Goal: Task Accomplishment & Management: Use online tool/utility

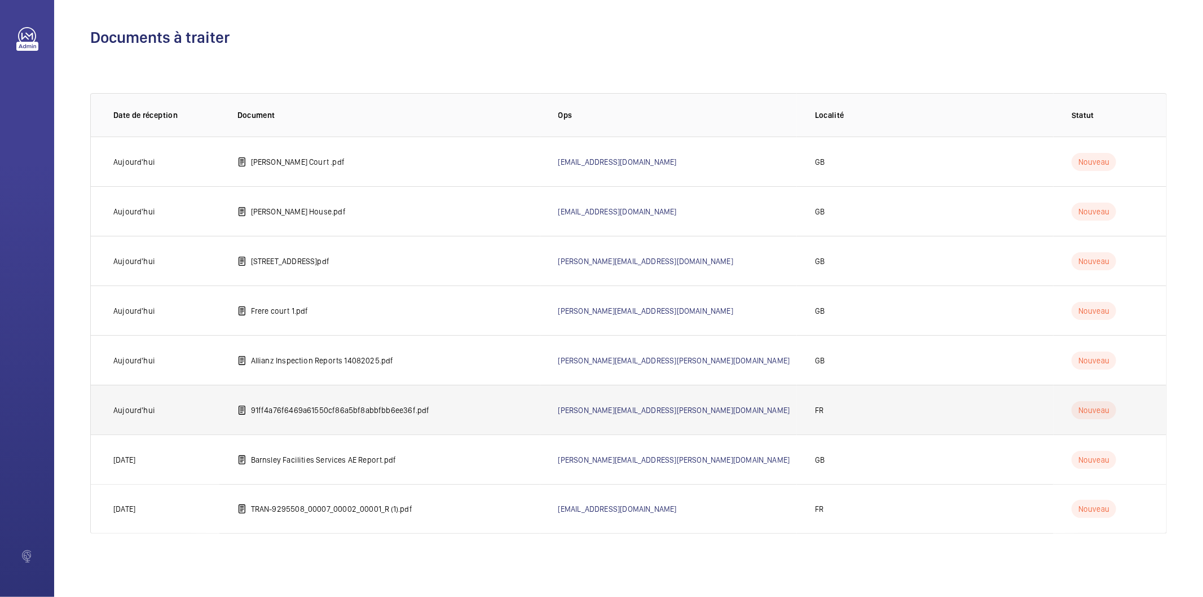
click at [370, 417] on td "91ff4a76f6469a61550cf86a5bf8abbfbb6ee36f.pdf" at bounding box center [379, 410] width 321 height 50
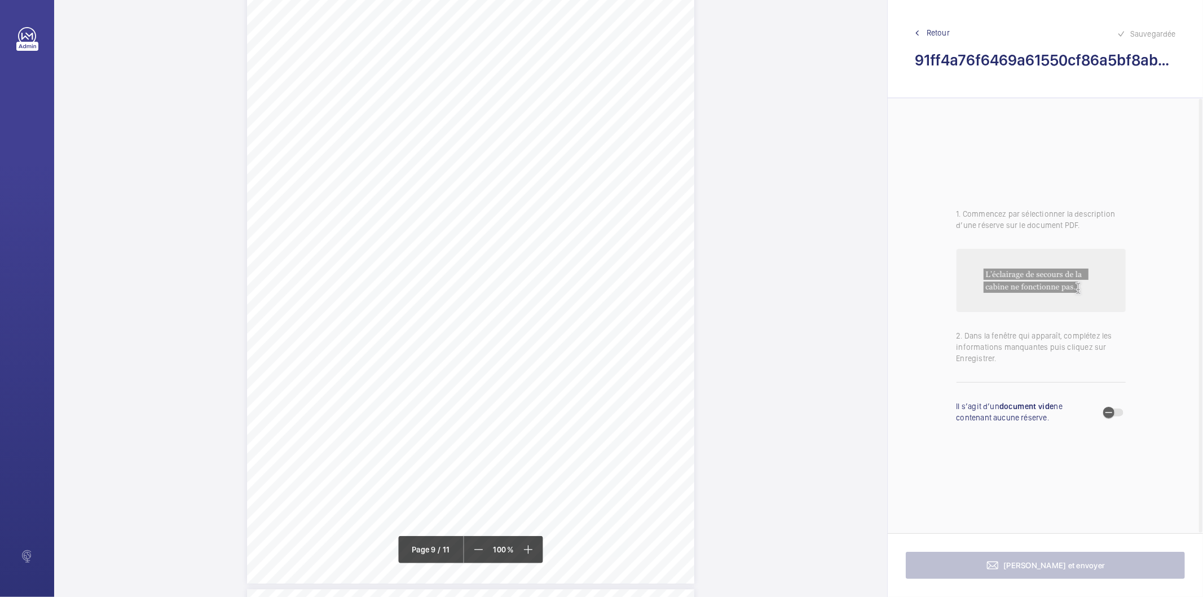
scroll to position [5200, 0]
drag, startPoint x: 312, startPoint y: 139, endPoint x: 474, endPoint y: 149, distance: 162.2
click at [474, 149] on div "N° d’affaire 3400050549 Référence 330492-Ind:0 Année 2025 GoProd _V2-1 Page : 9…" at bounding box center [470, 240] width 447 height 633
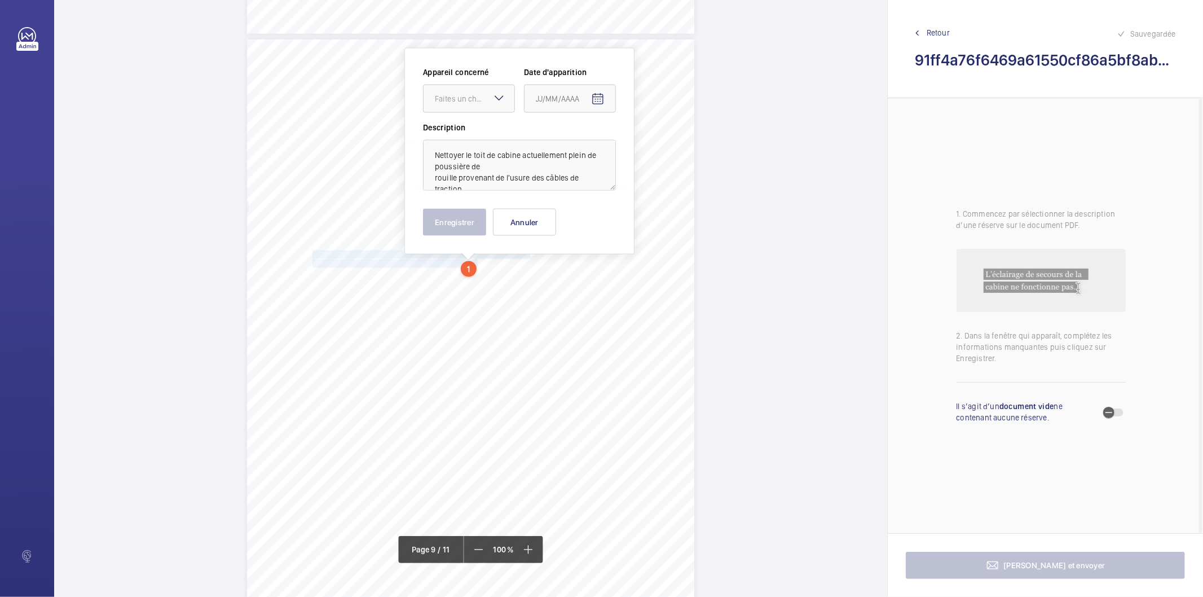
scroll to position [5064, 0]
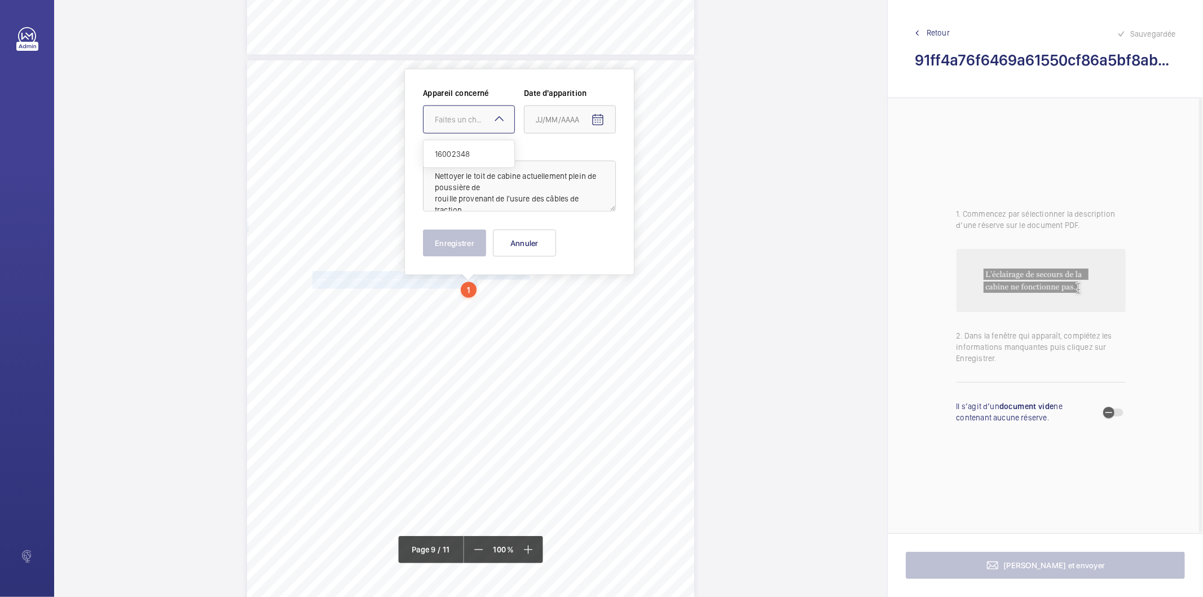
click at [475, 110] on div at bounding box center [468, 119] width 91 height 27
click at [459, 151] on span "16002348" at bounding box center [469, 153] width 68 height 11
click at [599, 120] on mat-icon "Open calendar" at bounding box center [598, 120] width 14 height 14
click at [653, 161] on span "Previous month" at bounding box center [654, 164] width 23 height 23
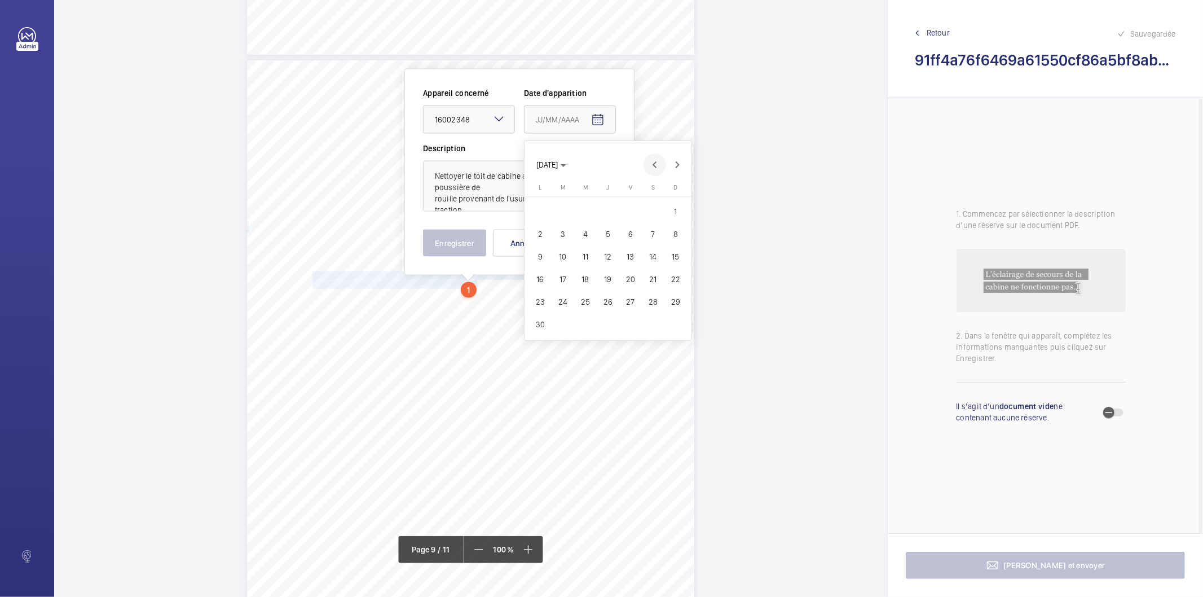
click at [653, 161] on span "Previous month" at bounding box center [654, 164] width 23 height 23
click at [536, 282] on span "19" at bounding box center [540, 279] width 20 height 20
type input "19/05/2025"
click at [467, 244] on button "Enregistrer" at bounding box center [454, 242] width 63 height 27
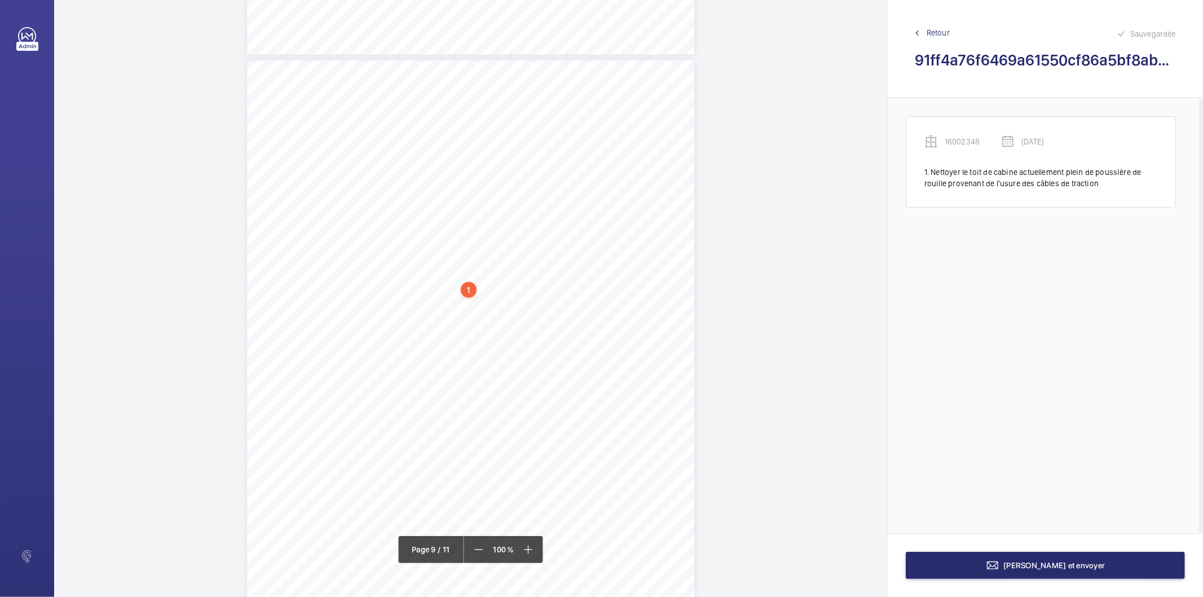
click at [469, 294] on div "1" at bounding box center [469, 290] width 16 height 16
click at [442, 185] on div "16002348" at bounding box center [471, 189] width 96 height 11
copy div "16002348"
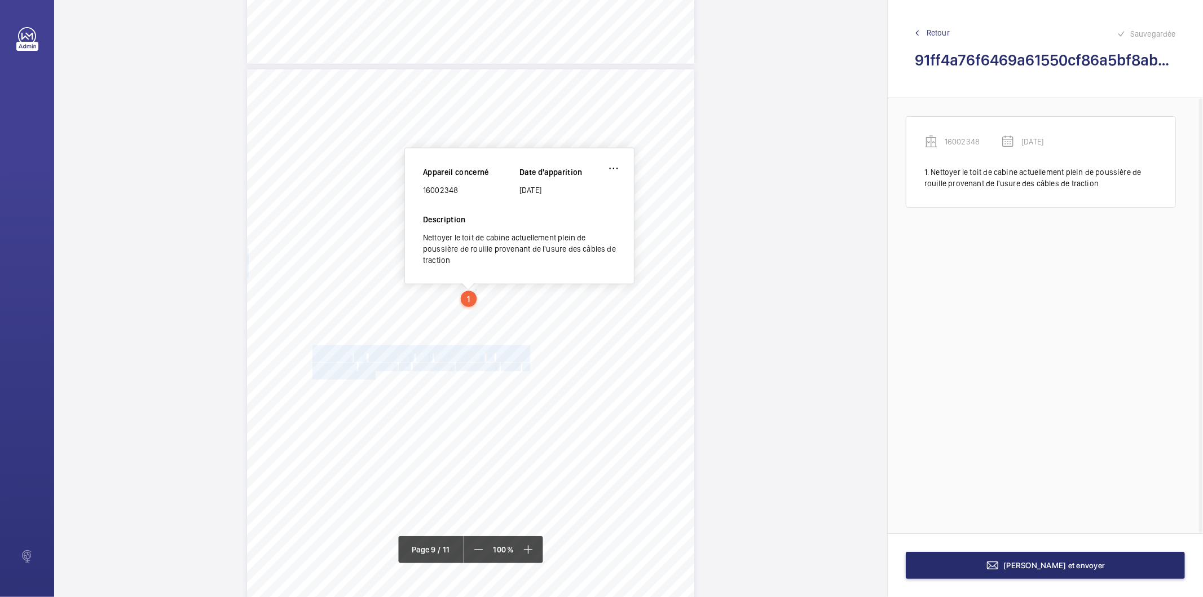
drag, startPoint x: 312, startPoint y: 347, endPoint x: 374, endPoint y: 374, distance: 67.9
click at [374, 374] on div "N° d’affaire 3400050549 Référence 330492-Ind:0 Année 2025 GoProd _V2-1 Page : 9…" at bounding box center [470, 385] width 447 height 633
click at [362, 369] on span "fonctionne" at bounding box center [376, 366] width 35 height 7
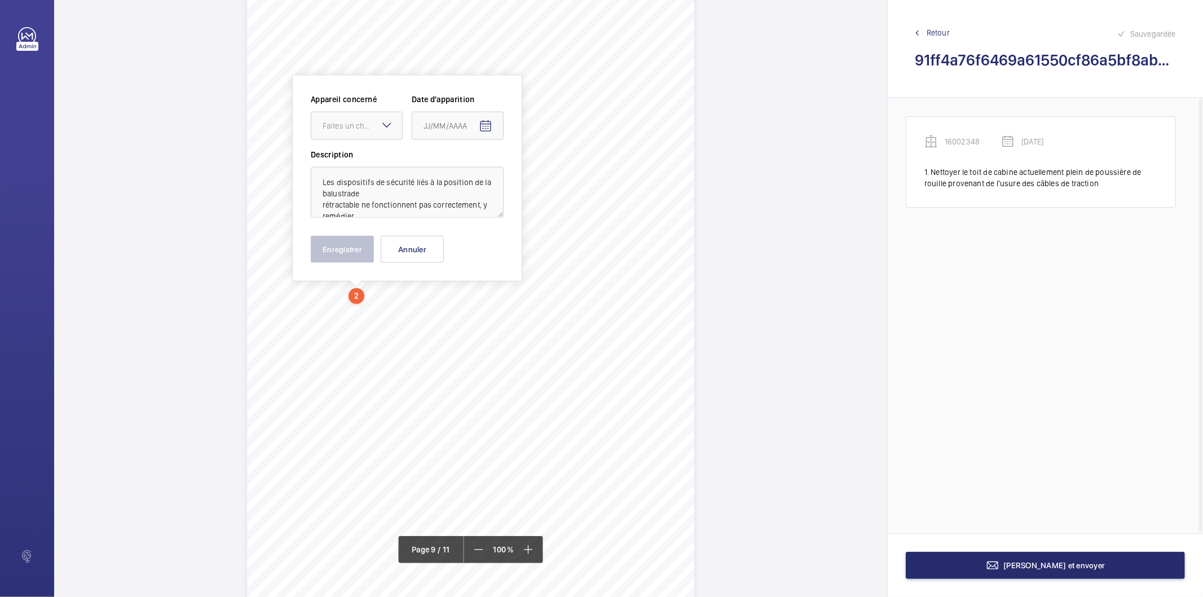
scroll to position [5139, 0]
click at [347, 109] on div at bounding box center [356, 119] width 91 height 27
click at [345, 153] on span "16002348" at bounding box center [357, 153] width 68 height 11
click at [496, 120] on span "Open calendar" at bounding box center [485, 120] width 27 height 27
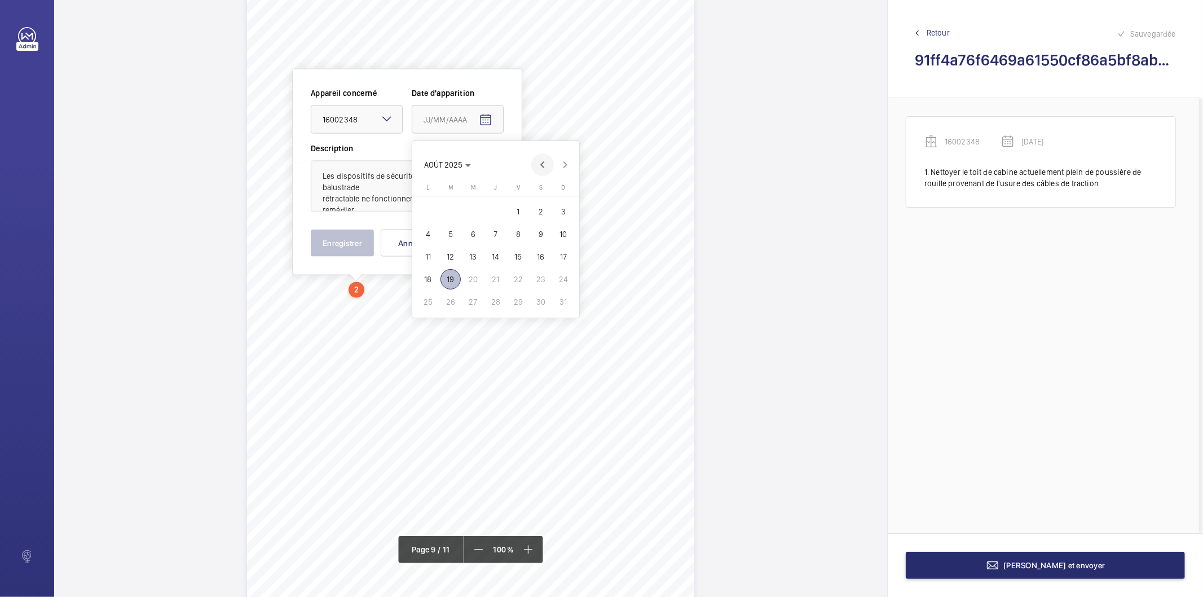
click at [545, 162] on span "Previous month" at bounding box center [542, 164] width 23 height 23
click at [434, 278] on span "19" at bounding box center [428, 279] width 20 height 20
type input "19/05/2025"
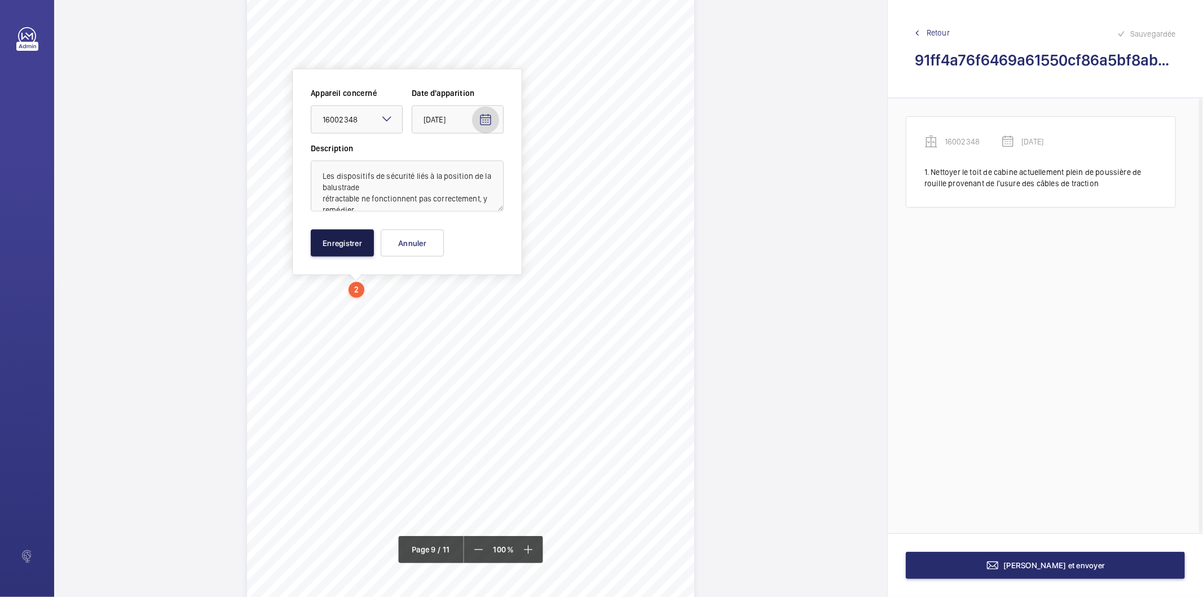
click at [341, 232] on button "Enregistrer" at bounding box center [342, 242] width 63 height 27
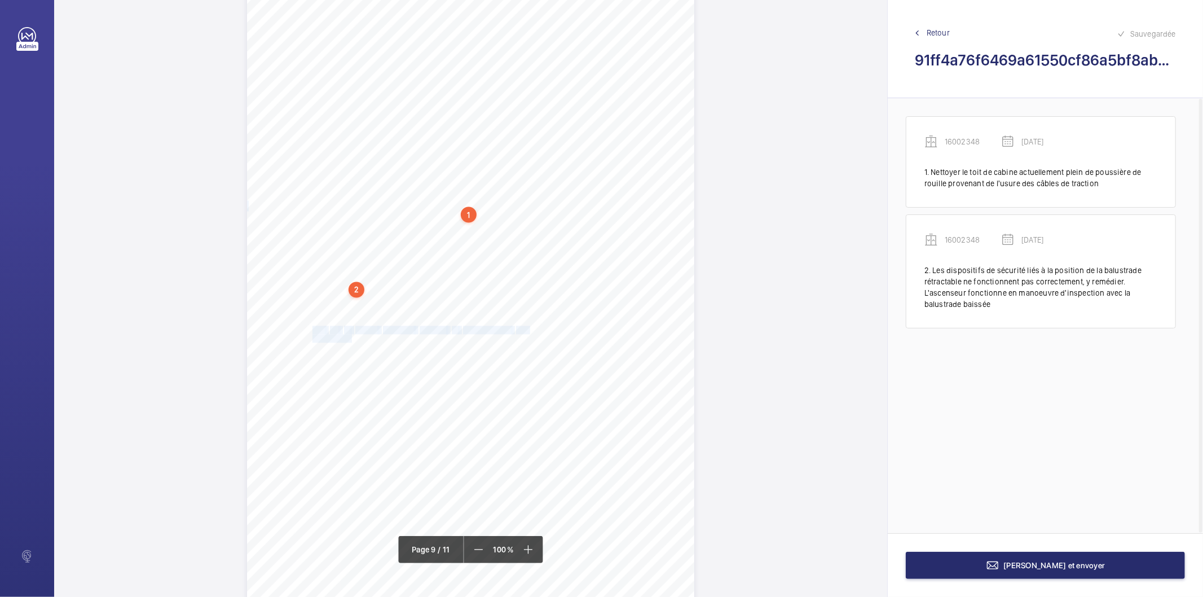
drag, startPoint x: 311, startPoint y: 330, endPoint x: 354, endPoint y: 339, distance: 44.3
click at [348, 337] on div "N° d’affaire 3400050549 Référence 330492-Ind:0 Année 2025 GoProd _V2-1 Page : 9…" at bounding box center [470, 301] width 447 height 633
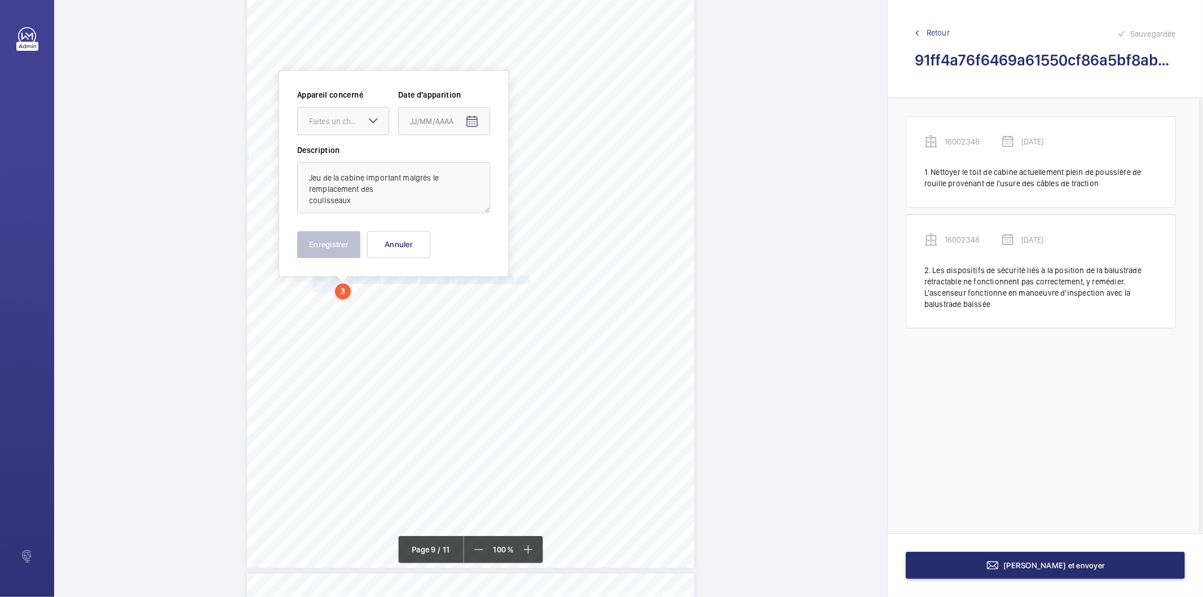
scroll to position [5191, 0]
click at [368, 124] on mat-icon at bounding box center [374, 120] width 14 height 14
click at [355, 155] on span "16002348" at bounding box center [343, 154] width 68 height 11
click at [481, 112] on span "Open calendar" at bounding box center [471, 120] width 27 height 27
click at [527, 171] on span "Previous month" at bounding box center [529, 165] width 23 height 23
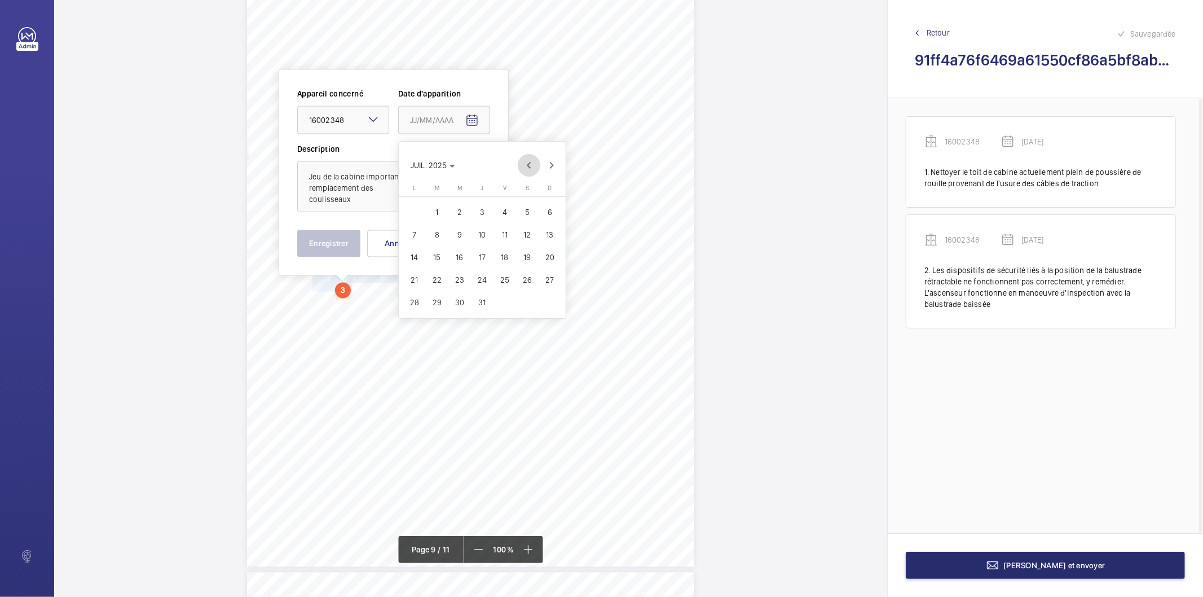
click at [527, 170] on span "Previous month" at bounding box center [529, 165] width 23 height 23
click at [528, 170] on span "Previous month" at bounding box center [529, 165] width 23 height 23
click at [409, 273] on span "19" at bounding box center [414, 280] width 20 height 20
type input "19/05/2025"
click at [340, 246] on button "Enregistrer" at bounding box center [328, 243] width 63 height 27
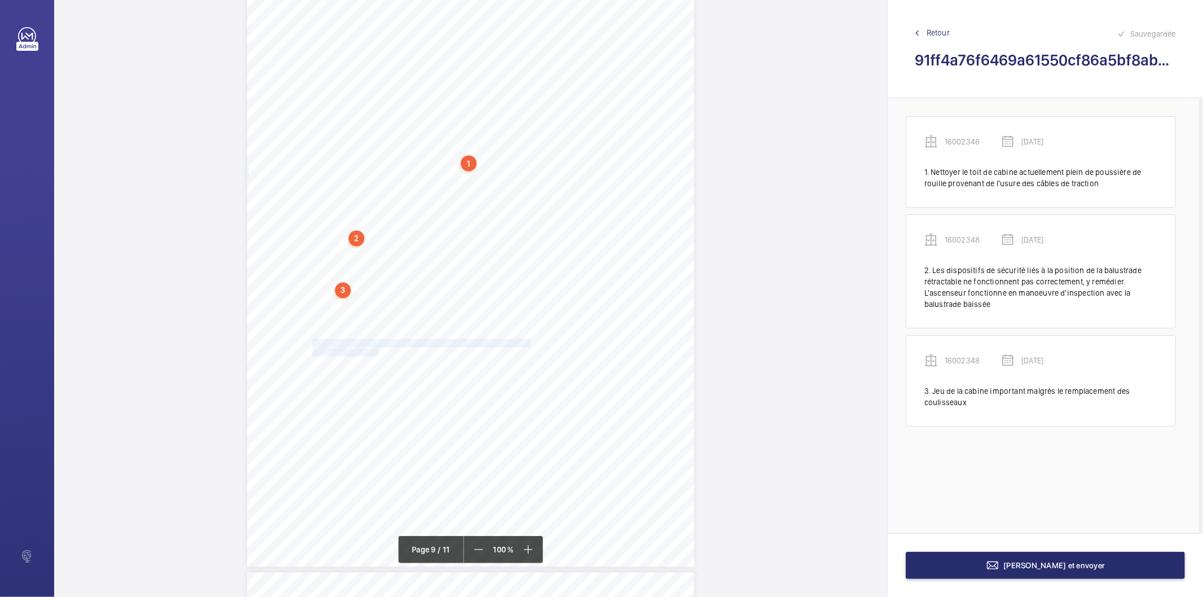
drag, startPoint x: 312, startPoint y: 339, endPoint x: 376, endPoint y: 350, distance: 64.7
click at [376, 350] on div "N° d’affaire 3400050549 Référence 330492-Ind:0 Année 2025 GoProd _V2-1 Page : 9…" at bounding box center [470, 250] width 447 height 633
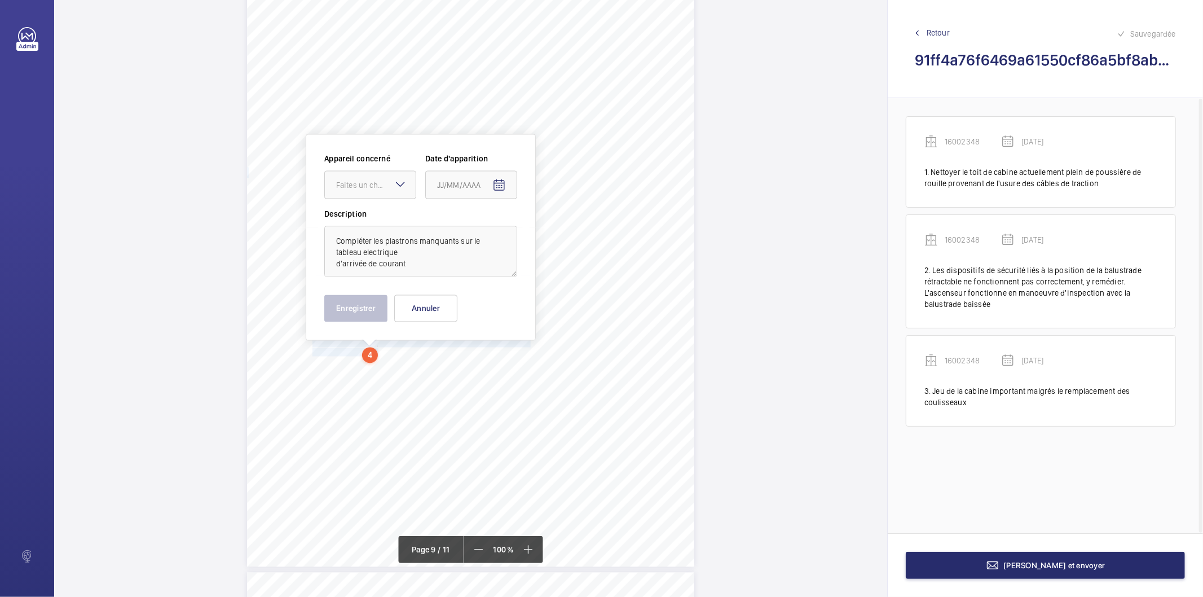
scroll to position [5256, 0]
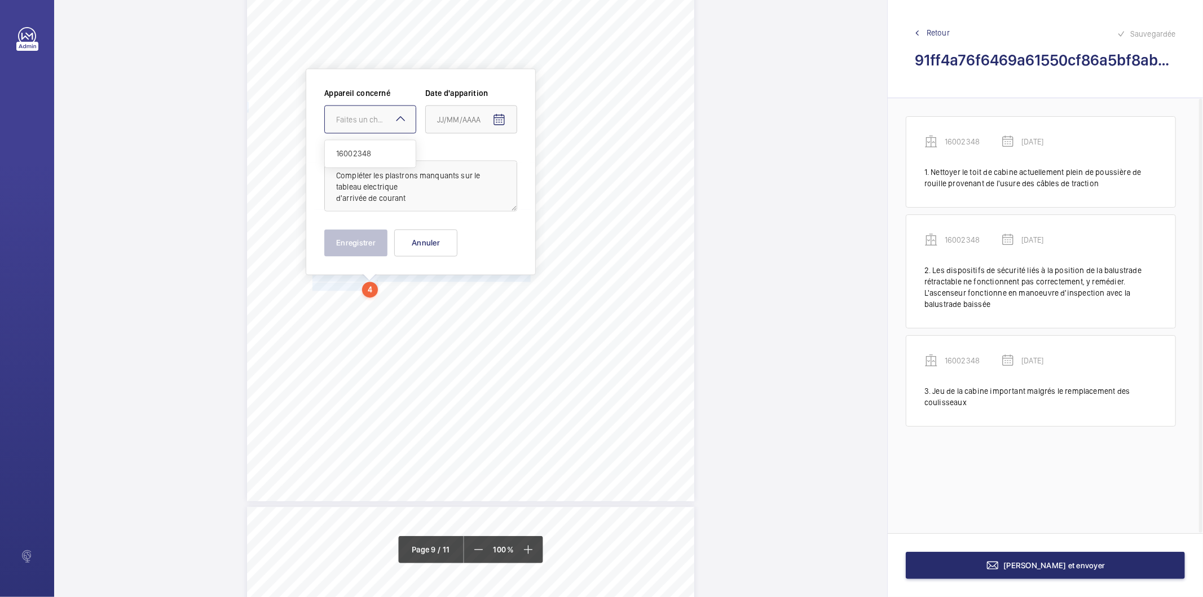
click at [370, 127] on div at bounding box center [370, 119] width 91 height 27
click at [370, 153] on span "16002348" at bounding box center [370, 153] width 68 height 11
click at [502, 122] on mat-icon "Open calendar" at bounding box center [499, 120] width 14 height 14
click at [554, 166] on span "Previous month" at bounding box center [556, 164] width 23 height 23
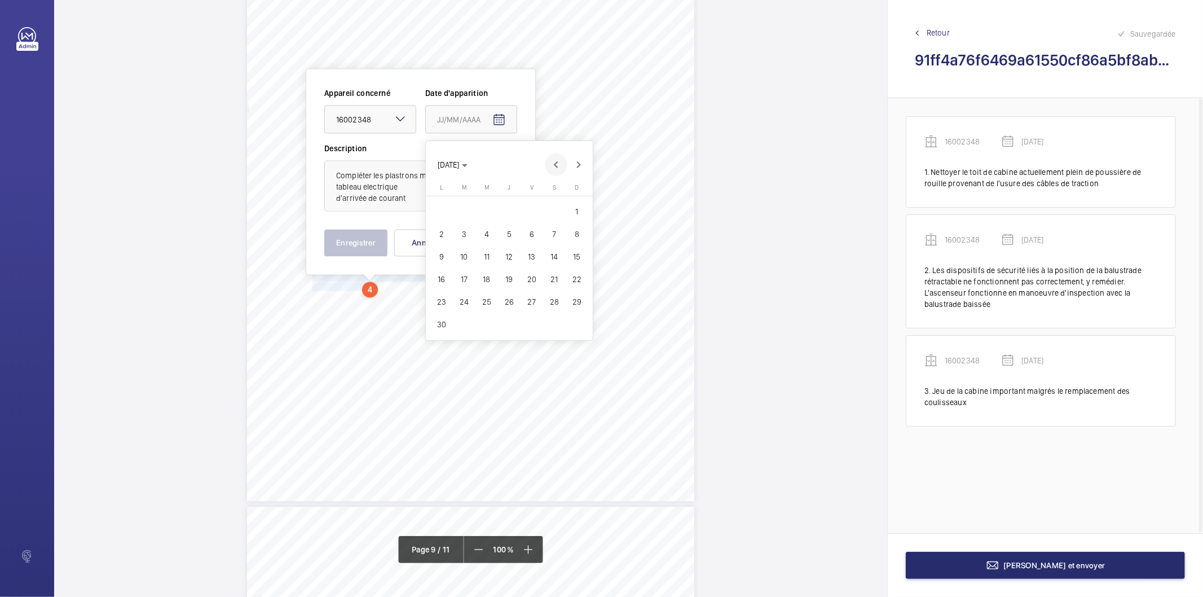
click at [554, 166] on span "Previous month" at bounding box center [556, 164] width 23 height 23
click at [438, 278] on span "19" at bounding box center [441, 279] width 20 height 20
type input "19/05/2025"
click at [370, 245] on button "Enregistrer" at bounding box center [355, 242] width 63 height 27
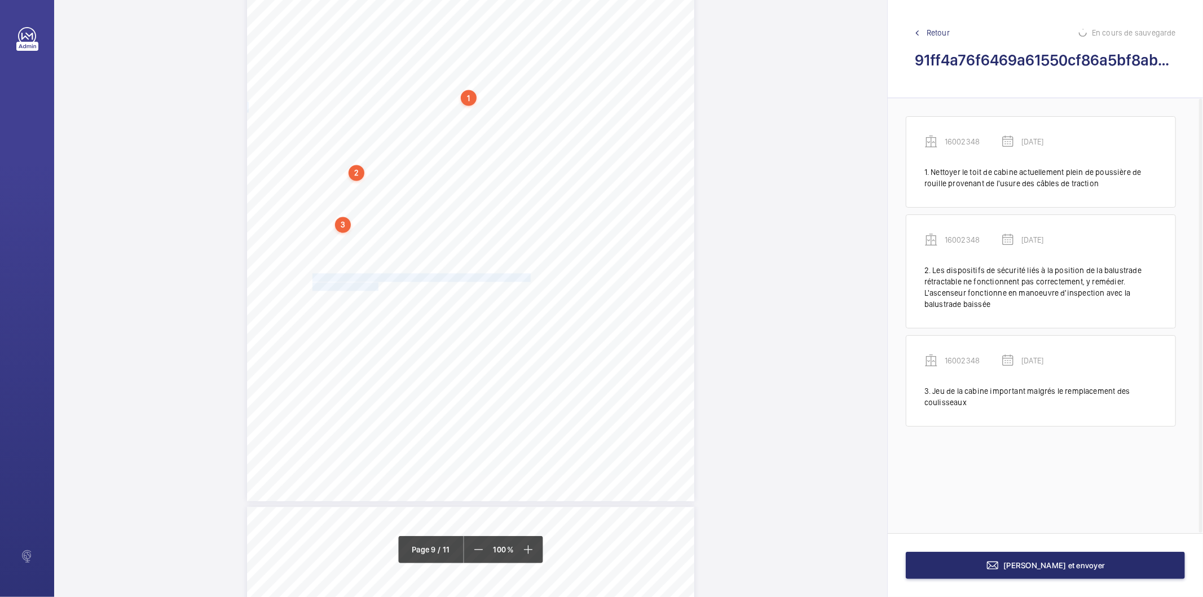
scroll to position [9, 0]
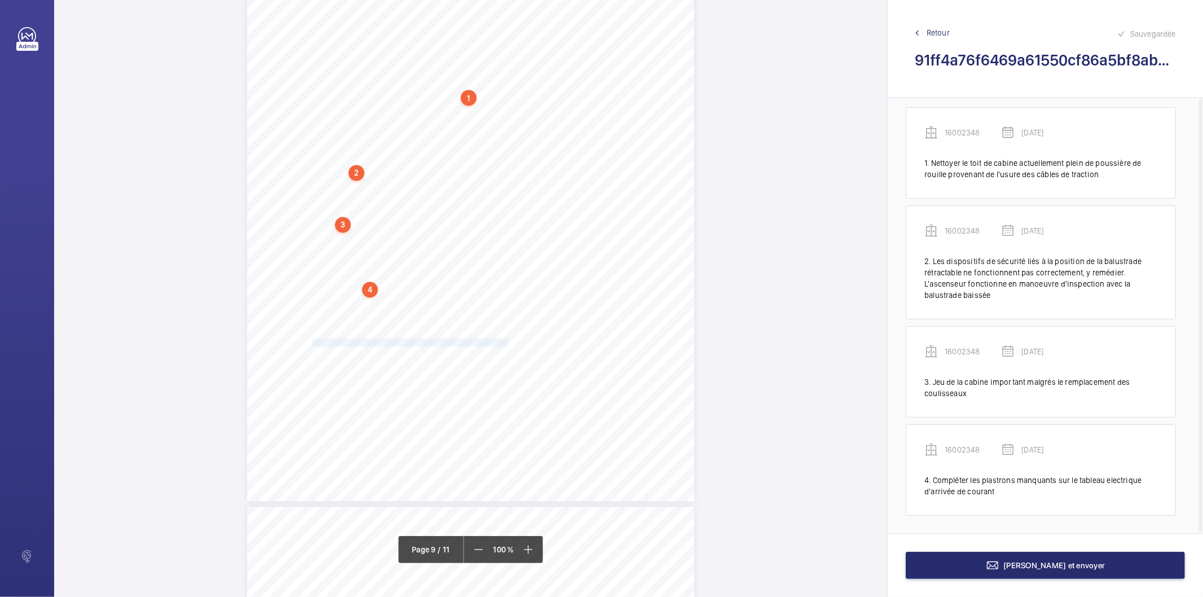
drag, startPoint x: 312, startPoint y: 345, endPoint x: 504, endPoint y: 339, distance: 191.8
click at [504, 339] on span "Remettre en place le capot de goulotte manquant en gaine" at bounding box center [410, 342] width 196 height 7
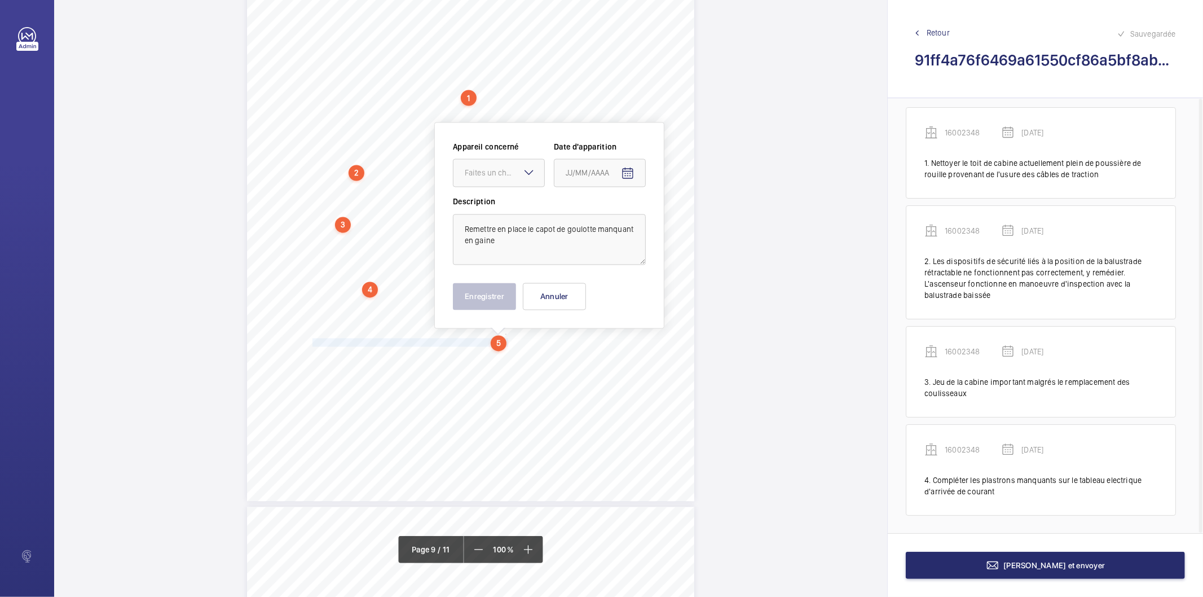
scroll to position [5309, 0]
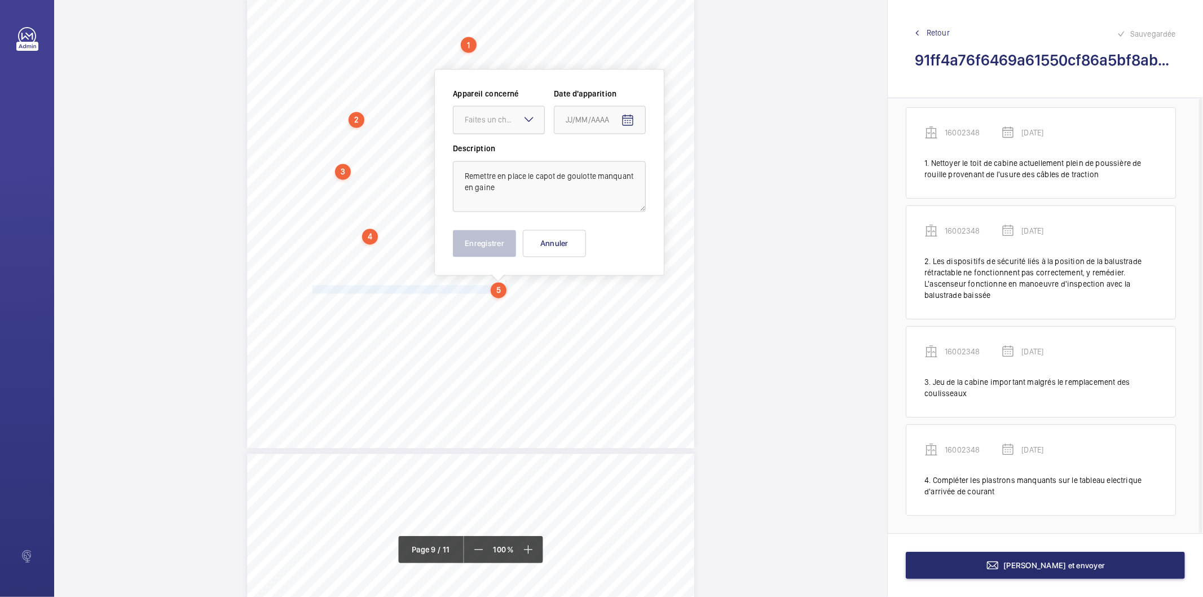
click at [504, 121] on div "Faites un choix" at bounding box center [505, 119] width 80 height 11
click at [497, 160] on span "16002348" at bounding box center [499, 154] width 68 height 11
click at [624, 114] on mat-icon "Open calendar" at bounding box center [628, 121] width 14 height 14
click at [684, 165] on span "Previous month" at bounding box center [684, 165] width 23 height 23
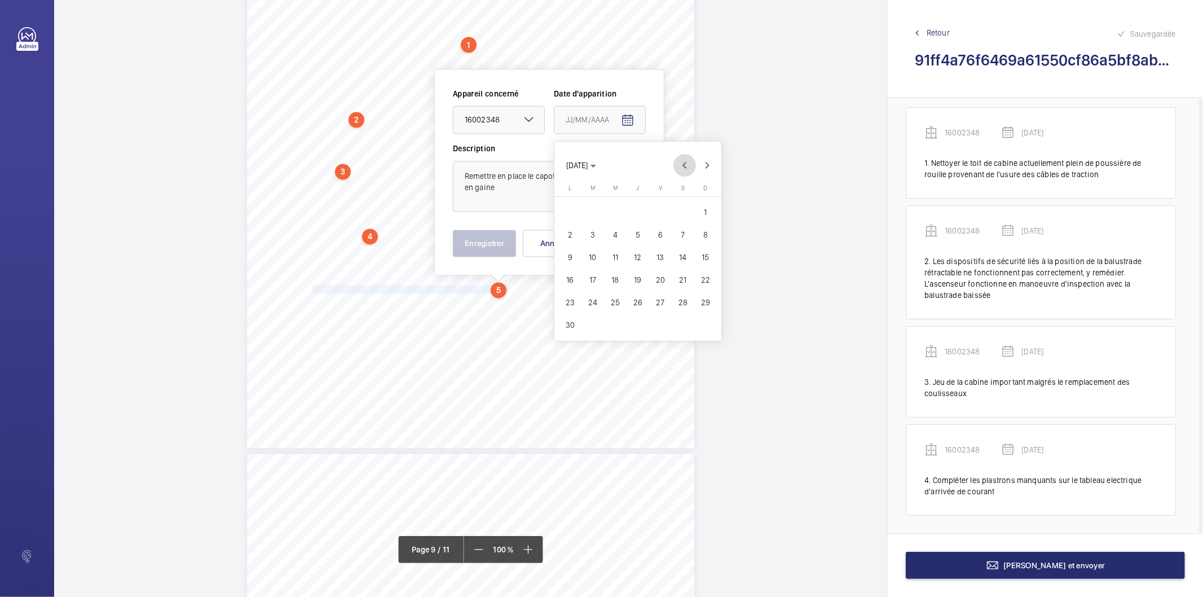
click at [684, 165] on span "Previous month" at bounding box center [684, 165] width 23 height 23
click at [571, 276] on span "19" at bounding box center [570, 280] width 20 height 20
type input "19/05/2025"
click at [495, 250] on button "Enregistrer" at bounding box center [484, 243] width 63 height 27
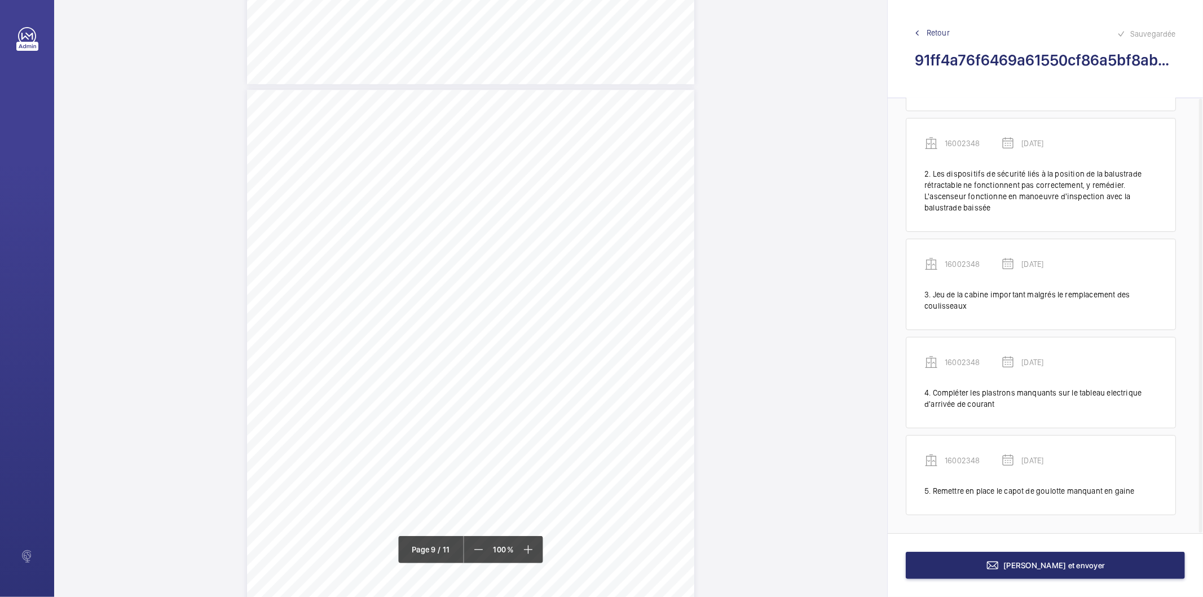
scroll to position [5685, 0]
drag, startPoint x: 312, startPoint y: 161, endPoint x: 511, endPoint y: 161, distance: 199.0
click at [511, 161] on span "Renfonrcer les fixations des balustrades sur le toit de cabine" at bounding box center [412, 161] width 201 height 7
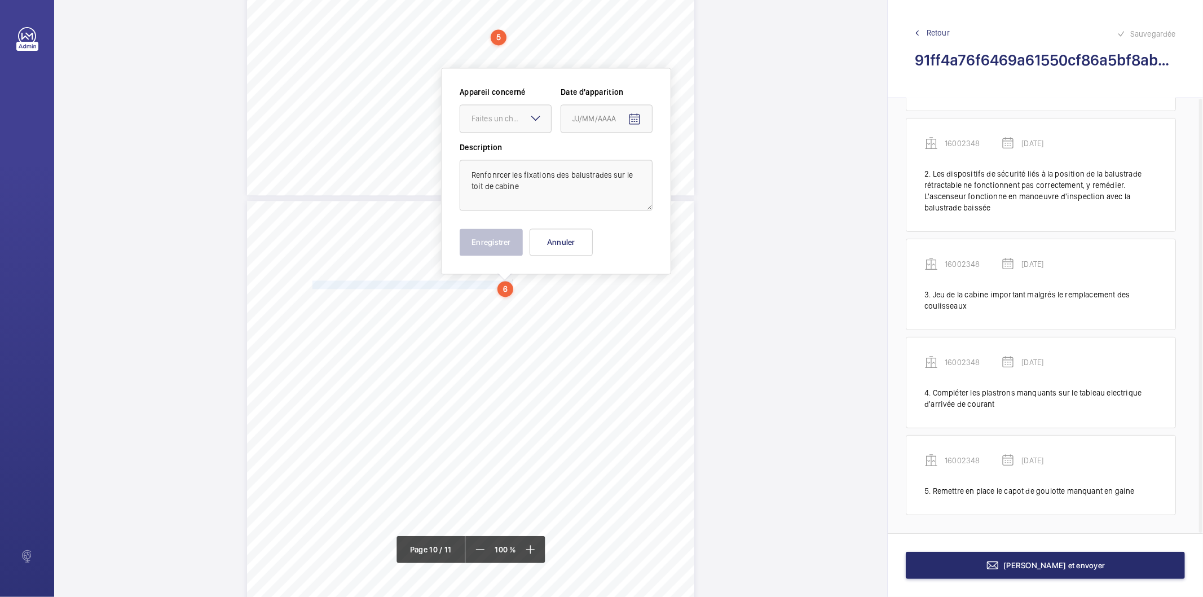
scroll to position [5561, 0]
click at [488, 120] on div "Faites un choix" at bounding box center [511, 119] width 80 height 11
drag, startPoint x: 491, startPoint y: 151, endPoint x: 638, endPoint y: 138, distance: 147.7
click at [493, 153] on span "16002348" at bounding box center [505, 153] width 68 height 11
click at [640, 119] on mat-icon "Open calendar" at bounding box center [635, 120] width 14 height 14
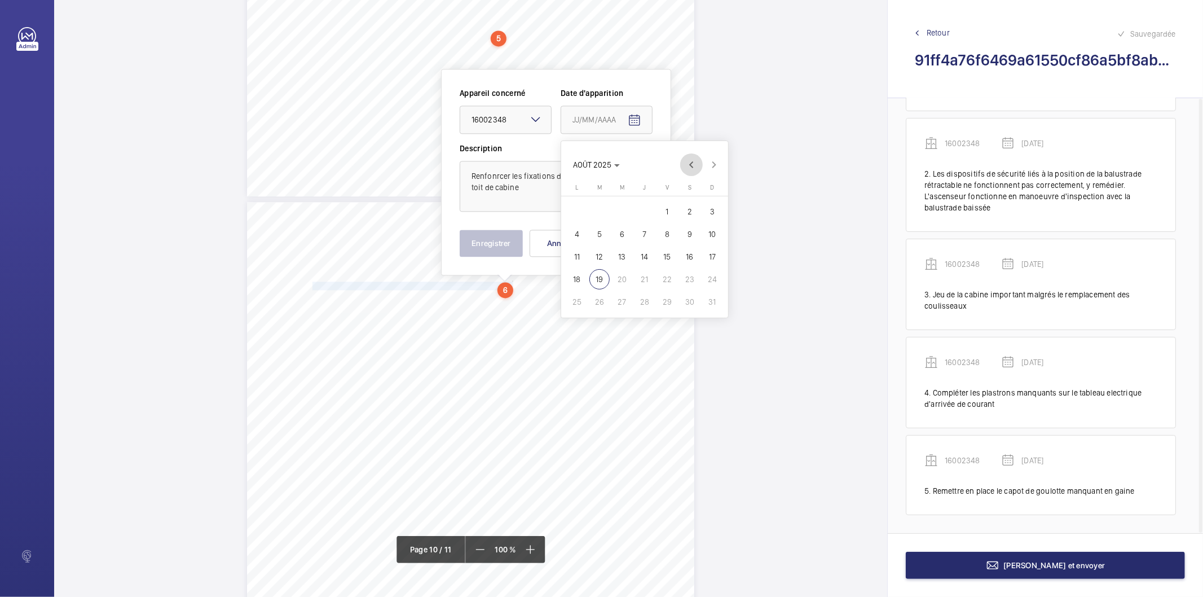
click at [690, 169] on span "Previous month" at bounding box center [691, 164] width 23 height 23
click at [581, 273] on span "19" at bounding box center [577, 279] width 20 height 20
type input "19/05/2025"
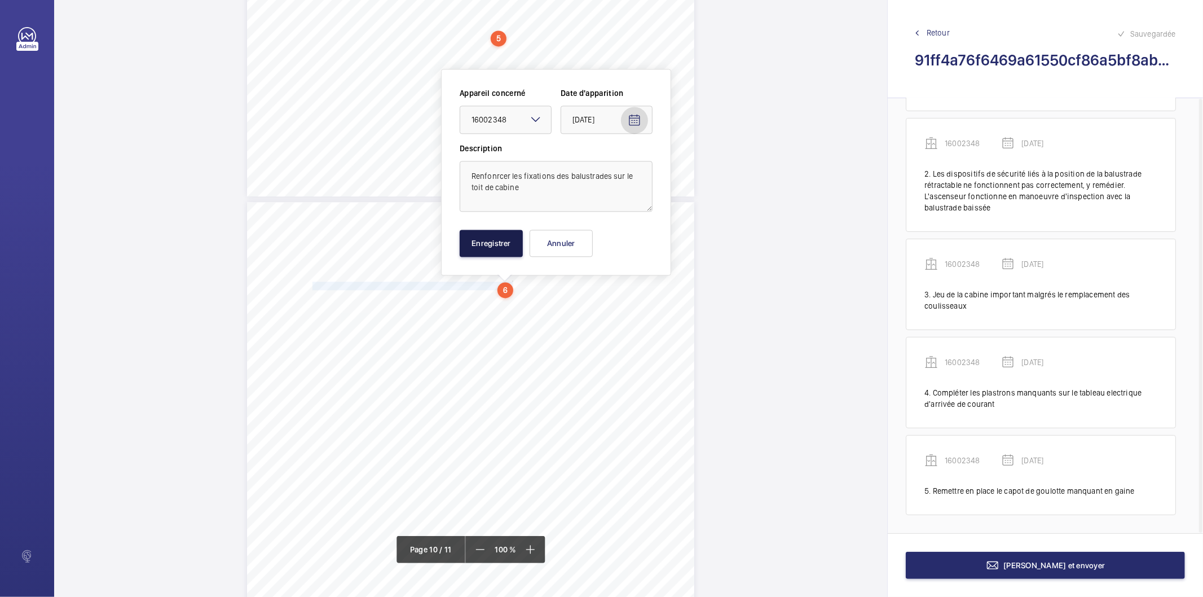
click at [502, 250] on button "Enregistrer" at bounding box center [491, 242] width 63 height 27
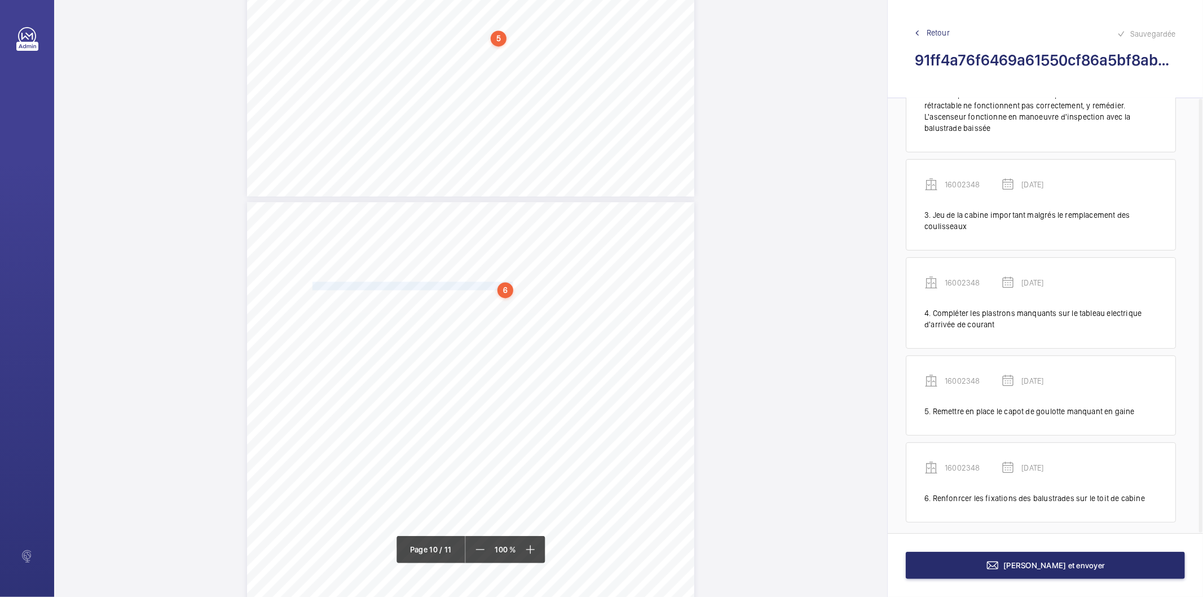
scroll to position [183, 0]
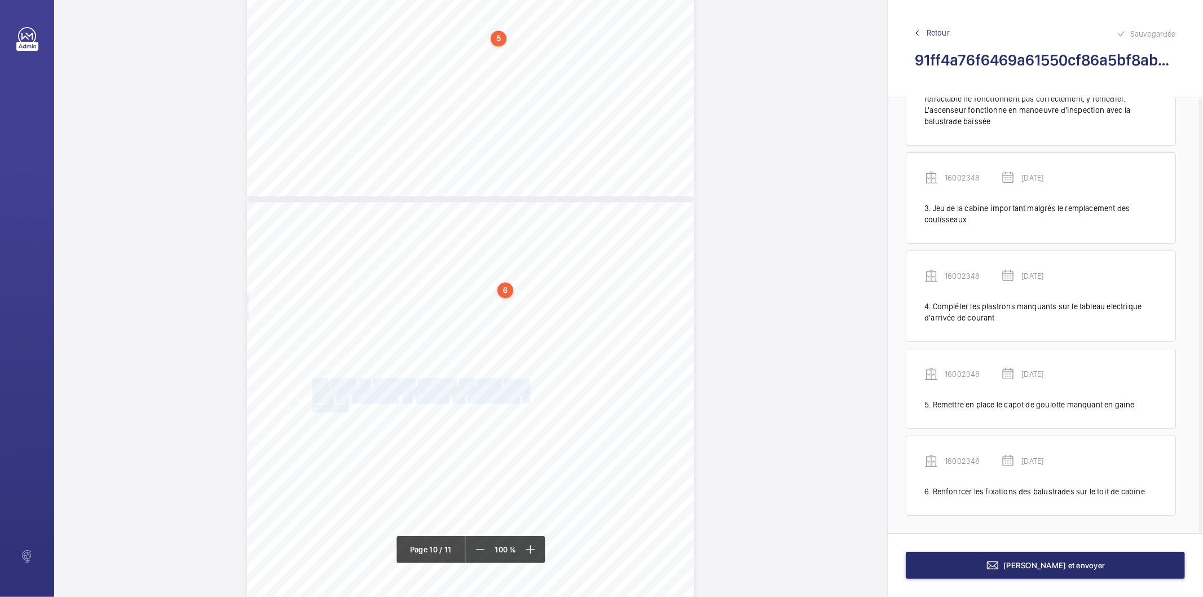
drag, startPoint x: 312, startPoint y: 378, endPoint x: 346, endPoint y: 409, distance: 45.9
click at [346, 409] on div "N° d’affaire 3400050549 Référence 330492-Ind:0 Année 2025 GoProd _V2-1 Page : 1…" at bounding box center [470, 518] width 447 height 633
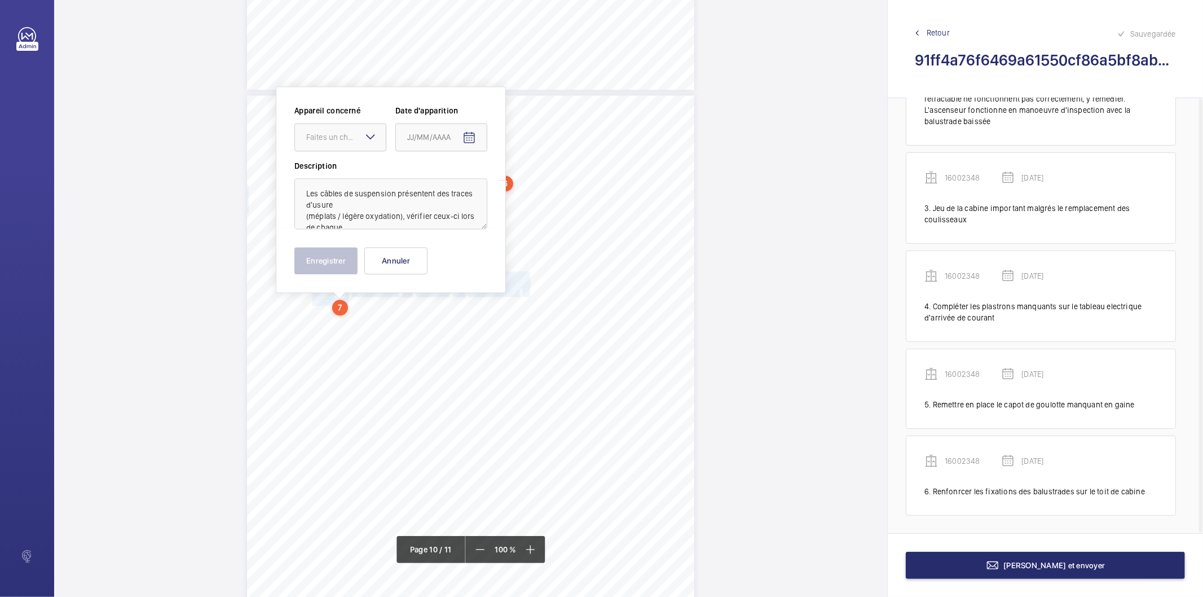
scroll to position [5685, 0]
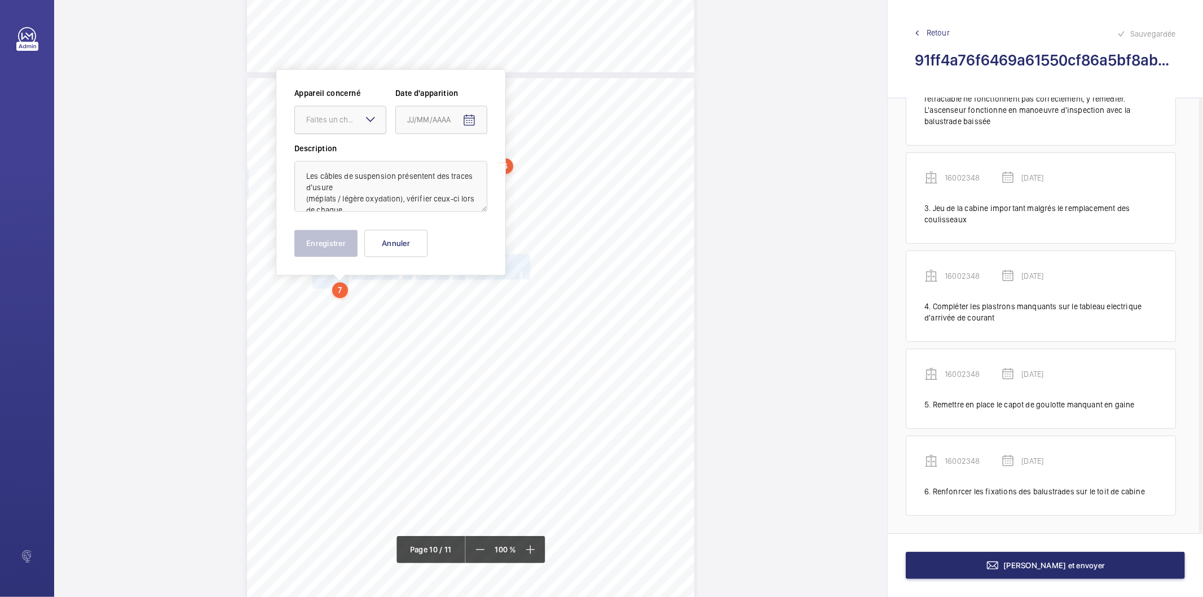
click at [351, 125] on div at bounding box center [340, 119] width 91 height 27
click at [348, 153] on span "16002348" at bounding box center [340, 153] width 68 height 11
click at [462, 121] on mat-icon "Open calendar" at bounding box center [469, 120] width 14 height 14
click at [527, 167] on span "Previous month" at bounding box center [526, 164] width 23 height 23
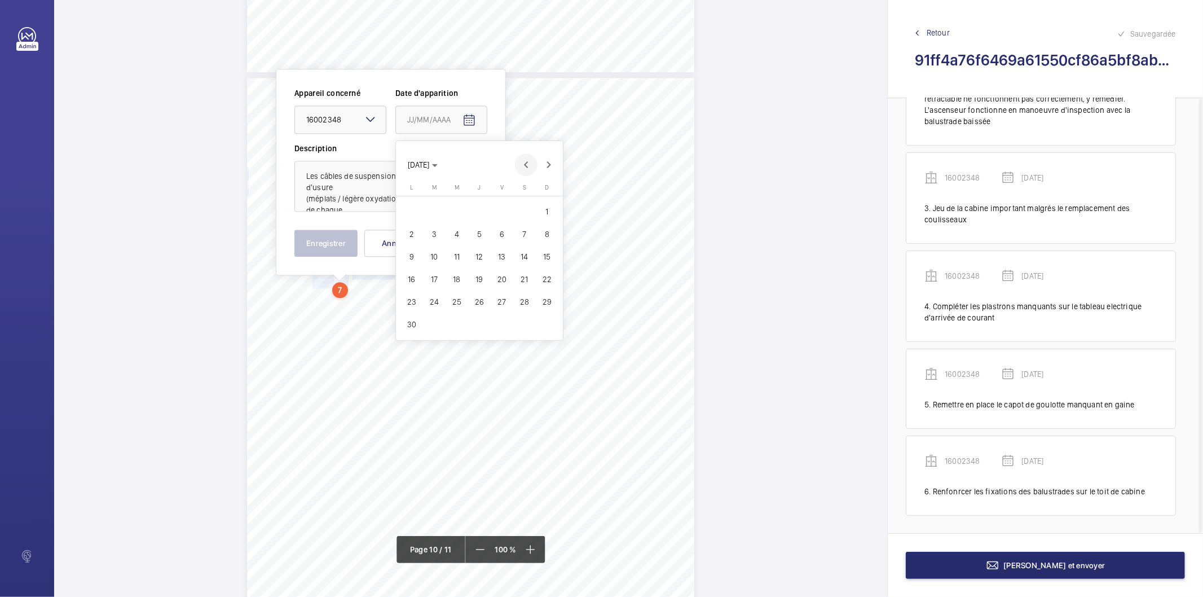
click at [527, 167] on span "Previous month" at bounding box center [526, 164] width 23 height 23
click at [413, 281] on span "19" at bounding box center [411, 279] width 20 height 20
type input "19/05/2025"
click at [305, 249] on button "Enregistrer" at bounding box center [325, 242] width 63 height 27
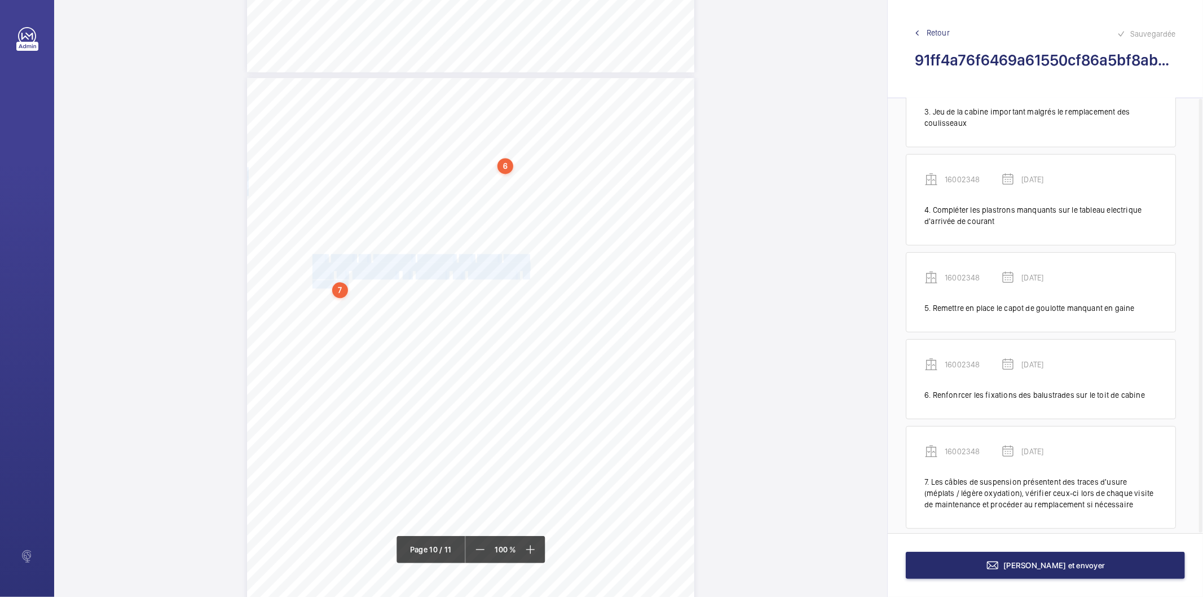
scroll to position [292, 0]
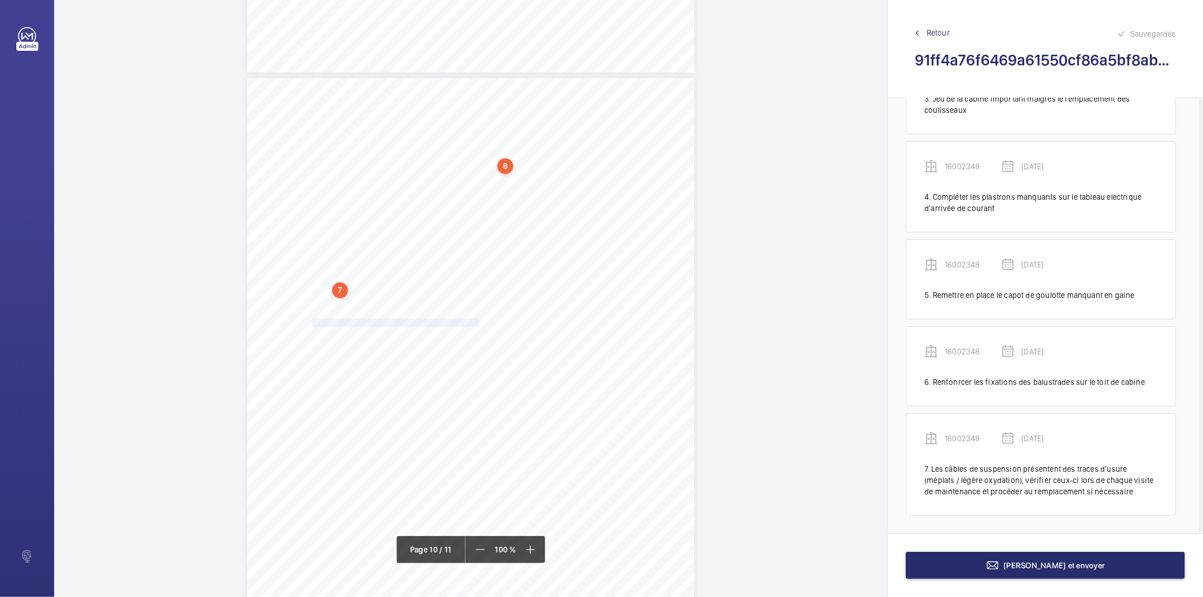
drag, startPoint x: 312, startPoint y: 323, endPoint x: 478, endPoint y: 320, distance: 165.8
click at [478, 320] on span "Coulisseau(x) contrepoids détérioré(s), y remédier." at bounding box center [396, 322] width 169 height 7
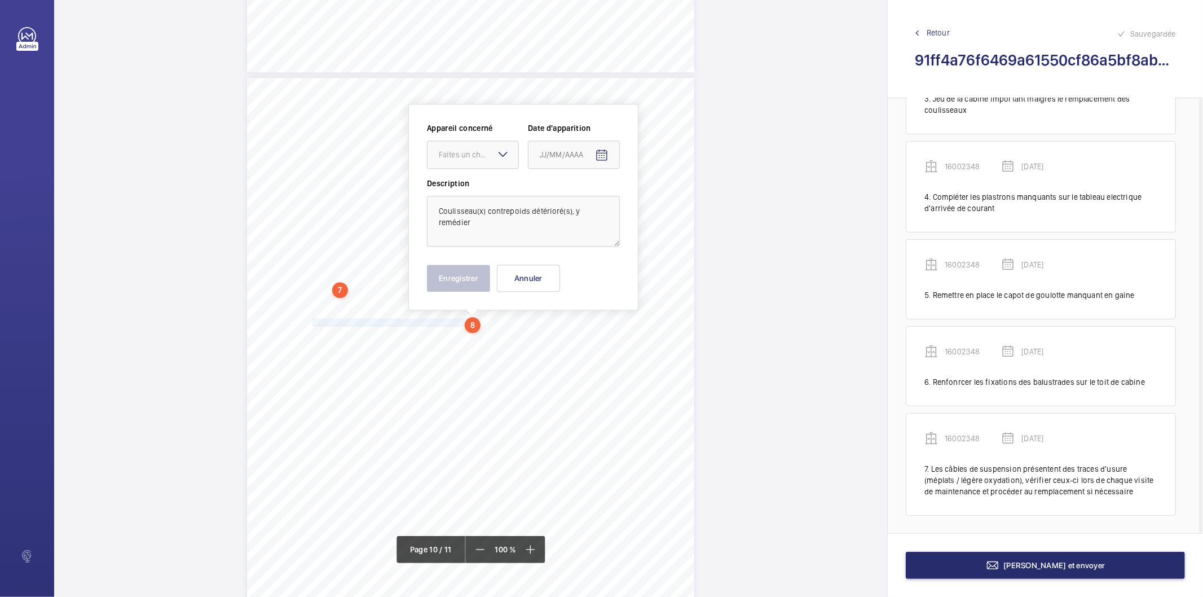
scroll to position [5720, 0]
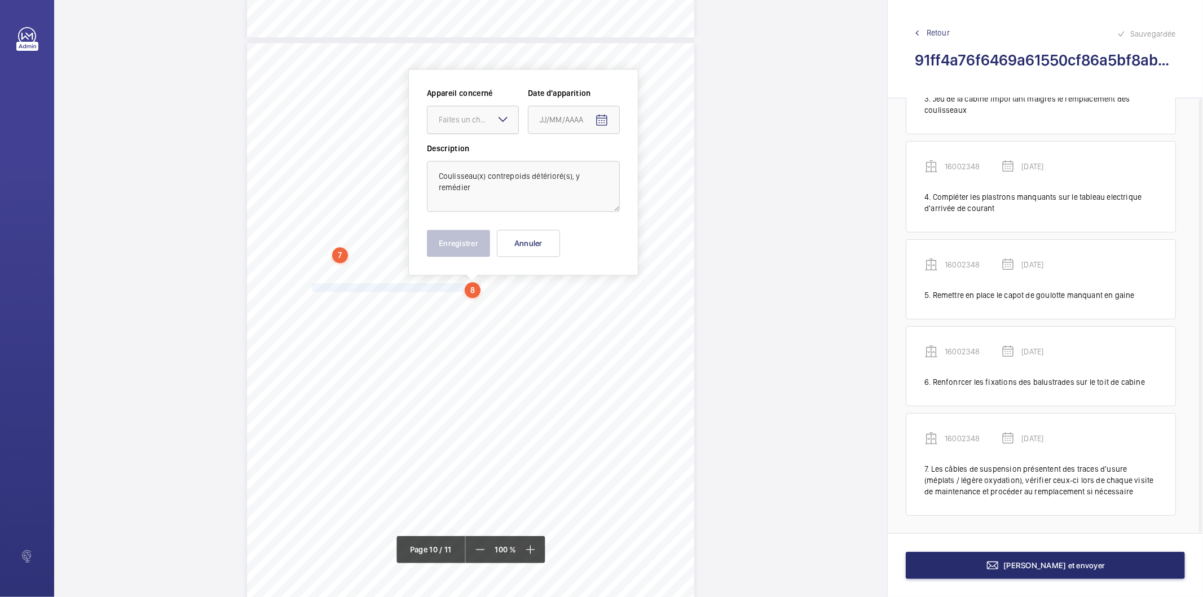
click at [457, 111] on div at bounding box center [472, 119] width 91 height 27
click at [459, 151] on span "16002348" at bounding box center [473, 153] width 68 height 11
click at [602, 116] on mat-icon "Open calendar" at bounding box center [602, 120] width 14 height 14
click at [657, 162] on span "Previous month" at bounding box center [658, 164] width 23 height 23
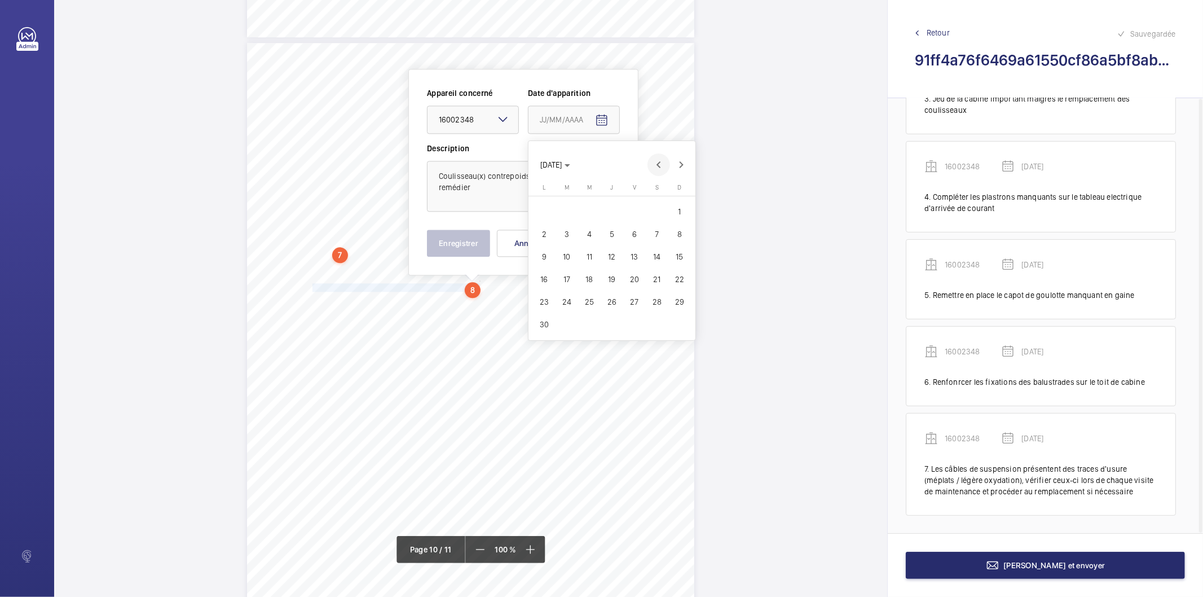
click at [657, 162] on span "Previous month" at bounding box center [658, 164] width 23 height 23
click at [539, 280] on span "19" at bounding box center [544, 279] width 20 height 20
type input "19/05/2025"
click at [469, 248] on button "Enregistrer" at bounding box center [458, 242] width 63 height 27
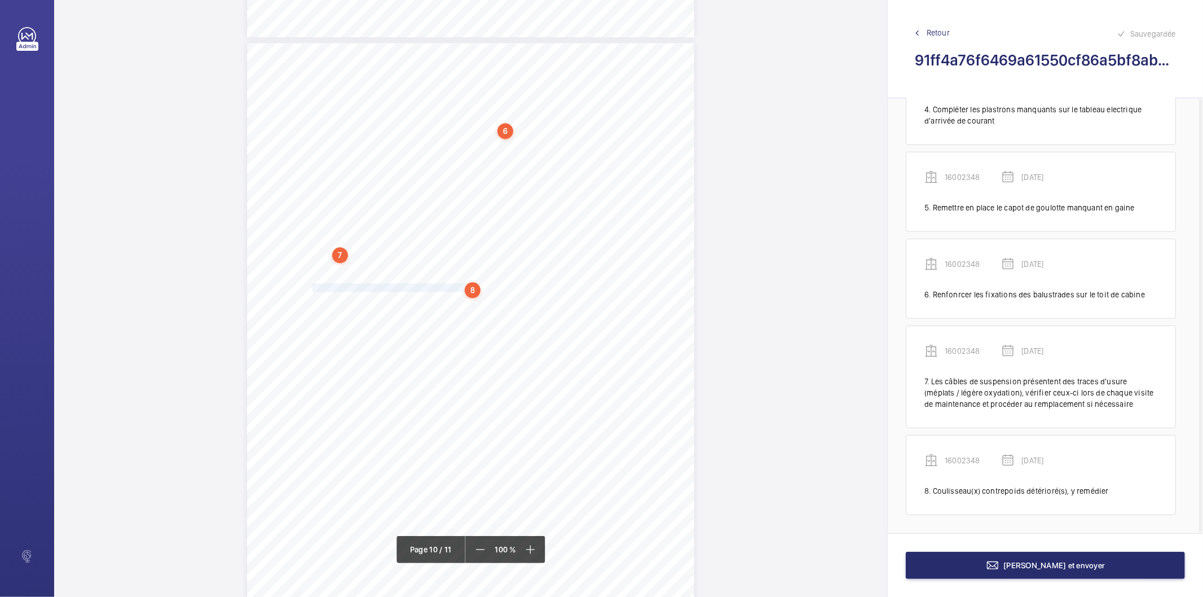
scroll to position [5783, 0]
drag, startPoint x: 474, startPoint y: 333, endPoint x: 647, endPoint y: 340, distance: 173.8
click at [647, 340] on div "N° d’affaire 3400050549 Référence 330492-Ind:0 Année 2025 GoProd _V2-1 Page : 1…" at bounding box center [470, 296] width 447 height 633
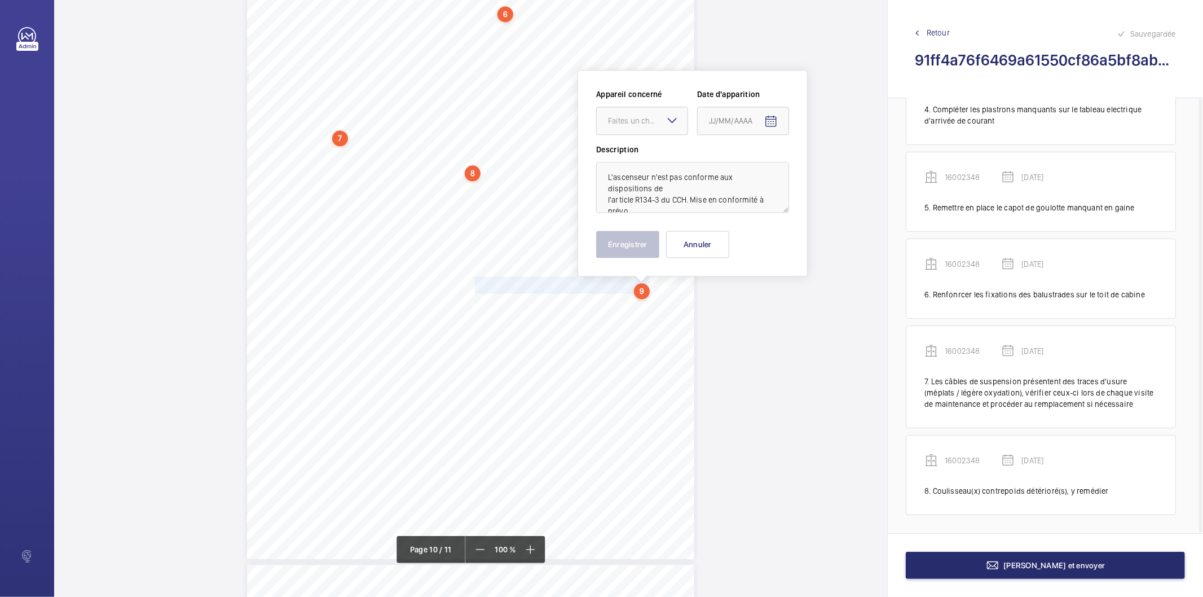
scroll to position [5838, 0]
click at [649, 130] on div at bounding box center [642, 119] width 91 height 27
click at [638, 155] on span "16002348" at bounding box center [642, 153] width 68 height 11
click at [770, 116] on mat-icon "Open calendar" at bounding box center [771, 120] width 14 height 14
click at [824, 169] on span "Previous month" at bounding box center [827, 164] width 23 height 23
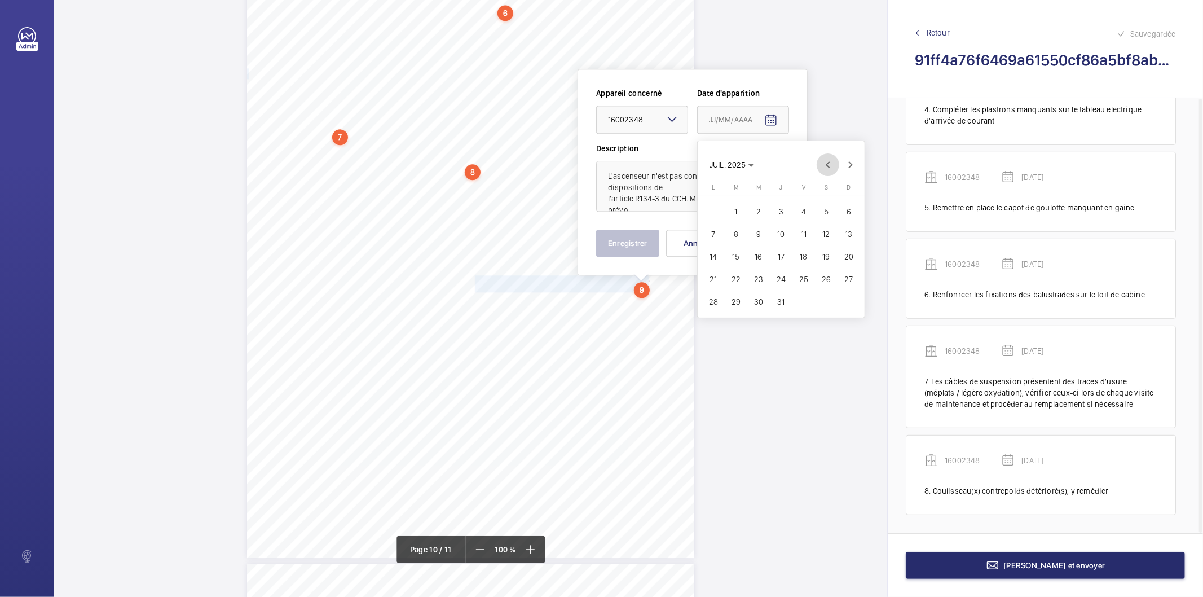
click at [824, 169] on span "Previous month" at bounding box center [827, 164] width 23 height 23
drag, startPoint x: 717, startPoint y: 279, endPoint x: 710, endPoint y: 279, distance: 6.2
click at [715, 279] on span "19" at bounding box center [713, 279] width 20 height 20
type input "19/05/2025"
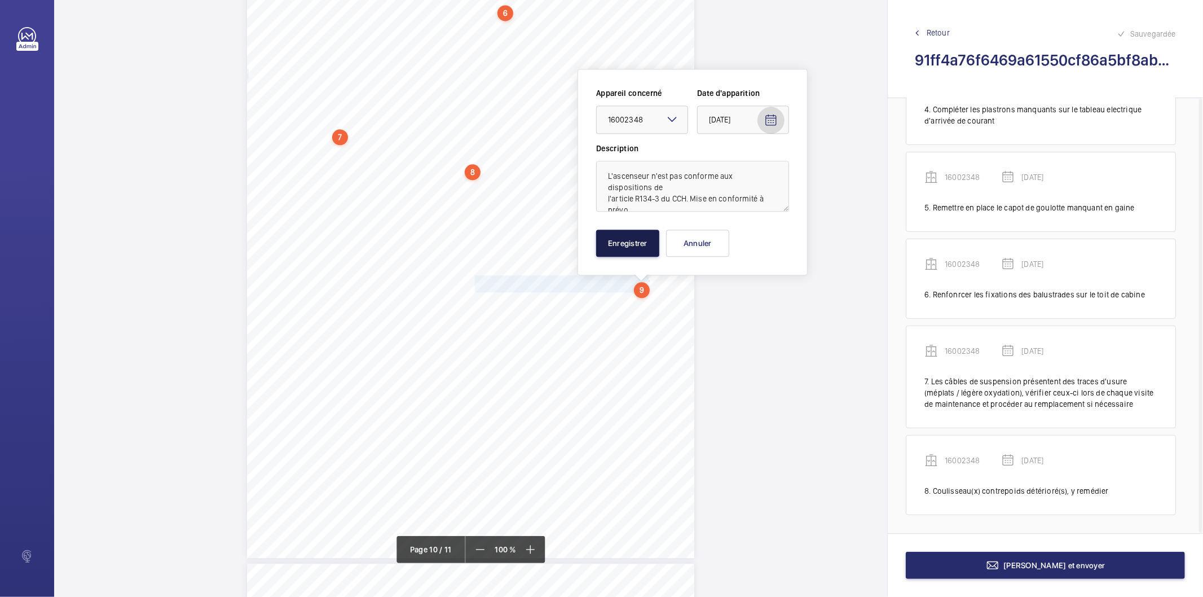
click at [633, 252] on button "Enregistrer" at bounding box center [627, 242] width 63 height 27
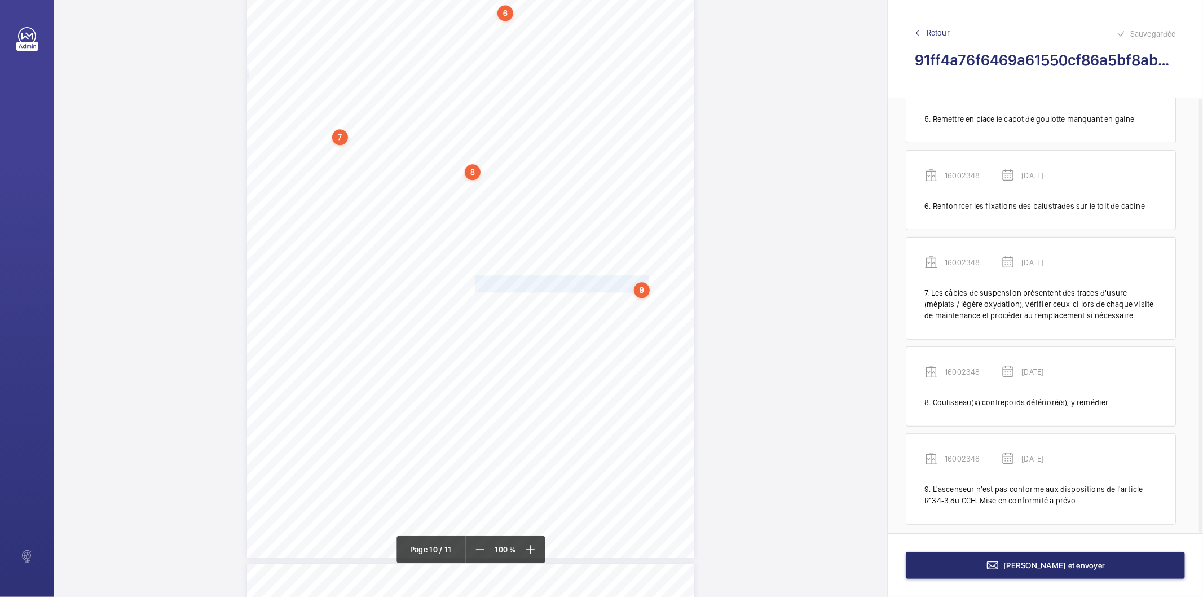
scroll to position [478, 0]
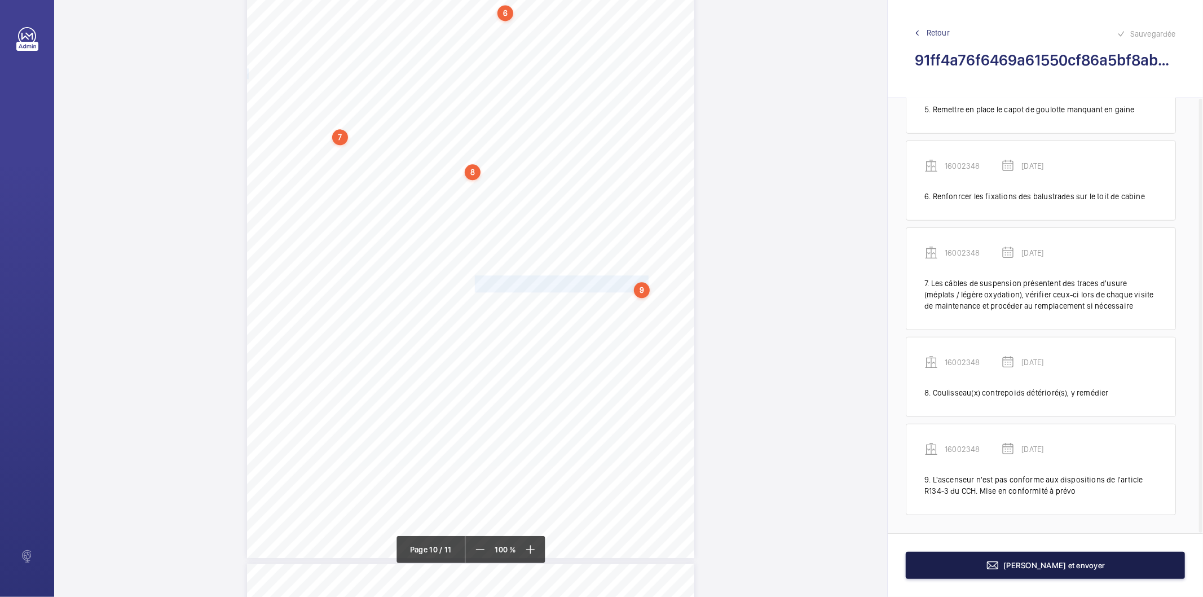
click at [934, 562] on button "Terminer et envoyer" at bounding box center [1045, 564] width 279 height 27
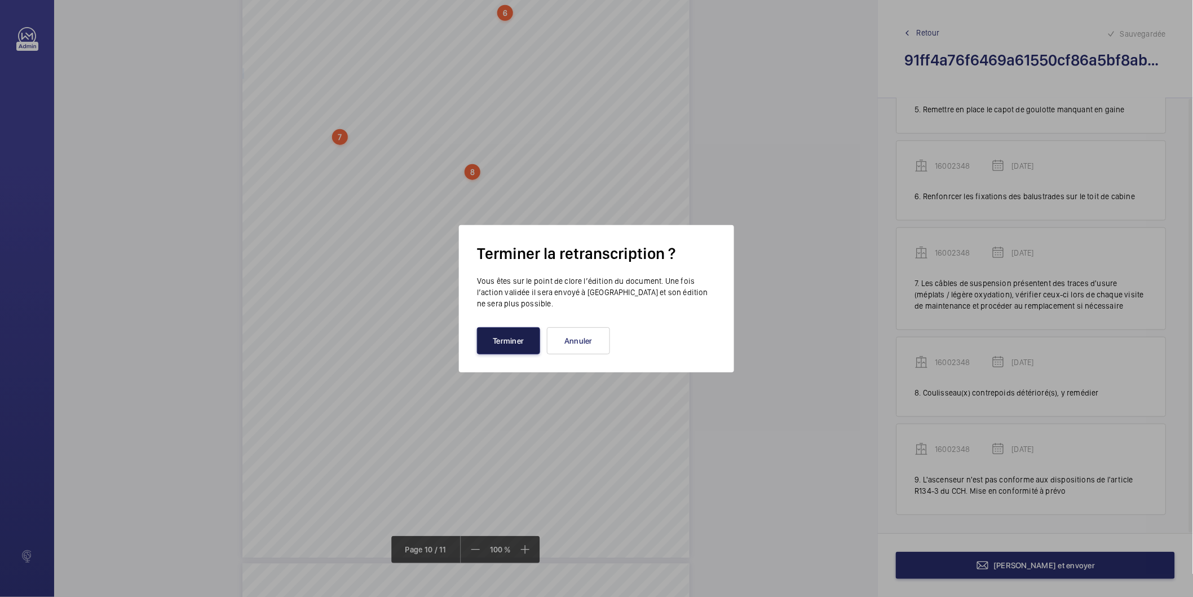
click at [500, 348] on button "Terminer" at bounding box center [508, 340] width 63 height 27
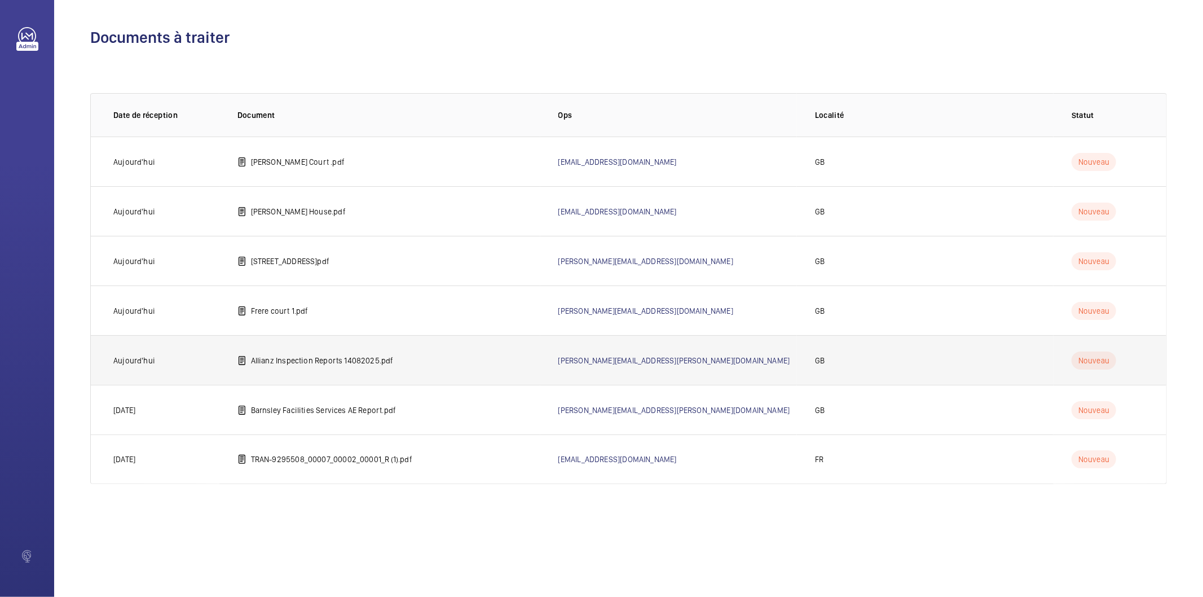
click at [378, 355] on p "Allianz Inspection Reports 14082025.pdf" at bounding box center [322, 360] width 143 height 11
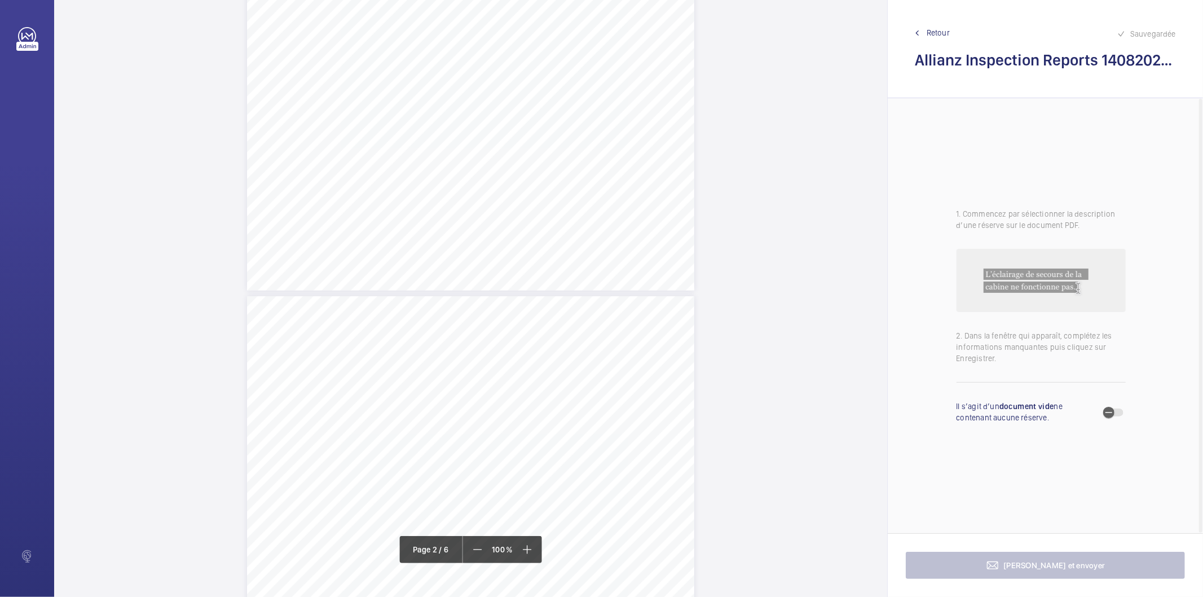
scroll to position [1253, 0]
drag, startPoint x: 355, startPoint y: 153, endPoint x: 580, endPoint y: 162, distance: 224.6
click at [580, 162] on div "Lift Report Lifting Operations & Lifting Equipment Regulation 1998 Provision & …" at bounding box center [470, 358] width 447 height 633
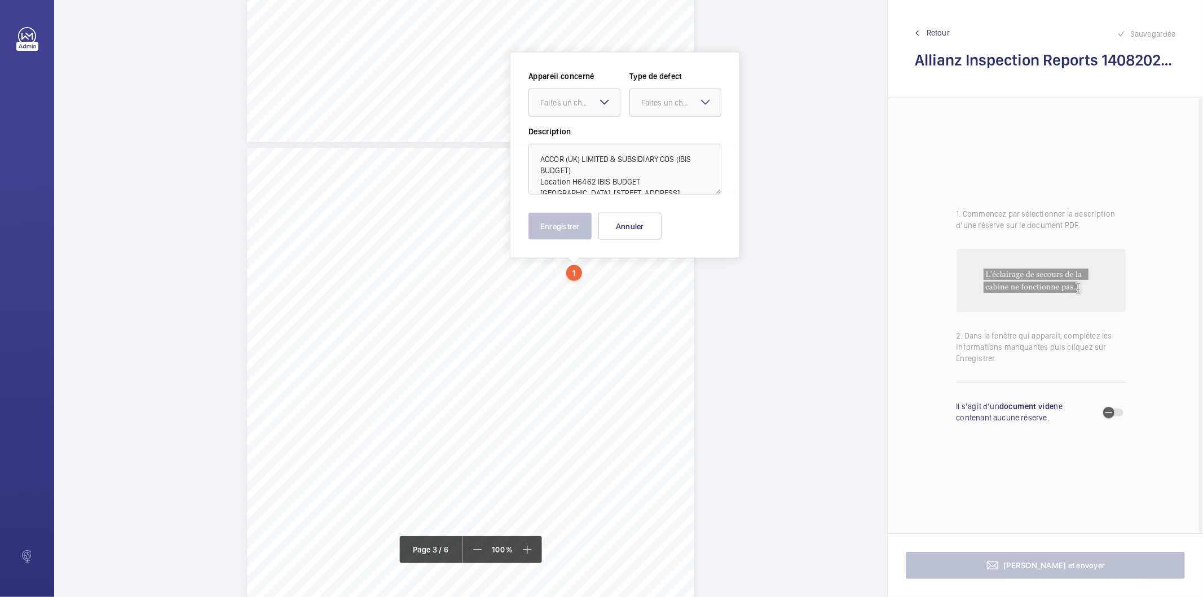
scroll to position [1130, 0]
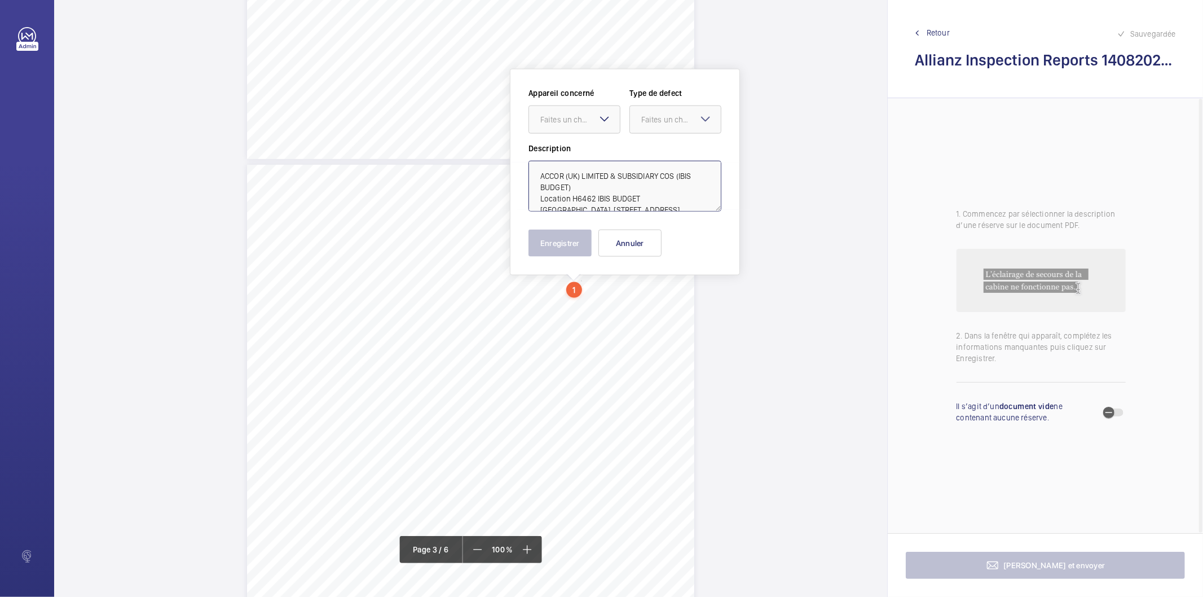
drag, startPoint x: 571, startPoint y: 196, endPoint x: 573, endPoint y: 189, distance: 7.7
click at [573, 189] on textarea "ACCOR (UK) LIMITED & SUBSIDIARY COS (IBIS BUDGET) Location H6462 IBIS BUDGET PO…" at bounding box center [624, 186] width 193 height 51
drag, startPoint x: 673, startPoint y: 198, endPoint x: 537, endPoint y: 171, distance: 138.0
click at [537, 171] on textarea "ACCOR (UK) LIMITED & SUBSIDIARY COS (IBIS BUDGET) H6462 IBIS BUDGET PORTSMOUTH,…" at bounding box center [624, 186] width 193 height 51
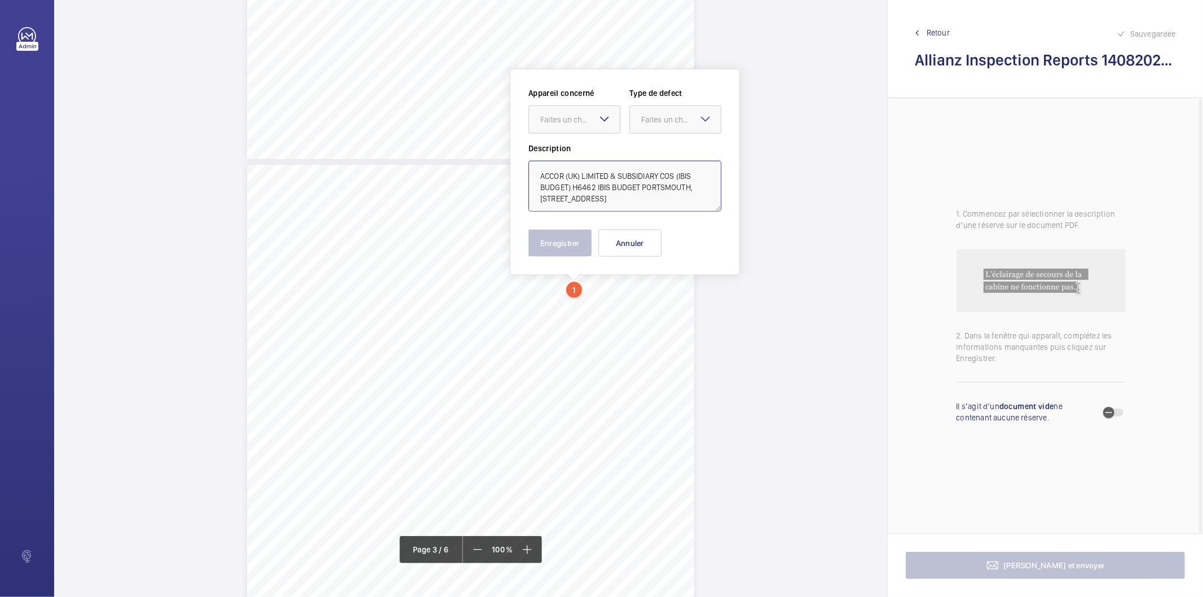
type textarea "ACCOR (UK) LIMITED & SUBSIDIARY COS (IBIS BUDGET) H6462 IBIS BUDGET PORTSMOUTH,…"
click at [618, 250] on button "Annuler" at bounding box center [629, 242] width 63 height 27
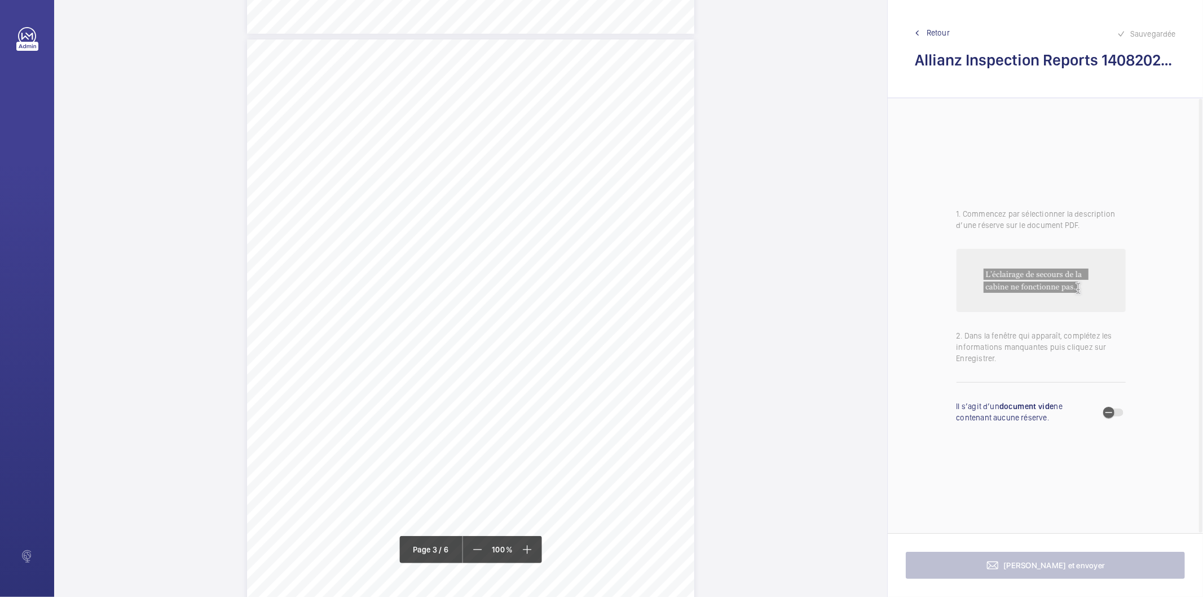
click at [566, 365] on div "Lift Report Lifting Operations & Lifting Equipment Regulation 1998 Provision & …" at bounding box center [470, 355] width 447 height 633
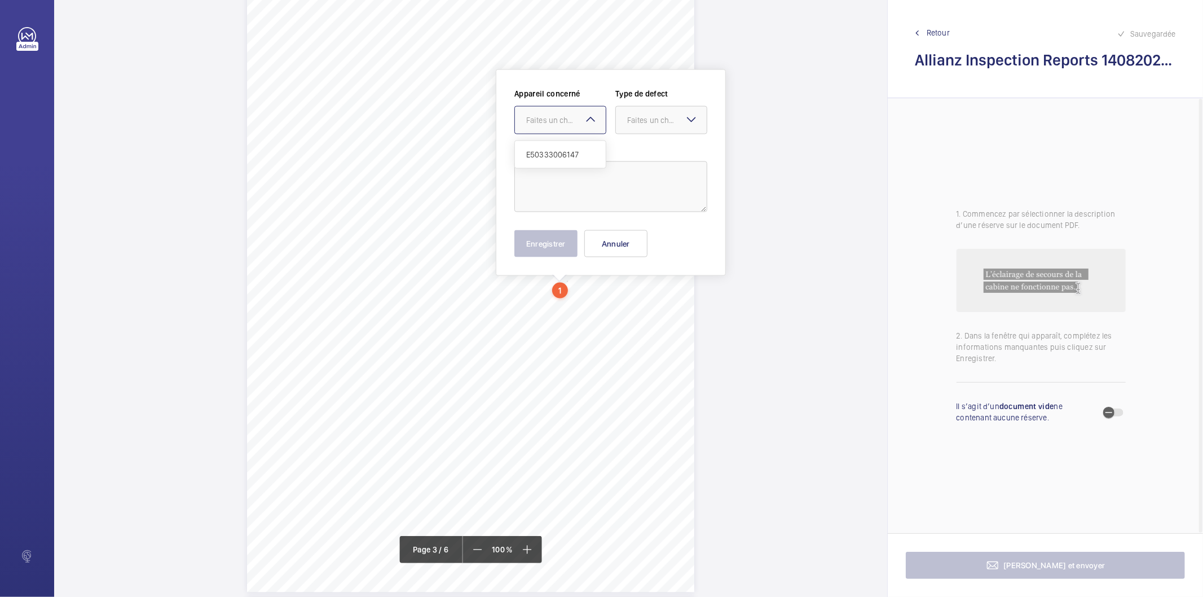
click at [586, 126] on div at bounding box center [560, 120] width 91 height 27
click at [623, 248] on button "Annuler" at bounding box center [615, 243] width 63 height 27
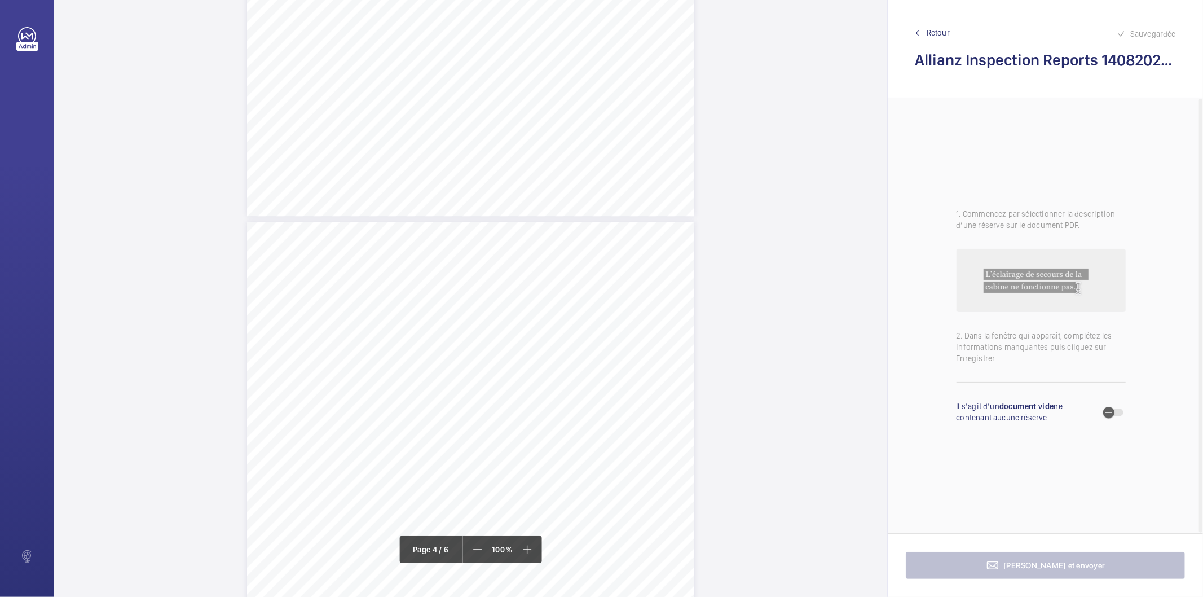
scroll to position [1837, 0]
drag, startPoint x: 469, startPoint y: 275, endPoint x: 577, endPoint y: 277, distance: 108.3
click at [577, 277] on span "Control panel work light inoperative." at bounding box center [530, 278] width 121 height 7
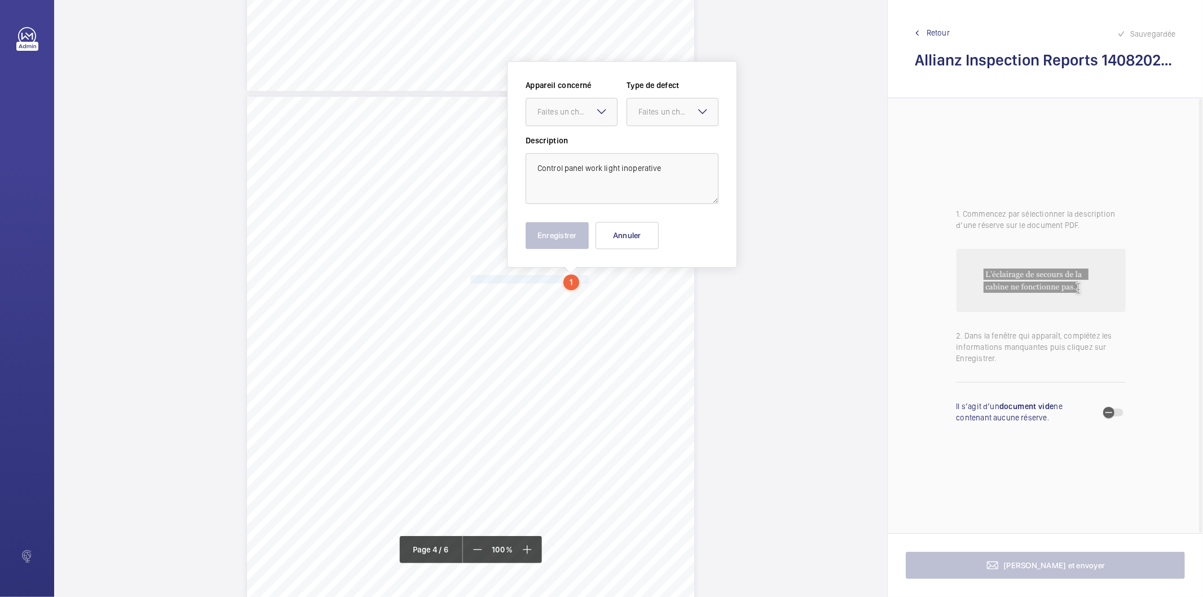
scroll to position [1829, 0]
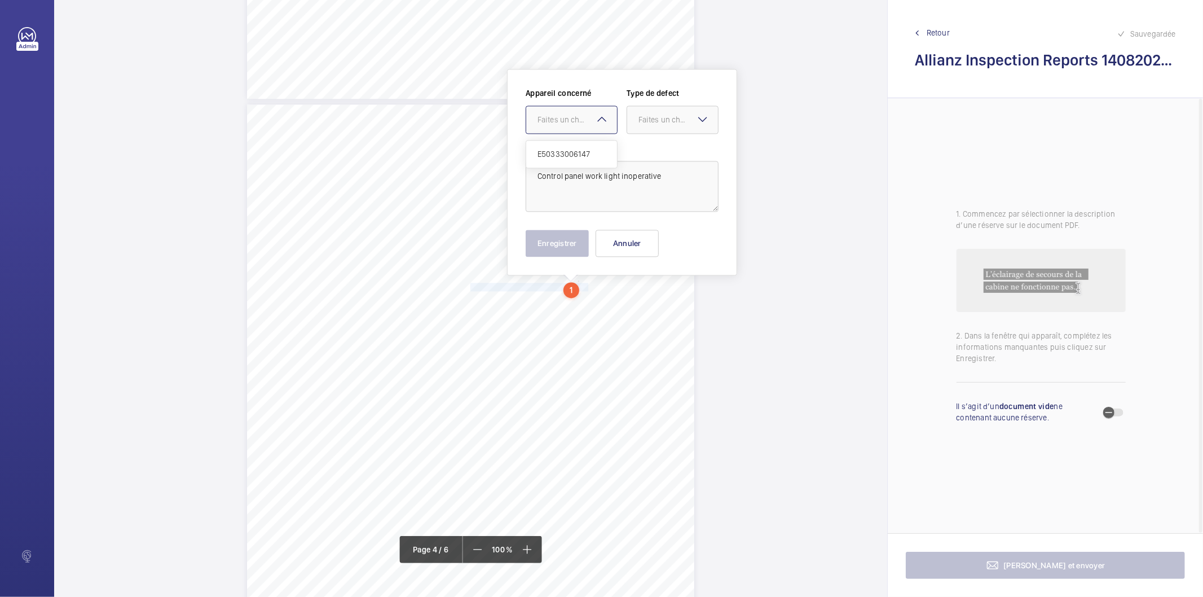
click at [564, 121] on div "Faites un choix" at bounding box center [577, 119] width 80 height 11
click at [565, 148] on span "E50333006147" at bounding box center [571, 153] width 68 height 11
click at [661, 122] on div "Faites un choix" at bounding box center [678, 119] width 80 height 11
click at [651, 153] on span "Standard" at bounding box center [672, 153] width 68 height 11
click at [554, 250] on button "Enregistrer" at bounding box center [557, 242] width 63 height 27
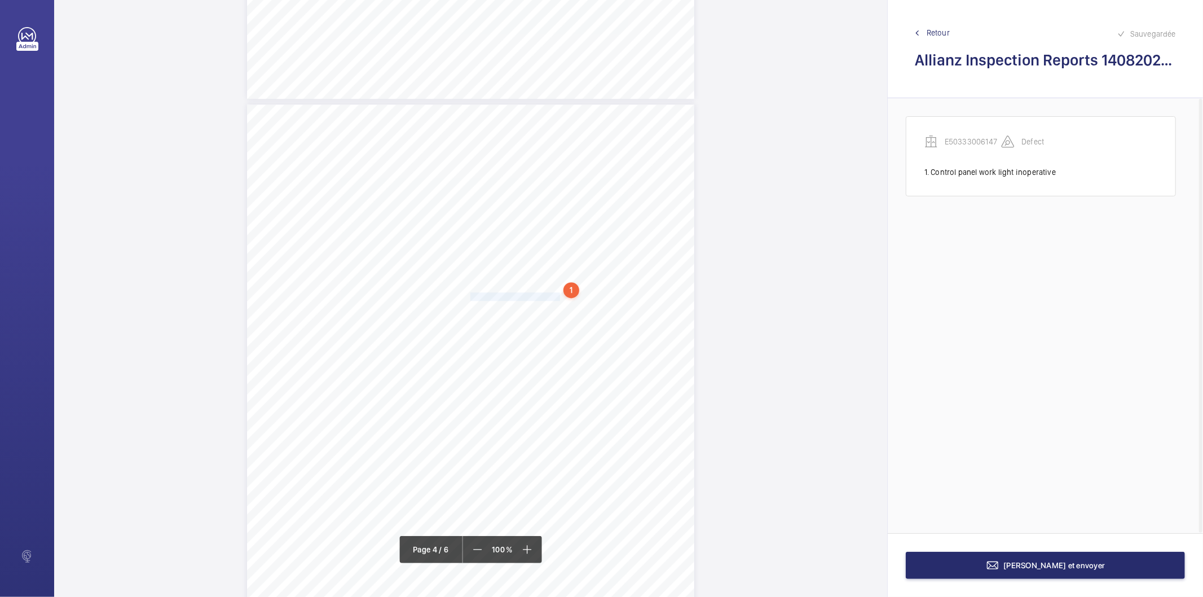
drag, startPoint x: 469, startPoint y: 292, endPoint x: 549, endPoint y: 293, distance: 80.1
click at [549, 293] on span "Two car door shoes missing." at bounding box center [516, 296] width 93 height 7
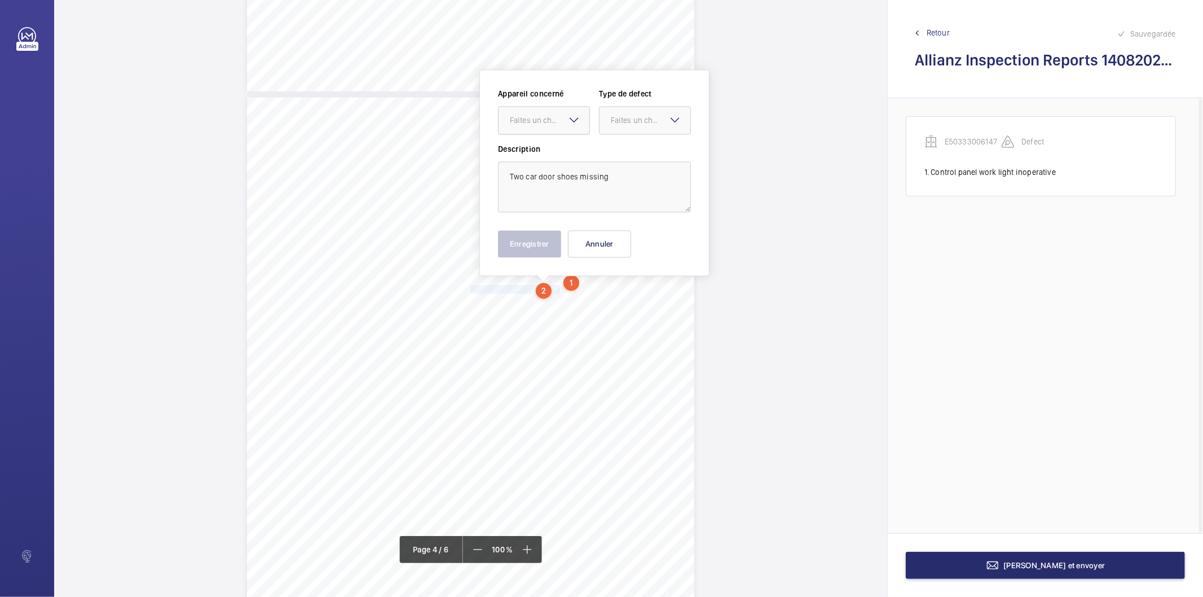
click at [517, 111] on div at bounding box center [543, 120] width 91 height 27
click at [529, 152] on span "E50333006147" at bounding box center [544, 154] width 68 height 11
click at [656, 125] on div "Faites un choix" at bounding box center [651, 119] width 80 height 11
drag, startPoint x: 655, startPoint y: 147, endPoint x: 643, endPoint y: 158, distance: 16.4
click at [654, 147] on div "Standard" at bounding box center [644, 155] width 91 height 28
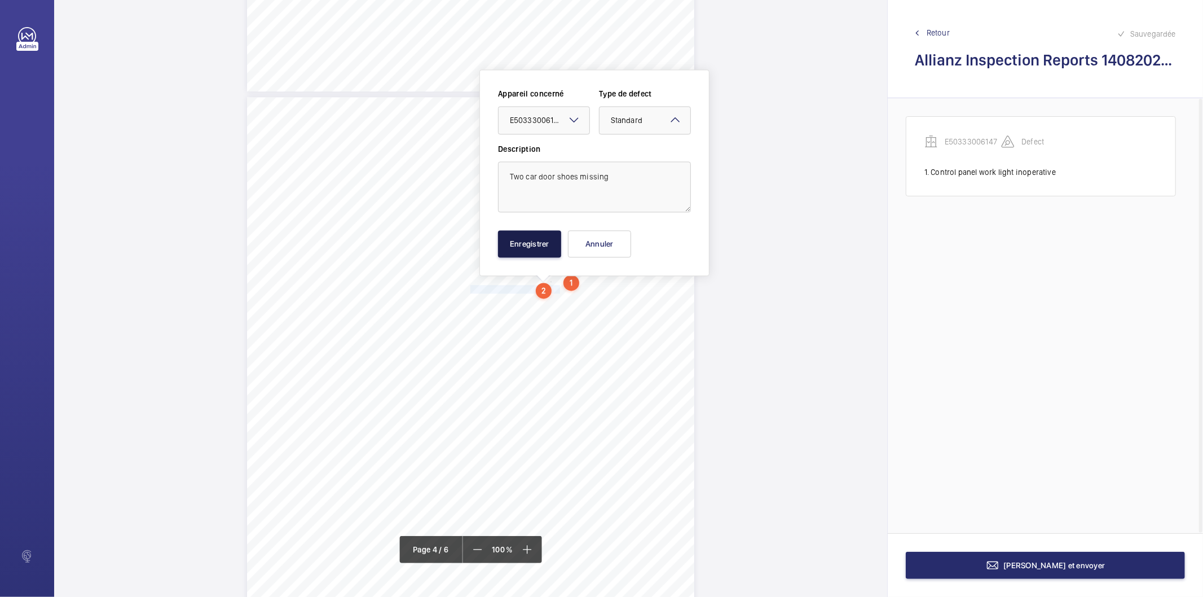
click at [556, 237] on button "Enregistrer" at bounding box center [529, 243] width 63 height 27
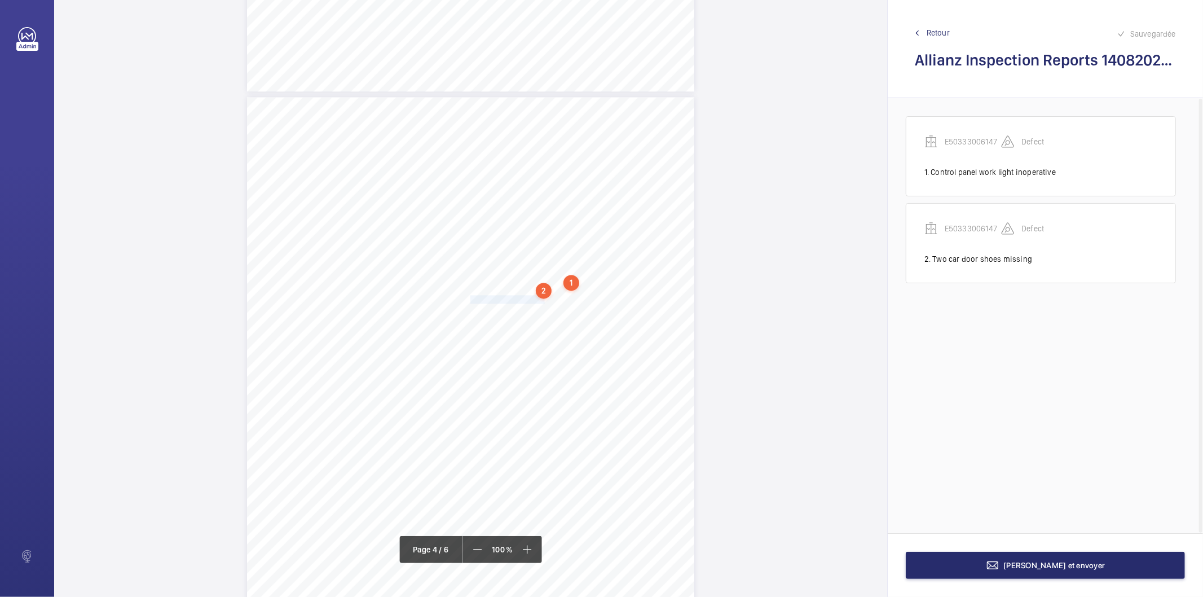
drag, startPoint x: 469, startPoint y: 299, endPoint x: 536, endPoint y: 297, distance: 67.7
click at [536, 297] on span "Lift car apron distorted." at bounding box center [508, 298] width 77 height 7
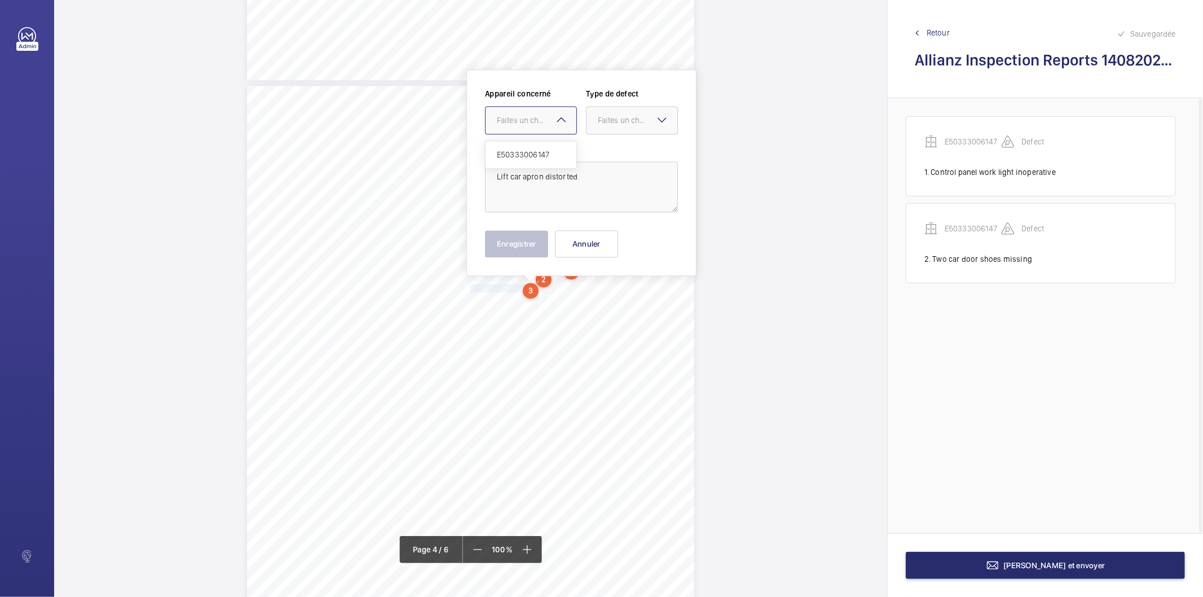
click at [521, 111] on div at bounding box center [530, 120] width 91 height 27
click at [512, 152] on span "E50333006147" at bounding box center [531, 154] width 68 height 11
drag, startPoint x: 609, startPoint y: 125, endPoint x: 617, endPoint y: 179, distance: 54.8
click at [610, 125] on div "Faites un choix" at bounding box center [631, 119] width 91 height 11
click at [617, 154] on span "Standard" at bounding box center [632, 154] width 68 height 11
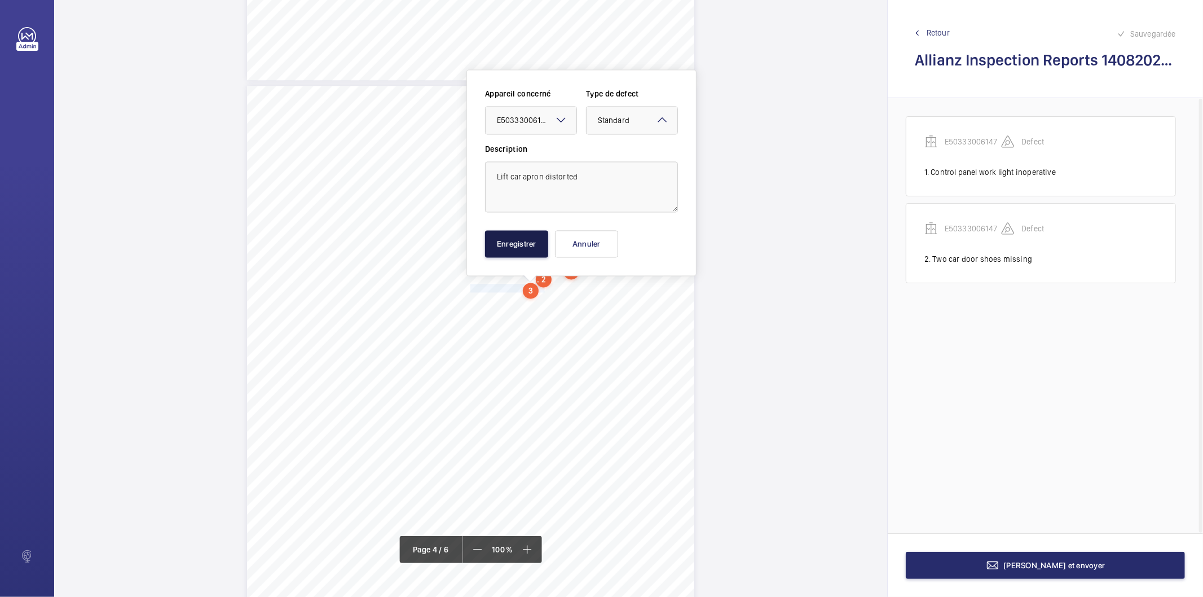
click at [544, 232] on button "Enregistrer" at bounding box center [516, 243] width 63 height 27
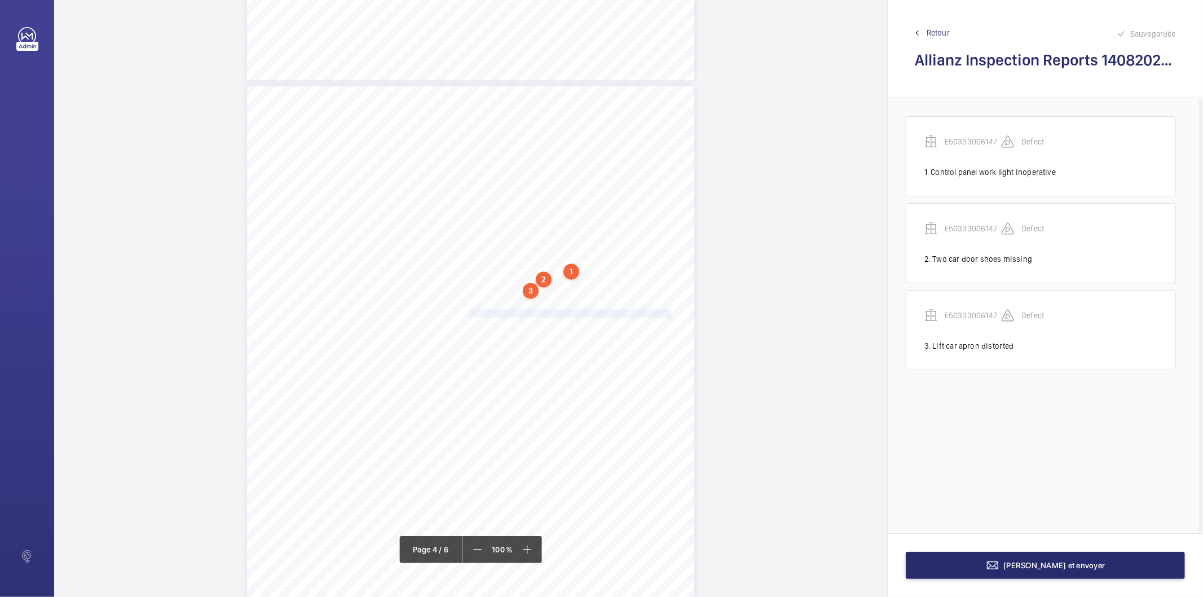
drag, startPoint x: 469, startPoint y: 313, endPoint x: 651, endPoint y: 312, distance: 182.1
click at [651, 312] on span "The redundant limit switch on the car top should be removed." at bounding box center [572, 313] width 205 height 7
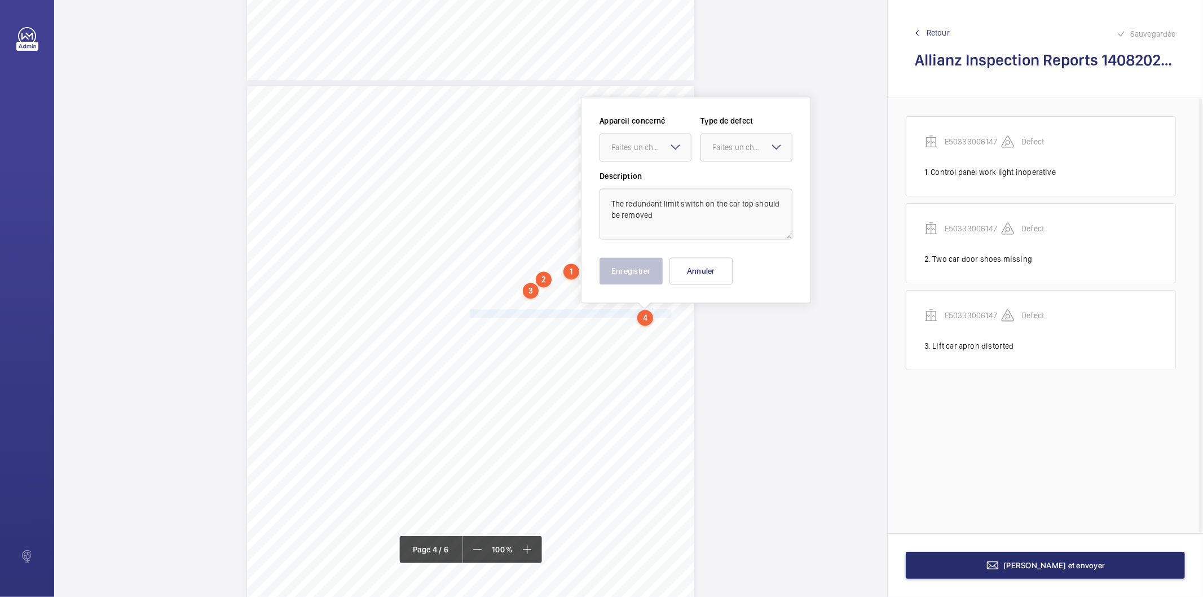
scroll to position [1875, 0]
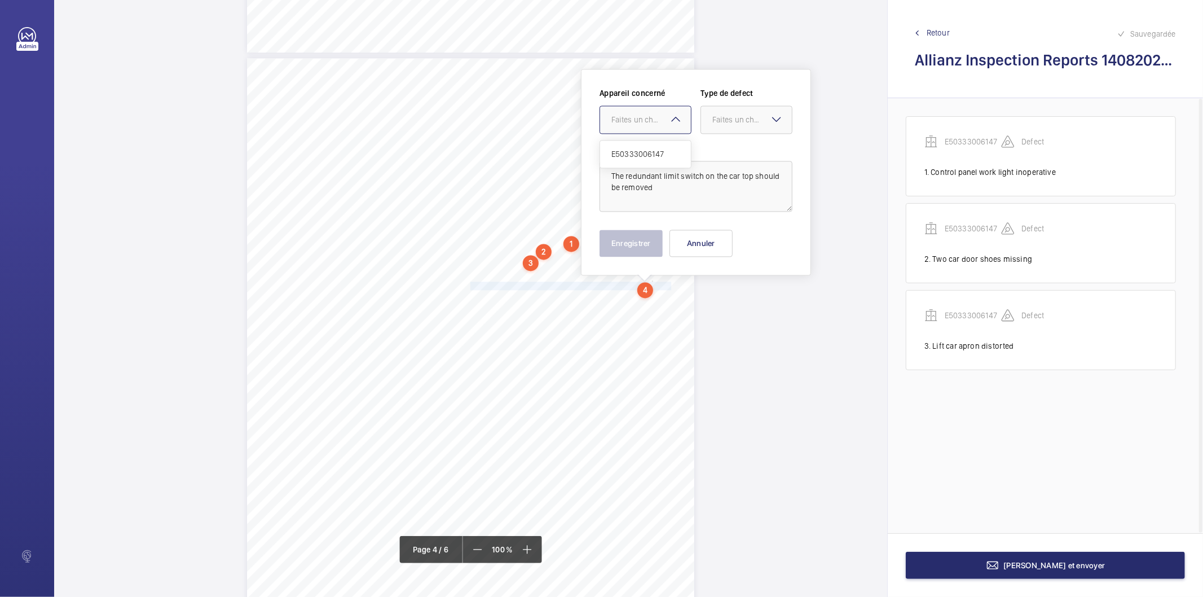
click at [633, 120] on div "Faites un choix" at bounding box center [651, 119] width 80 height 11
click at [628, 150] on span "E50333006147" at bounding box center [645, 153] width 68 height 11
click at [728, 117] on div "Faites un choix" at bounding box center [752, 119] width 80 height 11
drag, startPoint x: 722, startPoint y: 239, endPoint x: 661, endPoint y: 236, distance: 61.0
click at [718, 239] on span "Recommandation" at bounding box center [746, 236] width 68 height 11
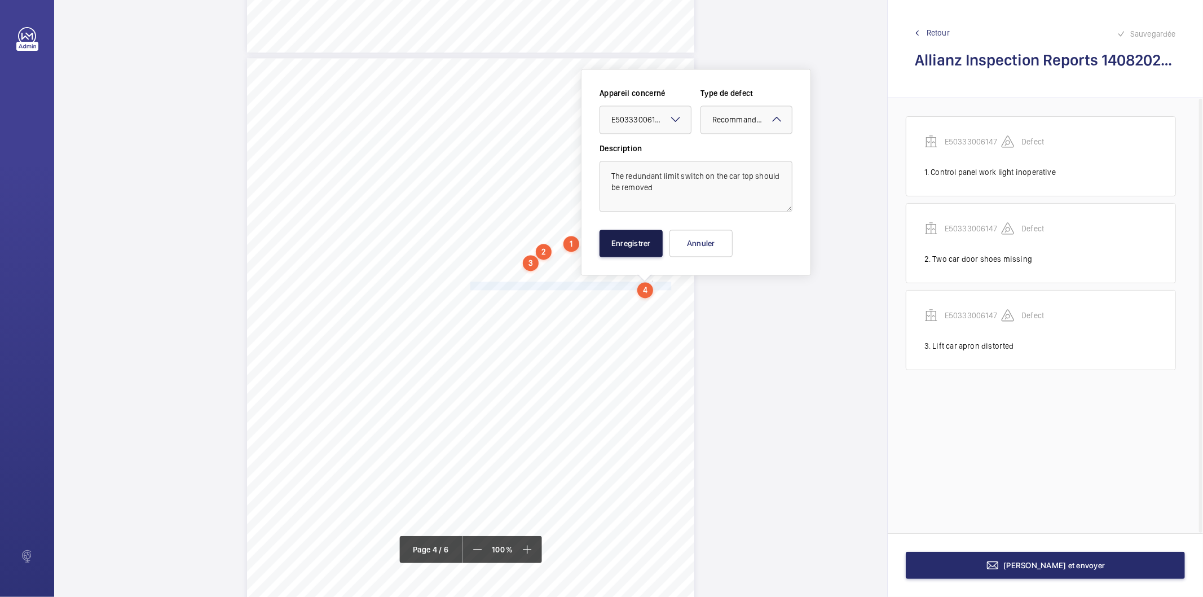
click at [661, 236] on button "Enregistrer" at bounding box center [630, 242] width 63 height 27
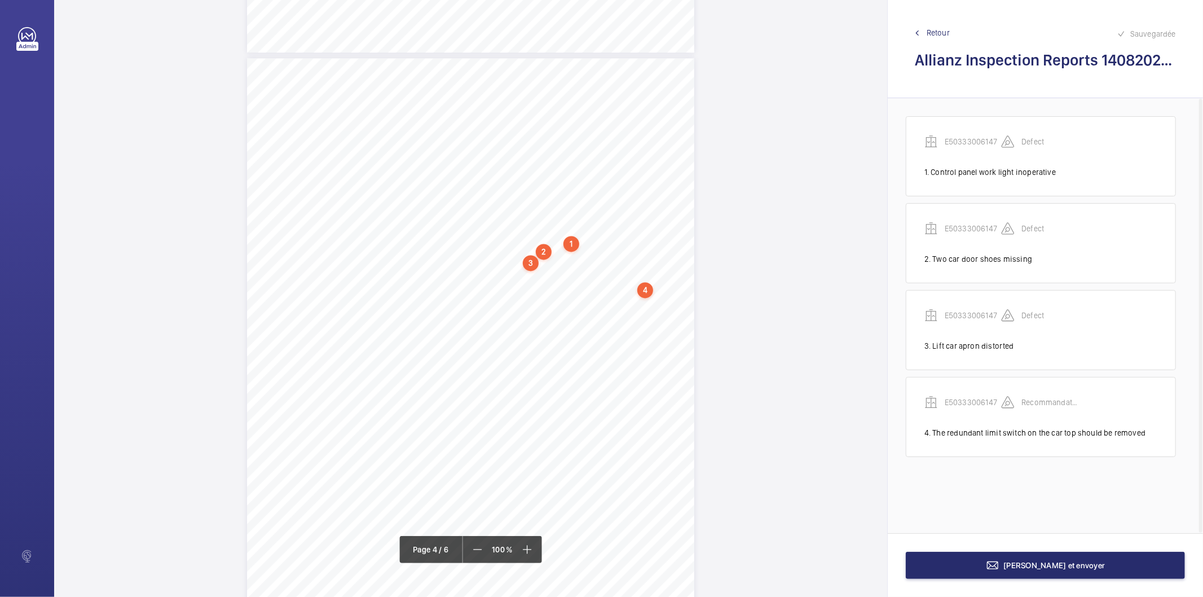
click at [645, 289] on div "4" at bounding box center [645, 290] width 16 height 16
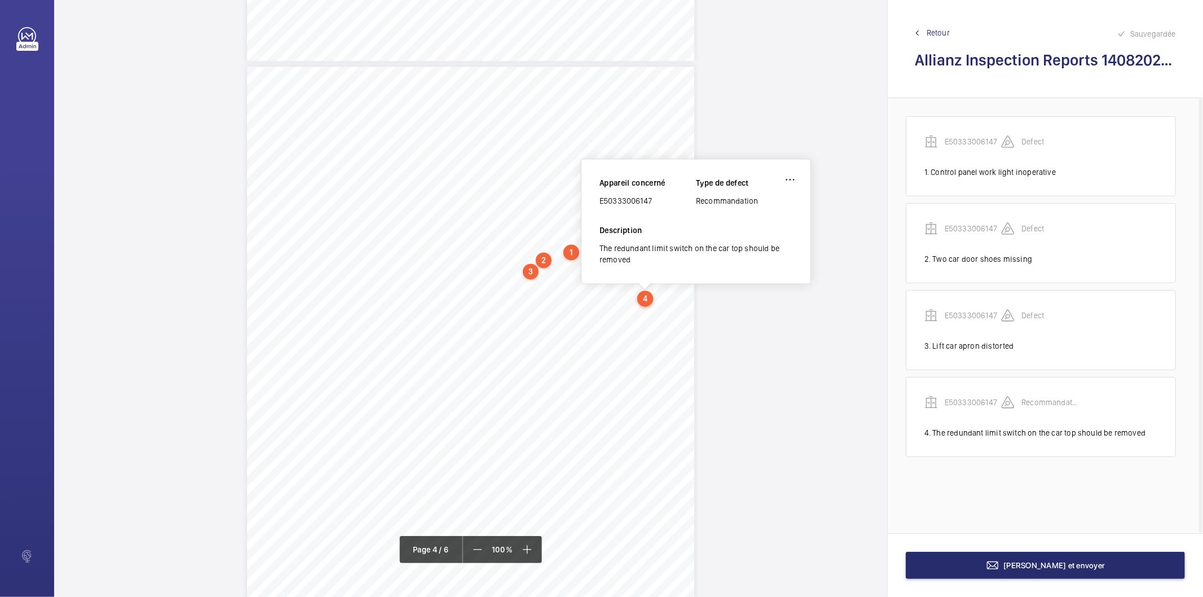
click at [607, 199] on div "E50333006147" at bounding box center [647, 200] width 96 height 11
copy div "E50333006147"
click at [968, 538] on div "Terminer et envoyer" at bounding box center [1045, 565] width 315 height 64
click at [961, 560] on button "Terminer et envoyer" at bounding box center [1045, 564] width 279 height 27
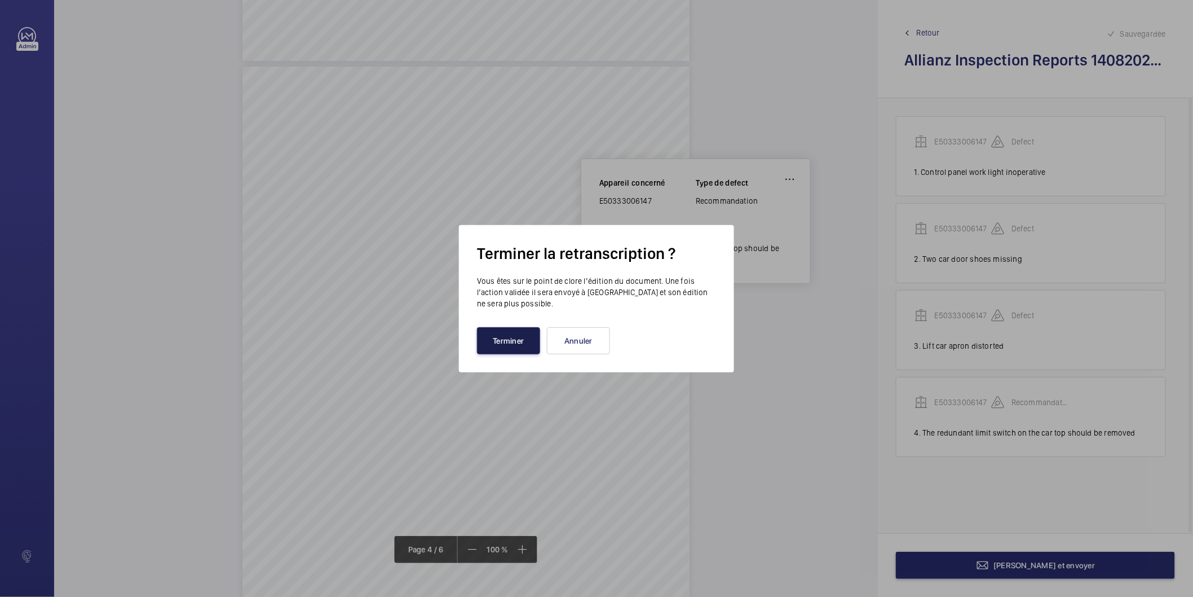
click at [497, 336] on button "Terminer" at bounding box center [508, 340] width 63 height 27
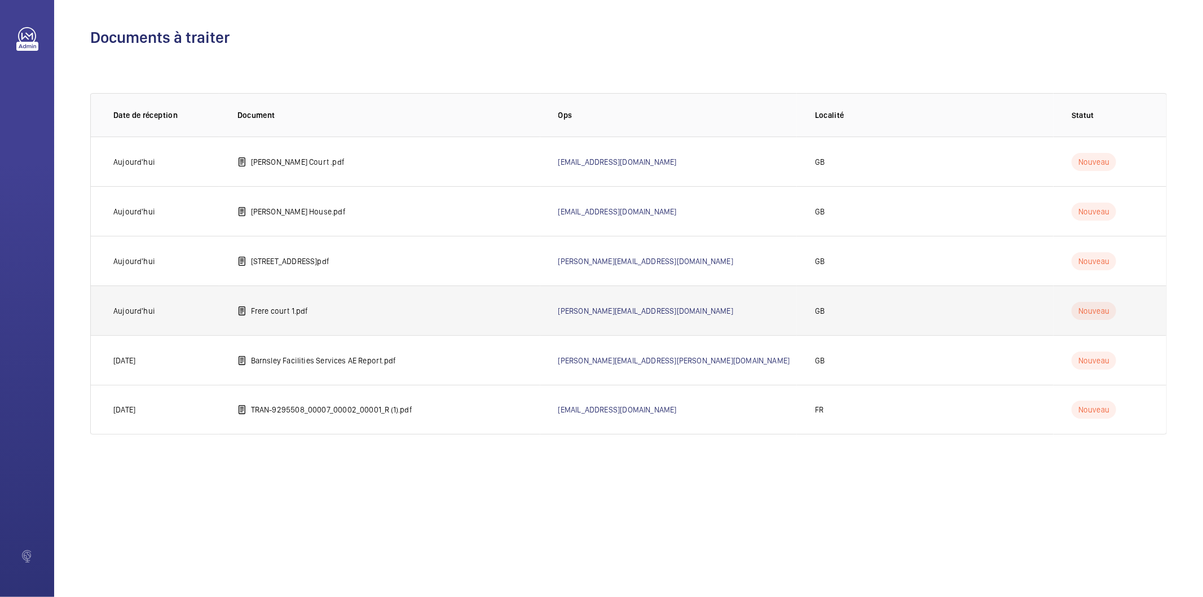
click at [299, 311] on p "Frere court 1.pdf" at bounding box center [280, 310] width 58 height 11
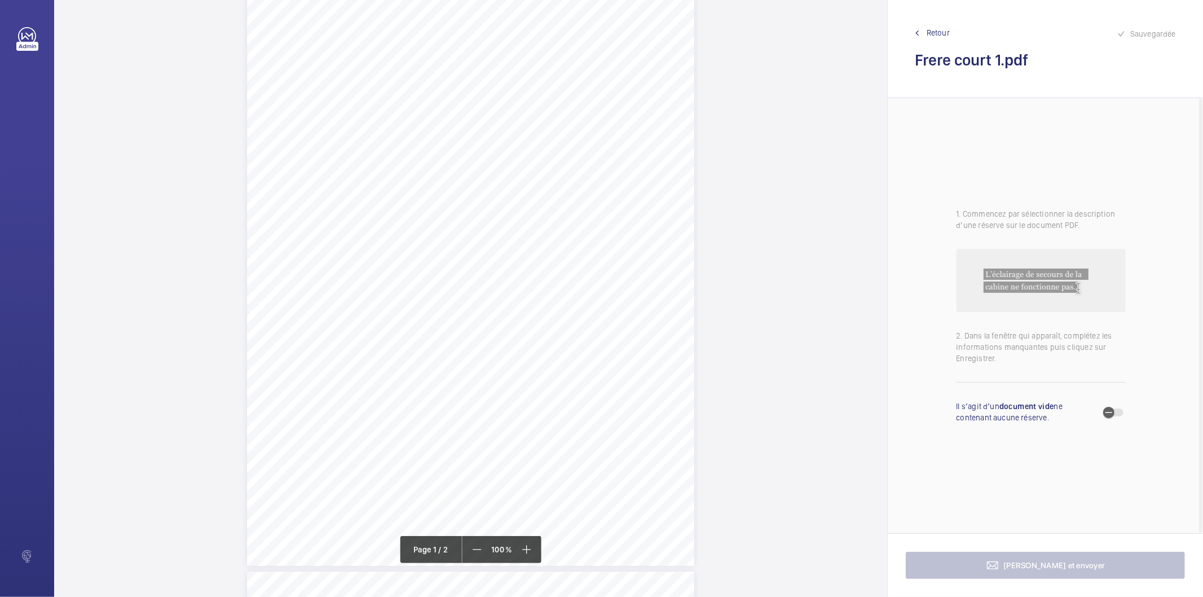
scroll to position [63, 0]
drag, startPoint x: 611, startPoint y: 80, endPoint x: 452, endPoint y: 79, distance: 159.6
click at [453, 79] on span "Frere Court Pinelands Bishop's Stortford CM23 2TE" at bounding box center [497, 81] width 88 height 8
click at [422, 284] on textarea "Frere Court Pinelands Bishop's Stortford CM23 2TE" at bounding box center [496, 282] width 193 height 51
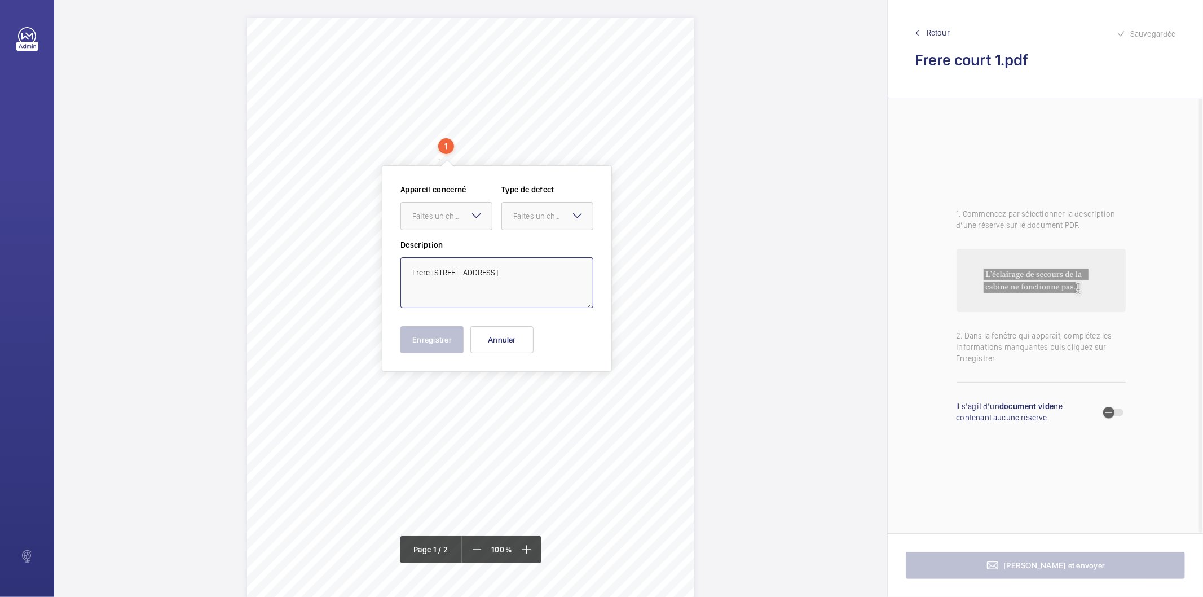
click at [422, 284] on textarea "Frere Court Pinelands Bishop's Stortford CM23 2TE" at bounding box center [496, 282] width 193 height 51
click at [510, 335] on button "Annuler" at bounding box center [501, 339] width 63 height 27
drag, startPoint x: 423, startPoint y: 324, endPoint x: 499, endPoint y: 330, distance: 76.3
click at [499, 330] on div "Lifting Operations and Lifting Equipment Regulations 1998 Report of Thorough Ex…" at bounding box center [470, 334] width 447 height 633
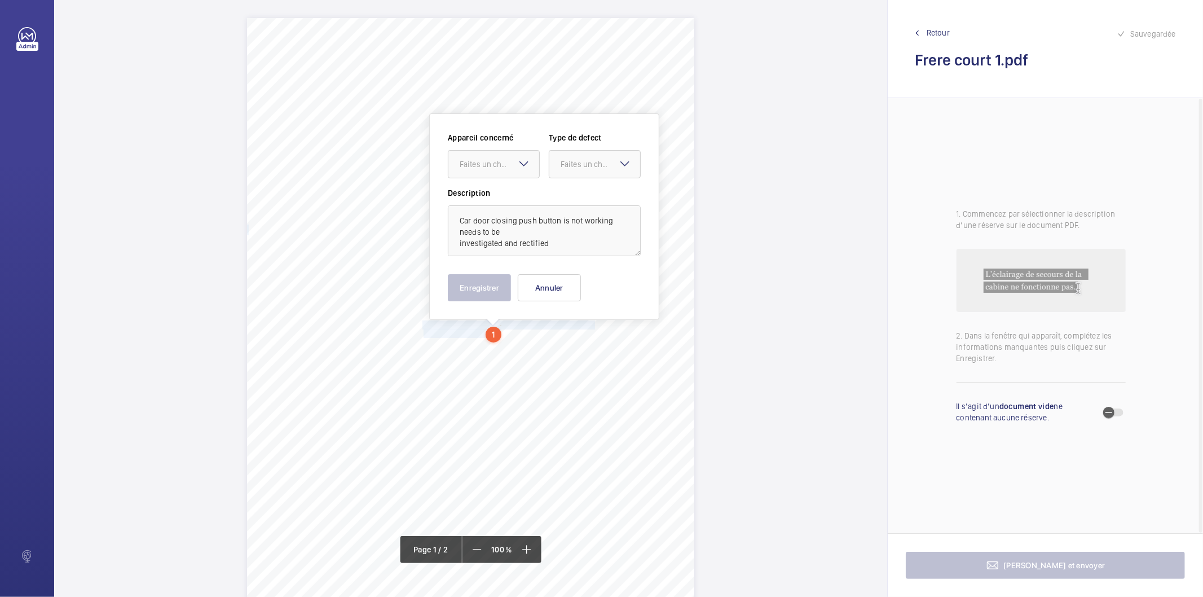
scroll to position [44, 0]
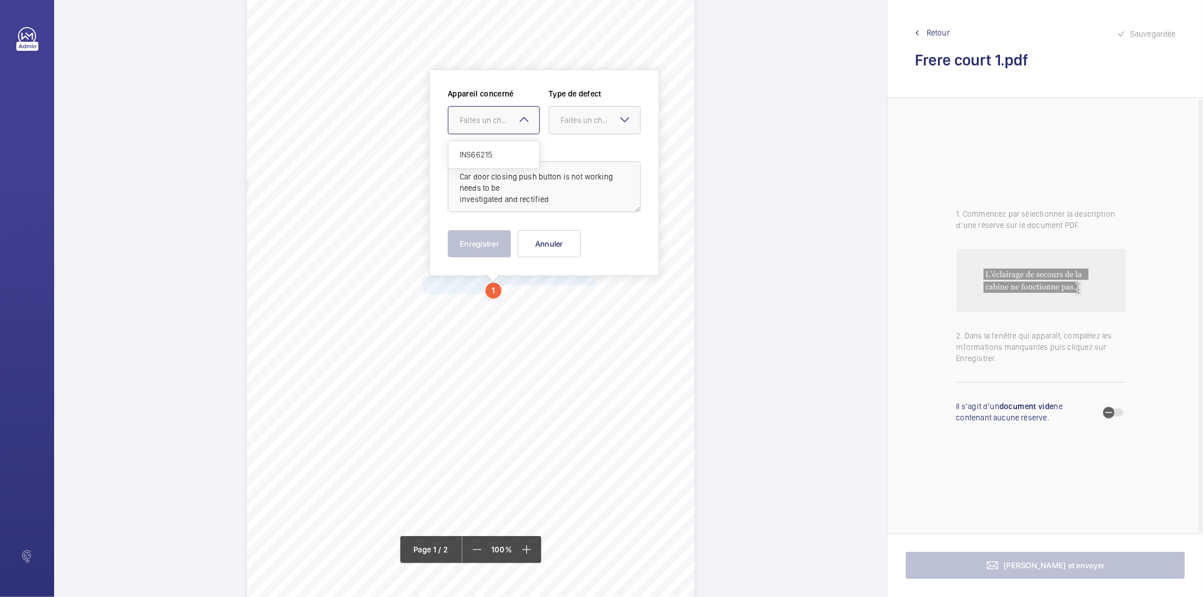
click at [487, 124] on div "Faites un choix" at bounding box center [500, 119] width 80 height 11
click at [489, 149] on span "INS66215" at bounding box center [494, 154] width 68 height 11
click at [607, 119] on div "Faites un choix" at bounding box center [600, 119] width 80 height 11
click at [600, 156] on span "Standard" at bounding box center [594, 154] width 68 height 11
click at [498, 244] on button "Enregistrer" at bounding box center [479, 243] width 63 height 27
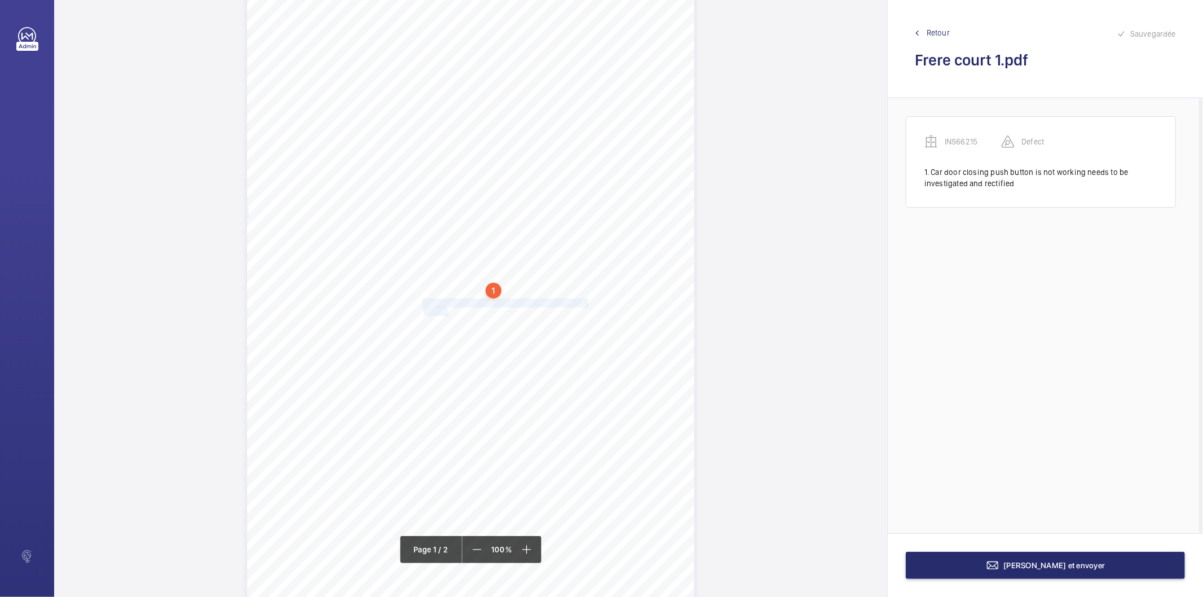
drag, startPoint x: 422, startPoint y: 304, endPoint x: 447, endPoint y: 310, distance: 26.0
click at [447, 310] on div "Lifting Operations and Lifting Equipment Regulations 1998 Report of Thorough Ex…" at bounding box center [470, 290] width 447 height 633
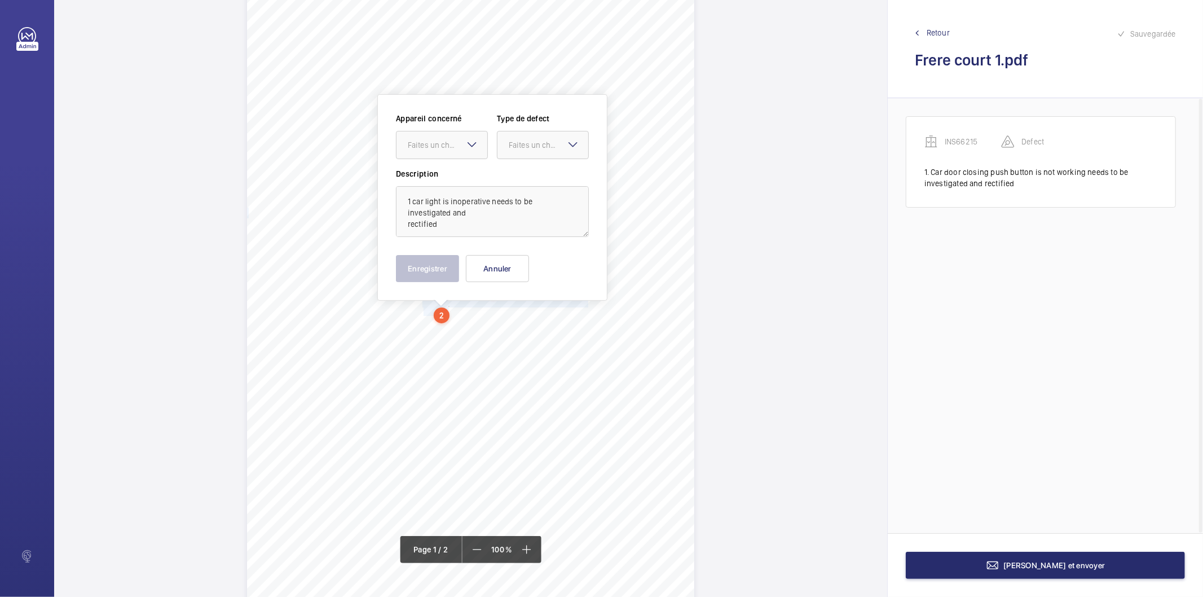
scroll to position [69, 0]
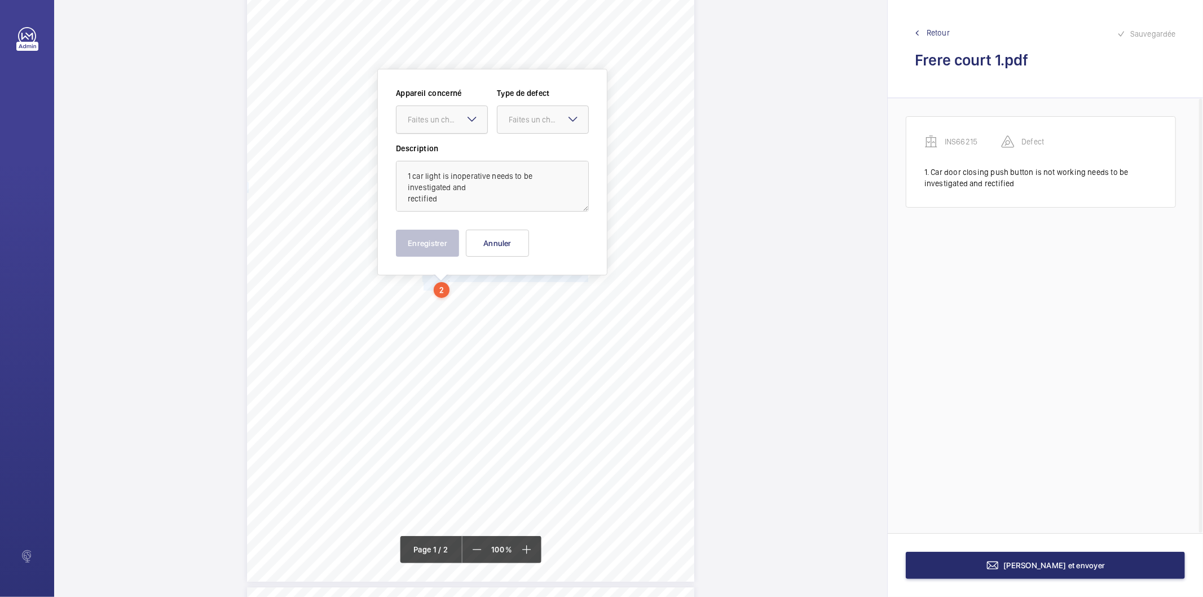
click at [425, 114] on div "Faites un choix" at bounding box center [448, 119] width 80 height 11
click at [426, 151] on span "INS66215" at bounding box center [442, 153] width 68 height 11
click at [518, 118] on div "Faites un choix" at bounding box center [549, 119] width 80 height 11
drag, startPoint x: 509, startPoint y: 148, endPoint x: 458, endPoint y: 227, distance: 93.8
click at [507, 149] on div "Standard" at bounding box center [542, 154] width 91 height 28
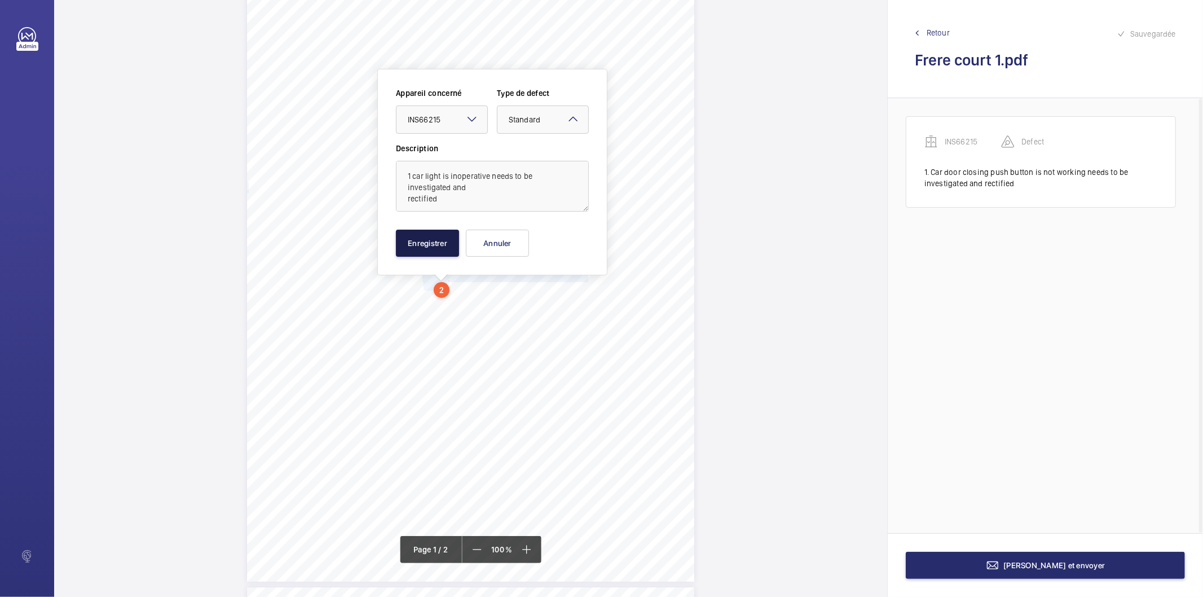
click at [442, 237] on button "Enregistrer" at bounding box center [427, 242] width 63 height 27
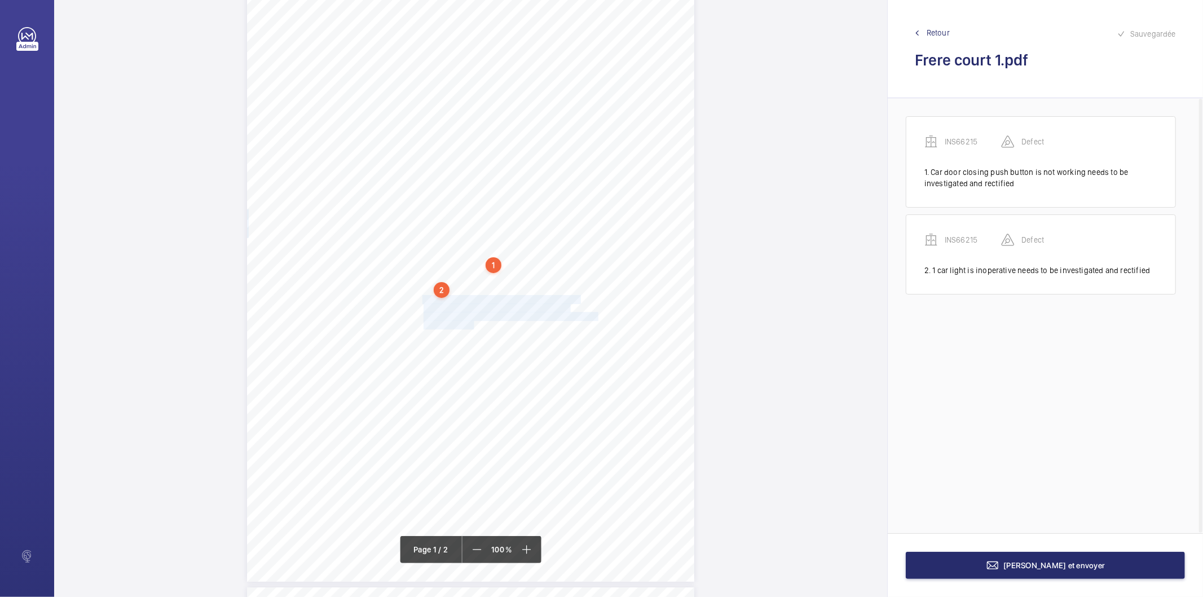
drag, startPoint x: 421, startPoint y: 296, endPoint x: 473, endPoint y: 323, distance: 58.3
click at [473, 323] on div "Lifting Operations and Lifting Equipment Regulations 1998 Report of Thorough Ex…" at bounding box center [470, 265] width 447 height 633
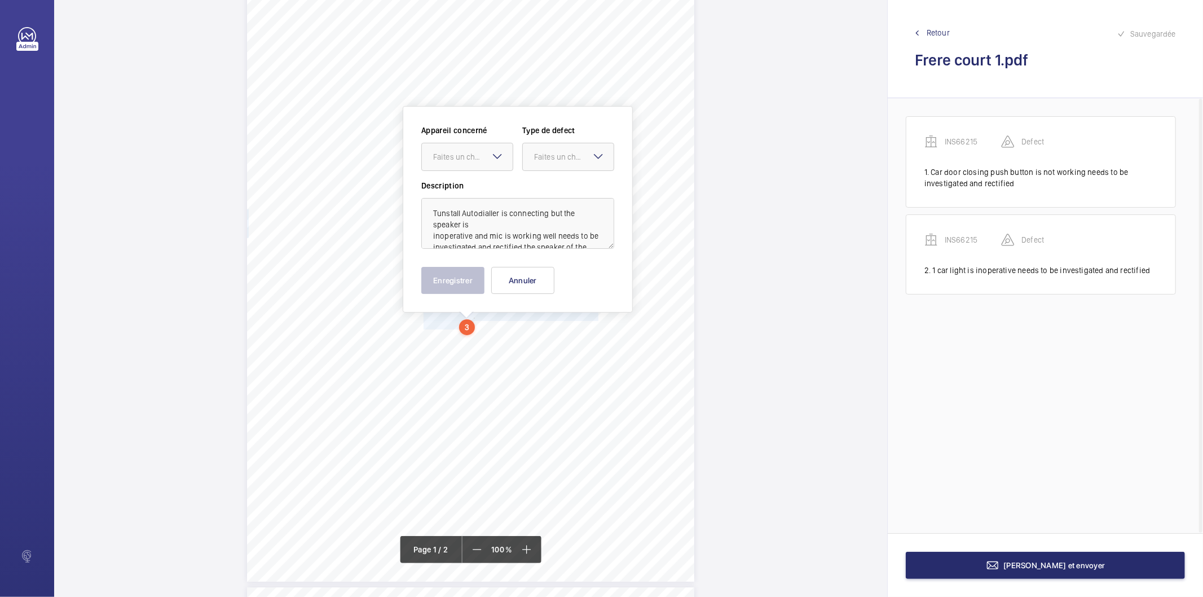
scroll to position [106, 0]
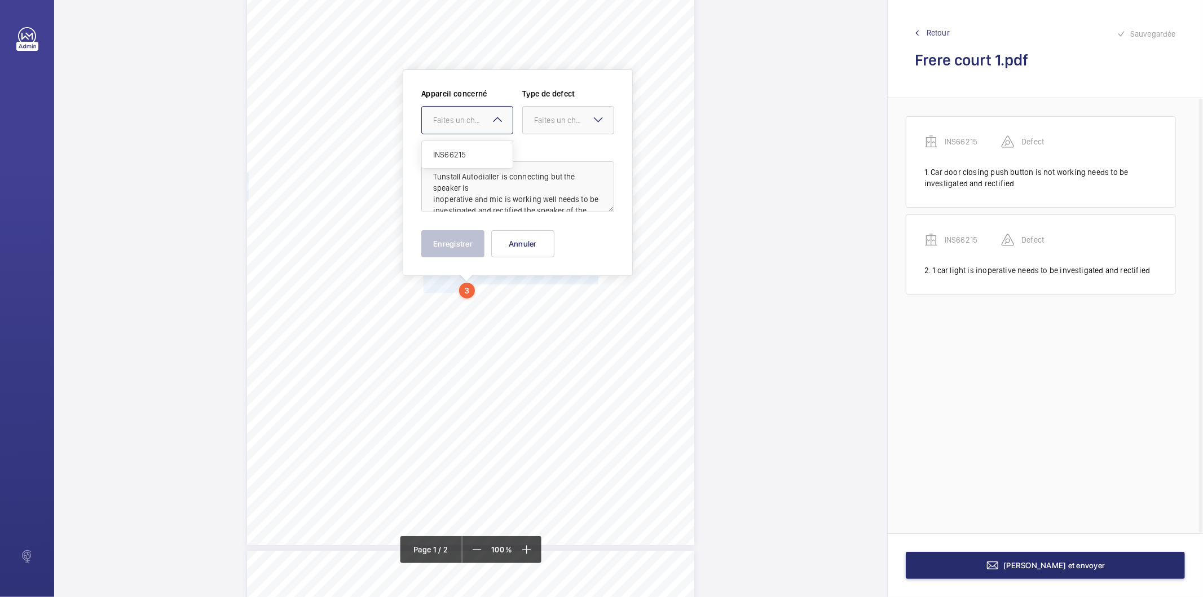
click at [458, 124] on div "Faites un choix" at bounding box center [473, 119] width 80 height 11
click at [463, 152] on span "INS66215" at bounding box center [467, 154] width 68 height 11
drag, startPoint x: 544, startPoint y: 120, endPoint x: 550, endPoint y: 138, distance: 19.6
click at [545, 121] on div "Faites un choix" at bounding box center [574, 119] width 80 height 11
click at [553, 157] on span "Standard" at bounding box center [568, 154] width 68 height 11
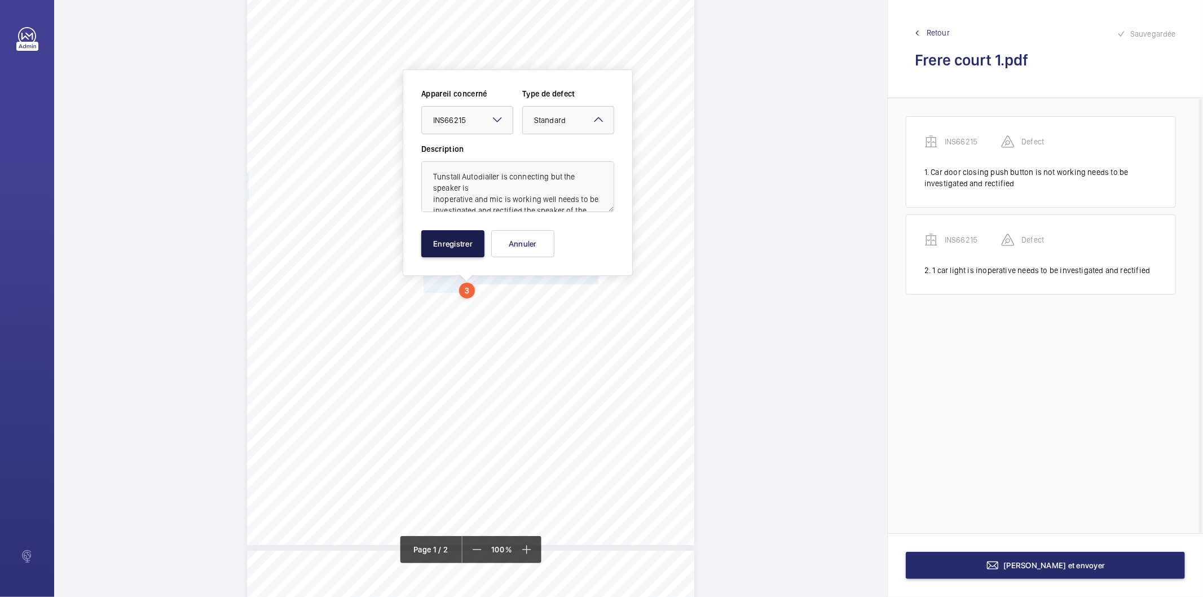
click at [452, 244] on button "Enregistrer" at bounding box center [452, 243] width 63 height 27
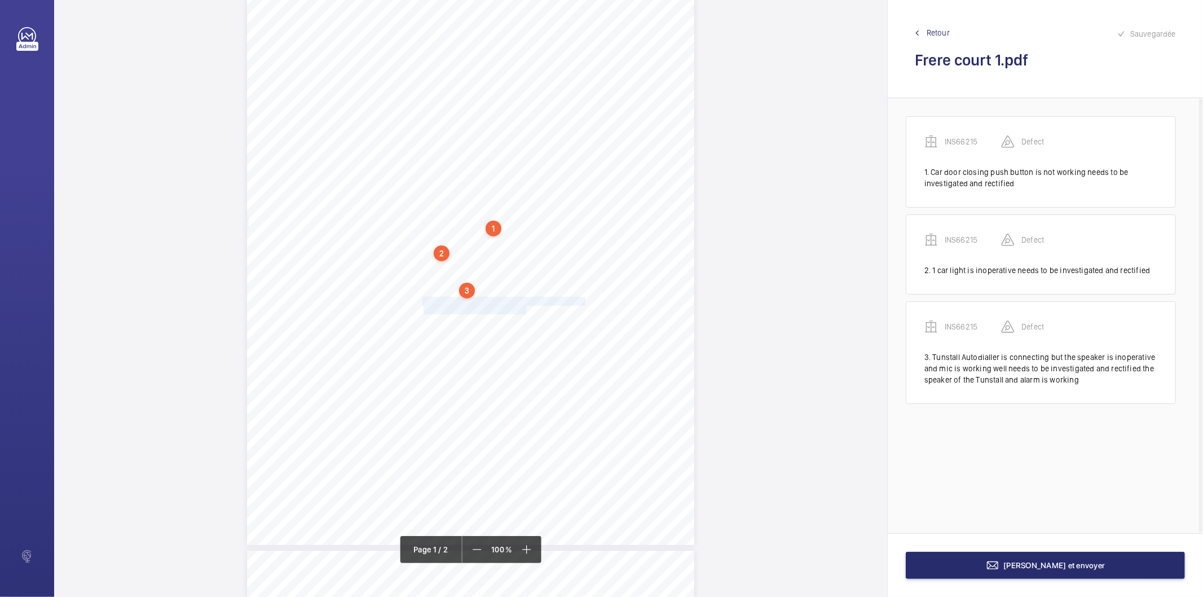
drag, startPoint x: 423, startPoint y: 301, endPoint x: 526, endPoint y: 311, distance: 103.1
click at [526, 311] on div "Lifting Operations and Lifting Equipment Regulations 1998 Report of Thorough Ex…" at bounding box center [470, 228] width 447 height 633
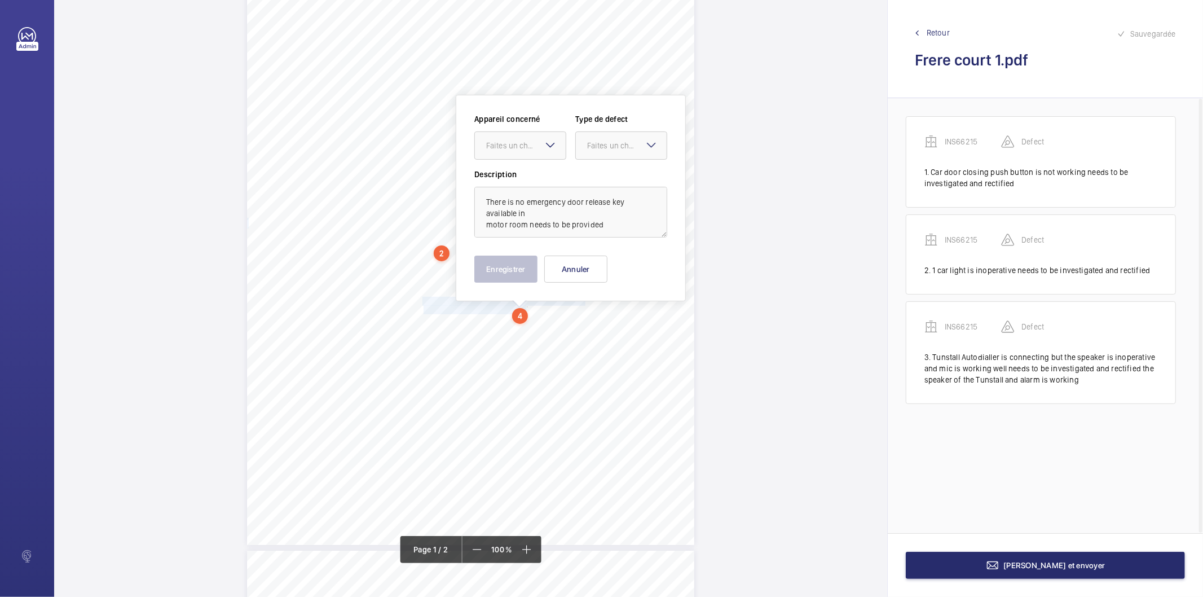
scroll to position [132, 0]
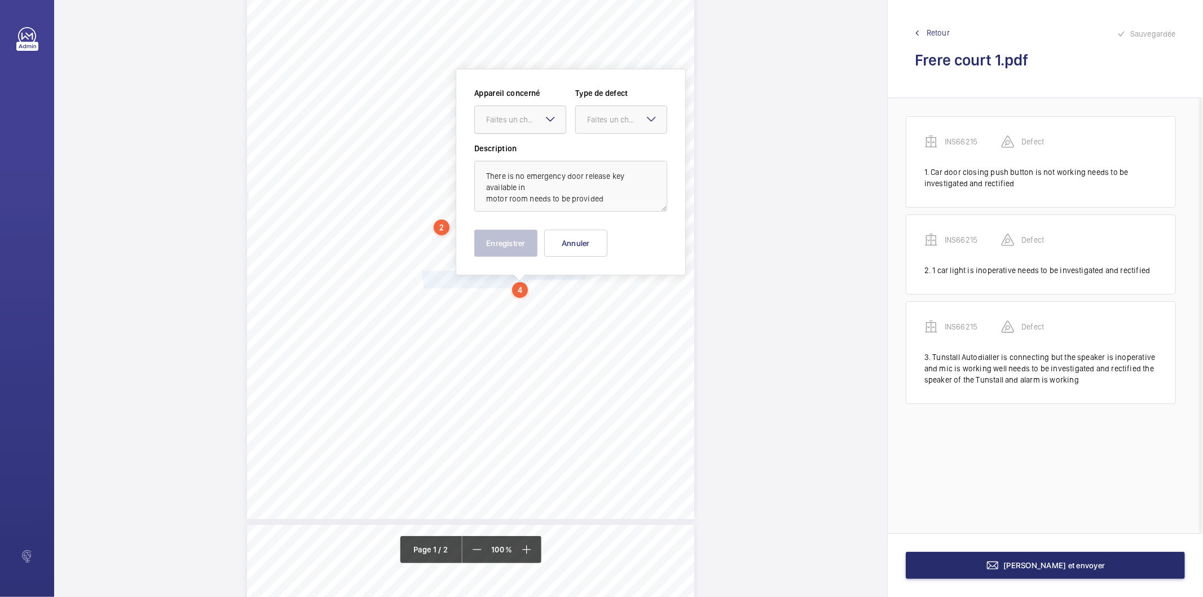
click at [526, 118] on div "Faites un choix" at bounding box center [526, 119] width 80 height 11
click at [522, 152] on span "INS66215" at bounding box center [520, 153] width 68 height 11
drag, startPoint x: 584, startPoint y: 117, endPoint x: 595, endPoint y: 138, distance: 24.0
click at [584, 117] on div at bounding box center [621, 119] width 91 height 27
drag, startPoint x: 599, startPoint y: 149, endPoint x: 568, endPoint y: 186, distance: 48.1
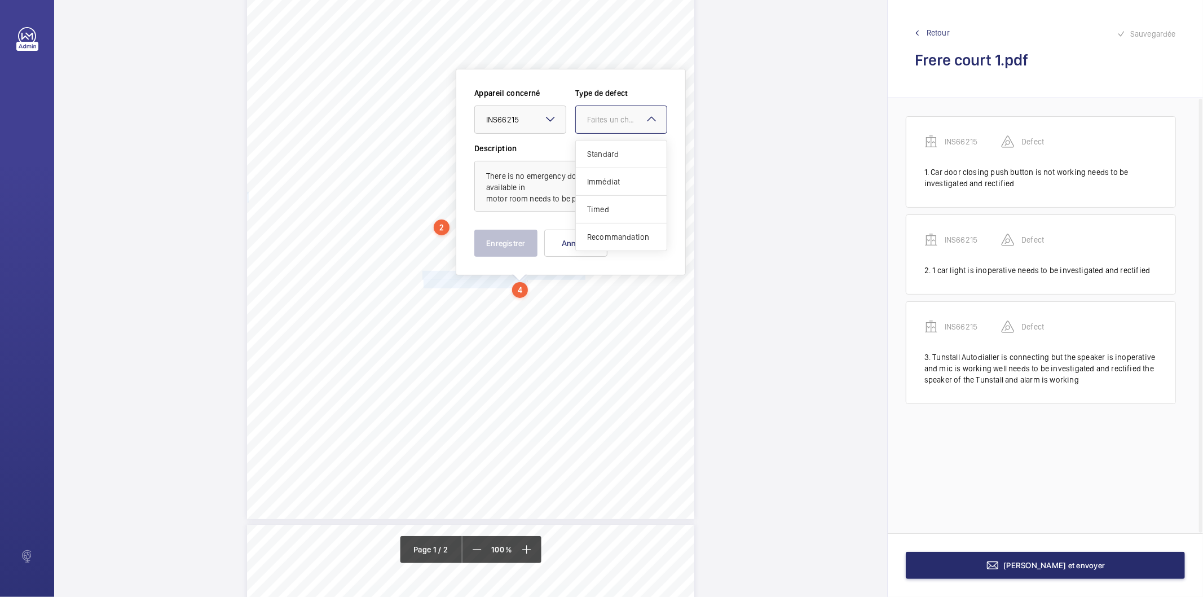
click at [593, 155] on span "Standard" at bounding box center [621, 153] width 68 height 11
click at [520, 237] on button "Enregistrer" at bounding box center [505, 242] width 63 height 27
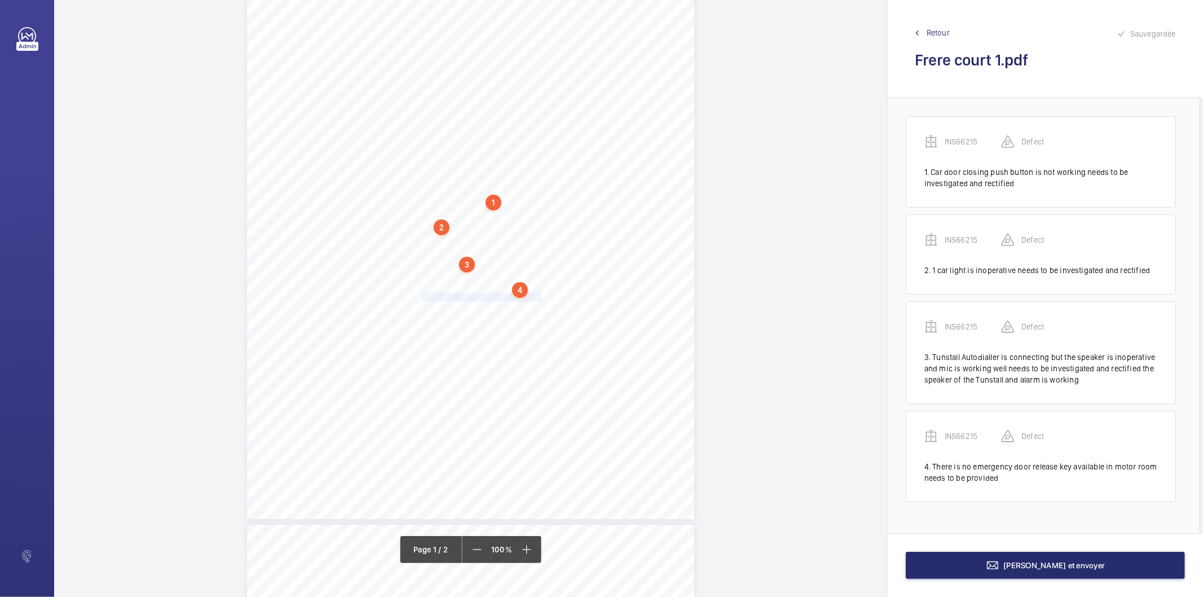
drag, startPoint x: 421, startPoint y: 298, endPoint x: 538, endPoint y: 297, distance: 116.7
click at [538, 297] on div "Lifting Operations and Lifting Equipment Regulations 1998 Report of Thorough Ex…" at bounding box center [470, 202] width 447 height 633
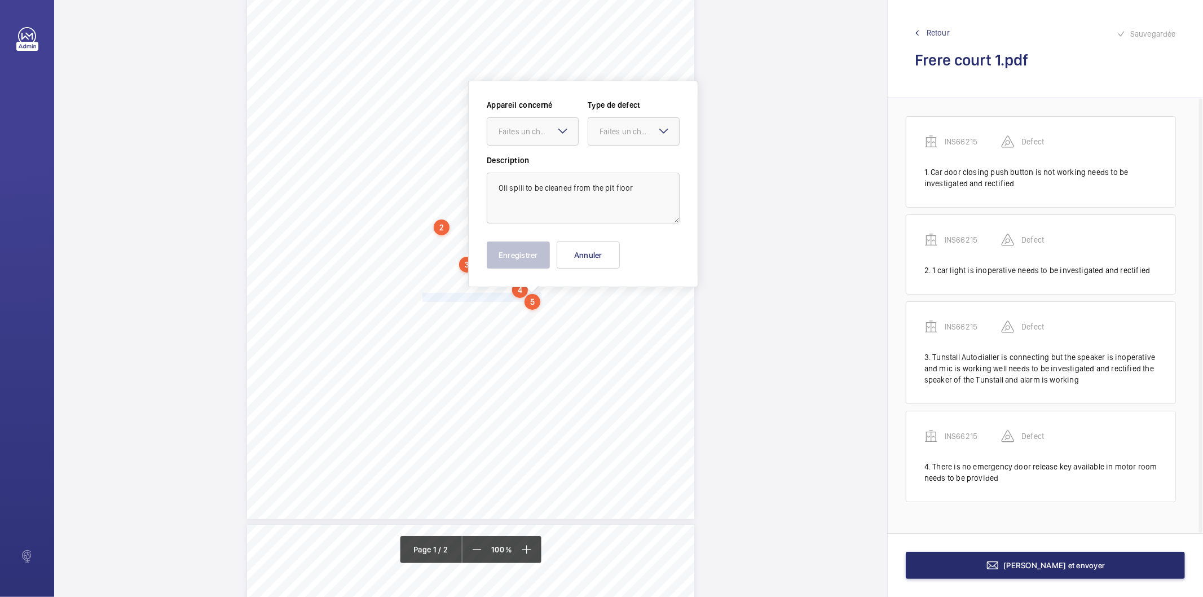
scroll to position [144, 0]
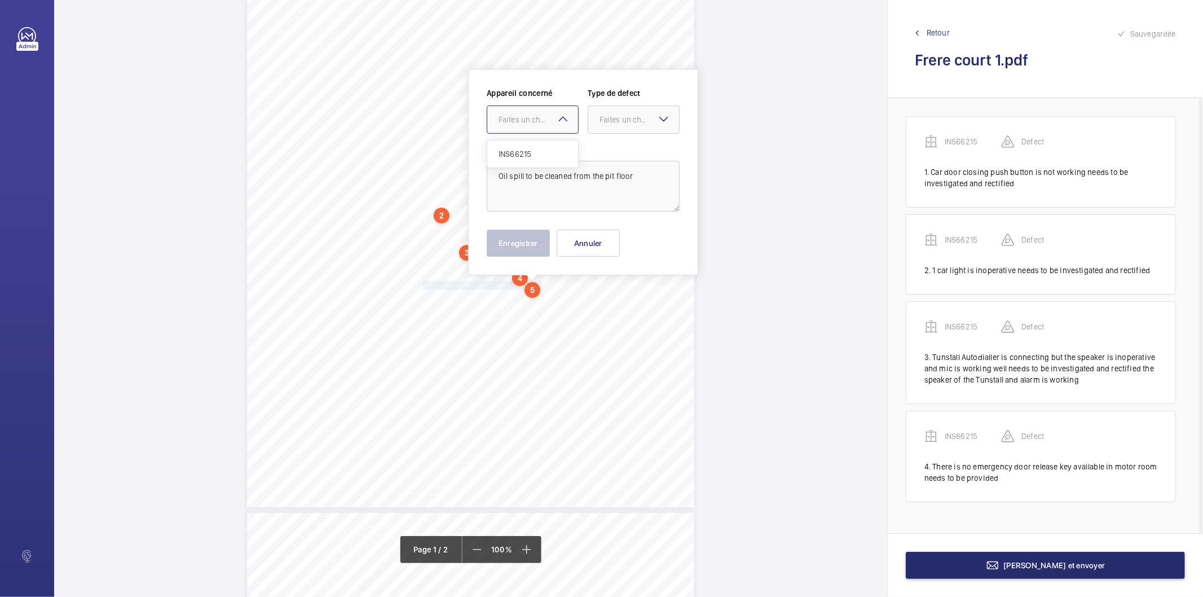
drag, startPoint x: 525, startPoint y: 121, endPoint x: 527, endPoint y: 130, distance: 9.2
click at [526, 125] on div "Faites un choix" at bounding box center [532, 119] width 91 height 11
drag, startPoint x: 526, startPoint y: 149, endPoint x: 572, endPoint y: 135, distance: 48.3
click at [526, 149] on span "INS66215" at bounding box center [532, 153] width 68 height 11
click at [603, 117] on div "Faites un choix" at bounding box center [639, 119] width 80 height 11
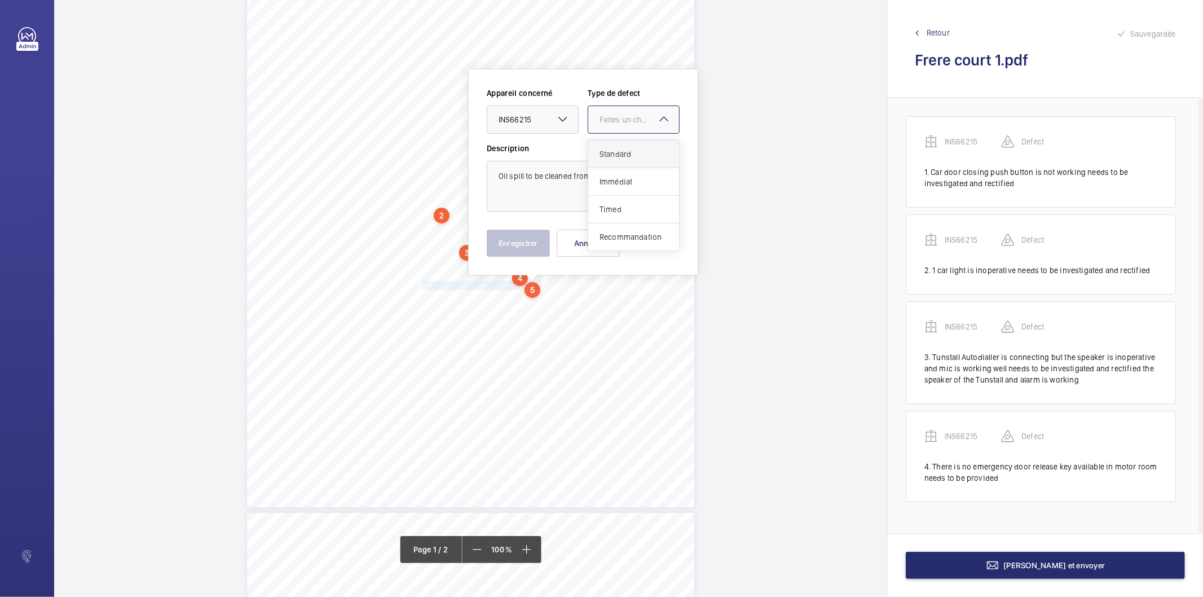
click at [603, 151] on span "Standard" at bounding box center [633, 153] width 68 height 11
drag, startPoint x: 534, startPoint y: 236, endPoint x: 523, endPoint y: 241, distance: 12.4
click at [533, 237] on button "Enregistrer" at bounding box center [518, 242] width 63 height 27
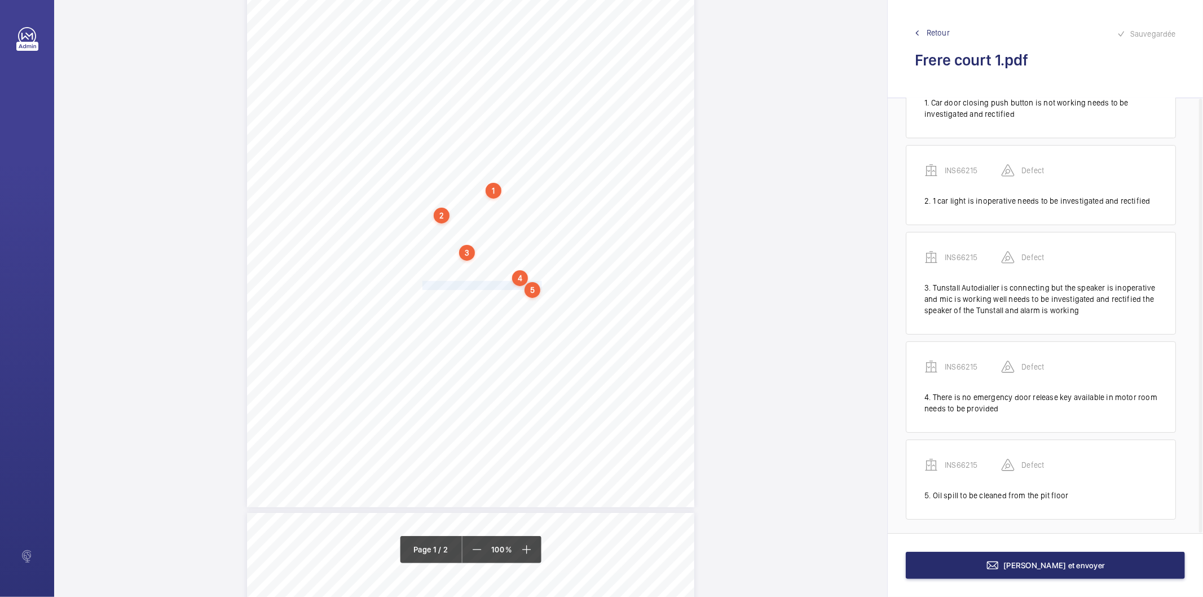
scroll to position [74, 0]
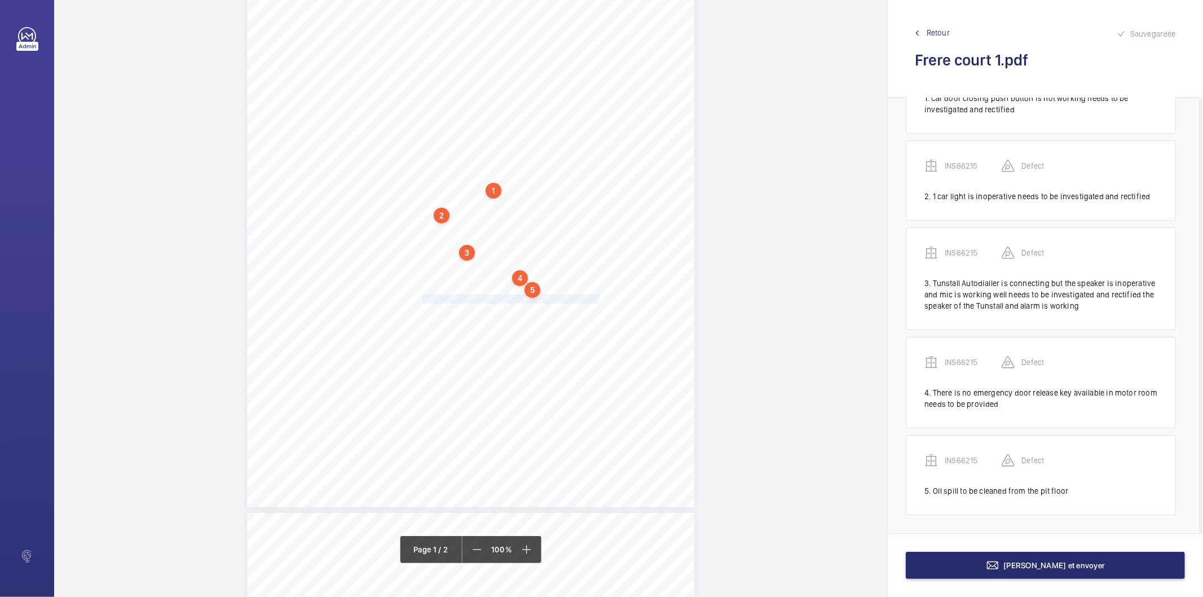
drag, startPoint x: 421, startPoint y: 300, endPoint x: 597, endPoint y: 294, distance: 175.5
click at [597, 295] on span "Ground floor landing door shoes are worn - to be replaced" at bounding box center [510, 299] width 177 height 8
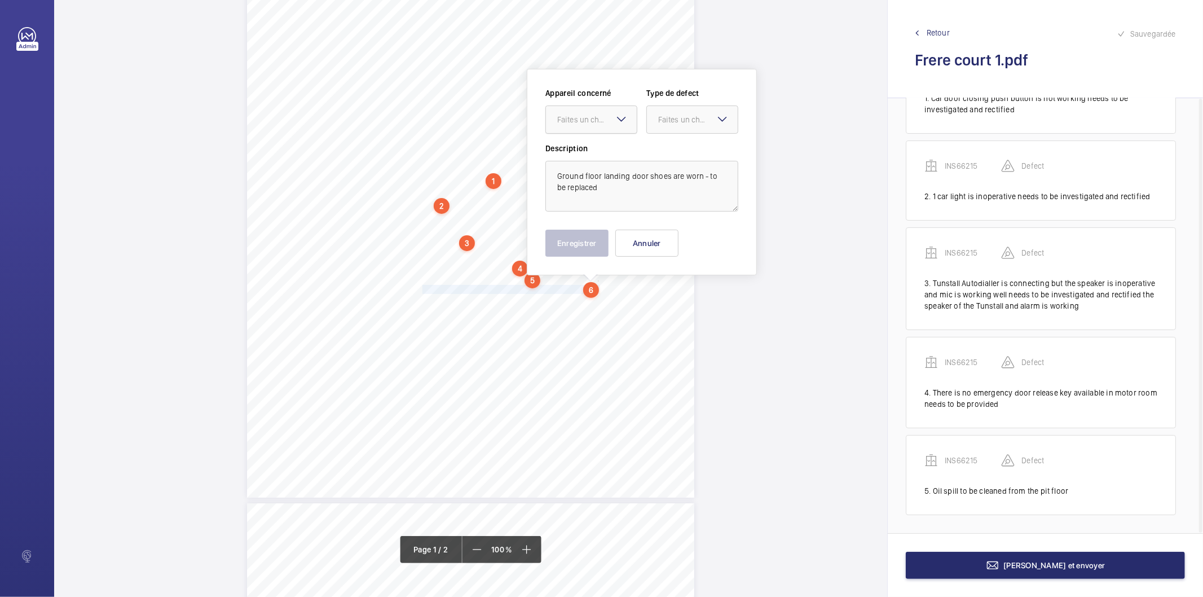
drag, startPoint x: 589, startPoint y: 122, endPoint x: 591, endPoint y: 133, distance: 11.5
click at [589, 122] on div "Faites un choix" at bounding box center [597, 119] width 80 height 11
drag, startPoint x: 596, startPoint y: 158, endPoint x: 639, endPoint y: 124, distance: 55.4
click at [597, 158] on span "INS66215" at bounding box center [591, 153] width 68 height 11
click at [651, 112] on div at bounding box center [692, 119] width 91 height 27
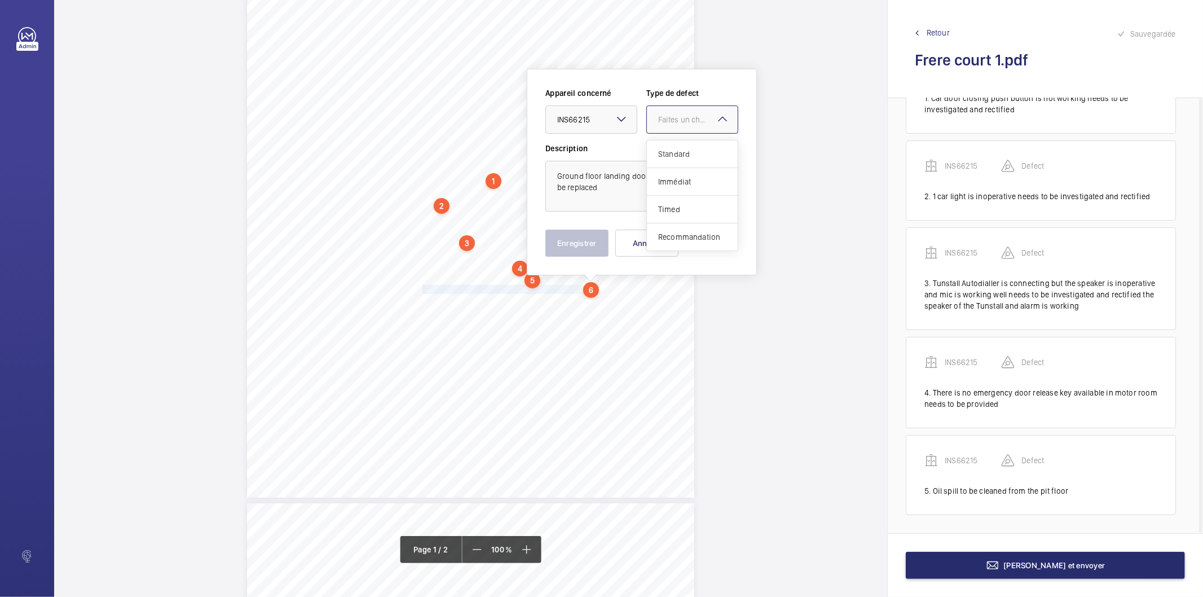
drag, startPoint x: 669, startPoint y: 149, endPoint x: 652, endPoint y: 182, distance: 36.3
click at [667, 151] on span "Standard" at bounding box center [692, 153] width 68 height 11
click at [585, 246] on button "Enregistrer" at bounding box center [576, 242] width 63 height 27
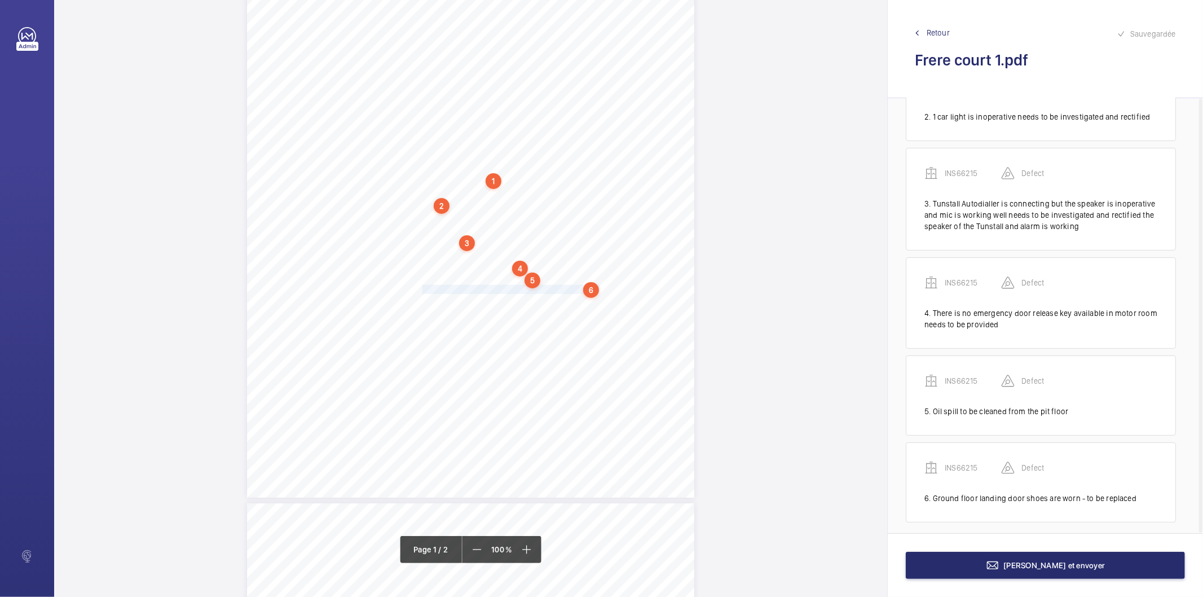
scroll to position [160, 0]
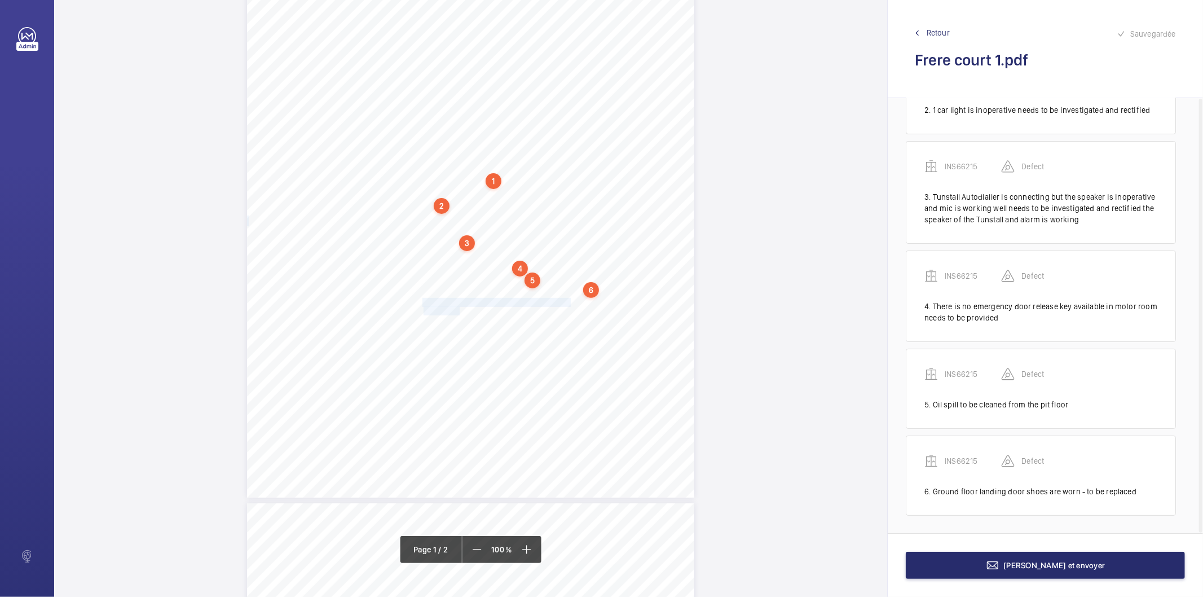
drag, startPoint x: 423, startPoint y: 302, endPoint x: 458, endPoint y: 311, distance: 35.7
click at [458, 311] on div "Lifting Operations and Lifting Equipment Regulations 1998 Report of Thorough Ex…" at bounding box center [470, 181] width 447 height 633
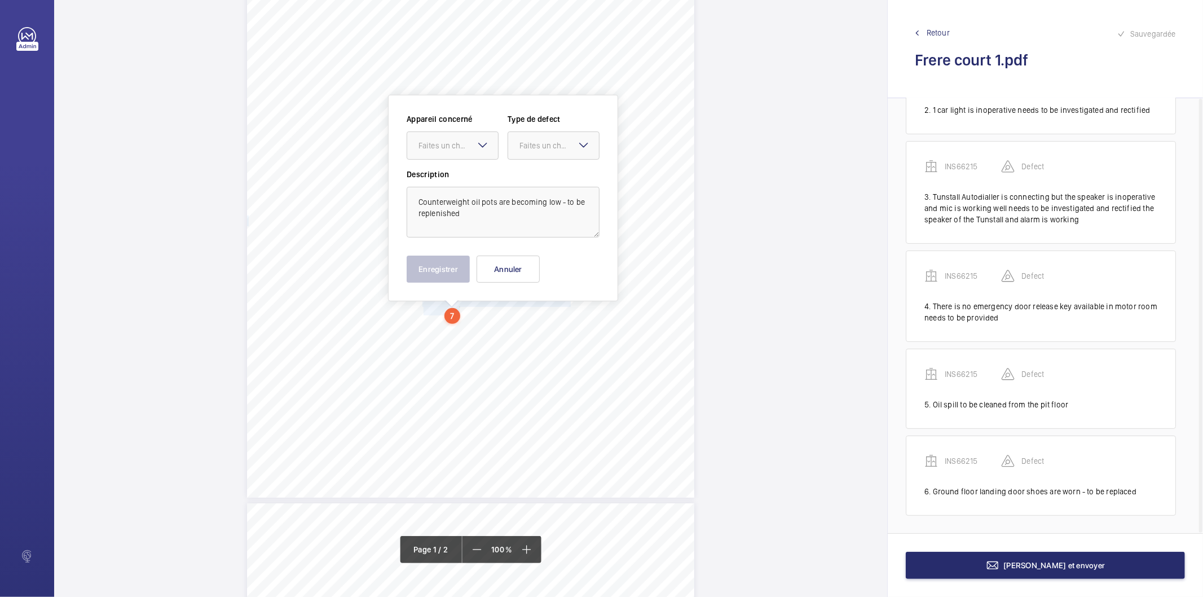
scroll to position [179, 0]
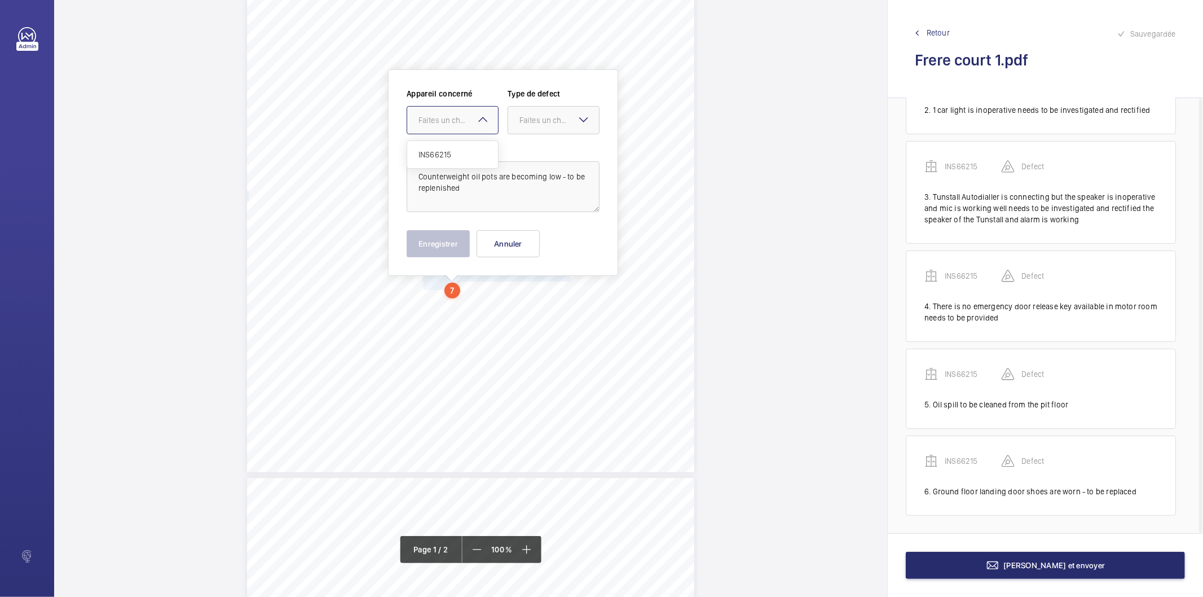
click at [458, 122] on div "Faites un choix" at bounding box center [458, 119] width 80 height 11
click at [460, 151] on span "INS66215" at bounding box center [452, 154] width 68 height 11
click at [526, 122] on div "Faites un choix" at bounding box center [559, 119] width 80 height 11
click at [528, 155] on span "Standard" at bounding box center [553, 154] width 68 height 11
click at [453, 240] on button "Enregistrer" at bounding box center [438, 243] width 63 height 27
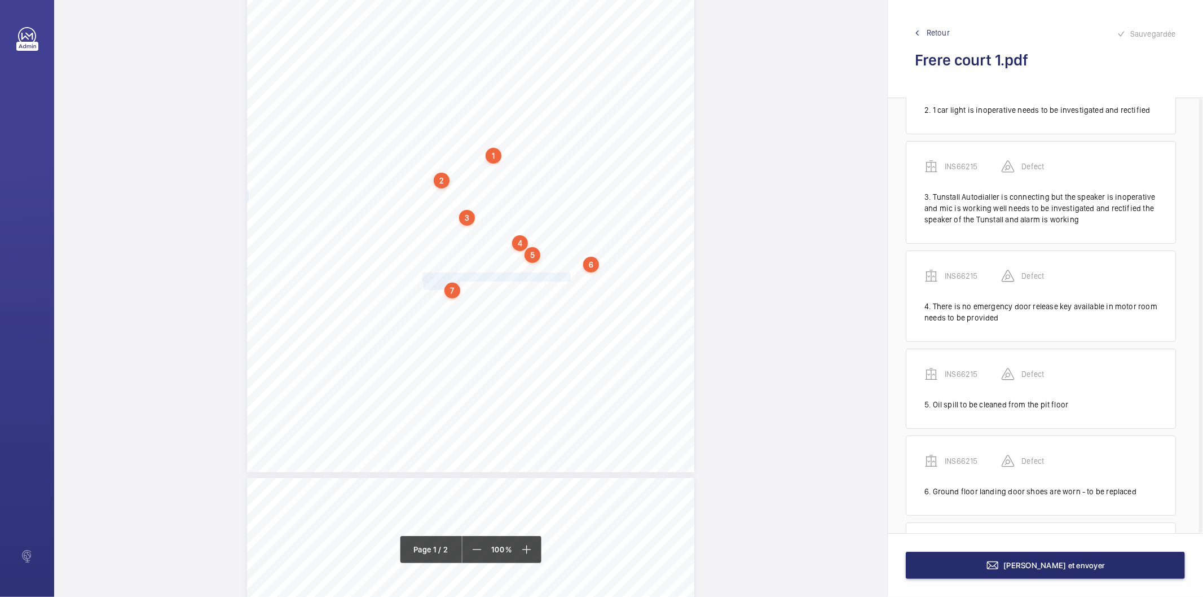
scroll to position [247, 0]
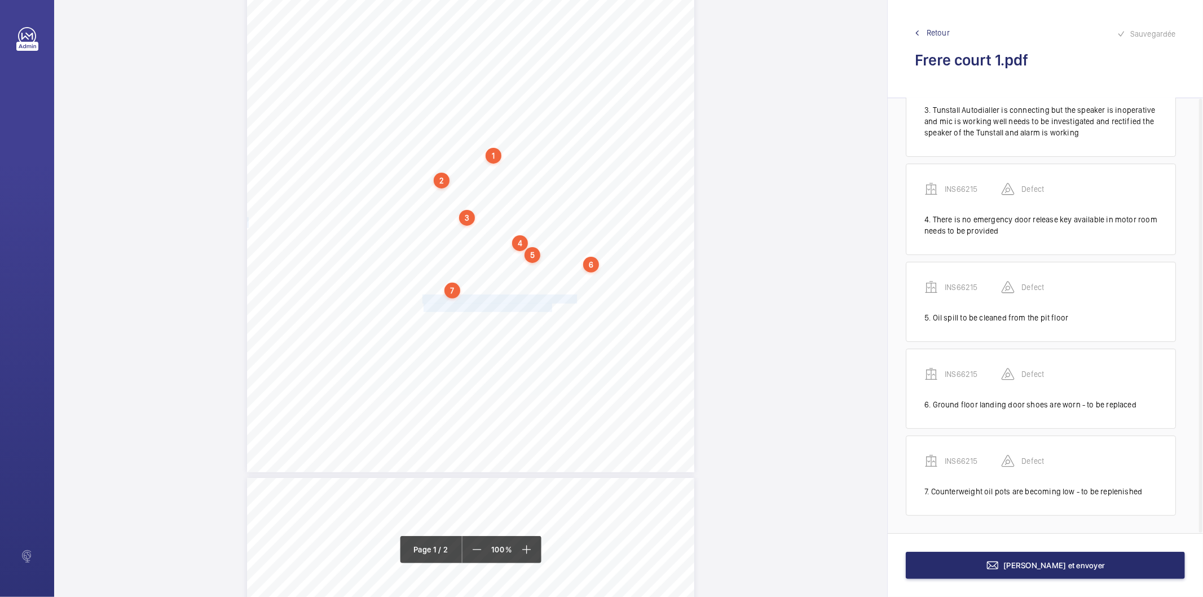
drag, startPoint x: 421, startPoint y: 301, endPoint x: 550, endPoint y: 304, distance: 129.2
click at [550, 304] on div "Lifting Operations and Lifting Equipment Regulations 1998 Report of Thorough Ex…" at bounding box center [470, 155] width 447 height 633
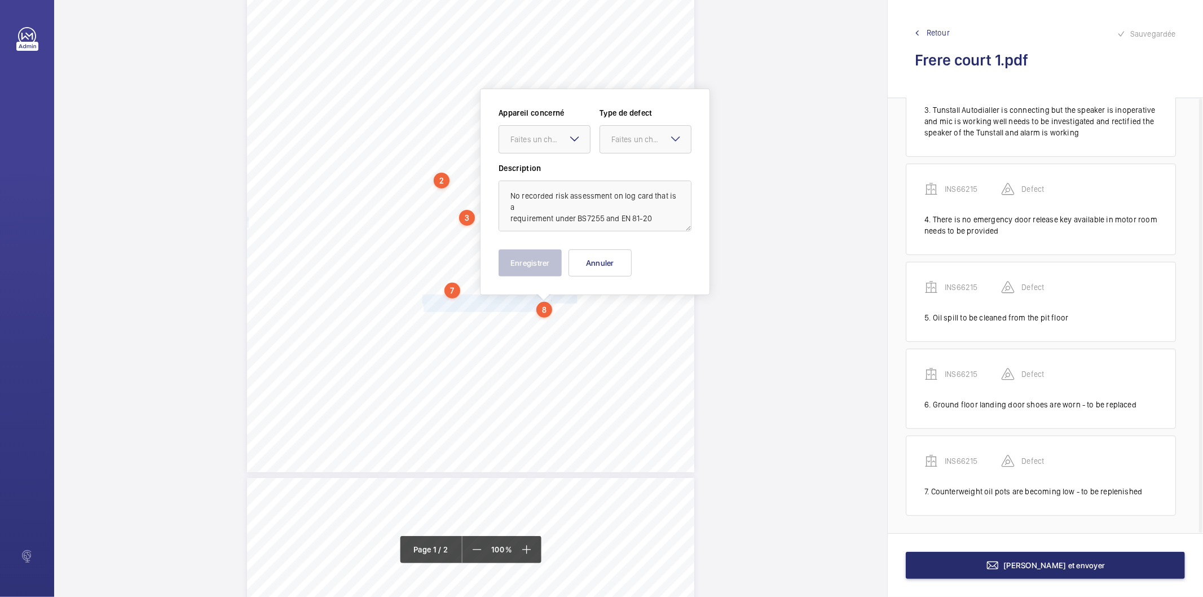
scroll to position [198, 0]
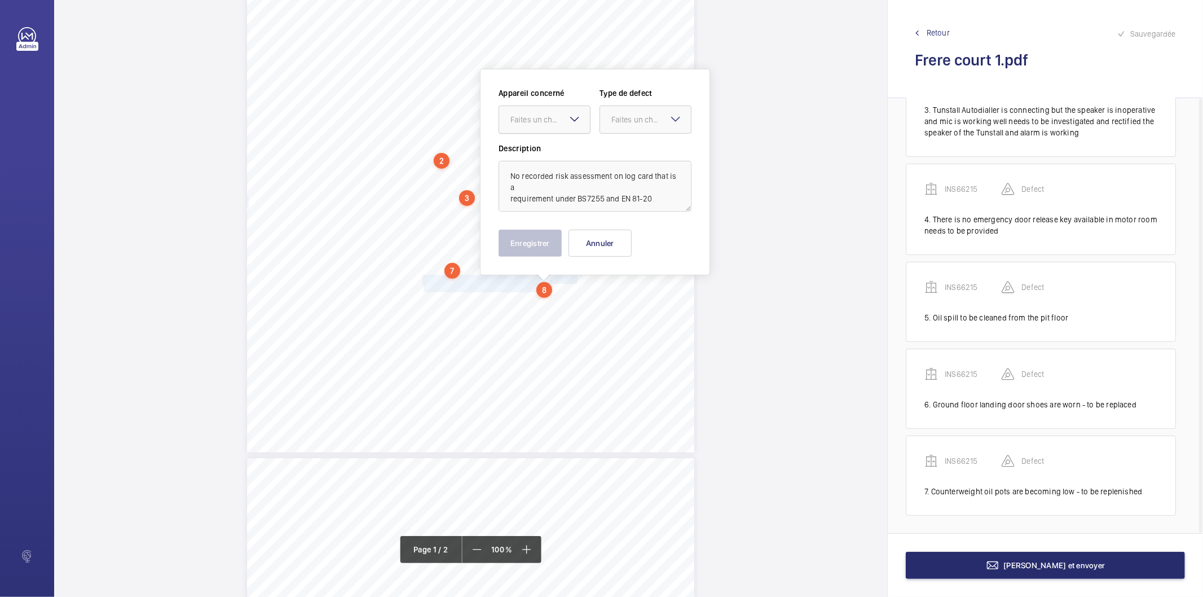
click at [513, 121] on div "Faites un choix" at bounding box center [550, 119] width 80 height 11
click at [533, 153] on span "INS66215" at bounding box center [544, 153] width 68 height 11
drag, startPoint x: 612, startPoint y: 117, endPoint x: 612, endPoint y: 127, distance: 9.6
click at [612, 125] on div "Faites un choix" at bounding box center [645, 119] width 91 height 11
drag, startPoint x: 623, startPoint y: 233, endPoint x: 540, endPoint y: 241, distance: 83.3
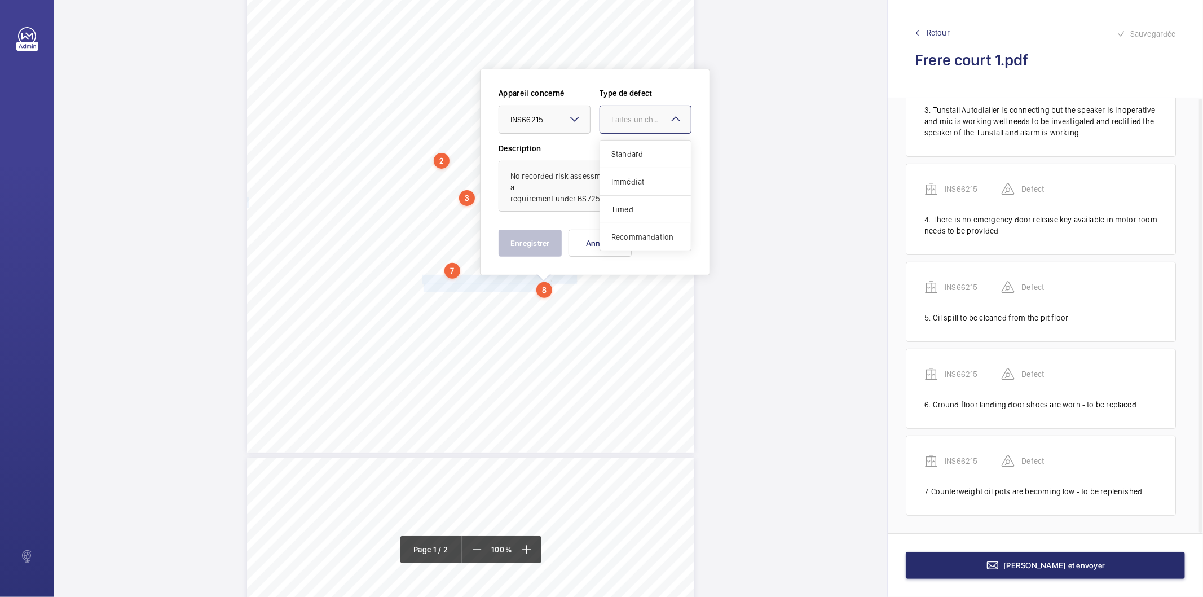
click at [617, 236] on span "Recommandation" at bounding box center [645, 236] width 68 height 11
click at [534, 243] on button "Enregistrer" at bounding box center [529, 242] width 63 height 27
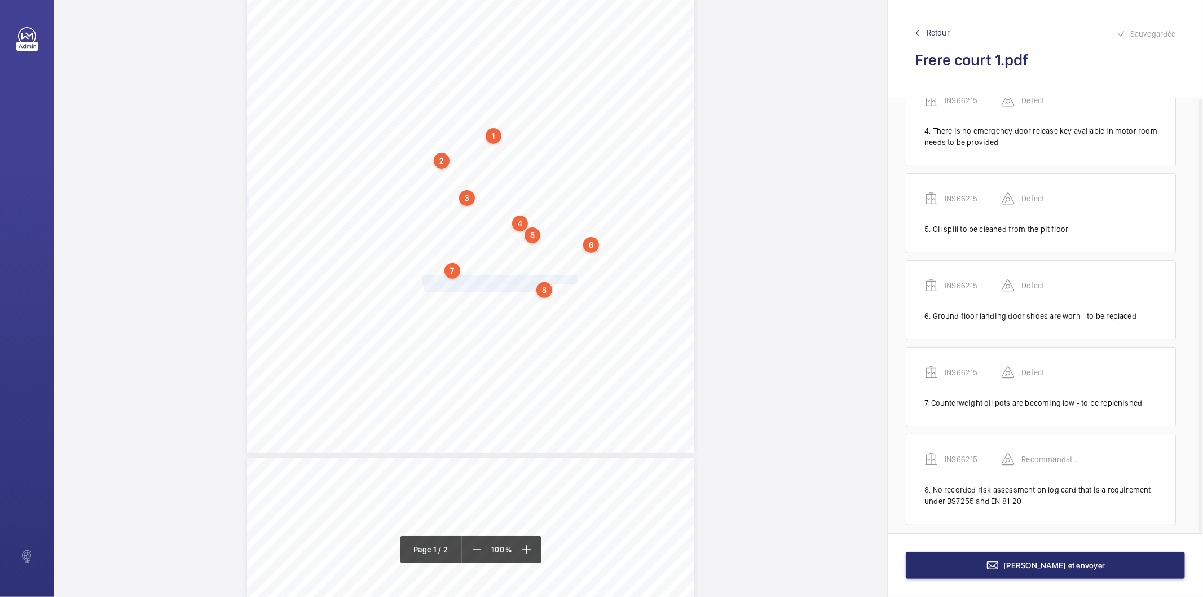
scroll to position [346, 0]
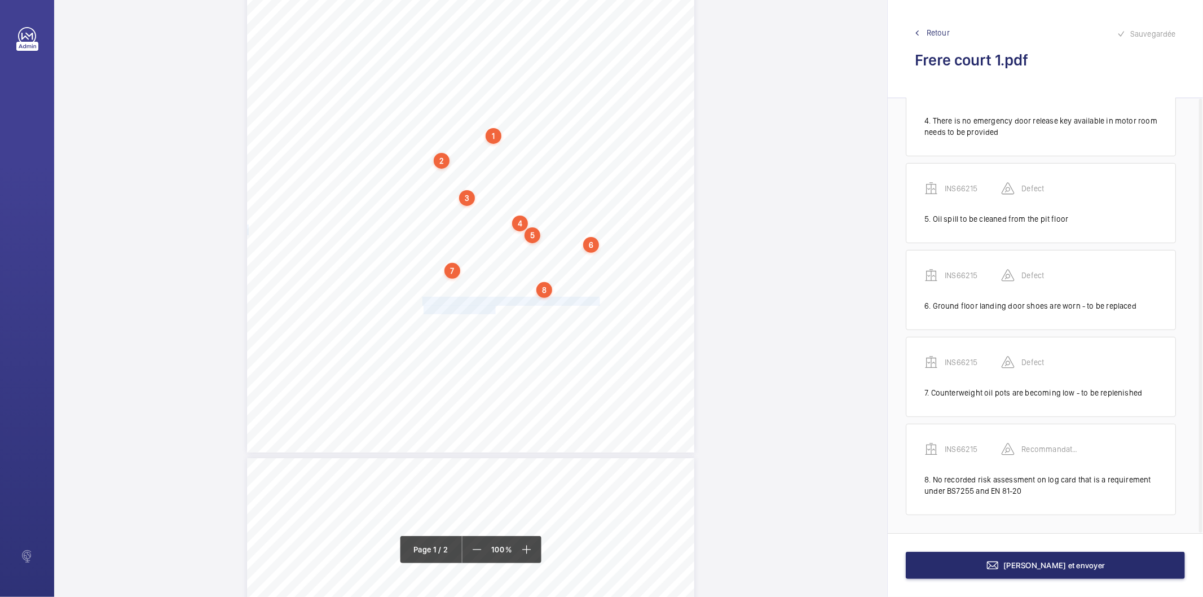
drag, startPoint x: 421, startPoint y: 301, endPoint x: 493, endPoint y: 306, distance: 72.4
click at [493, 306] on div "Lifting Operations and Lifting Equipment Regulations 1998 Report of Thorough Ex…" at bounding box center [470, 136] width 447 height 633
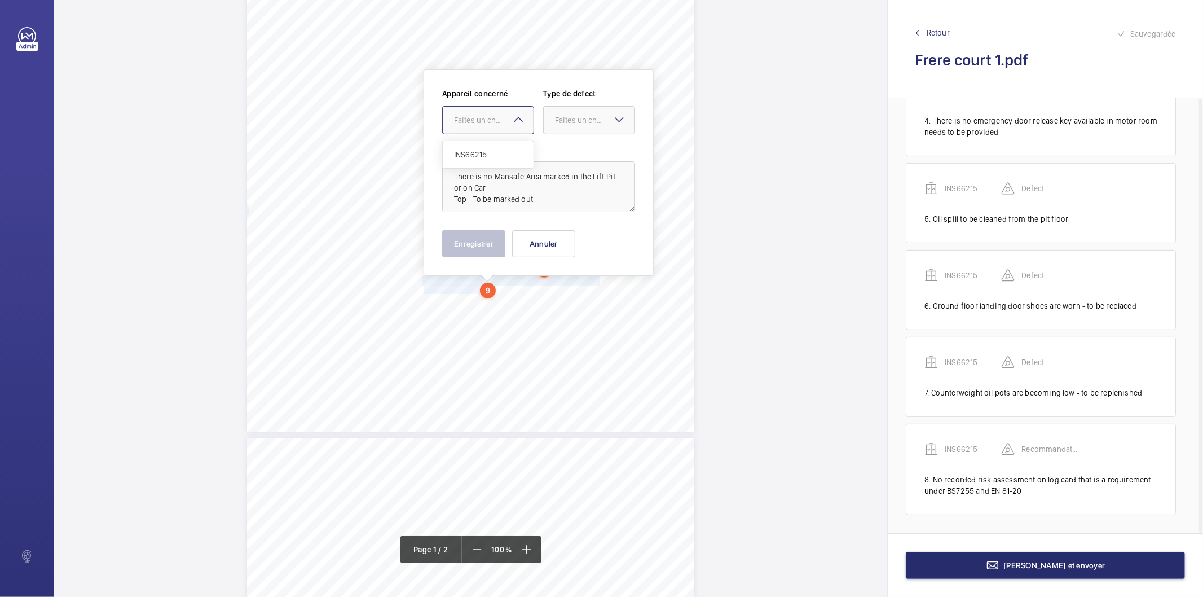
click at [478, 111] on div at bounding box center [488, 120] width 91 height 27
click at [475, 151] on span "INS66215" at bounding box center [488, 154] width 68 height 11
click at [567, 114] on div "Faites un choix" at bounding box center [595, 119] width 80 height 11
click at [561, 240] on span "Recommandation" at bounding box center [589, 237] width 68 height 11
click at [456, 239] on button "Enregistrer" at bounding box center [473, 243] width 63 height 27
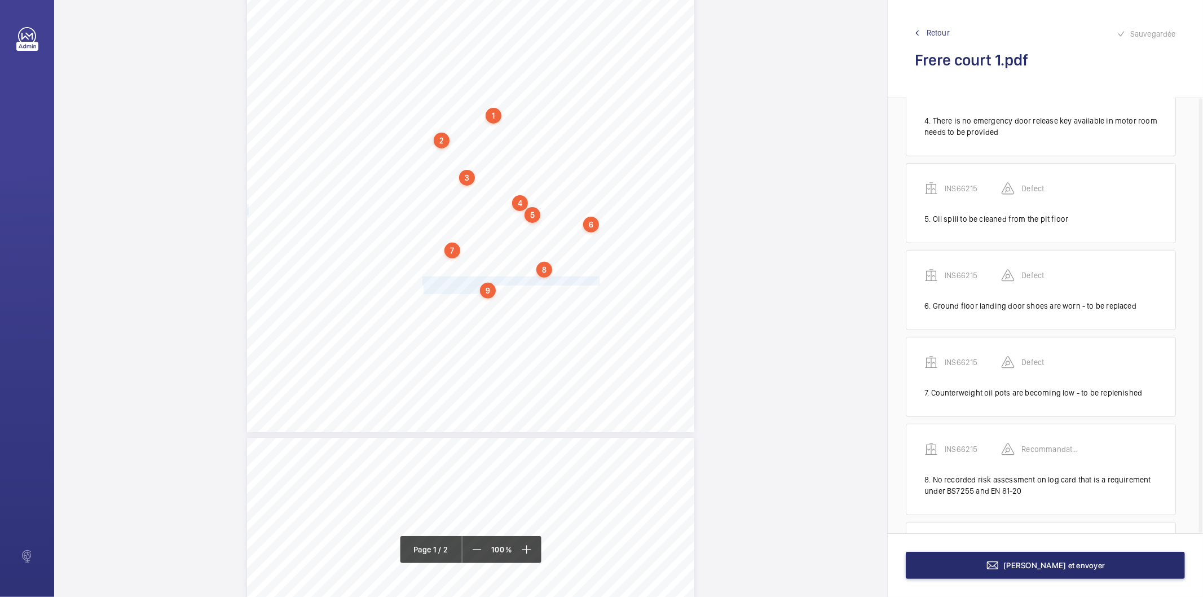
scroll to position [444, 0]
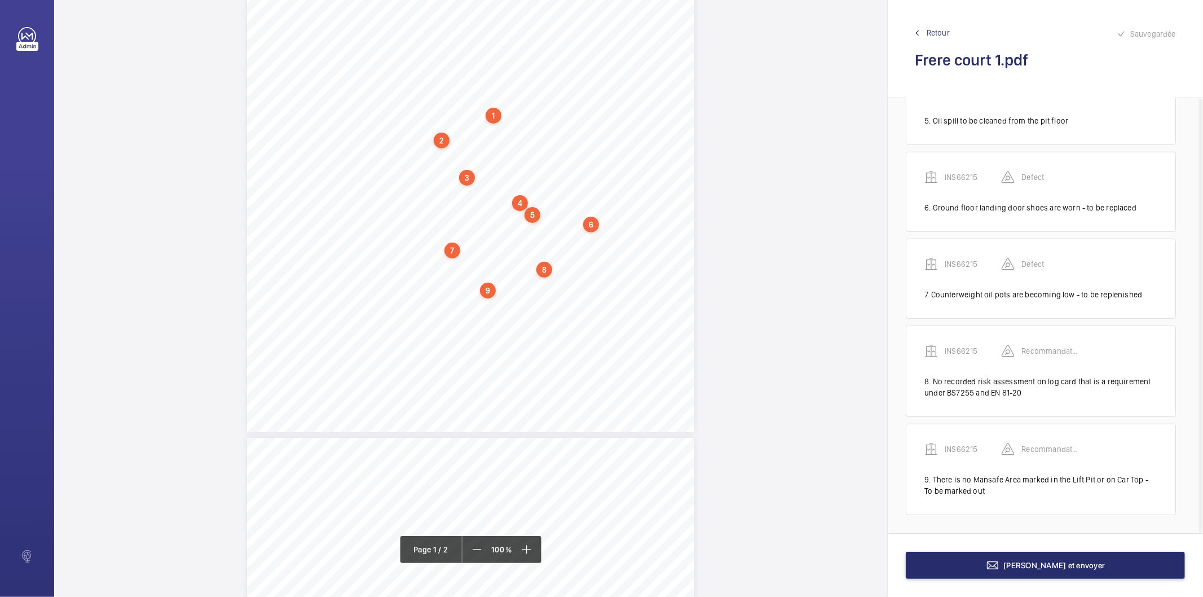
click at [492, 291] on div "9" at bounding box center [488, 291] width 16 height 16
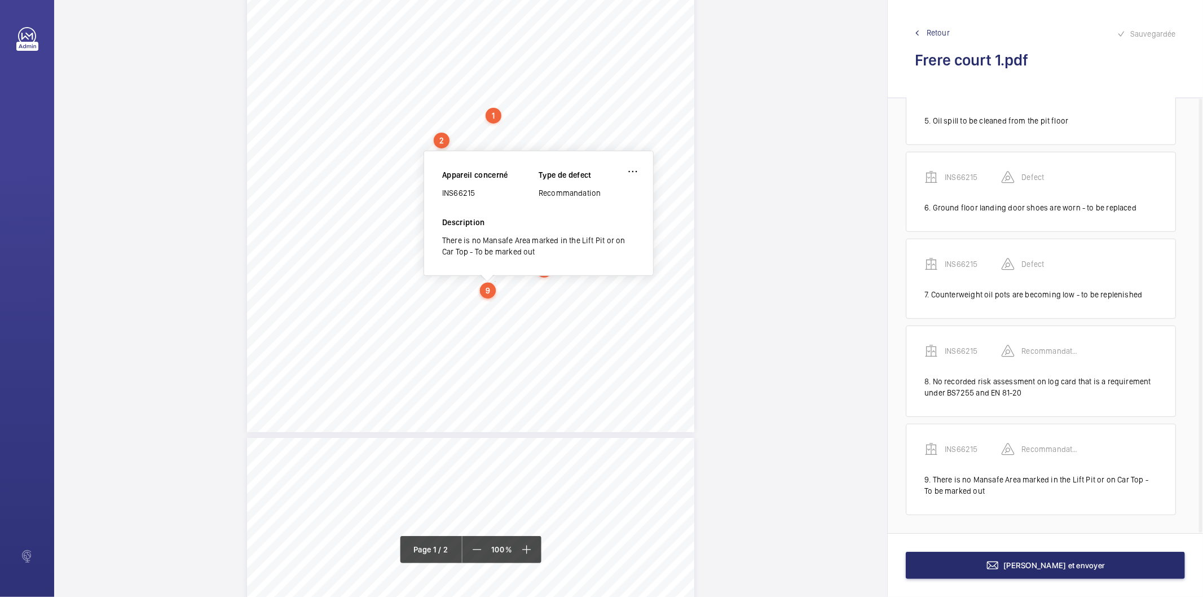
scroll to position [210, 0]
click at [465, 200] on div "INS66215" at bounding box center [490, 201] width 96 height 11
copy div "INS66215"
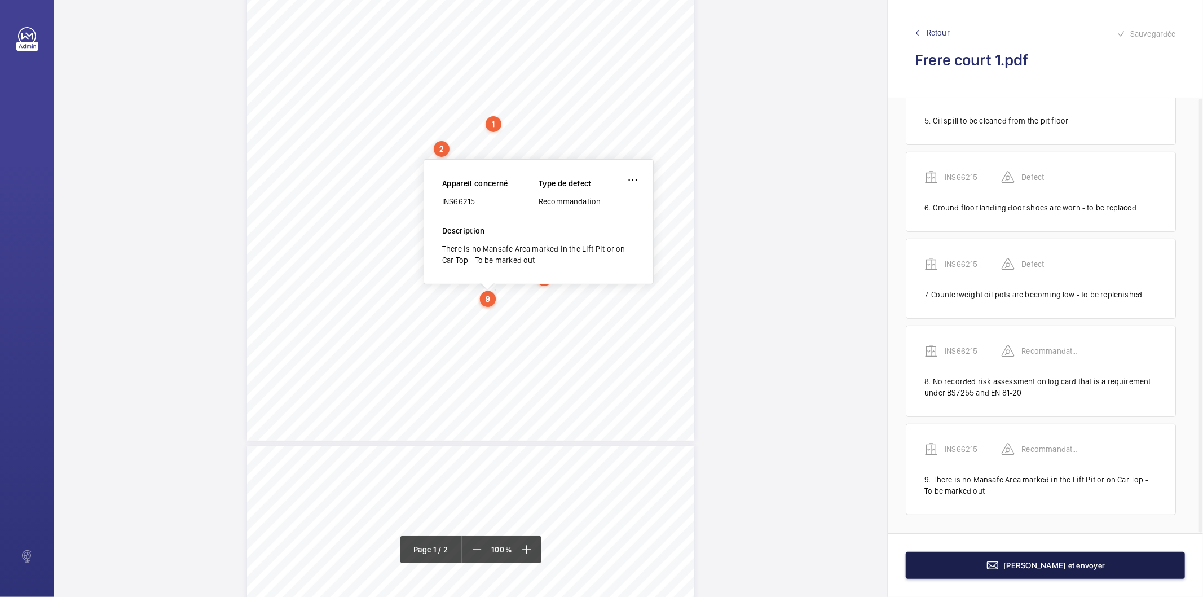
click at [946, 553] on button "Terminer et envoyer" at bounding box center [1045, 564] width 279 height 27
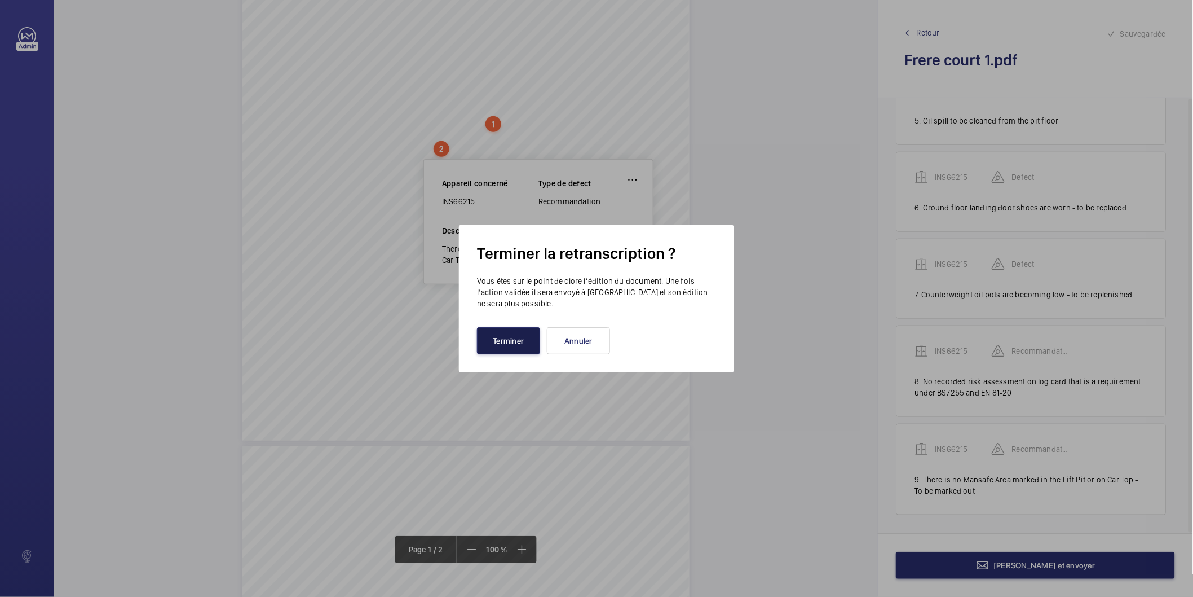
click at [515, 334] on button "Terminer" at bounding box center [508, 340] width 63 height 27
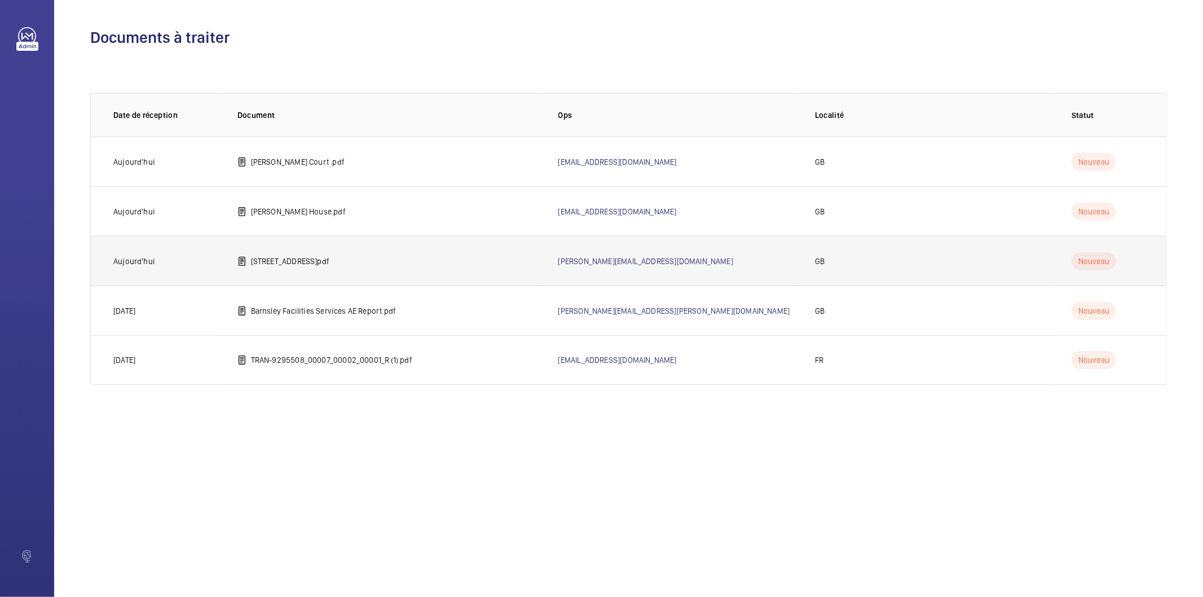
click at [315, 261] on p "14-18 Acland Road.pdf" at bounding box center [290, 260] width 78 height 11
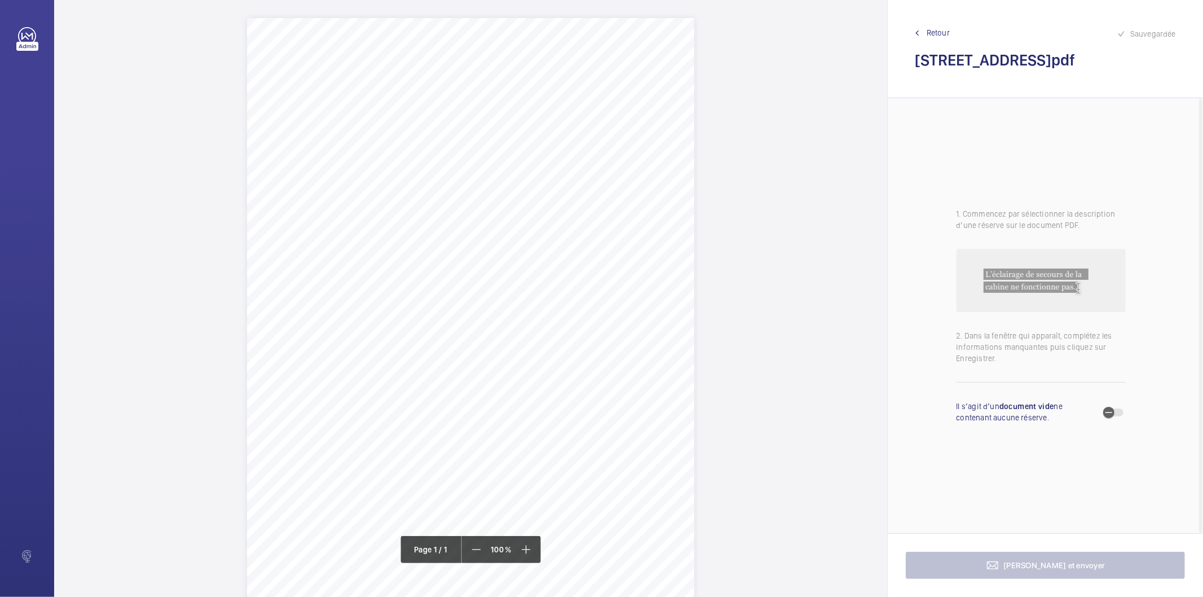
drag, startPoint x: 590, startPoint y: 142, endPoint x: 453, endPoint y: 143, distance: 137.6
click at [453, 143] on span "14-18 Acland Road Prasanthi Ghar NW2 5AX" at bounding box center [487, 143] width 69 height 8
click at [466, 278] on textarea "14-18 Acland Road Prasanthi Ghar NW2 5AX" at bounding box center [497, 284] width 193 height 51
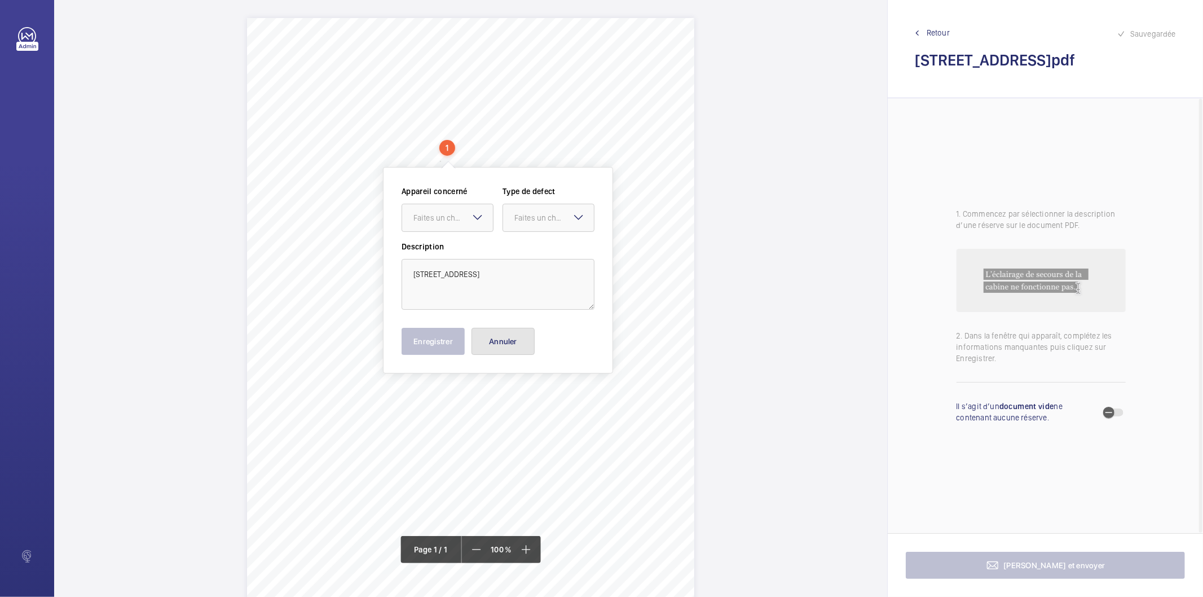
click at [511, 340] on button "Annuler" at bounding box center [502, 341] width 63 height 27
drag, startPoint x: 423, startPoint y: 292, endPoint x: 545, endPoint y: 304, distance: 123.0
click at [545, 304] on div "Signed: Lifting Operations and Lifting Equipment Regulations 1998 Report of Tho…" at bounding box center [470, 334] width 447 height 633
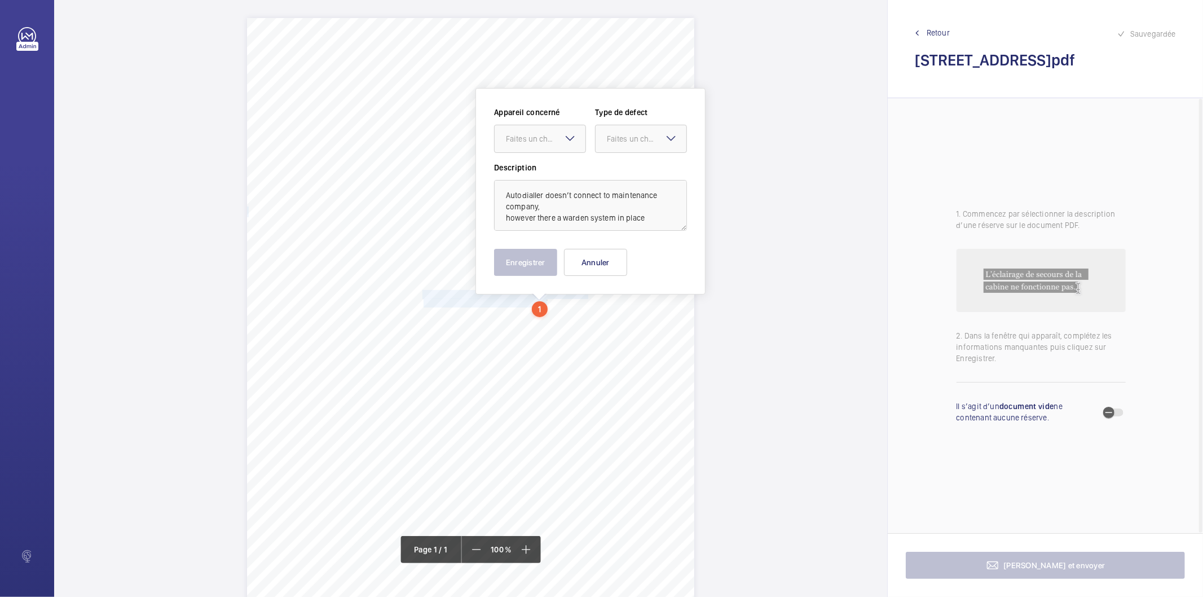
scroll to position [19, 0]
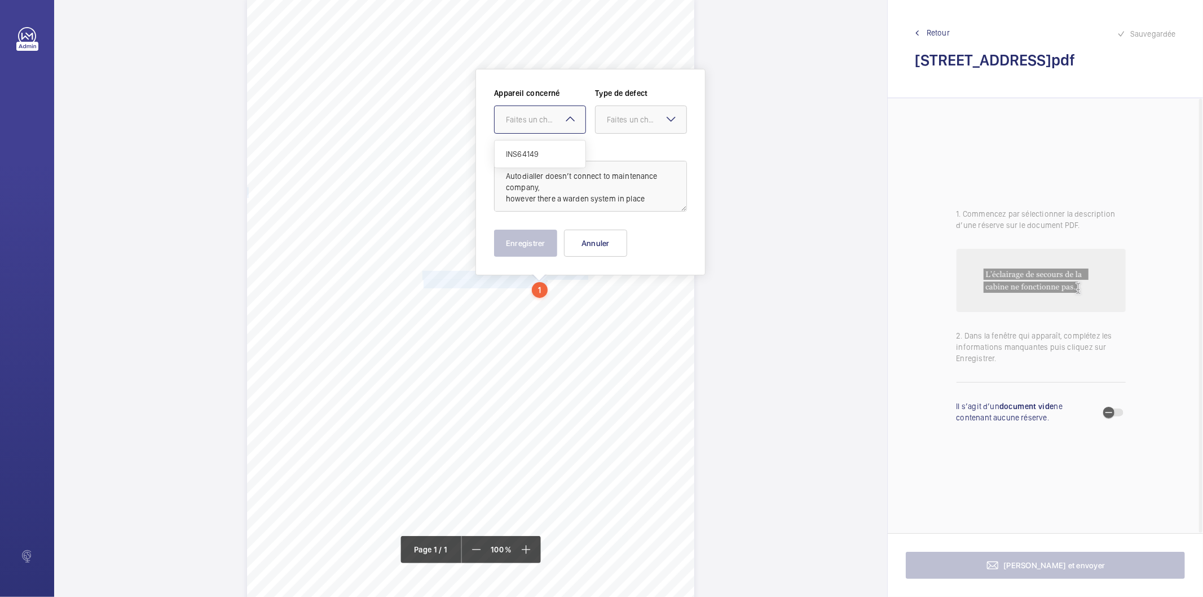
click at [549, 112] on div at bounding box center [540, 119] width 91 height 27
drag, startPoint x: 542, startPoint y: 155, endPoint x: 645, endPoint y: 121, distance: 108.2
click at [544, 155] on span "INS64149" at bounding box center [540, 153] width 68 height 11
click at [646, 116] on div "Faites un choix" at bounding box center [647, 119] width 80 height 11
click at [630, 206] on span "Timed" at bounding box center [641, 209] width 68 height 11
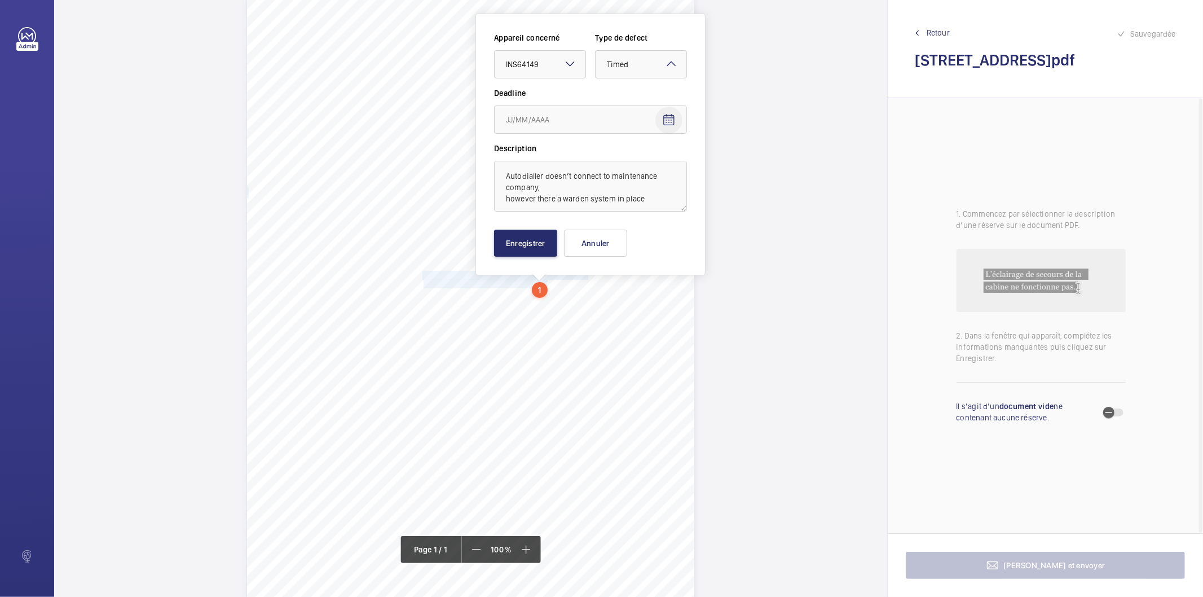
click at [668, 121] on mat-icon "Open calendar" at bounding box center [669, 120] width 14 height 14
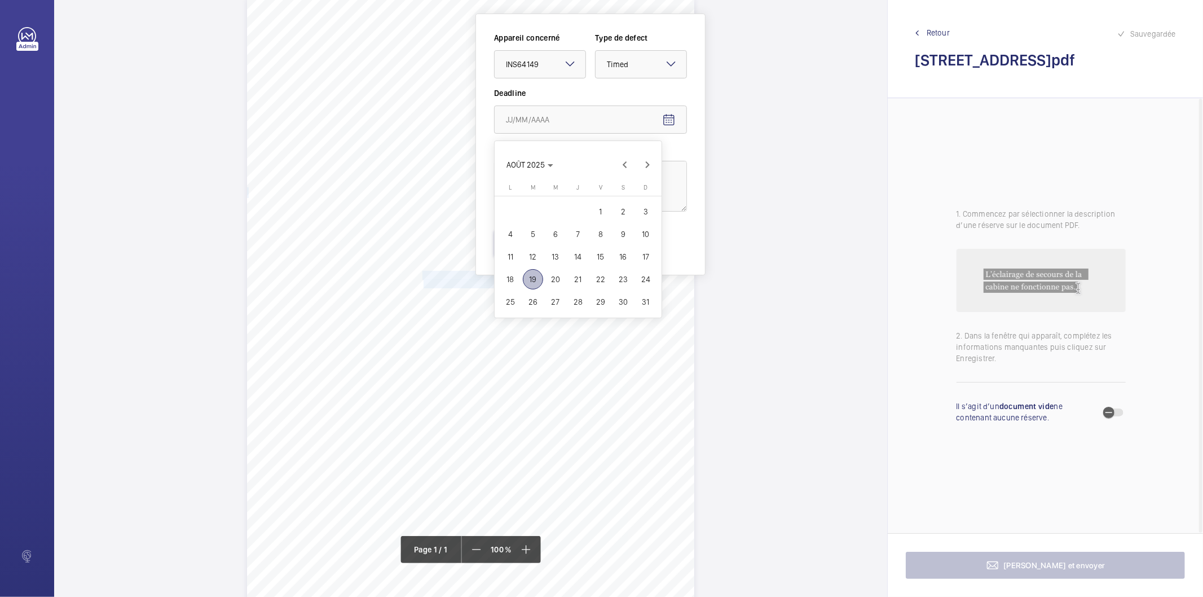
click at [598, 272] on span "22" at bounding box center [600, 279] width 20 height 20
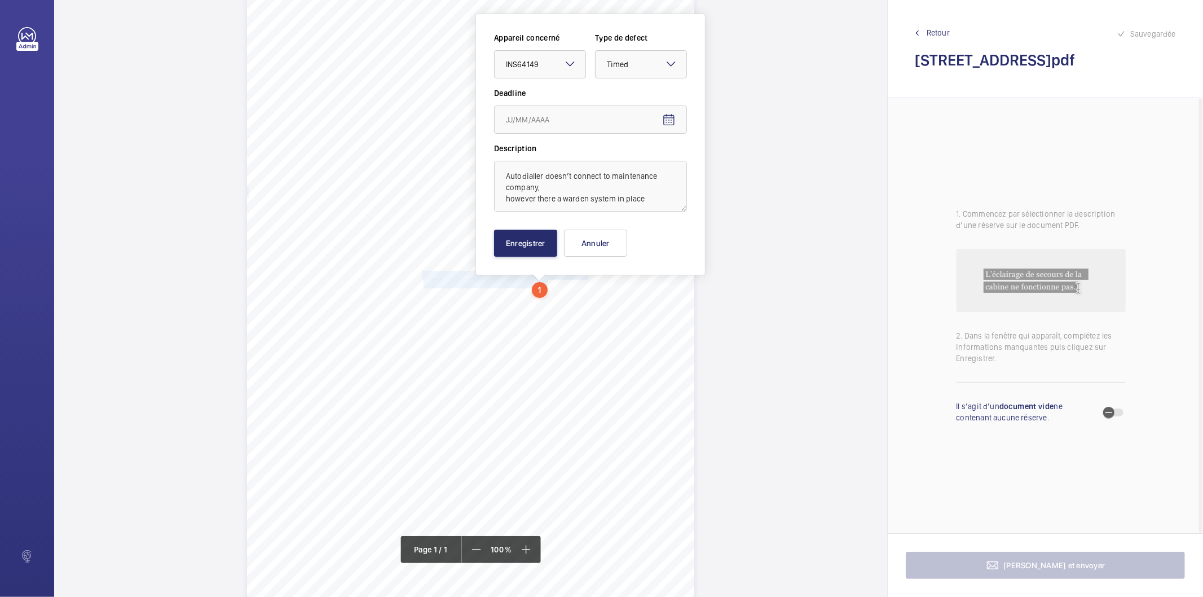
type input "22/08/2025"
click at [525, 256] on button "Enregistrer" at bounding box center [525, 242] width 63 height 27
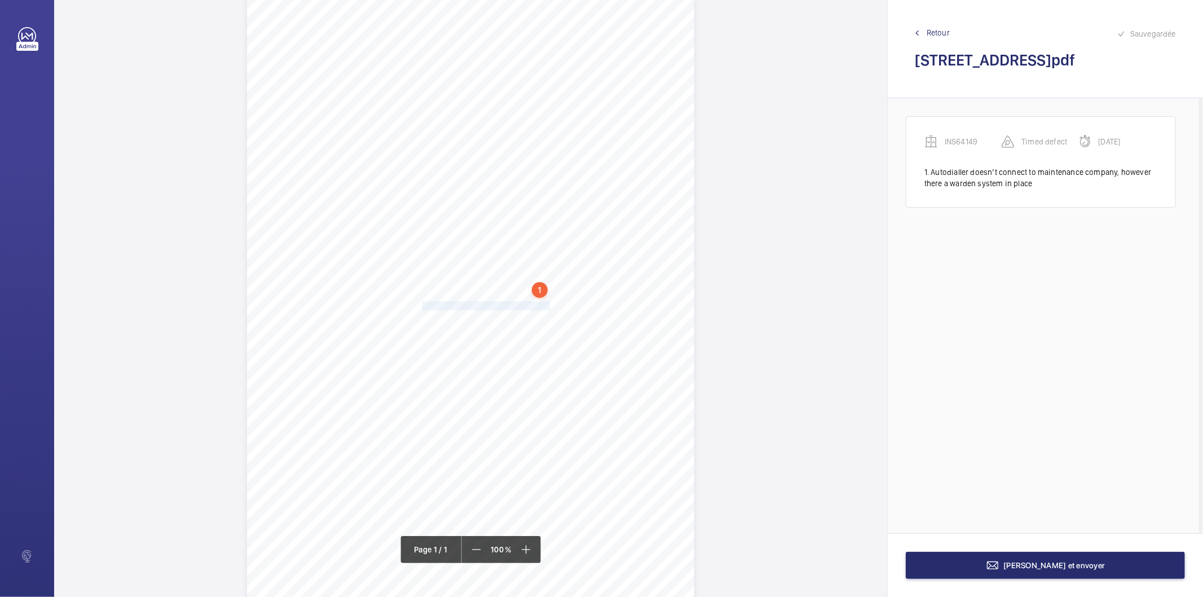
drag, startPoint x: 422, startPoint y: 308, endPoint x: 549, endPoint y: 303, distance: 127.0
click at [549, 303] on span "Motor room need to be cleared of rubbish." at bounding box center [486, 306] width 129 height 8
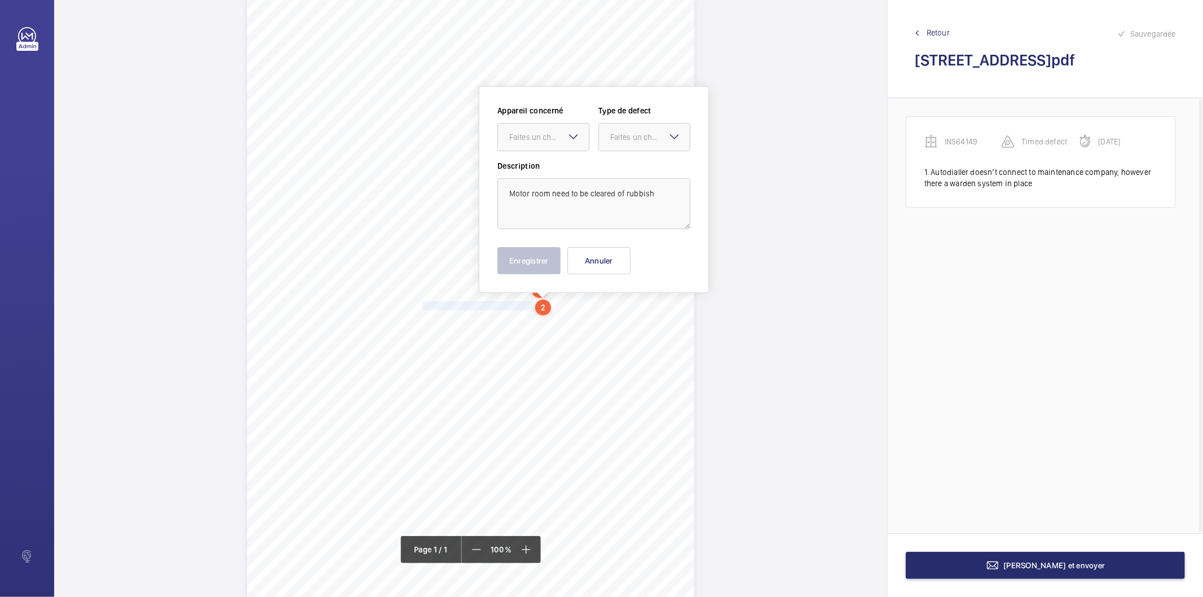
scroll to position [37, 0]
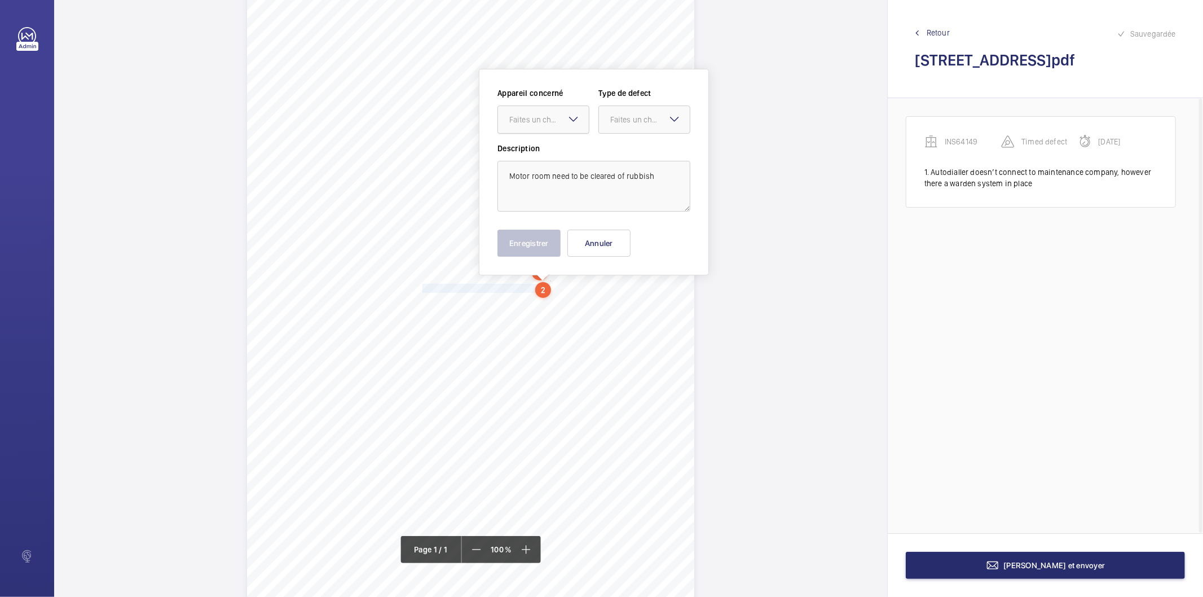
click at [549, 125] on div at bounding box center [543, 119] width 91 height 27
drag, startPoint x: 549, startPoint y: 154, endPoint x: 599, endPoint y: 129, distance: 56.2
click at [551, 153] on span "INS64149" at bounding box center [543, 153] width 68 height 11
click at [607, 123] on div at bounding box center [644, 119] width 91 height 27
click at [626, 153] on span "Standard" at bounding box center [644, 153] width 68 height 11
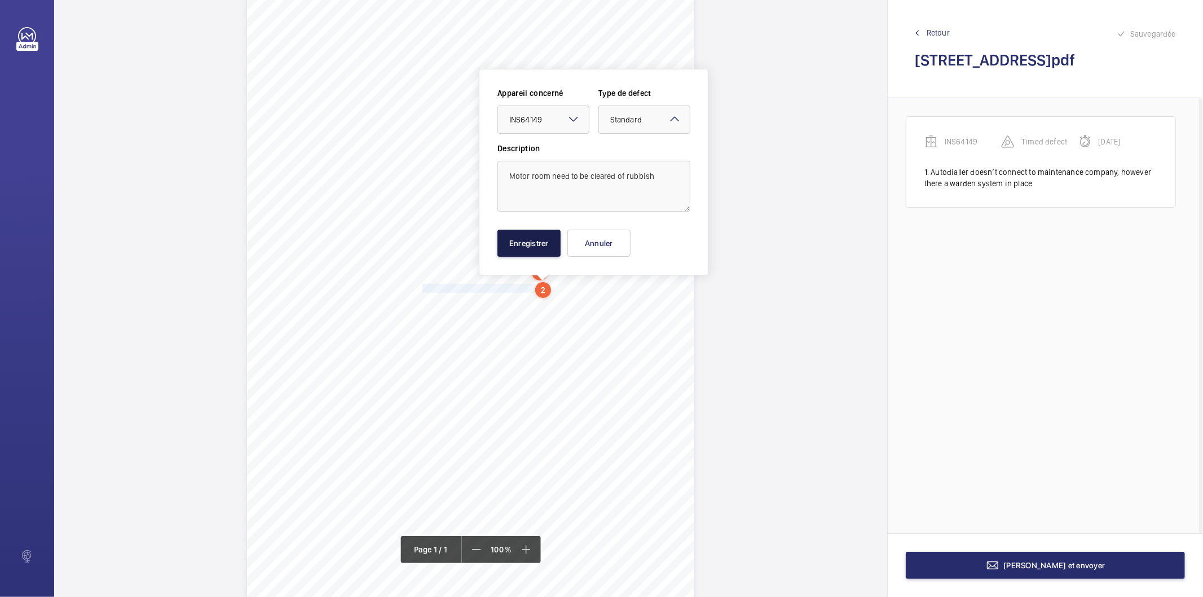
click at [524, 249] on button "Enregistrer" at bounding box center [528, 242] width 63 height 27
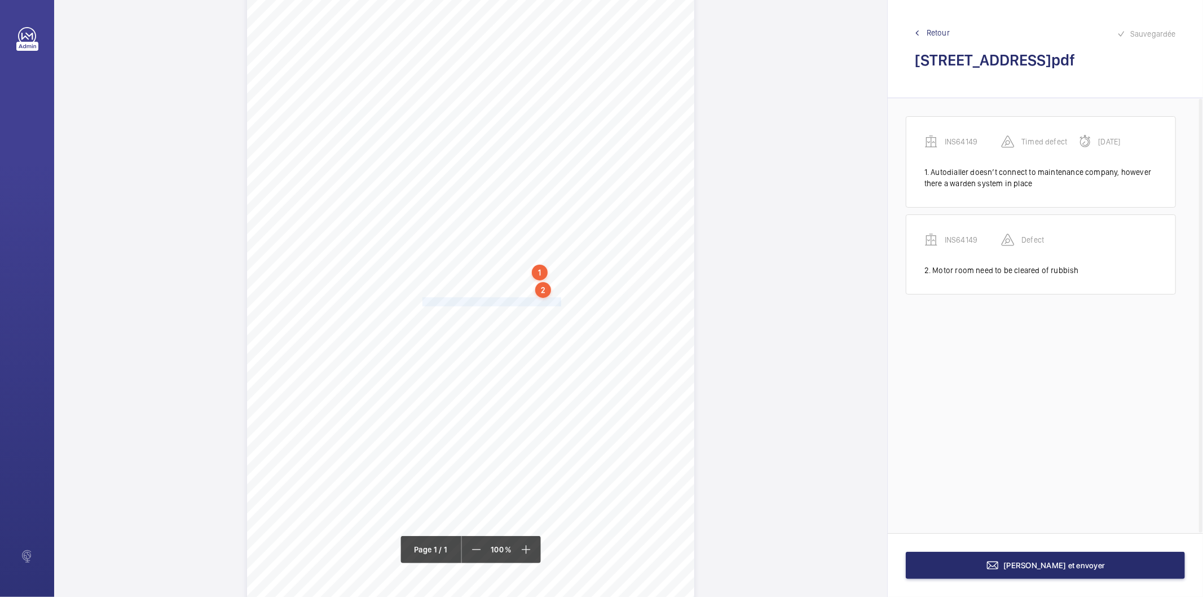
drag, startPoint x: 421, startPoint y: 302, endPoint x: 559, endPoint y: 302, distance: 137.6
click at [559, 302] on div "Signed: Lifting Operations and Lifting Equipment Regulations 1998 Report of Tho…" at bounding box center [470, 297] width 447 height 633
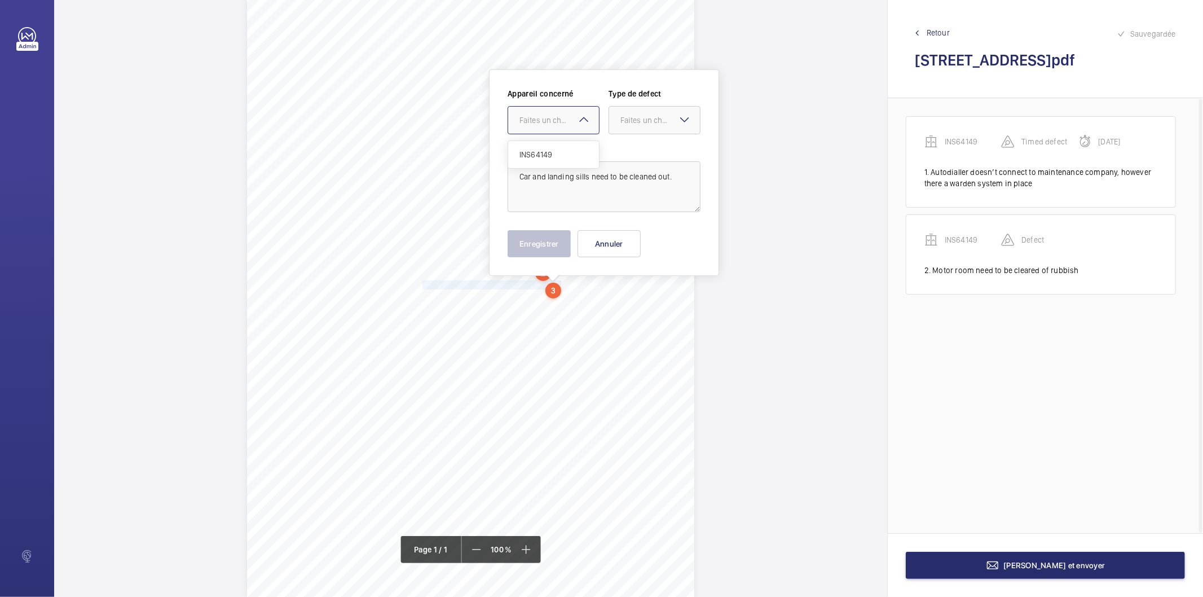
click at [559, 126] on div at bounding box center [553, 120] width 91 height 27
click at [557, 152] on span "INS64149" at bounding box center [553, 154] width 68 height 11
click at [624, 127] on div at bounding box center [654, 120] width 91 height 27
click at [625, 151] on span "Standard" at bounding box center [654, 154] width 68 height 11
click at [557, 247] on button "Enregistrer" at bounding box center [538, 243] width 63 height 27
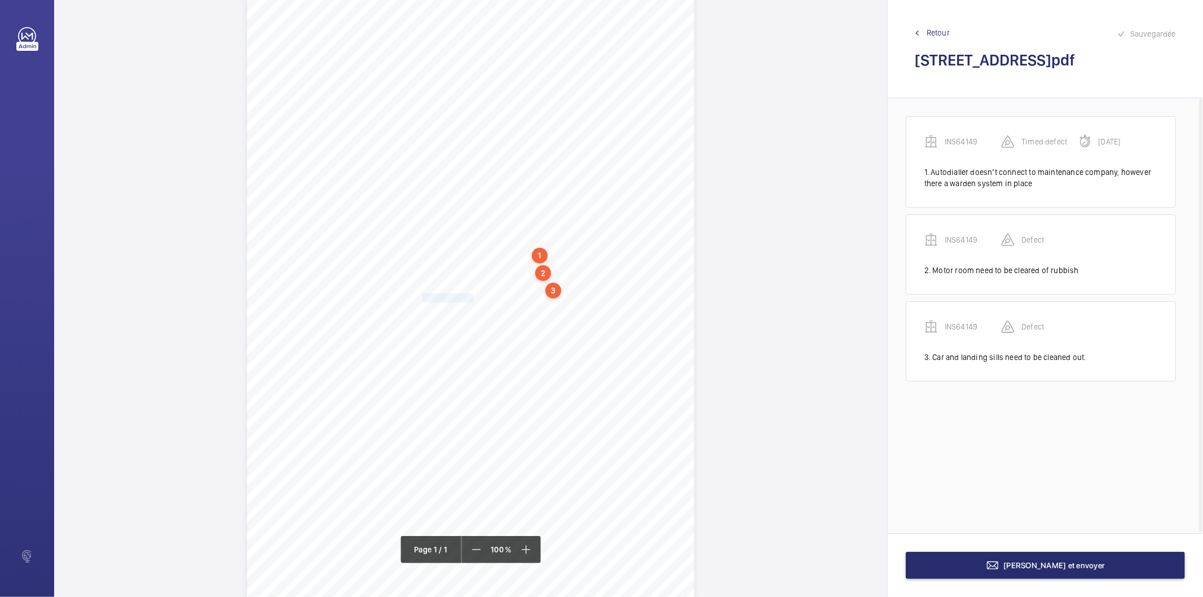
drag, startPoint x: 421, startPoint y: 299, endPoint x: 471, endPoint y: 299, distance: 50.7
click at [471, 299] on span "Alarm bell works." at bounding box center [448, 298] width 53 height 8
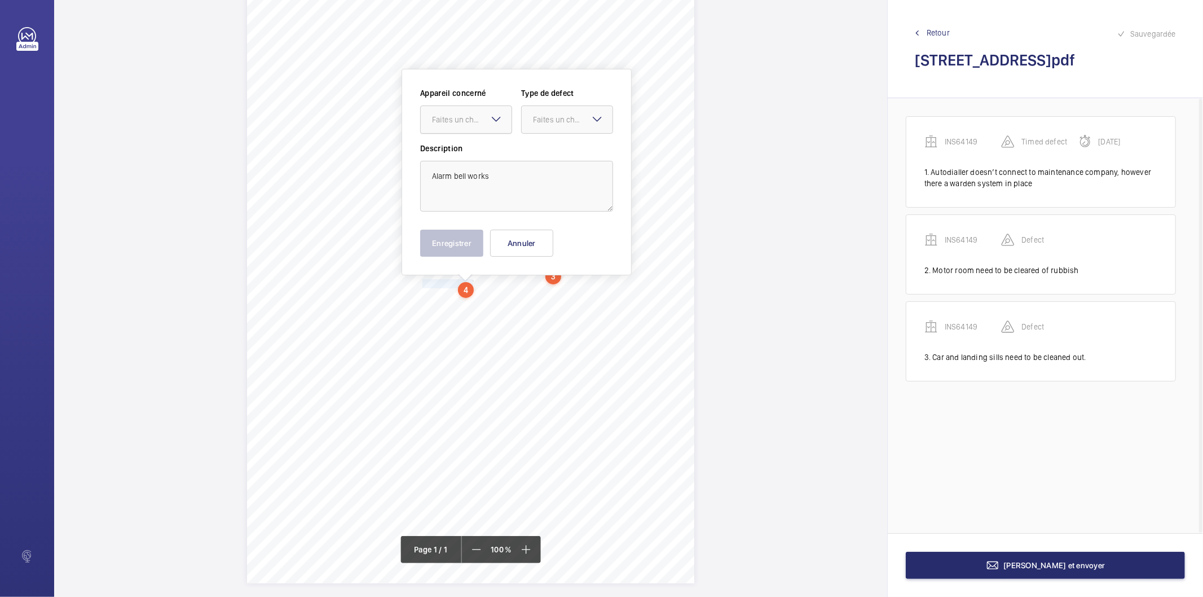
click at [454, 122] on div "Faites un choix" at bounding box center [472, 119] width 80 height 11
click at [463, 157] on span "INS64149" at bounding box center [466, 153] width 68 height 11
click at [548, 122] on div "Faites un choix" at bounding box center [573, 119] width 80 height 11
drag, startPoint x: 554, startPoint y: 152, endPoint x: 505, endPoint y: 213, distance: 77.8
click at [554, 153] on span "Standard" at bounding box center [567, 153] width 68 height 11
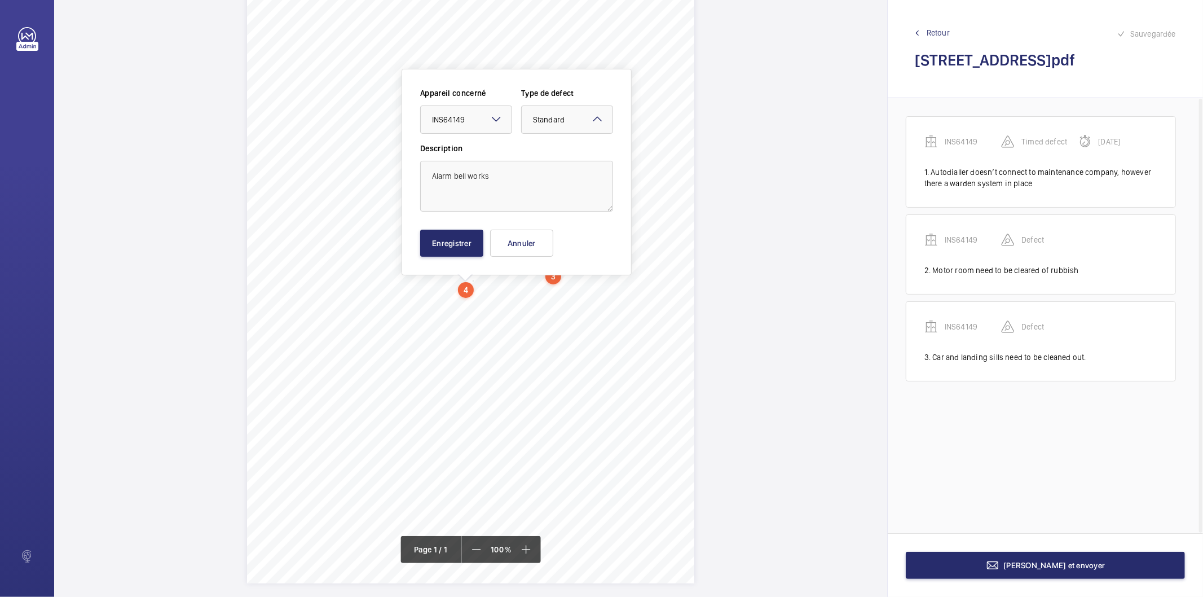
click at [533, 103] on wm-front-input-dropdown "Type de defect Faites un choix × Standard ×" at bounding box center [567, 110] width 92 height 46
click at [544, 121] on span "Standard" at bounding box center [549, 119] width 32 height 9
click at [550, 231] on span "Recommandation" at bounding box center [567, 236] width 68 height 11
click at [468, 244] on button "Enregistrer" at bounding box center [451, 242] width 63 height 27
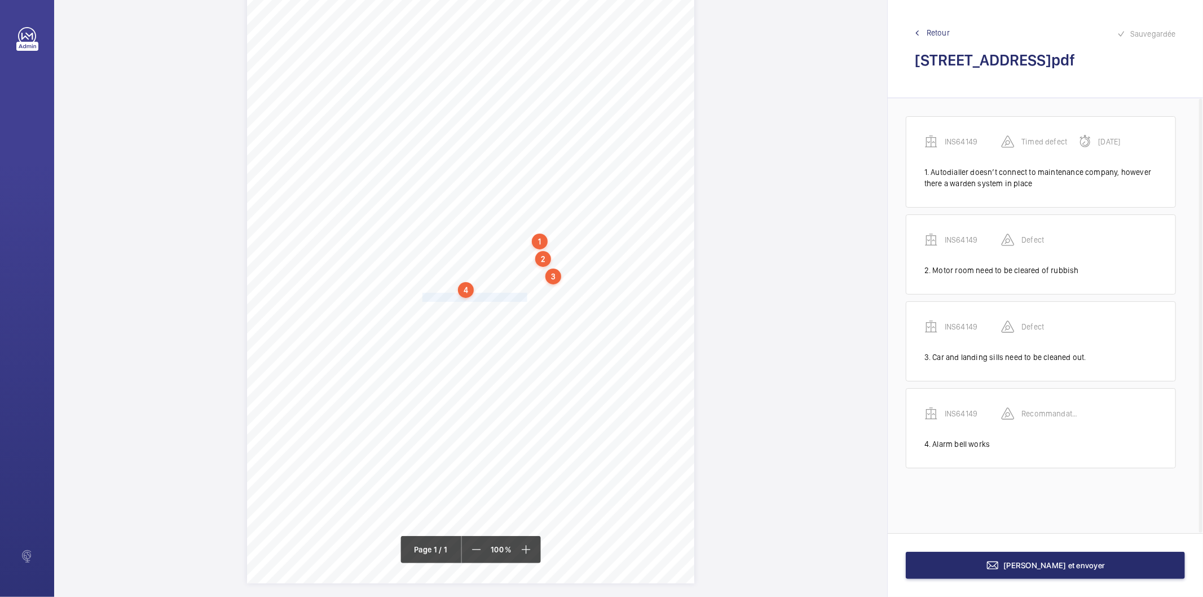
drag, startPoint x: 421, startPoint y: 300, endPoint x: 523, endPoint y: 300, distance: 101.5
click at [523, 300] on div "Signed: Lifting Operations and Lifting Equipment Regulations 1998 Report of Tho…" at bounding box center [470, 266] width 447 height 633
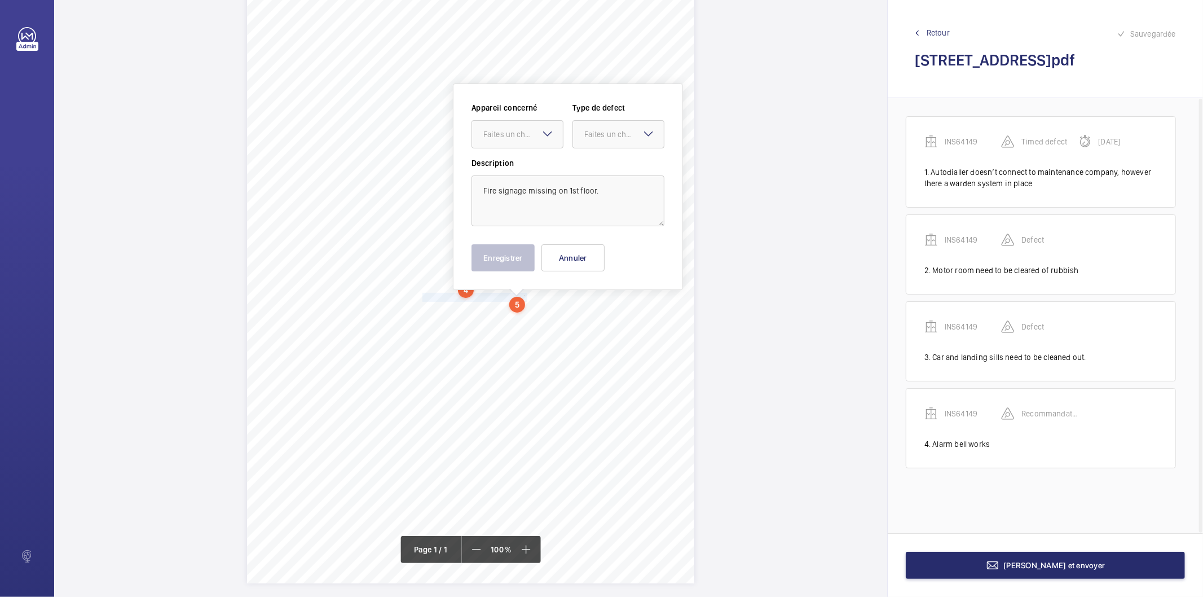
scroll to position [77, 0]
click at [510, 127] on div "Faites un choix" at bounding box center [523, 125] width 80 height 11
click at [508, 161] on span "INS64149" at bounding box center [517, 159] width 68 height 11
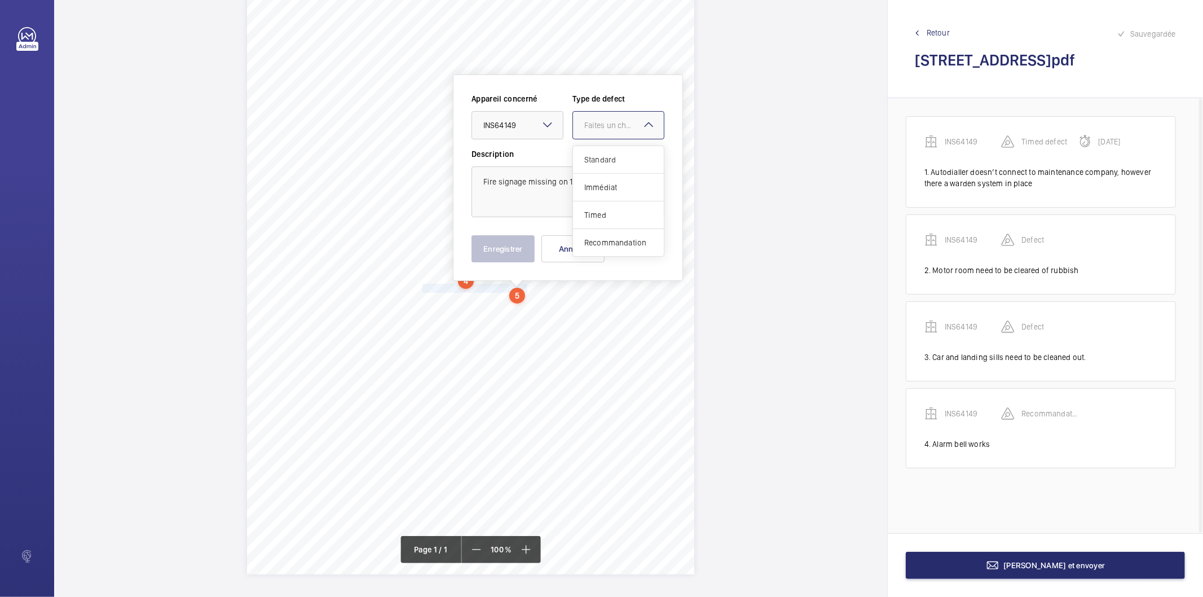
click at [589, 132] on div at bounding box center [618, 125] width 91 height 27
click at [599, 241] on span "Recommandation" at bounding box center [618, 242] width 68 height 11
click at [516, 247] on button "Enregistrer" at bounding box center [502, 248] width 63 height 27
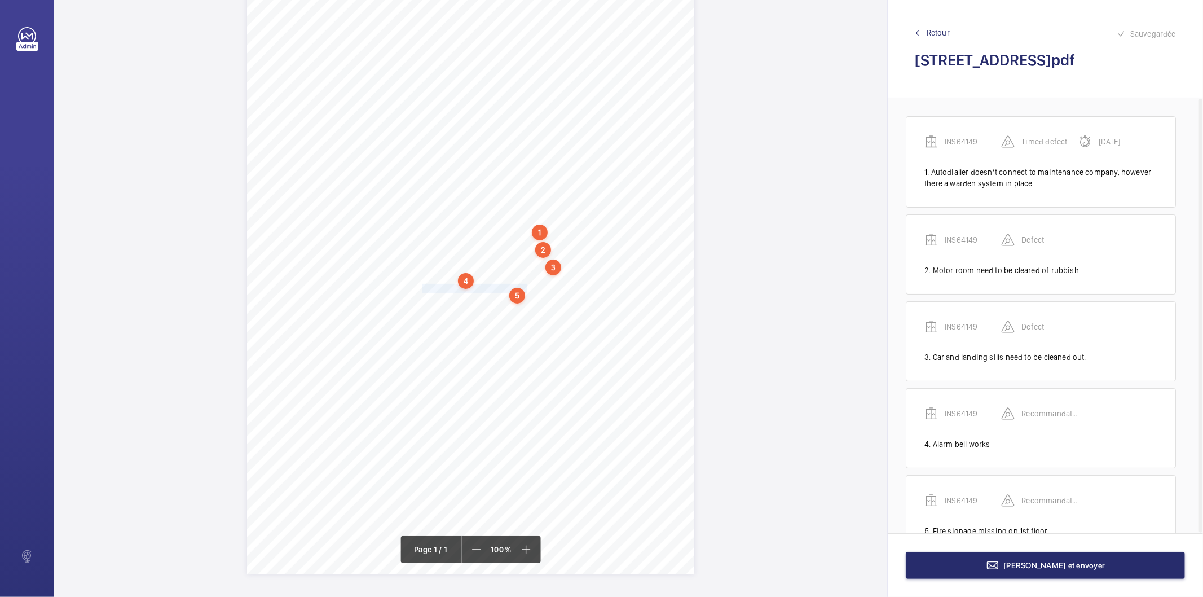
scroll to position [40, 0]
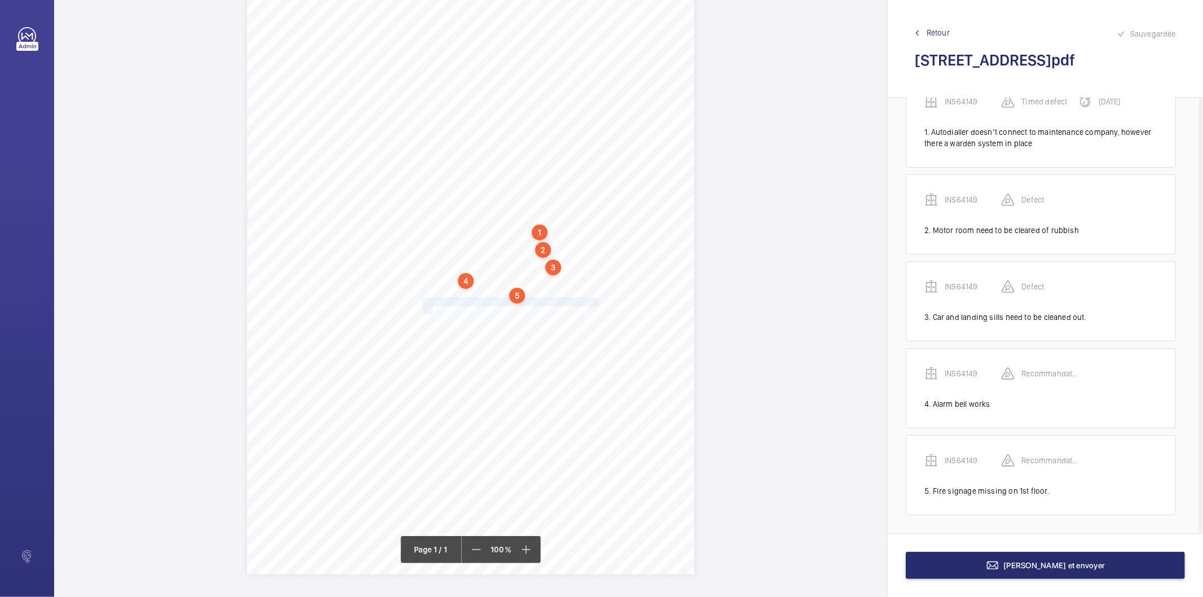
drag, startPoint x: 421, startPoint y: 302, endPoint x: 431, endPoint y: 312, distance: 14.4
click at [431, 312] on div "Signed: Lifting Operations and Lifting Equipment Regulations 1998 Report of Tho…" at bounding box center [470, 257] width 447 height 633
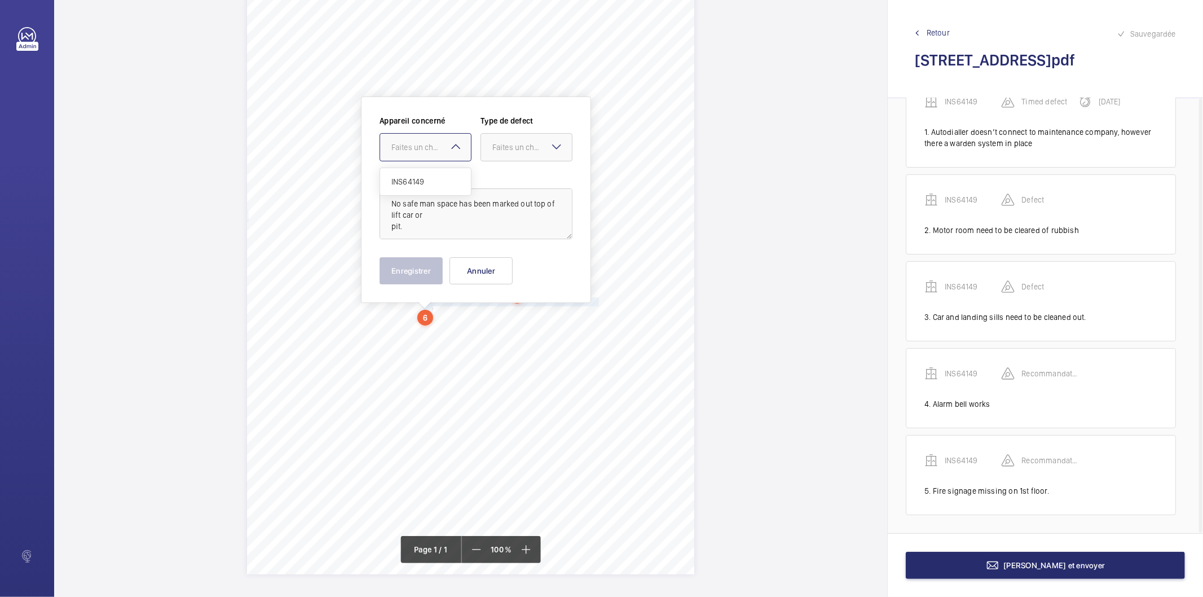
click at [431, 151] on div "Faites un choix" at bounding box center [431, 147] width 80 height 11
click at [432, 184] on span "INS64149" at bounding box center [425, 181] width 68 height 11
click at [502, 148] on div "Faites un choix" at bounding box center [532, 147] width 80 height 11
click at [509, 272] on div "Recommandation" at bounding box center [526, 264] width 91 height 27
click at [433, 271] on button "Enregistrer" at bounding box center [410, 270] width 63 height 27
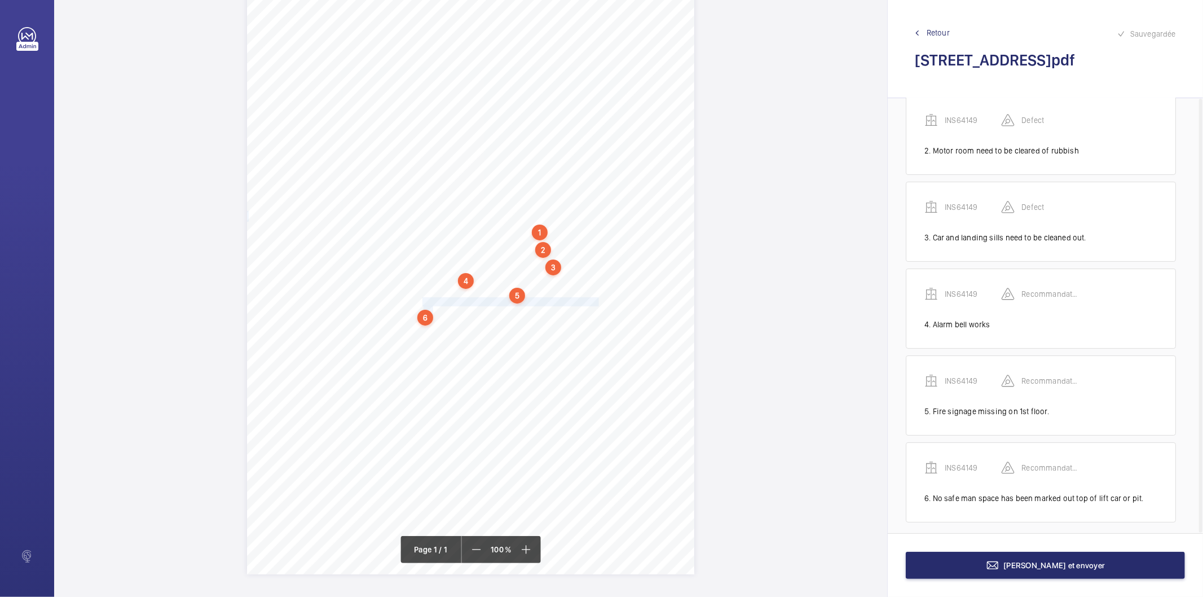
scroll to position [126, 0]
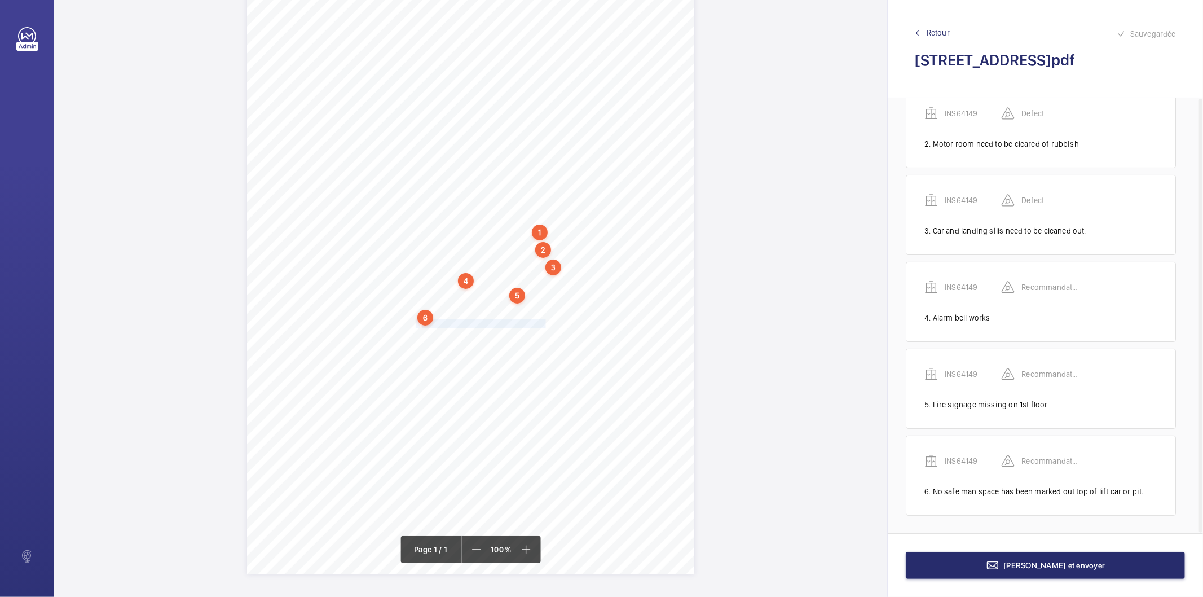
drag, startPoint x: 542, startPoint y: 324, endPoint x: 413, endPoint y: 321, distance: 129.1
click at [413, 321] on div "Signed: Lifting Operations and Lifting Equipment Regulations 1998 Report of Tho…" at bounding box center [470, 257] width 447 height 633
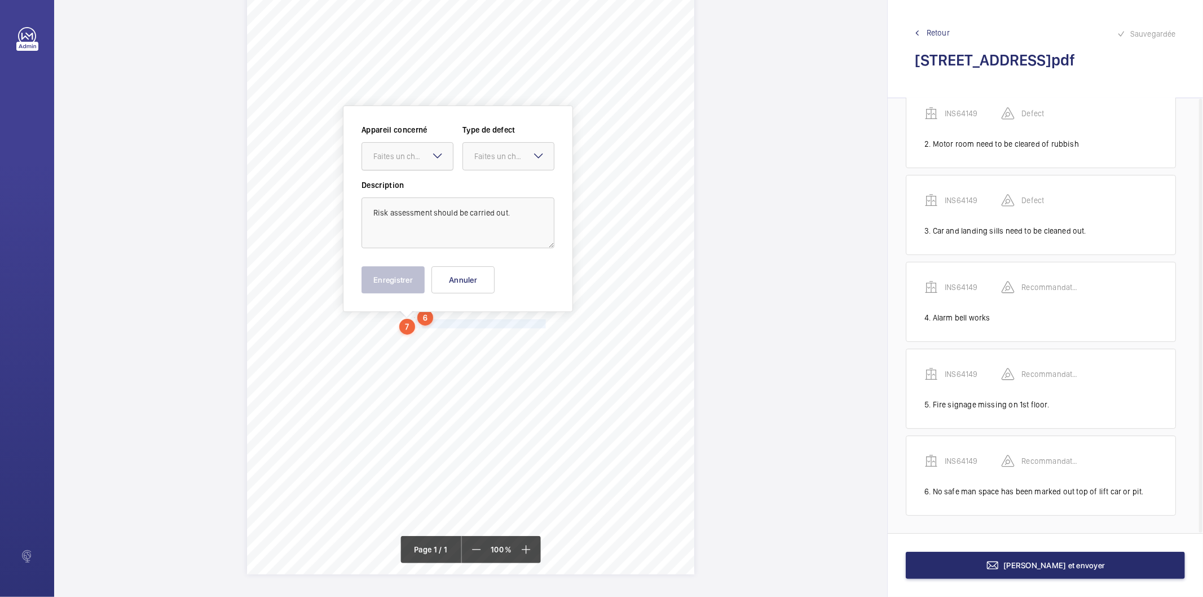
click at [413, 156] on div "Faites un choix" at bounding box center [413, 156] width 80 height 11
drag, startPoint x: 415, startPoint y: 189, endPoint x: 438, endPoint y: 183, distance: 23.8
click at [416, 188] on span "INS64149" at bounding box center [407, 190] width 68 height 11
click at [512, 144] on div at bounding box center [508, 156] width 91 height 27
click at [497, 268] on span "Recommandation" at bounding box center [508, 273] width 68 height 11
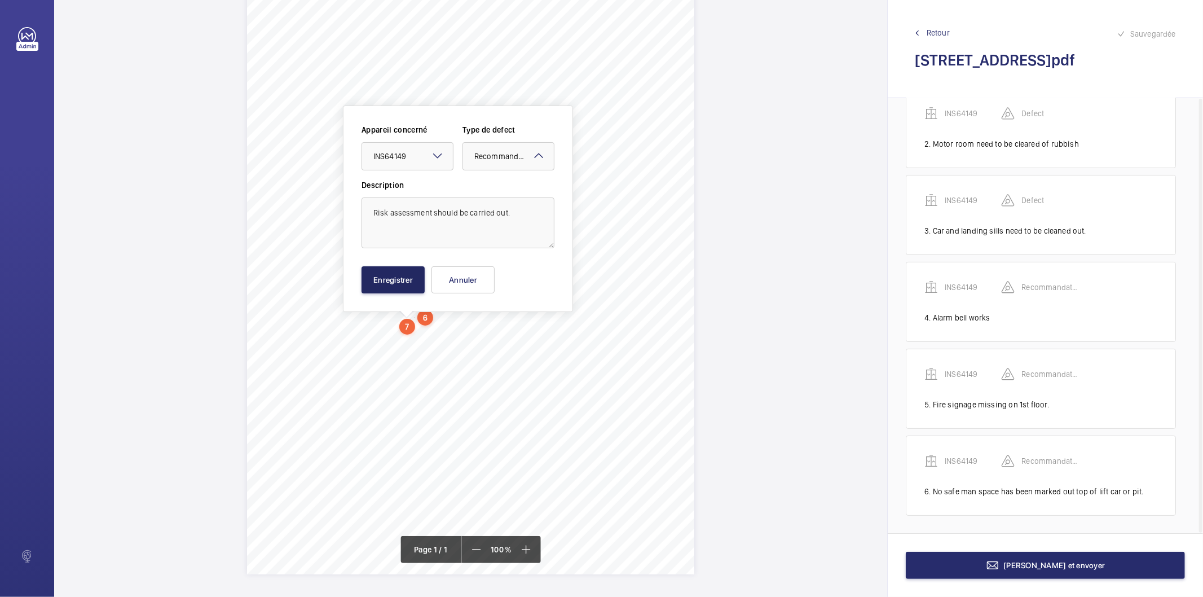
click at [404, 266] on div "Appareil concerné Faites un choix × INS64149 × Type de defect Faites un choix ×…" at bounding box center [457, 208] width 193 height 169
click at [406, 280] on button "Enregistrer" at bounding box center [392, 279] width 63 height 27
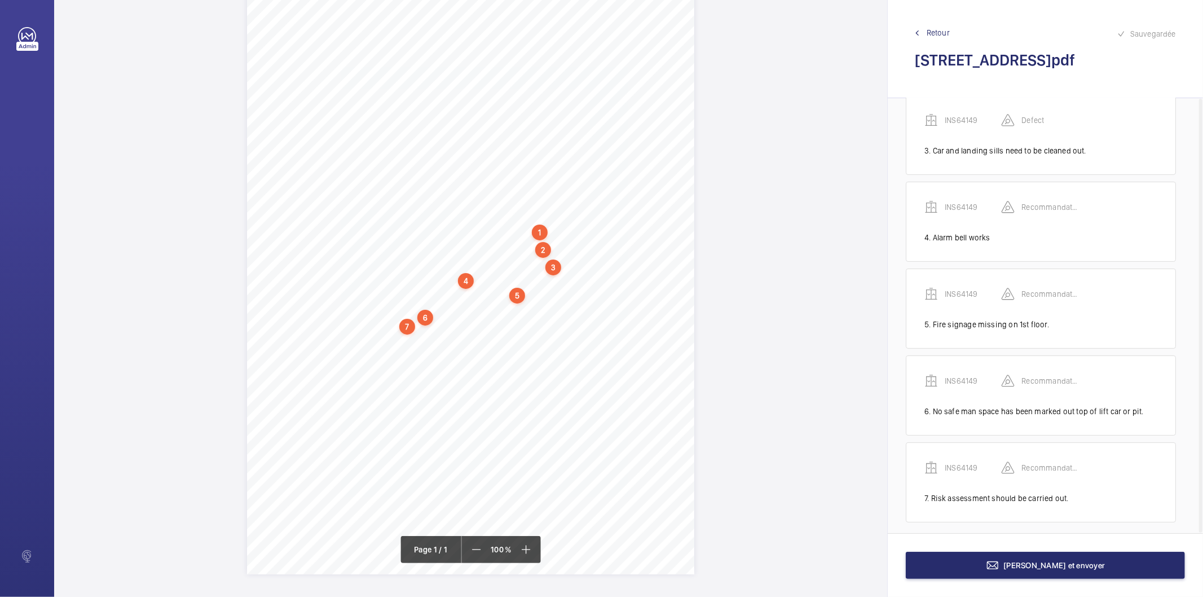
scroll to position [213, 0]
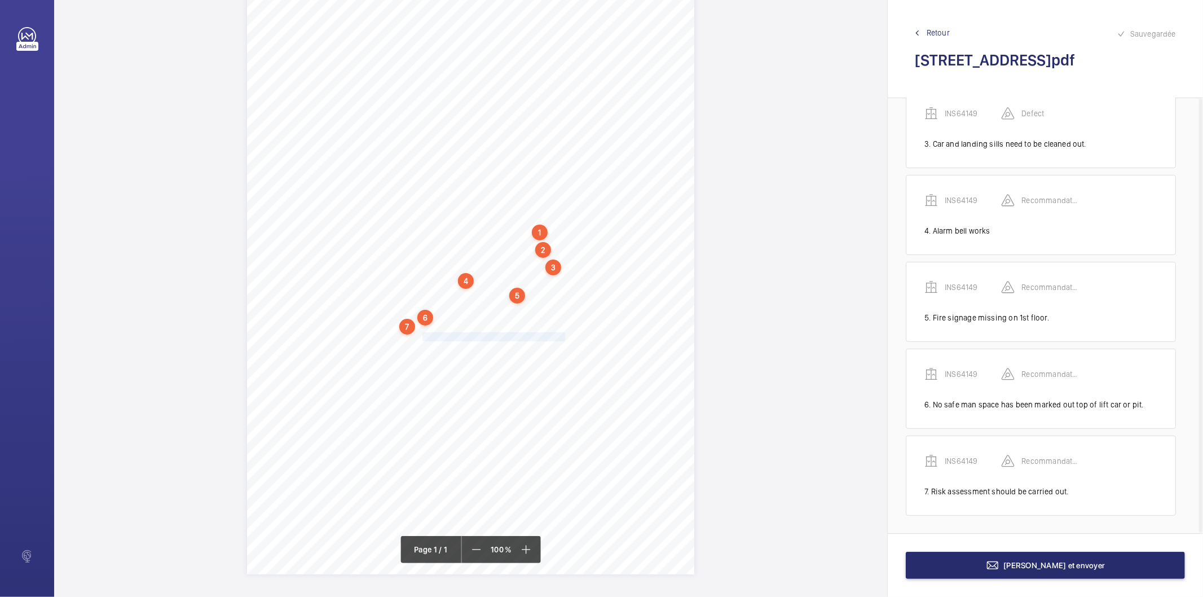
drag, startPoint x: 421, startPoint y: 334, endPoint x: 564, endPoint y: 334, distance: 143.2
click at [564, 334] on span "Fire extinguisher should be kept in motor room." at bounding box center [494, 337] width 144 height 8
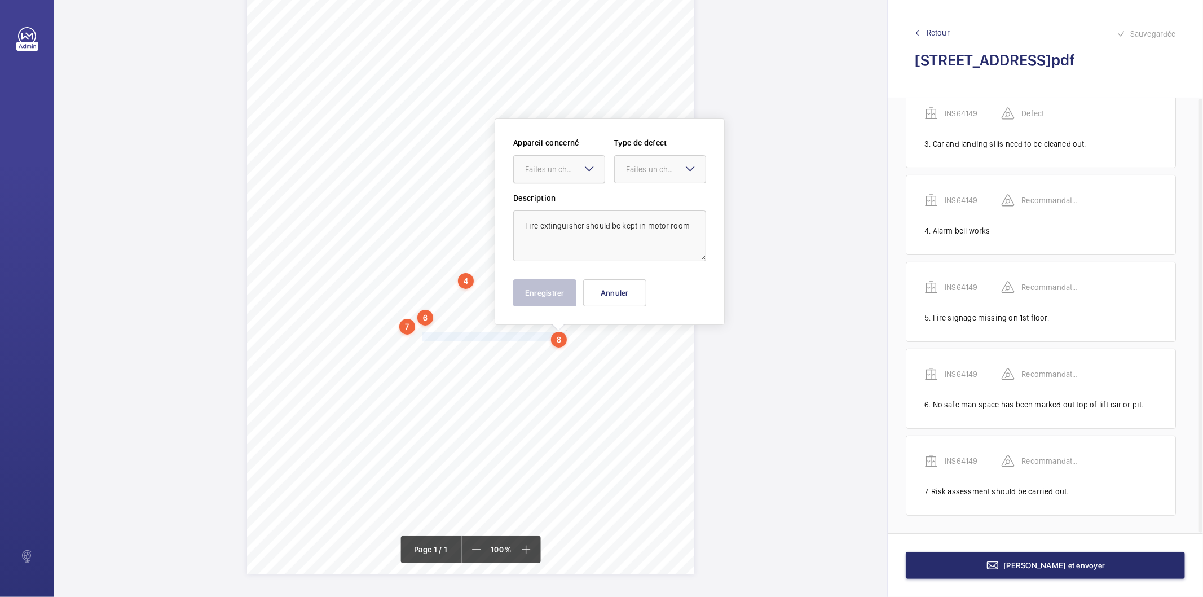
click at [555, 171] on div "Faites un choix" at bounding box center [565, 169] width 80 height 11
click at [553, 203] on span "INS64149" at bounding box center [559, 203] width 68 height 11
drag, startPoint x: 669, startPoint y: 165, endPoint x: 660, endPoint y: 187, distance: 24.5
click at [669, 168] on div "Faites un choix" at bounding box center [666, 169] width 80 height 11
click at [638, 289] on span "Recommandation" at bounding box center [660, 286] width 68 height 11
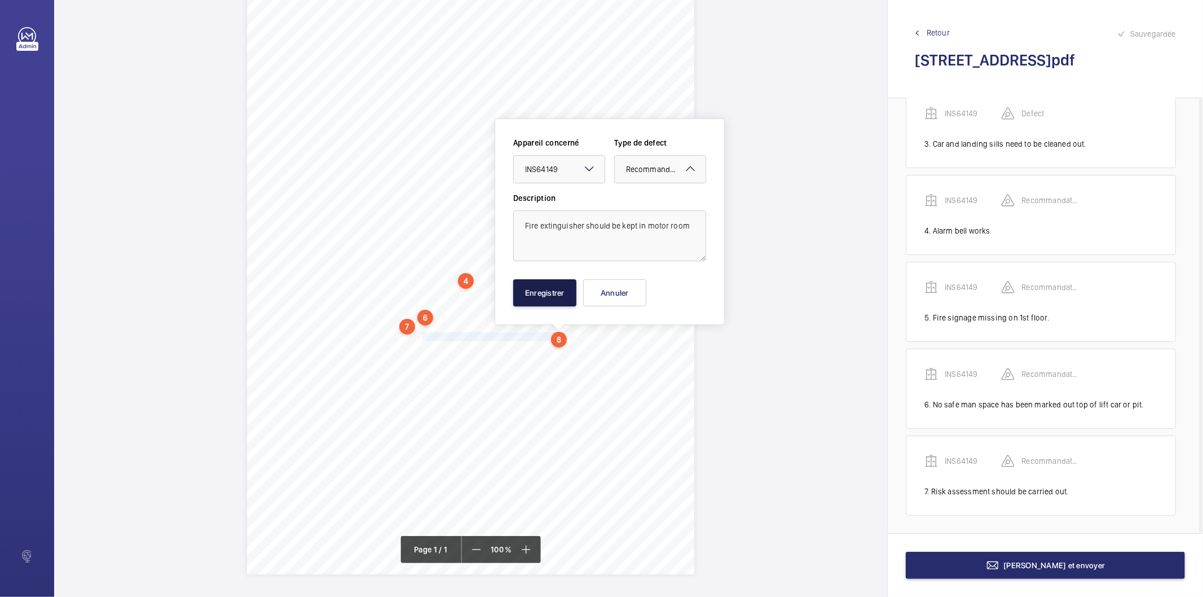
click at [554, 289] on button "Enregistrer" at bounding box center [544, 292] width 63 height 27
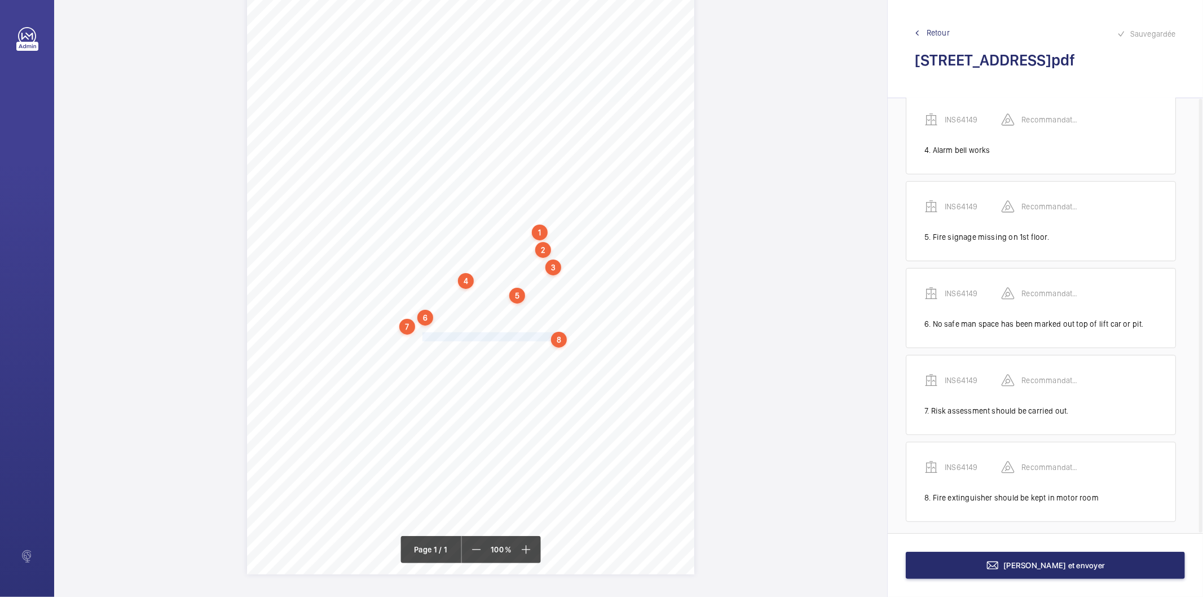
scroll to position [301, 0]
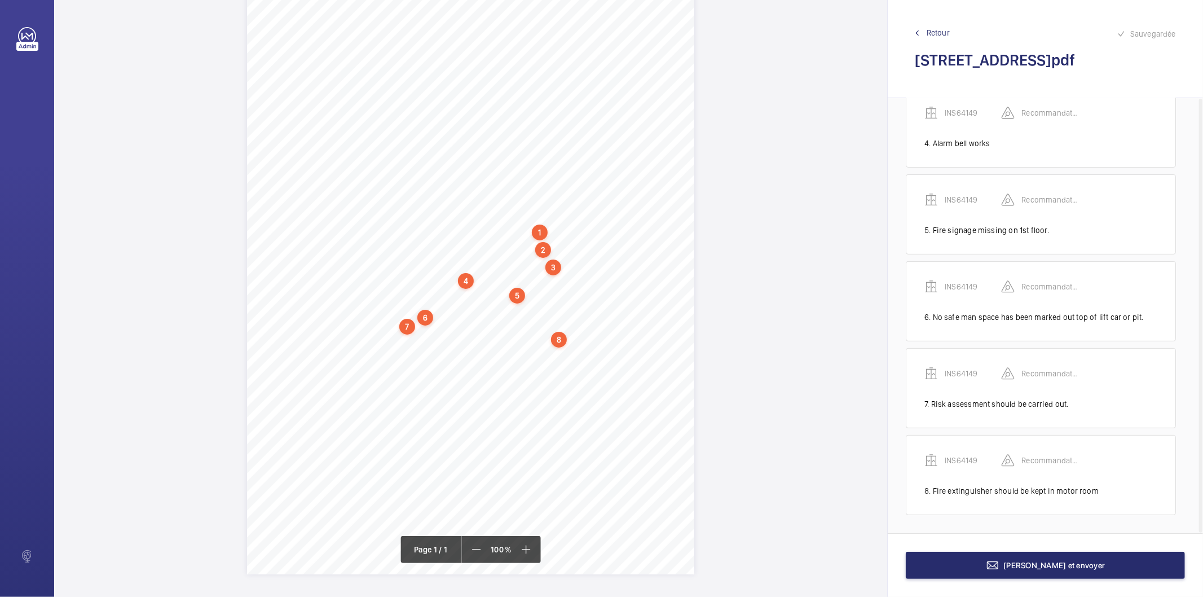
click at [560, 339] on div "8" at bounding box center [559, 340] width 16 height 16
click at [526, 254] on div "INS64149" at bounding box center [561, 253] width 96 height 11
copy div "INS64149"
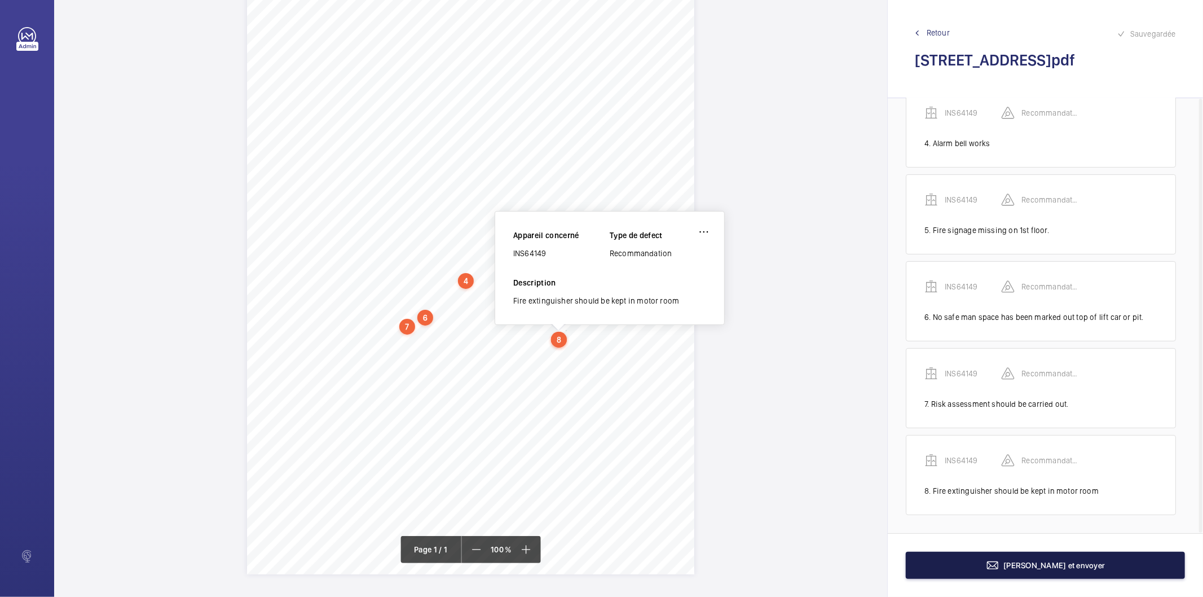
click at [993, 565] on button "Terminer et envoyer" at bounding box center [1045, 564] width 279 height 27
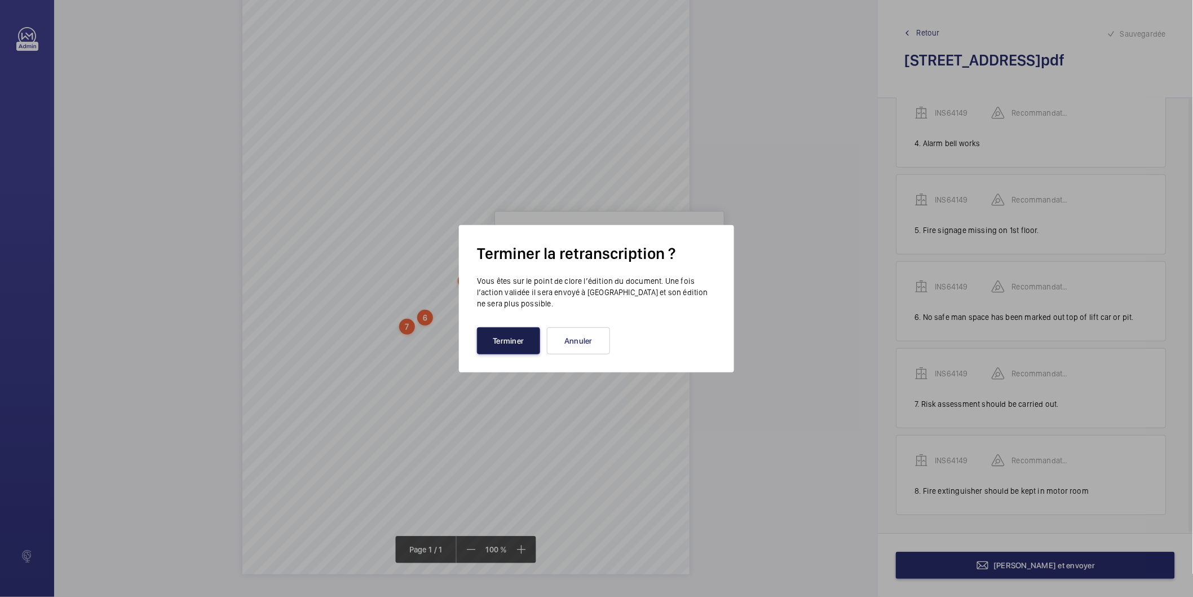
click at [494, 350] on button "Terminer" at bounding box center [508, 340] width 63 height 27
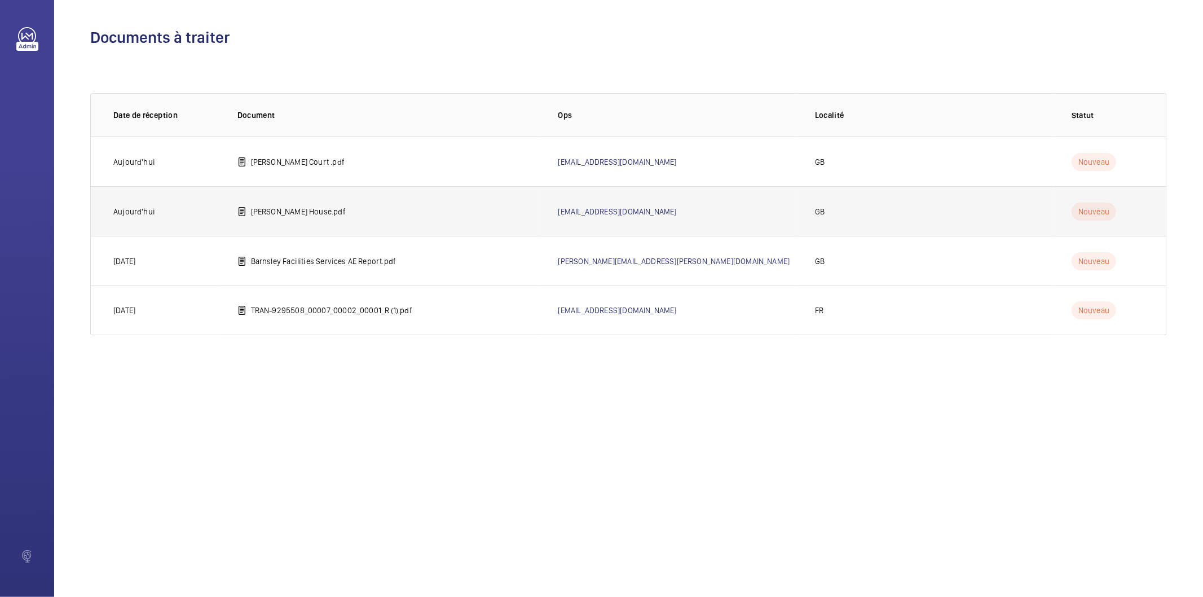
click at [263, 212] on p "Douglas Bader House.pdf" at bounding box center [298, 211] width 95 height 11
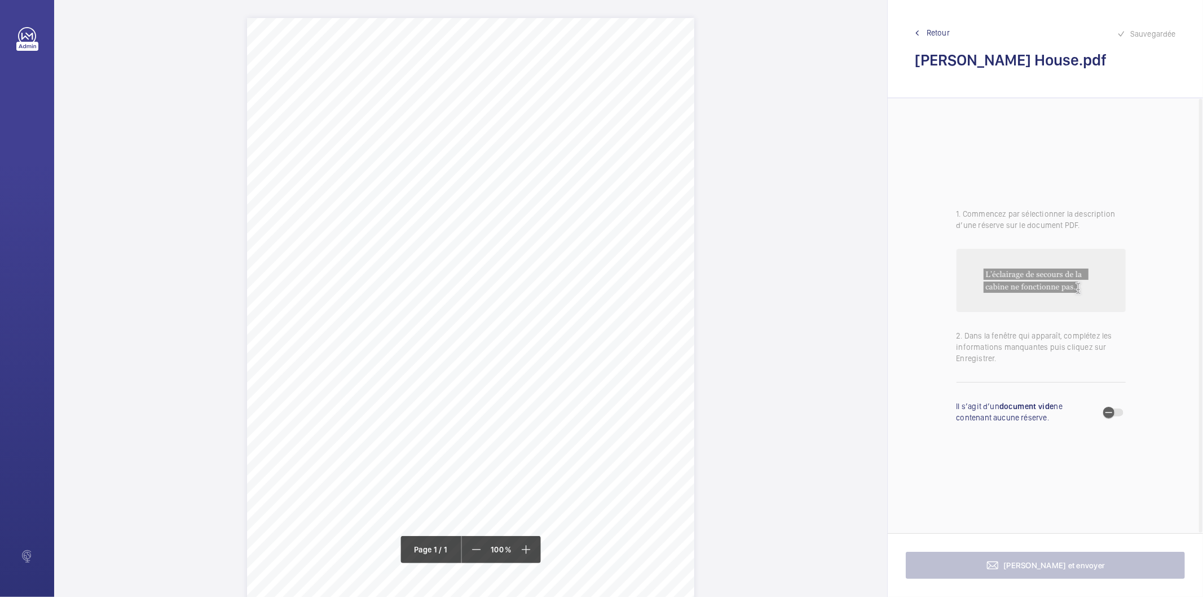
drag, startPoint x: 644, startPoint y: 140, endPoint x: 452, endPoint y: 143, distance: 191.7
click at [453, 143] on span "Flats 1-11, Douglas Bader House Montrose Crescent N12 0EF" at bounding box center [516, 143] width 127 height 8
drag, startPoint x: 473, startPoint y: 283, endPoint x: 413, endPoint y: 272, distance: 60.3
click at [413, 272] on textarea "Flats 1-11, Douglas Bader House Montrose Crescent N12 0EF" at bounding box center [497, 283] width 193 height 51
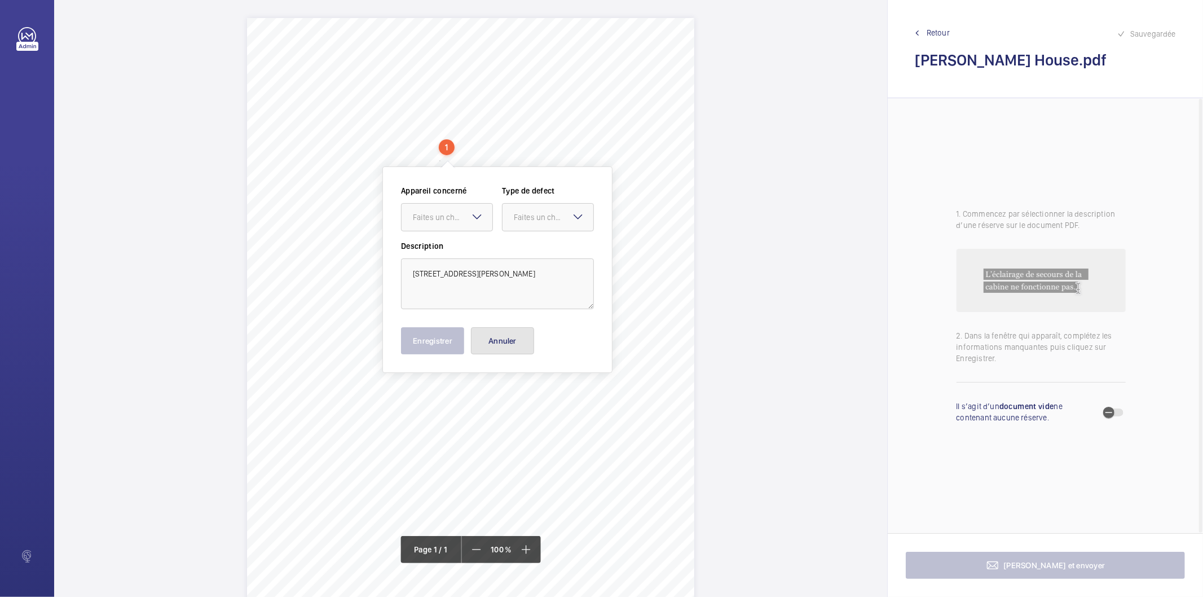
click at [519, 332] on button "Annuler" at bounding box center [502, 340] width 63 height 27
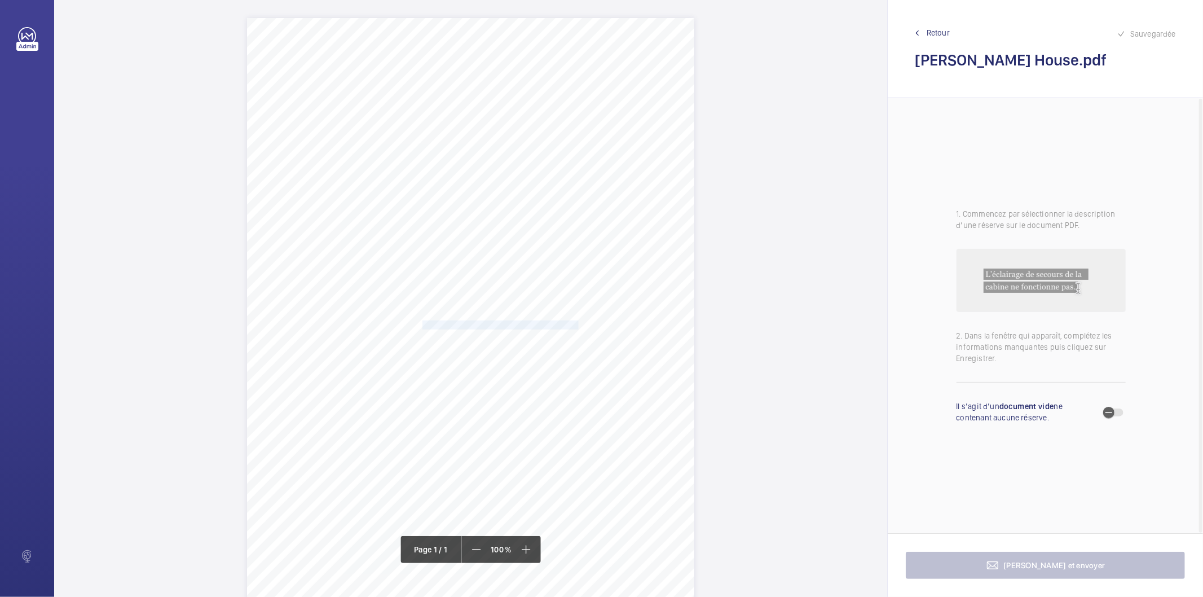
drag, startPoint x: 421, startPoint y: 325, endPoint x: 574, endPoint y: 324, distance: 152.8
click at [574, 324] on div "Signed: Signed: Lifting Operations and Lifting Equipment Regulations 1998 Repor…" at bounding box center [470, 334] width 447 height 633
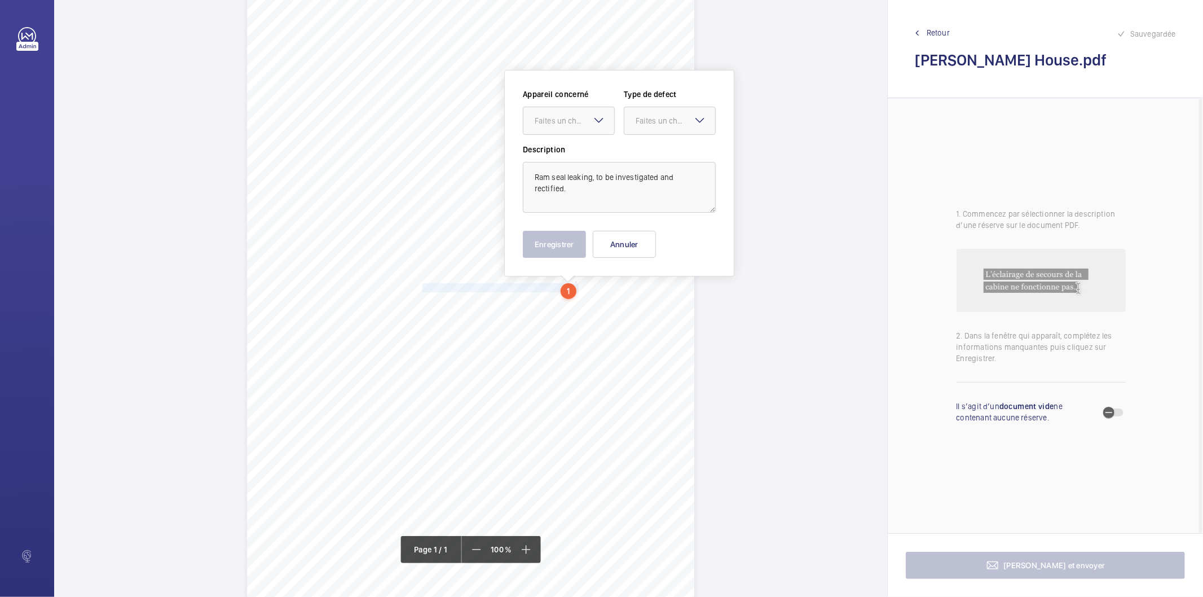
scroll to position [38, 0]
click at [559, 121] on div "Faites un choix" at bounding box center [575, 119] width 80 height 11
click at [560, 154] on span "INS65764" at bounding box center [569, 154] width 68 height 11
click at [646, 121] on div "Faites un choix" at bounding box center [675, 119] width 80 height 11
click at [656, 149] on span "Standard" at bounding box center [669, 154] width 68 height 11
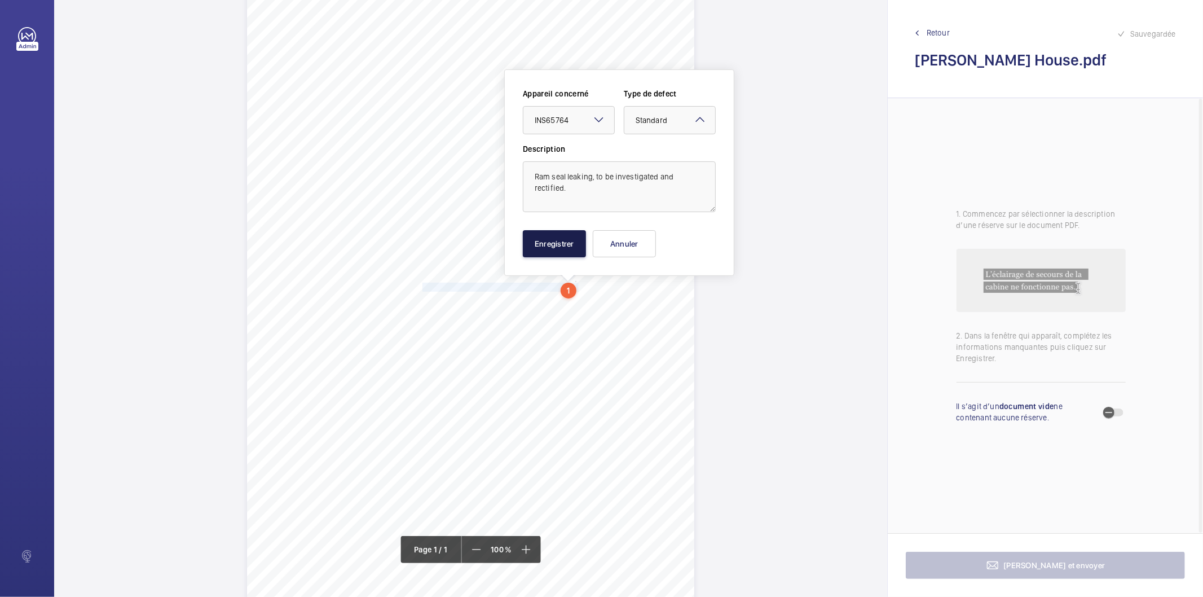
click at [574, 249] on button "Enregistrer" at bounding box center [554, 243] width 63 height 27
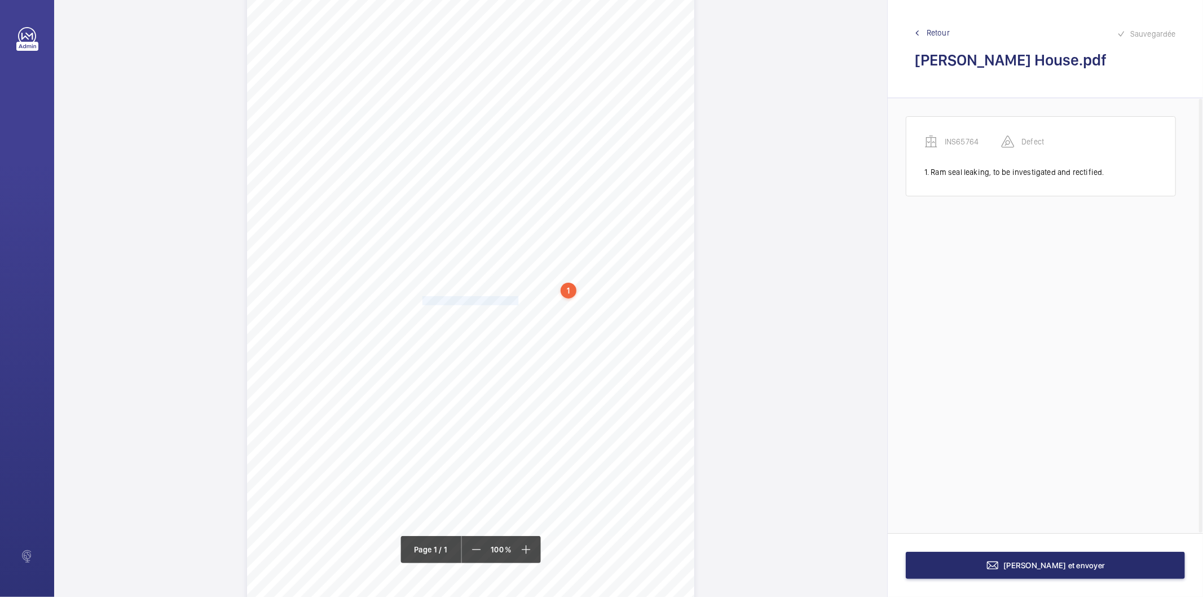
drag, startPoint x: 422, startPoint y: 302, endPoint x: 517, endPoint y: 302, distance: 94.7
click at [517, 302] on span "Oil on the pit floor to be cleared." at bounding box center [471, 301] width 98 height 8
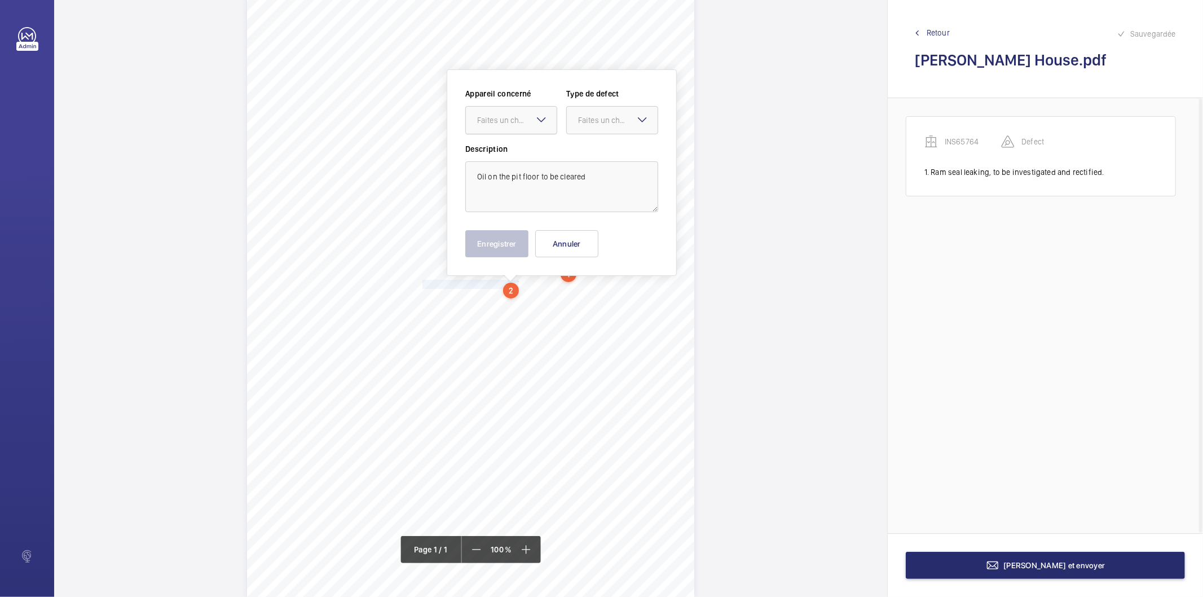
click at [516, 125] on div "Faites un choix" at bounding box center [517, 119] width 80 height 11
drag, startPoint x: 508, startPoint y: 153, endPoint x: 559, endPoint y: 138, distance: 53.1
click at [511, 153] on span "INS65764" at bounding box center [511, 154] width 68 height 11
click at [589, 117] on div "Faites un choix" at bounding box center [618, 119] width 80 height 11
click at [601, 153] on span "Standard" at bounding box center [612, 154] width 68 height 11
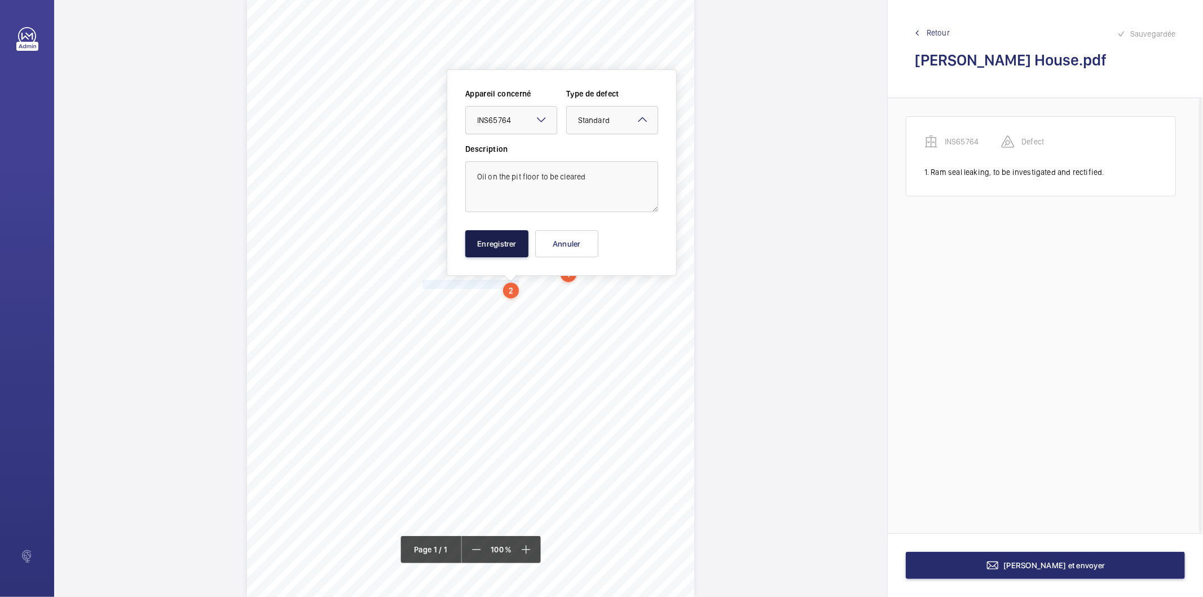
click at [516, 244] on button "Enregistrer" at bounding box center [496, 243] width 63 height 27
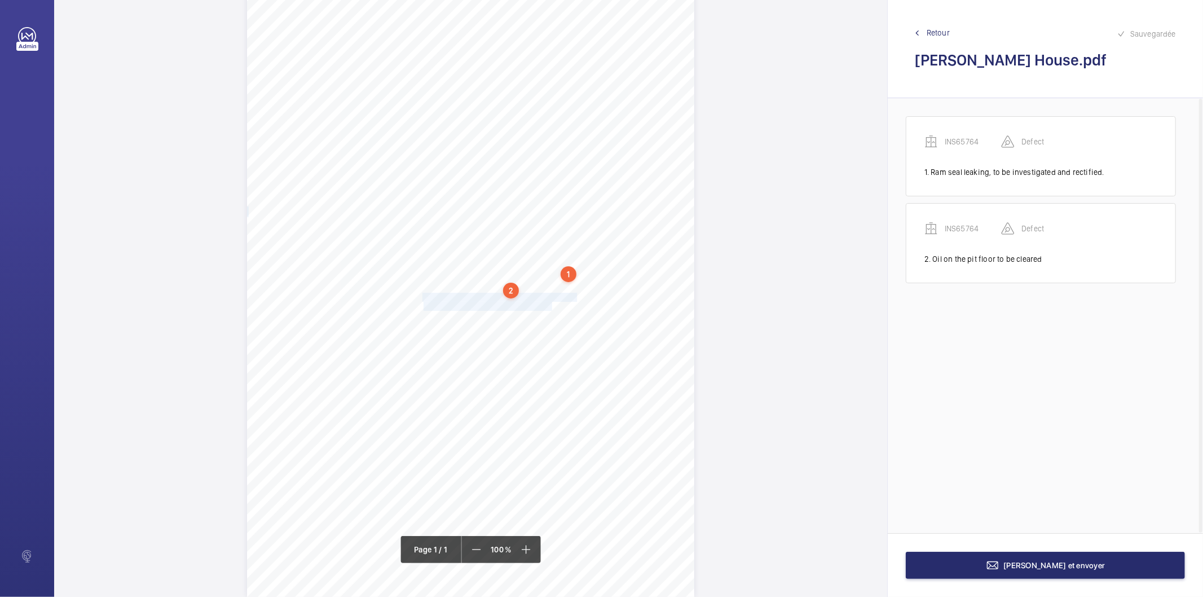
drag, startPoint x: 423, startPoint y: 298, endPoint x: 550, endPoint y: 304, distance: 127.6
click at [550, 304] on div "Signed: Signed: Lifting Operations and Lifting Equipment Regulations 1998 Repor…" at bounding box center [470, 280] width 447 height 633
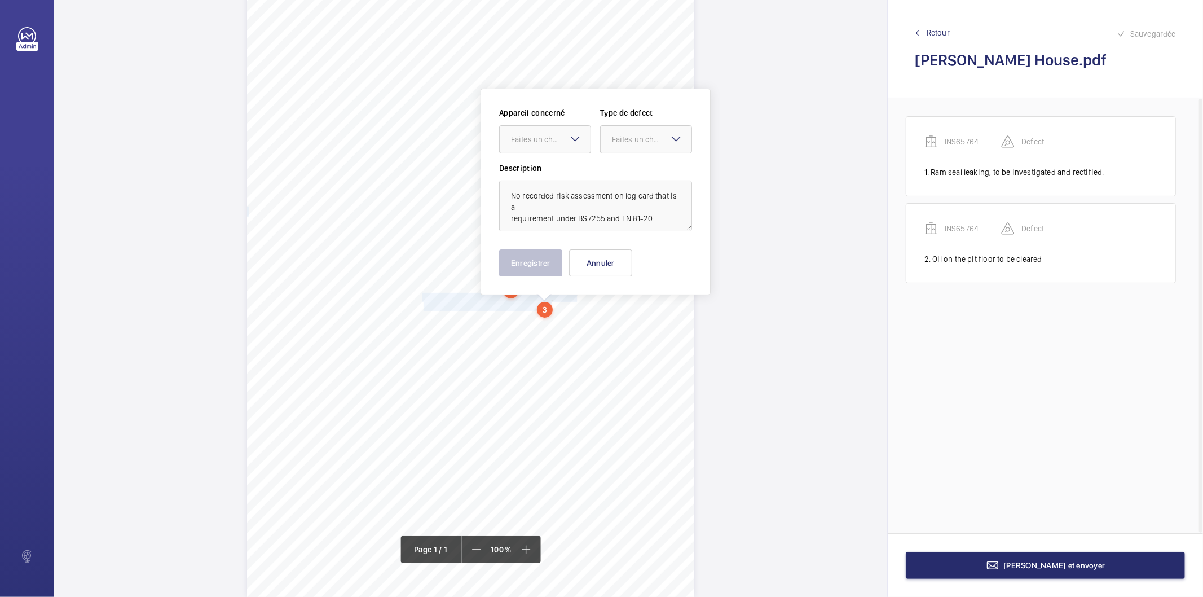
scroll to position [74, 0]
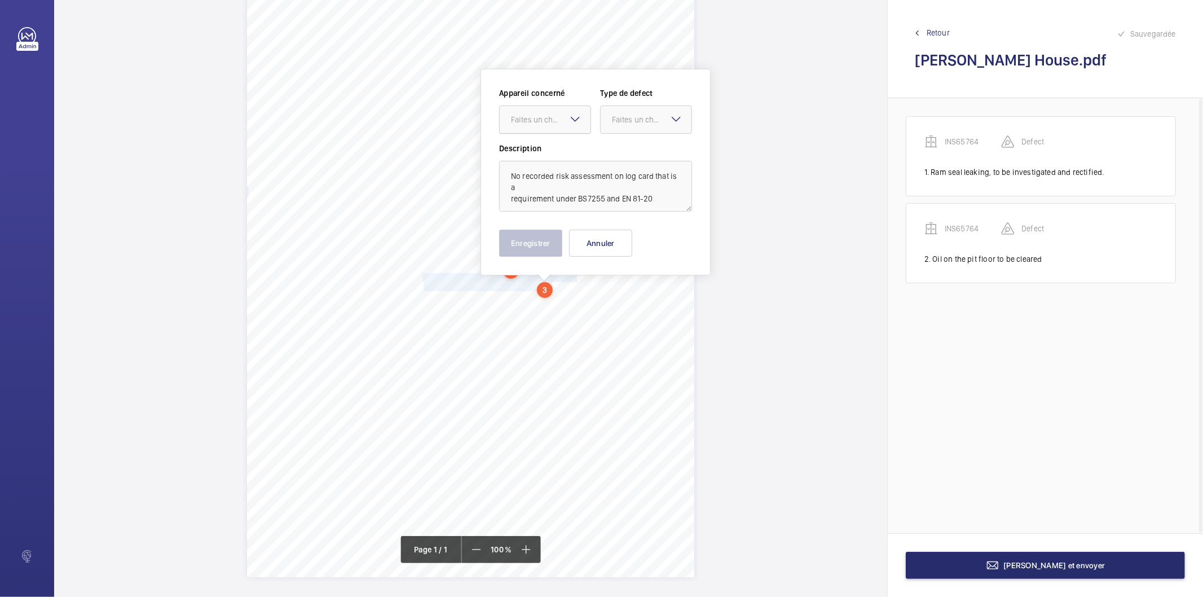
drag, startPoint x: 543, startPoint y: 121, endPoint x: 544, endPoint y: 128, distance: 7.4
click at [544, 120] on div "Faites un choix" at bounding box center [551, 119] width 80 height 11
click at [544, 149] on span "INS65764" at bounding box center [545, 153] width 68 height 11
drag, startPoint x: 629, startPoint y: 120, endPoint x: 628, endPoint y: 131, distance: 11.3
click at [629, 121] on div "Faites un choix" at bounding box center [652, 119] width 80 height 11
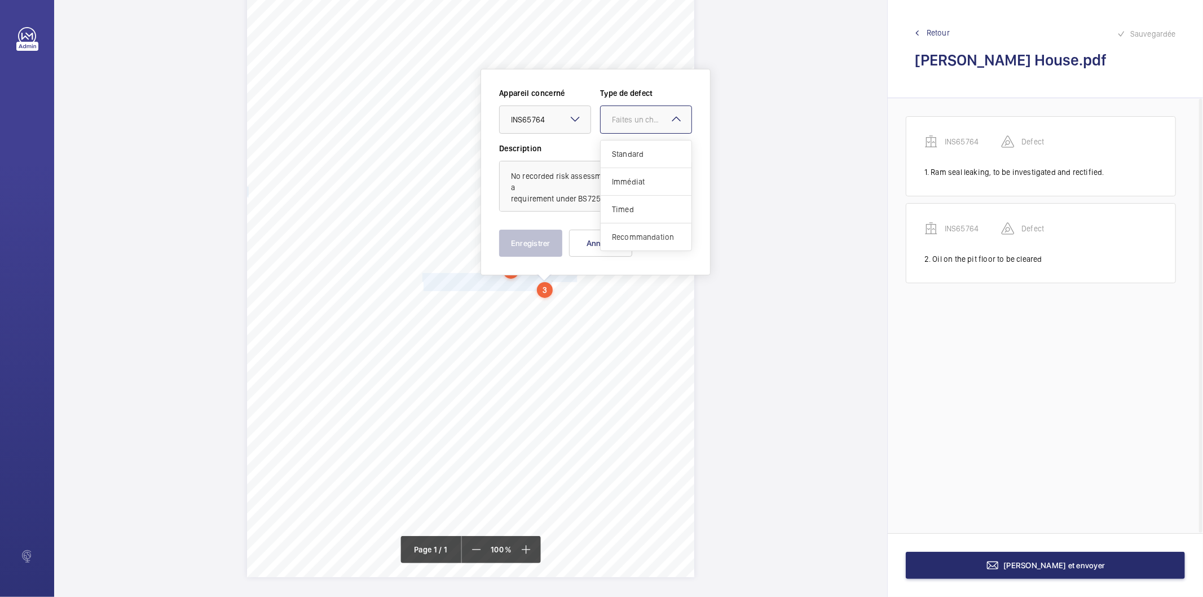
drag, startPoint x: 633, startPoint y: 238, endPoint x: 551, endPoint y: 244, distance: 82.0
click at [629, 237] on span "Recommandation" at bounding box center [646, 236] width 68 height 11
click at [551, 244] on button "Enregistrer" at bounding box center [530, 242] width 63 height 27
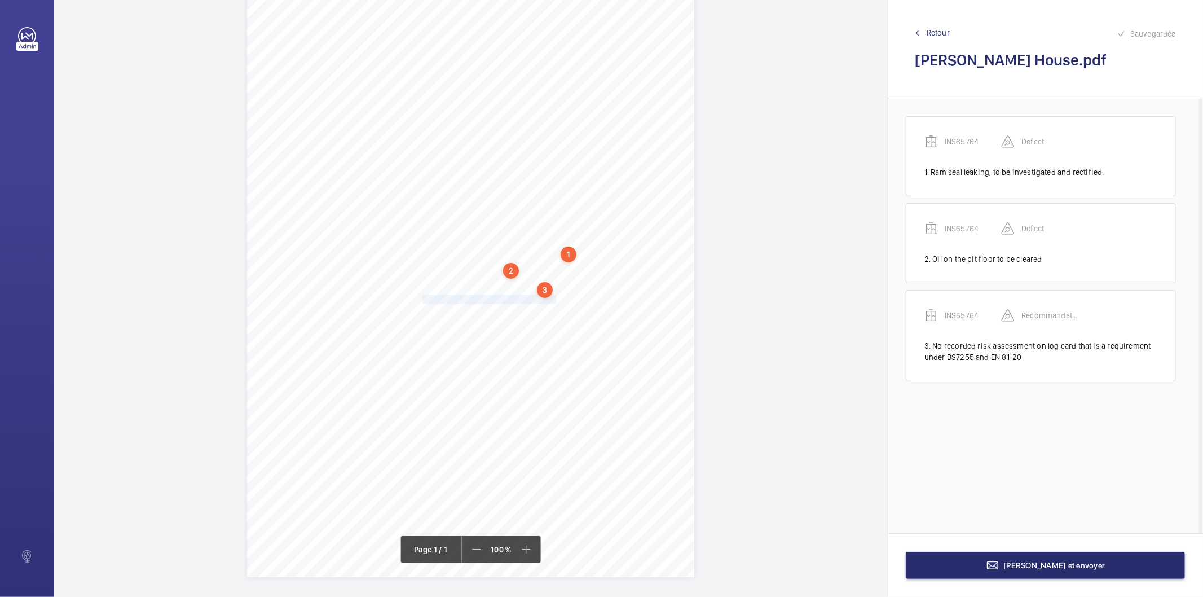
drag, startPoint x: 421, startPoint y: 298, endPoint x: 550, endPoint y: 301, distance: 129.2
click at [553, 301] on div "Signed: Signed: Lifting Operations and Lifting Equipment Regulations 1998 Repor…" at bounding box center [470, 260] width 447 height 633
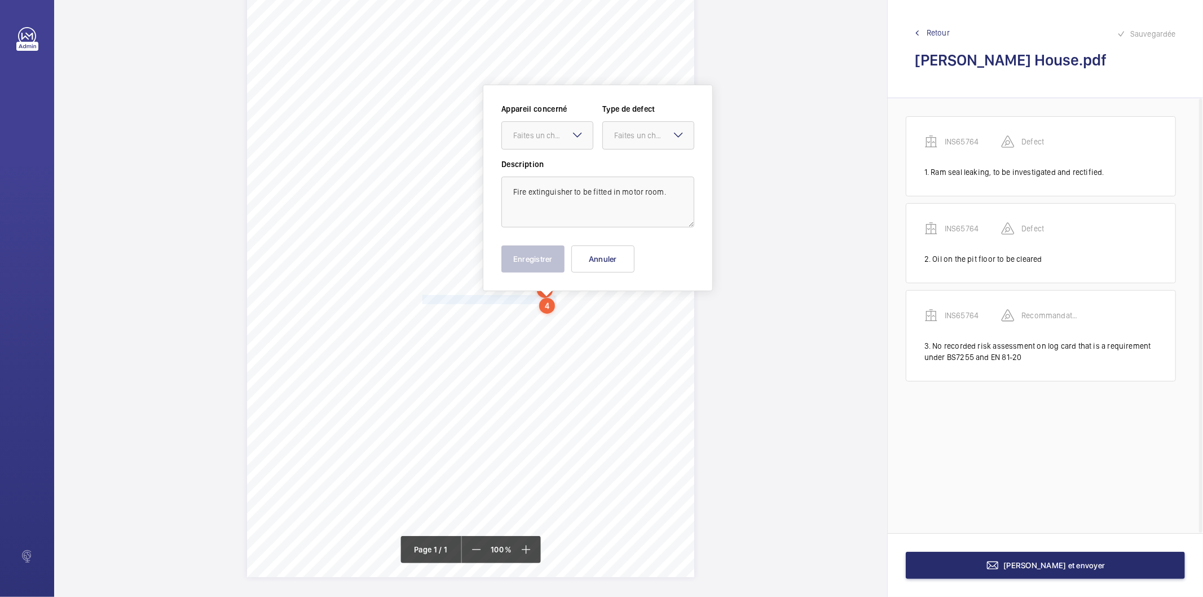
scroll to position [77, 0]
drag, startPoint x: 551, startPoint y: 131, endPoint x: 551, endPoint y: 142, distance: 10.7
click at [551, 131] on div "Faites un choix" at bounding box center [553, 132] width 80 height 11
drag, startPoint x: 546, startPoint y: 167, endPoint x: 604, endPoint y: 140, distance: 64.1
click at [547, 167] on span "INS65764" at bounding box center [547, 166] width 68 height 11
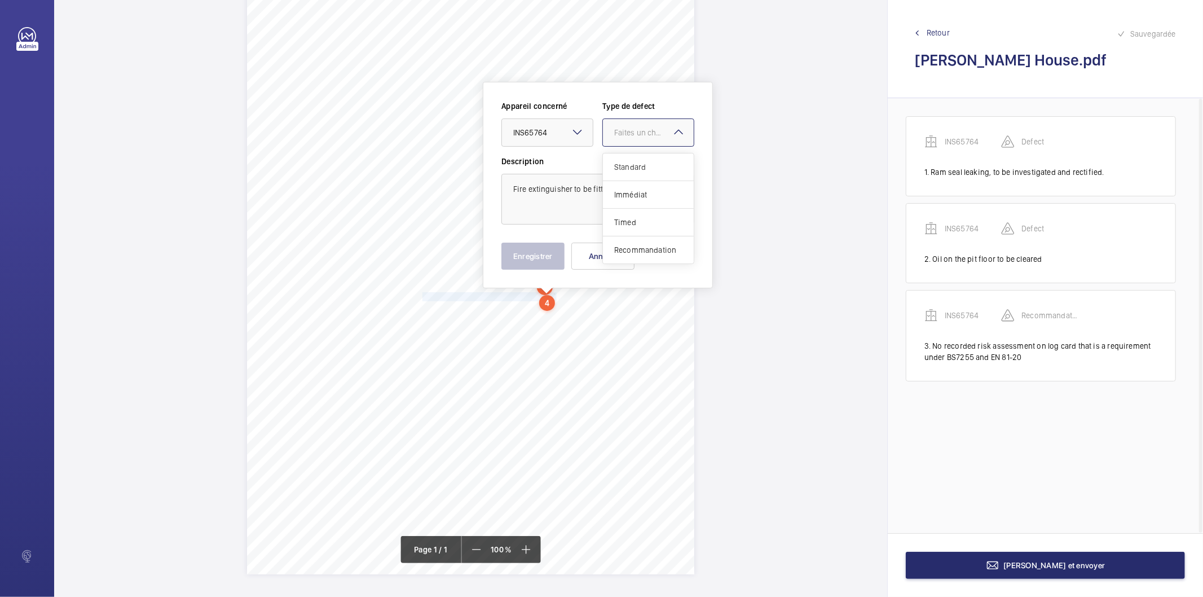
click at [613, 131] on div at bounding box center [648, 132] width 91 height 27
click at [610, 250] on div "Recommandation" at bounding box center [648, 249] width 91 height 27
click at [549, 254] on button "Enregistrer" at bounding box center [532, 255] width 63 height 27
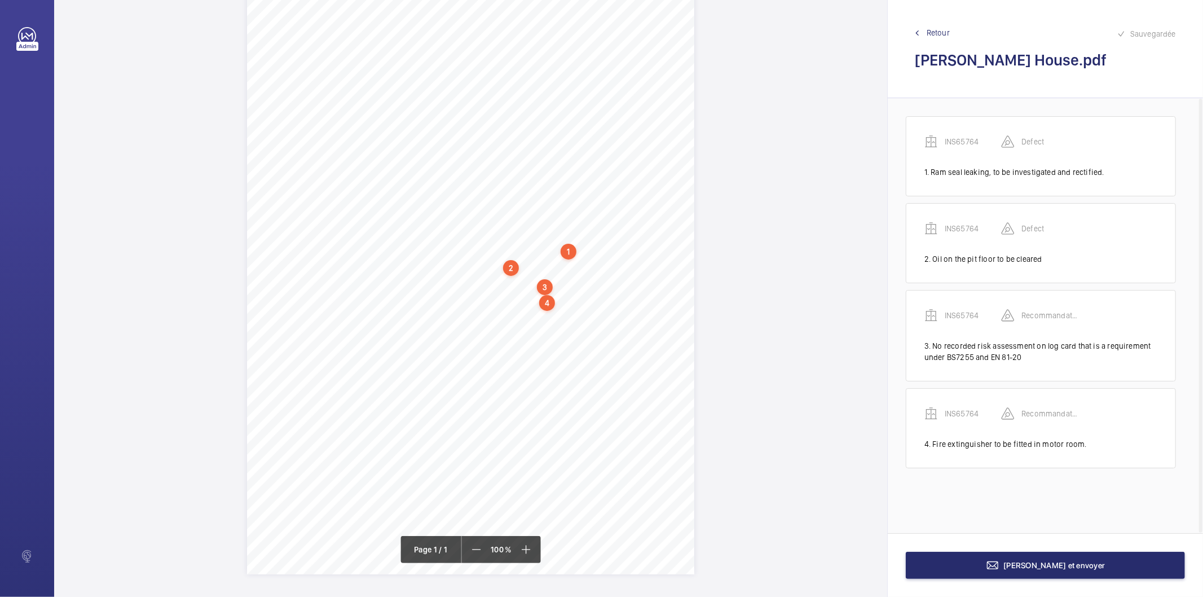
click at [547, 303] on div "4" at bounding box center [547, 303] width 16 height 16
click at [525, 213] on div "INS65764" at bounding box center [549, 216] width 96 height 11
copy div "INS65764"
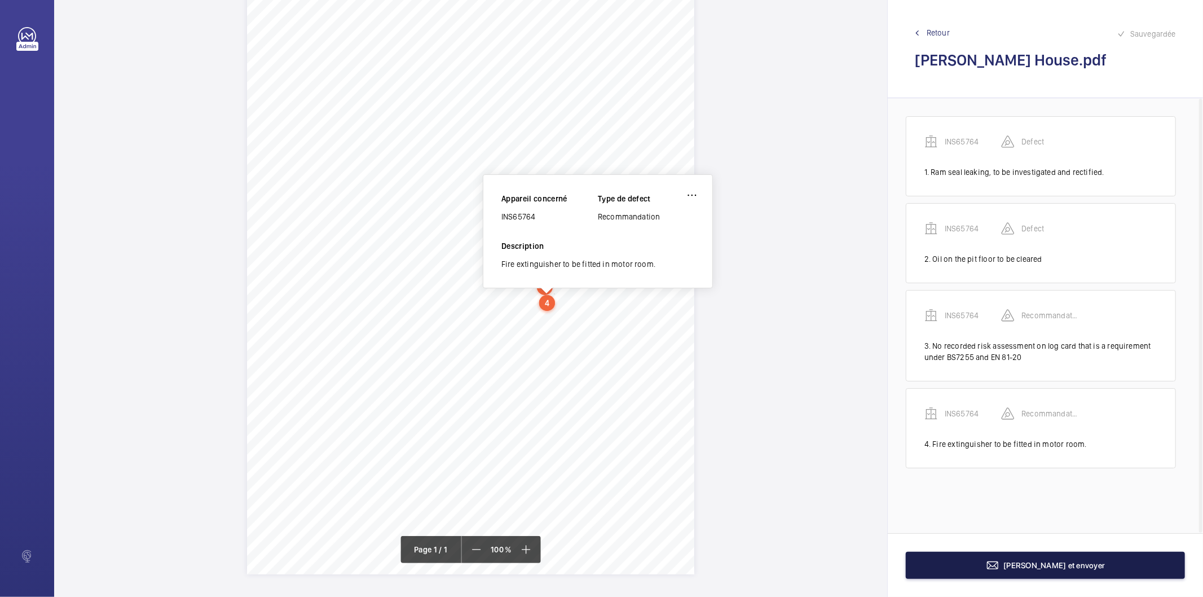
click at [946, 564] on button "Terminer et envoyer" at bounding box center [1045, 564] width 279 height 27
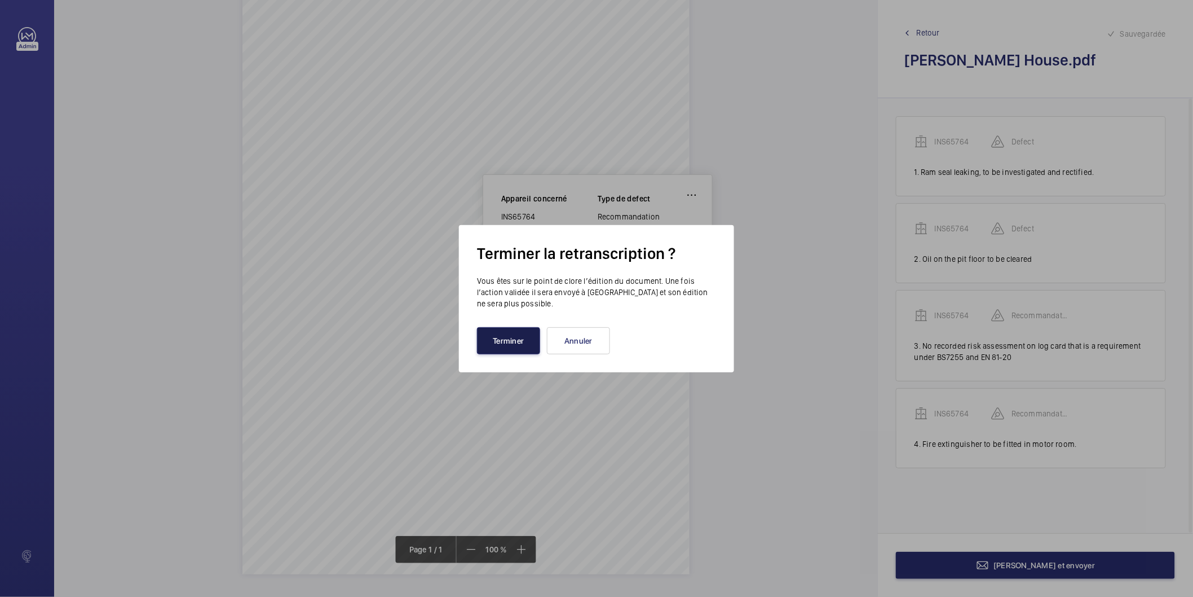
click at [535, 339] on button "Terminer" at bounding box center [508, 340] width 63 height 27
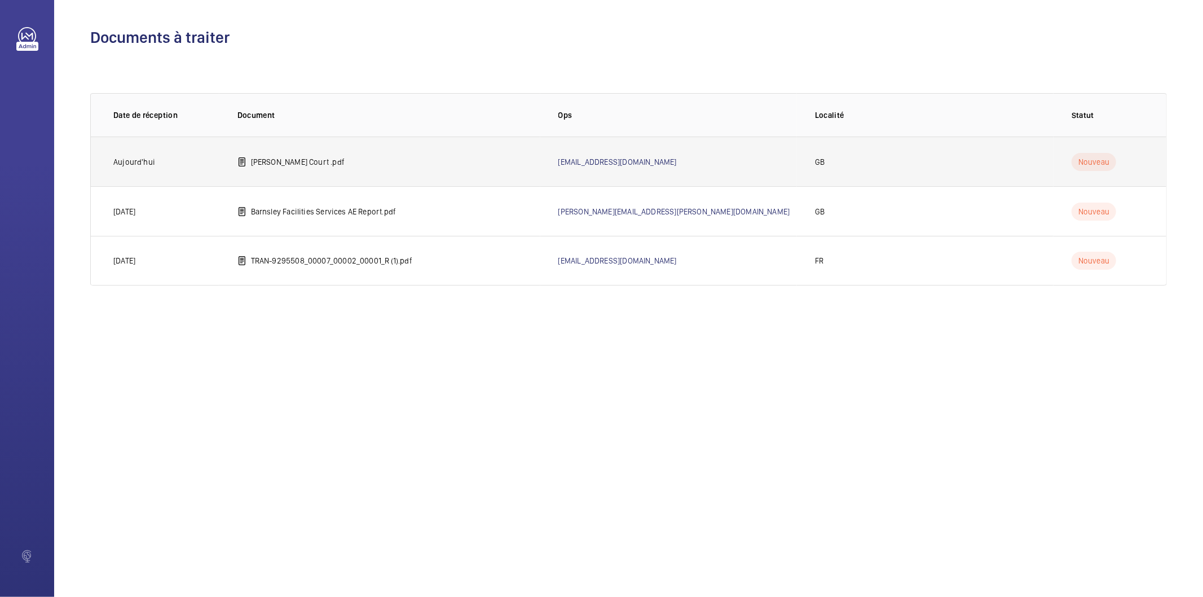
click at [269, 157] on p "Newcombe Court .pdf" at bounding box center [298, 161] width 94 height 11
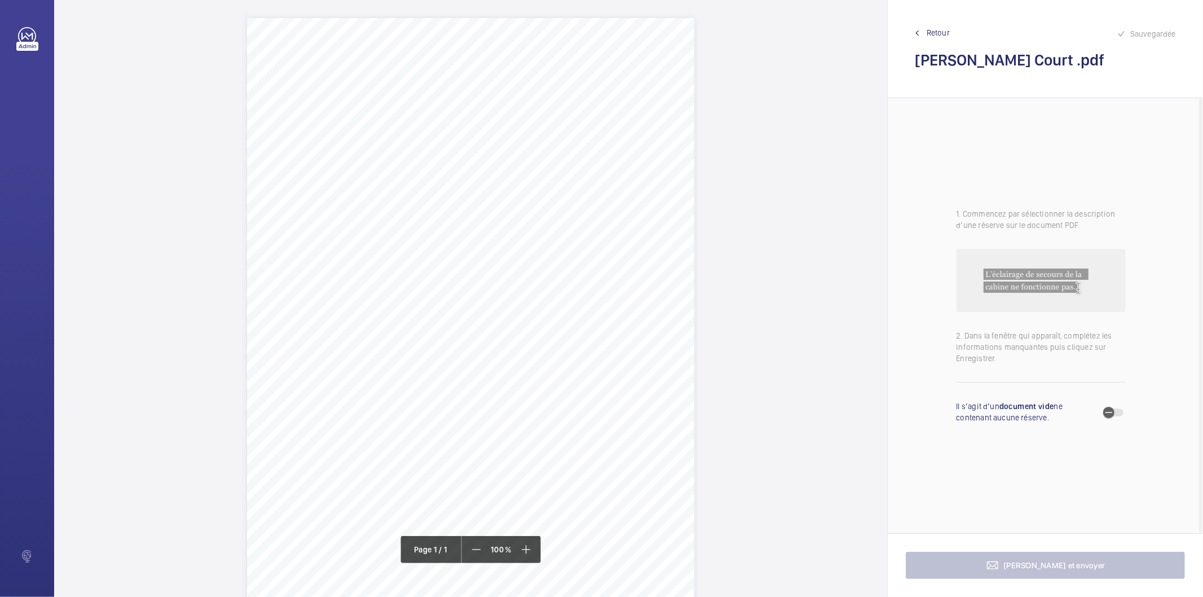
drag, startPoint x: 452, startPoint y: 143, endPoint x: 629, endPoint y: 143, distance: 176.5
click at [629, 143] on span "Newcombe Court Burgess Springs Chelmsford CM1 1QN" at bounding box center [545, 143] width 184 height 8
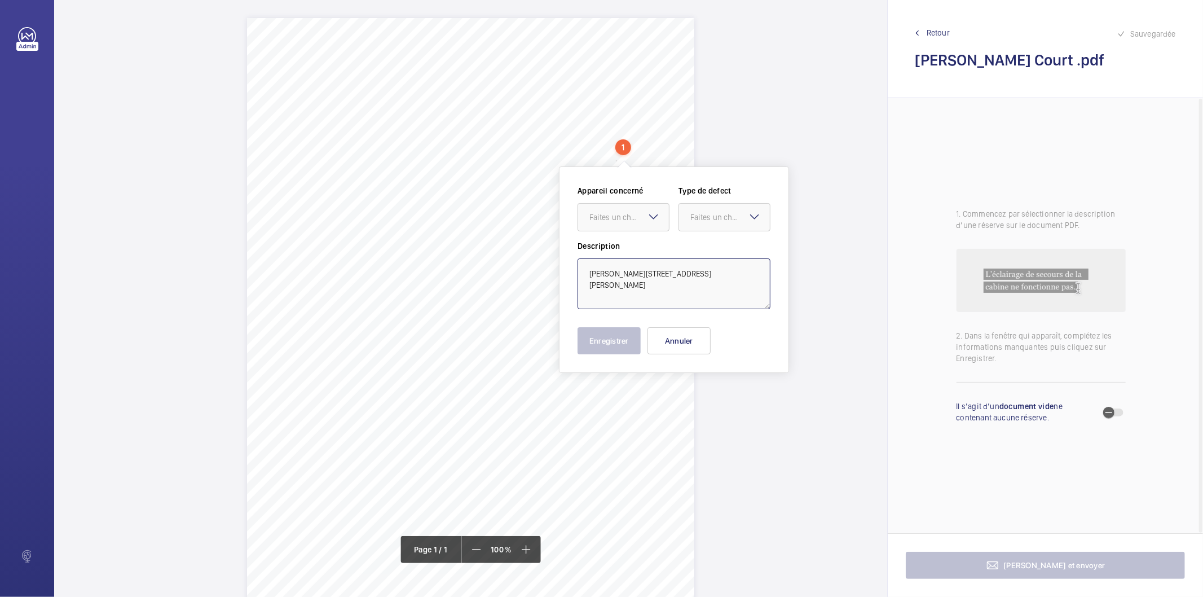
drag, startPoint x: 626, startPoint y: 284, endPoint x: 588, endPoint y: 271, distance: 40.5
click at [588, 271] on textarea "Newcombe Court Burgess Springs Chelmsford CM1 1QN" at bounding box center [673, 283] width 193 height 51
click at [661, 348] on button "Annuler" at bounding box center [678, 340] width 63 height 27
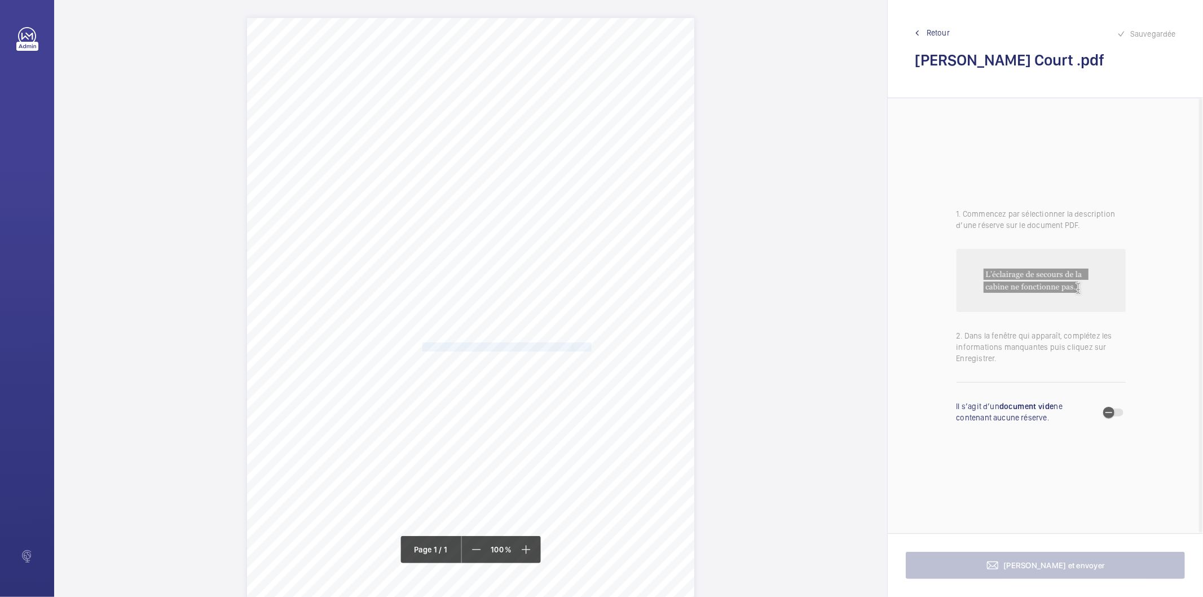
drag, startPoint x: 422, startPoint y: 350, endPoint x: 568, endPoint y: 347, distance: 146.6
click at [570, 347] on div "Signed: Signed: Lifting Operations and Lifting Equipment Regulations 1998 Repor…" at bounding box center [470, 334] width 447 height 633
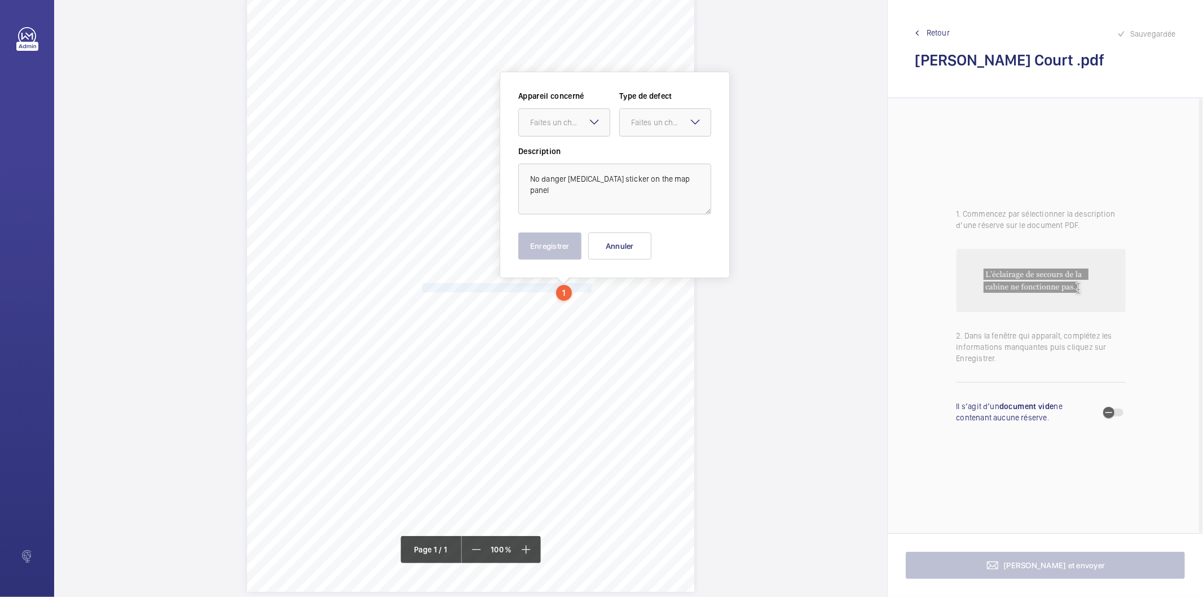
scroll to position [62, 0]
click at [572, 113] on div at bounding box center [564, 119] width 91 height 27
click at [571, 148] on span "INS63646" at bounding box center [564, 153] width 68 height 11
click at [632, 123] on div "Faites un choix" at bounding box center [671, 119] width 80 height 11
click at [654, 236] on span "Recommandation" at bounding box center [665, 236] width 68 height 11
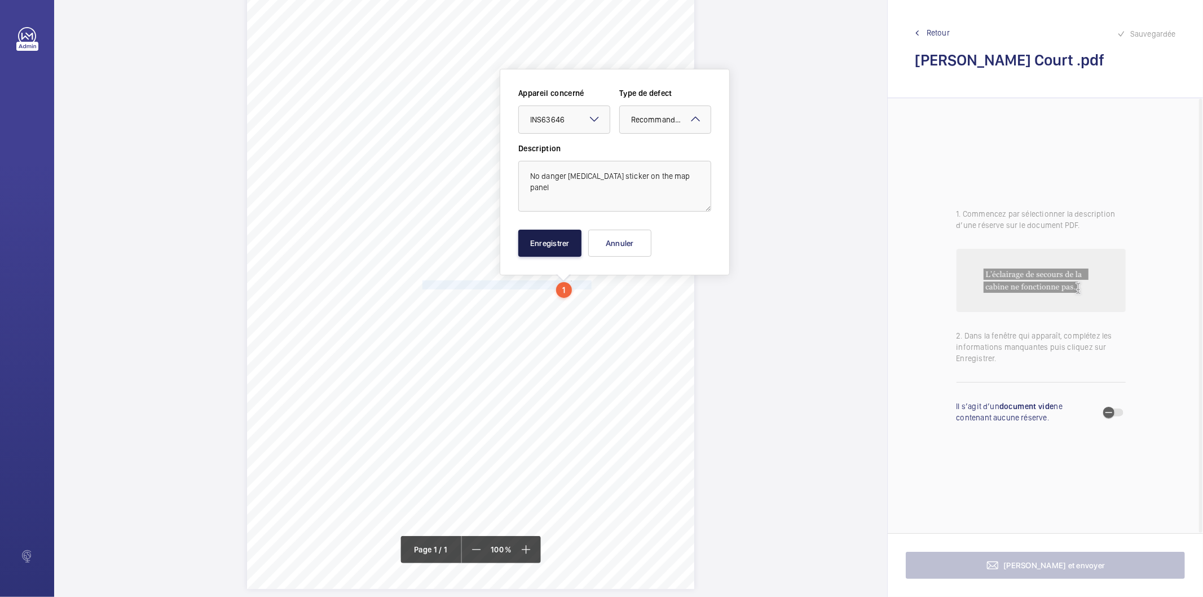
click at [570, 239] on button "Enregistrer" at bounding box center [549, 242] width 63 height 27
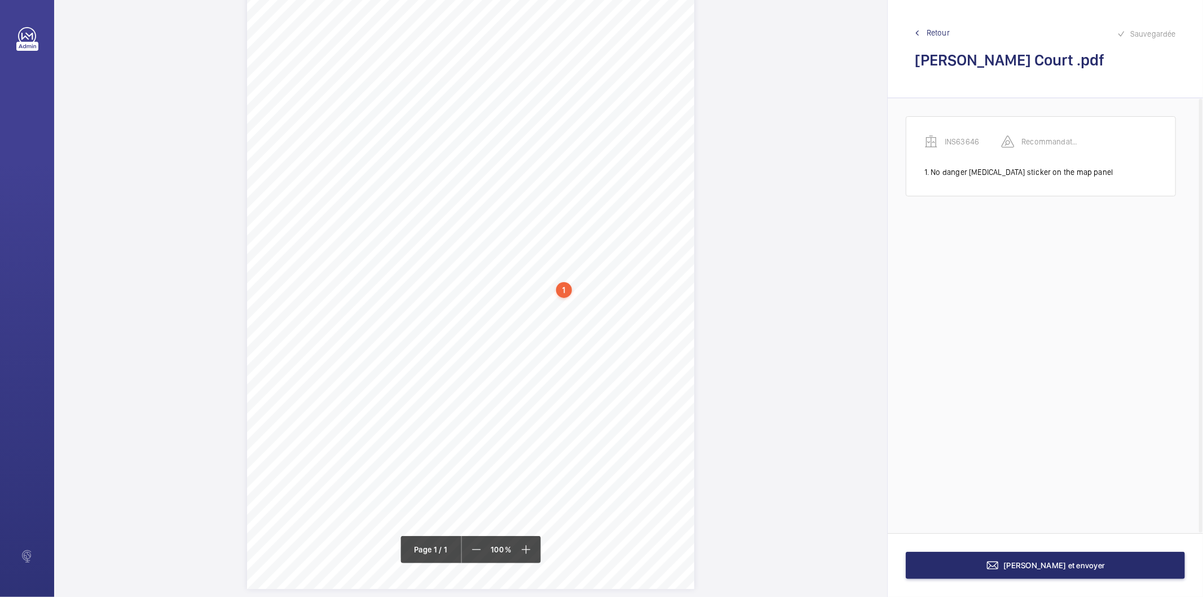
click at [564, 294] on div "1" at bounding box center [564, 290] width 16 height 16
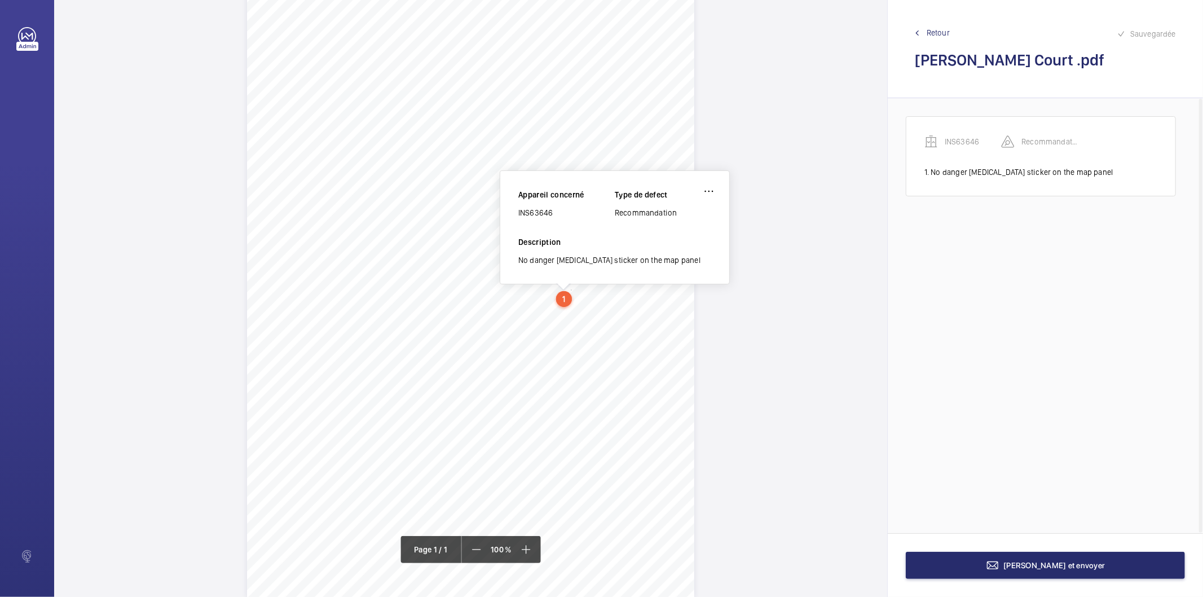
click at [543, 212] on div "INS63646" at bounding box center [566, 212] width 96 height 11
copy div "INS63646"
click at [938, 571] on button "Terminer et envoyer" at bounding box center [1045, 564] width 279 height 27
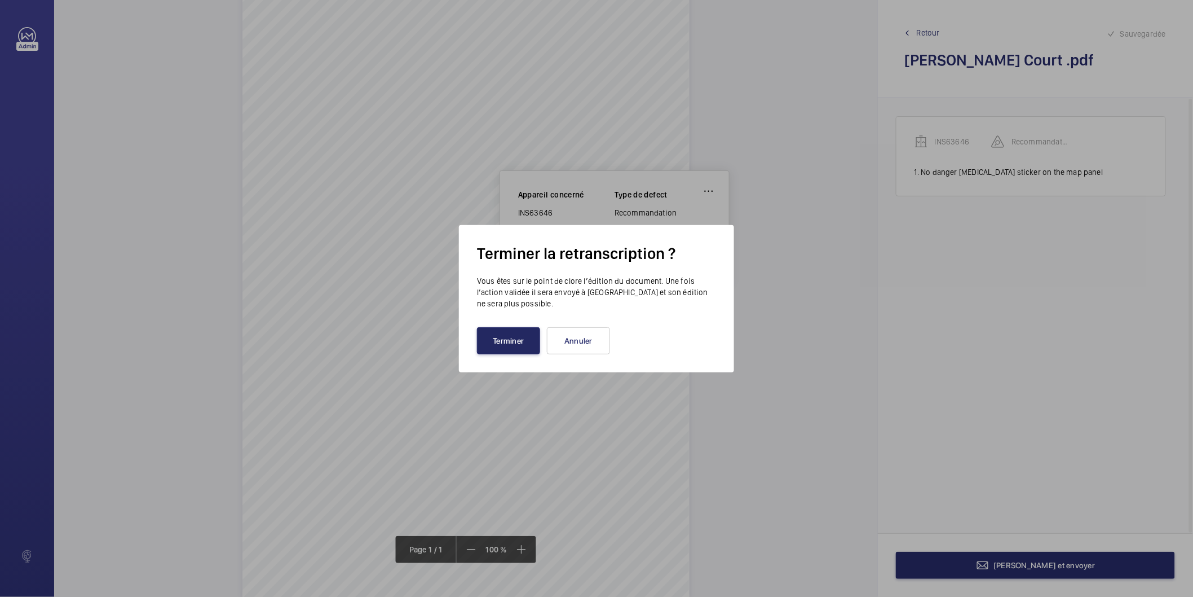
click at [514, 341] on button "Terminer" at bounding box center [508, 340] width 63 height 27
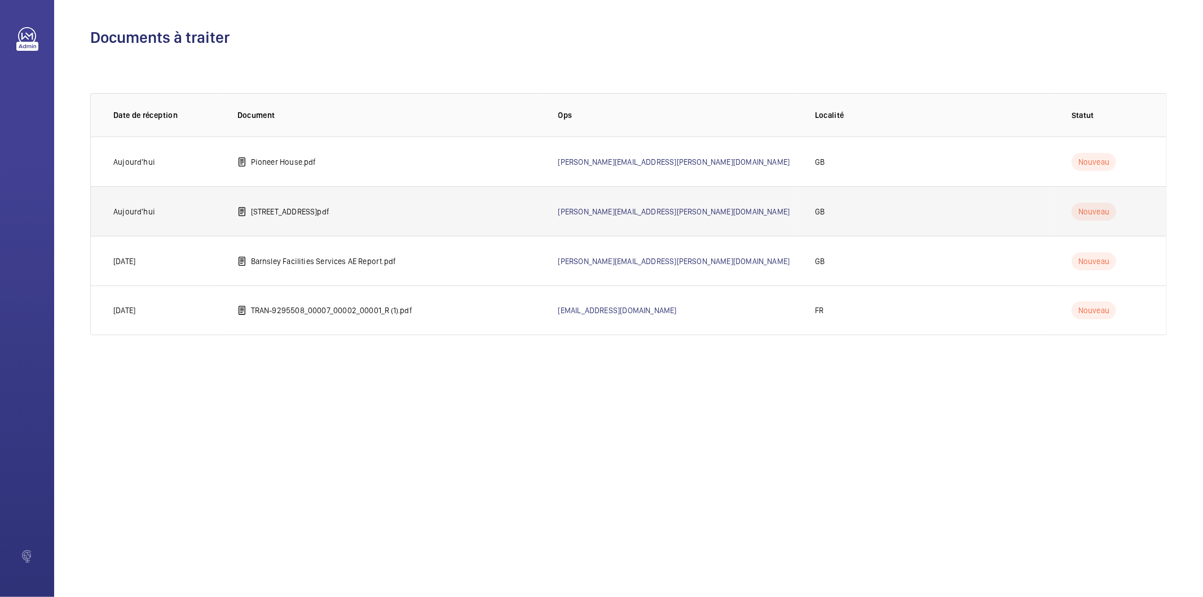
click at [263, 206] on p "25B Goswell Road.pdf" at bounding box center [290, 211] width 78 height 11
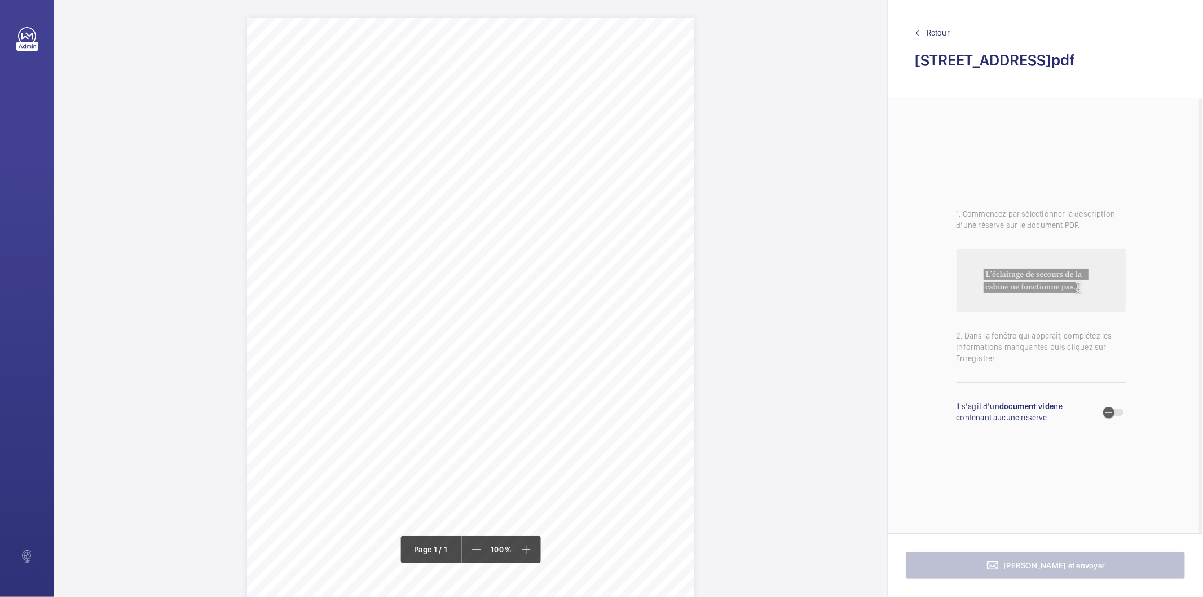
drag, startPoint x: 570, startPoint y: 143, endPoint x: 452, endPoint y: 144, distance: 117.3
click at [453, 144] on span "25B Goswell Road London EC1M 7AJ" at bounding box center [487, 143] width 69 height 8
click at [484, 272] on textarea "25B Goswell Road London EC1M 7AJ" at bounding box center [497, 284] width 193 height 51
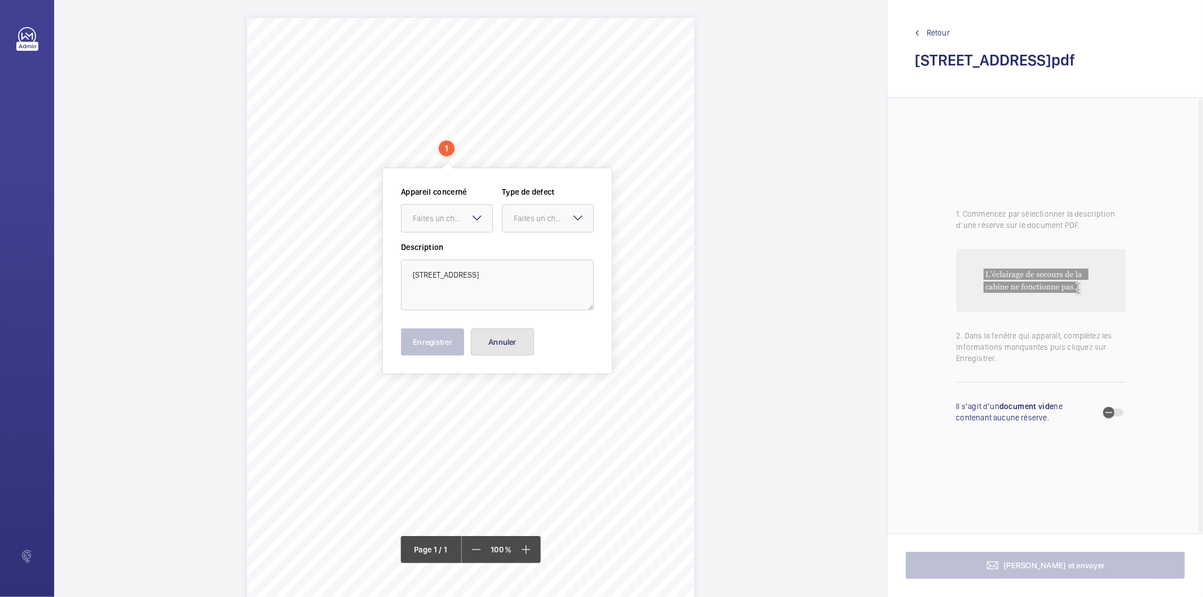
click at [525, 345] on button "Annuler" at bounding box center [502, 341] width 63 height 27
drag, startPoint x: 421, startPoint y: 295, endPoint x: 446, endPoint y: 311, distance: 29.4
click at [446, 311] on div "Signed: Lifting Operations and Lifting Equipment Regulations 1998 Report of Tho…" at bounding box center [470, 334] width 447 height 633
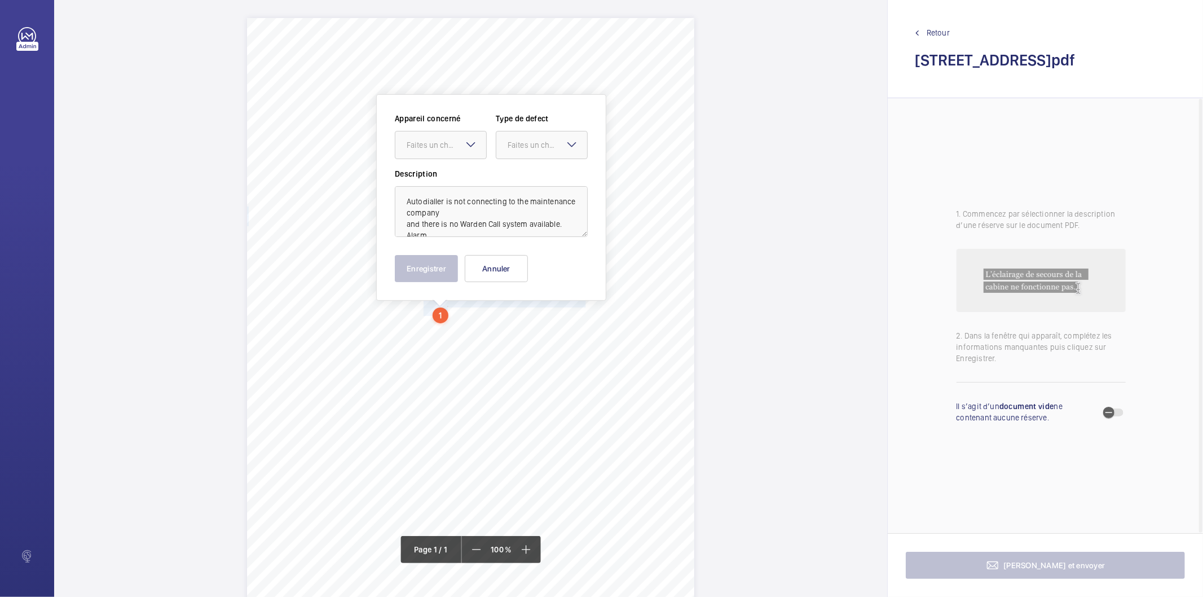
scroll to position [25, 0]
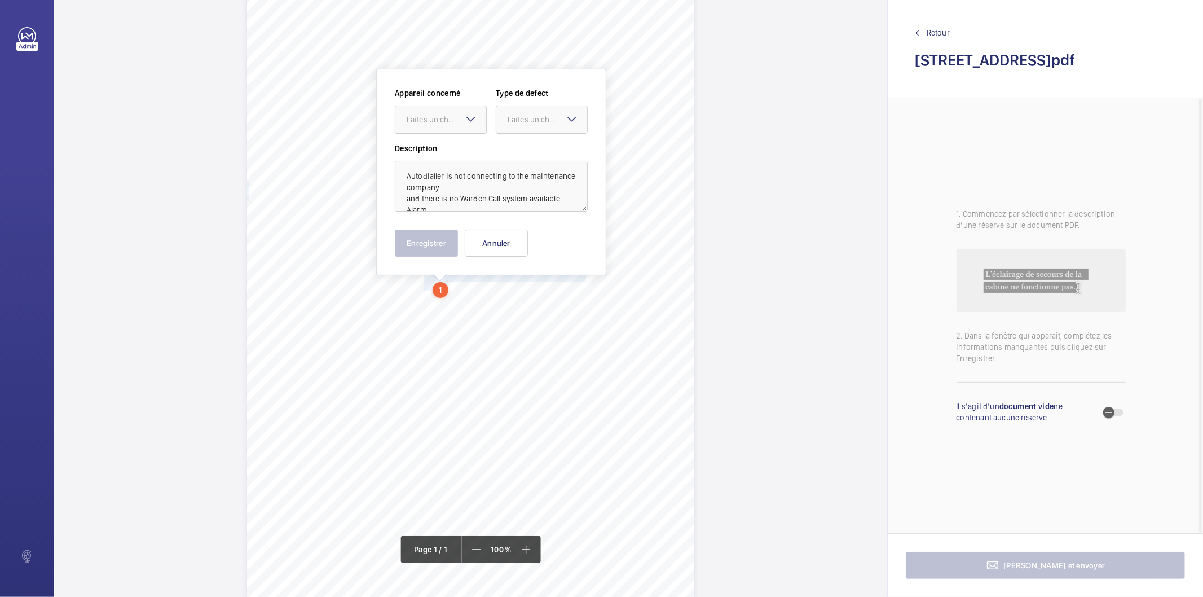
click at [440, 121] on div "Faites un choix" at bounding box center [447, 119] width 80 height 11
drag, startPoint x: 438, startPoint y: 155, endPoint x: 500, endPoint y: 136, distance: 65.1
click at [439, 155] on span "INS65680" at bounding box center [441, 153] width 68 height 11
click at [539, 118] on div "Faites un choix" at bounding box center [547, 119] width 80 height 11
click at [558, 210] on span "Timed" at bounding box center [541, 209] width 68 height 11
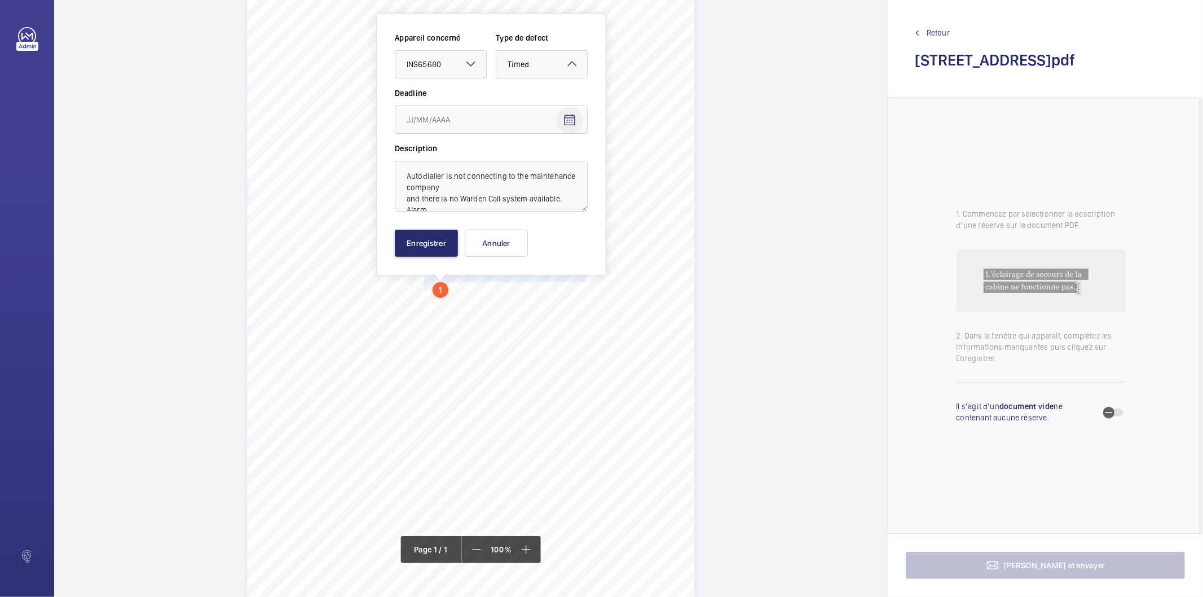
click at [570, 118] on mat-icon "Open calendar" at bounding box center [570, 120] width 14 height 14
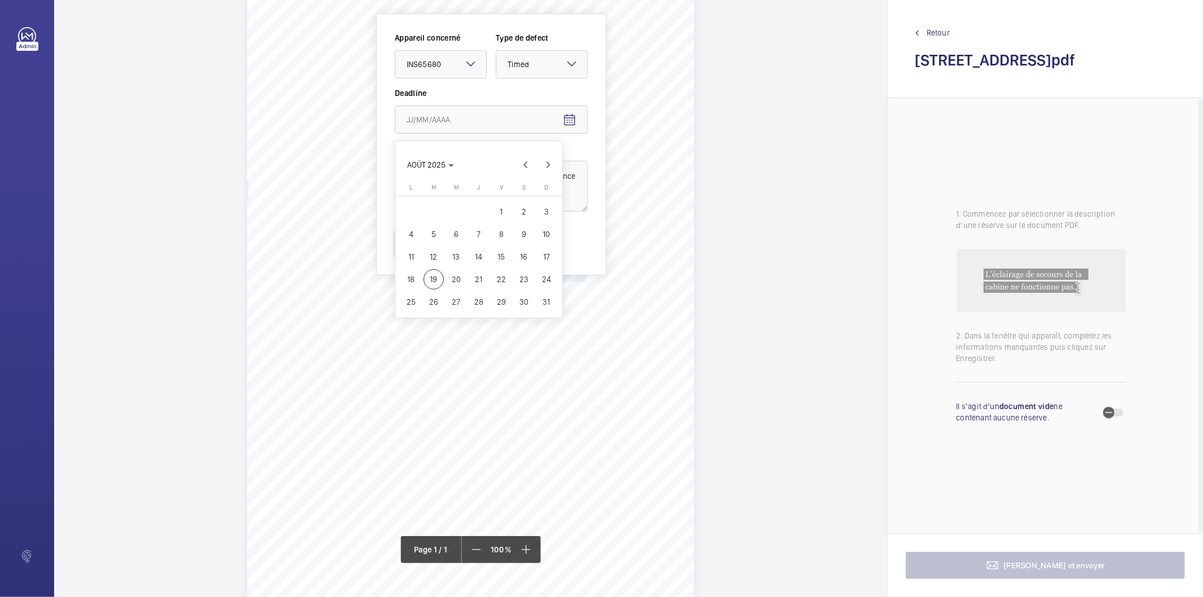
click at [416, 295] on span "25" at bounding box center [411, 302] width 20 height 20
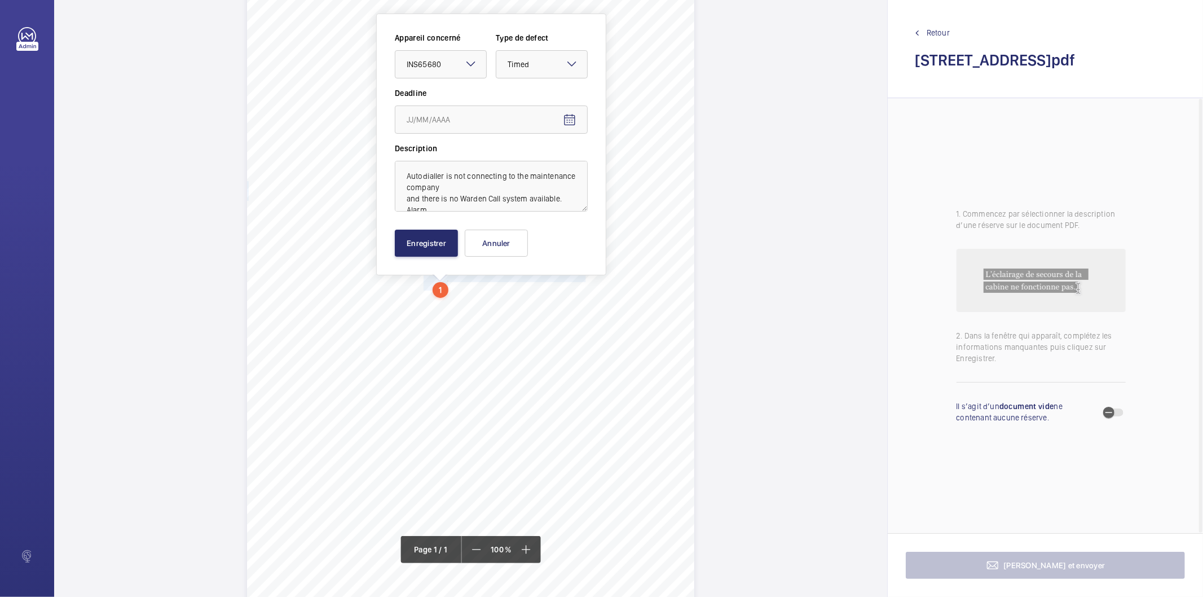
type input "25/08/2025"
click at [423, 248] on button "Enregistrer" at bounding box center [426, 242] width 63 height 27
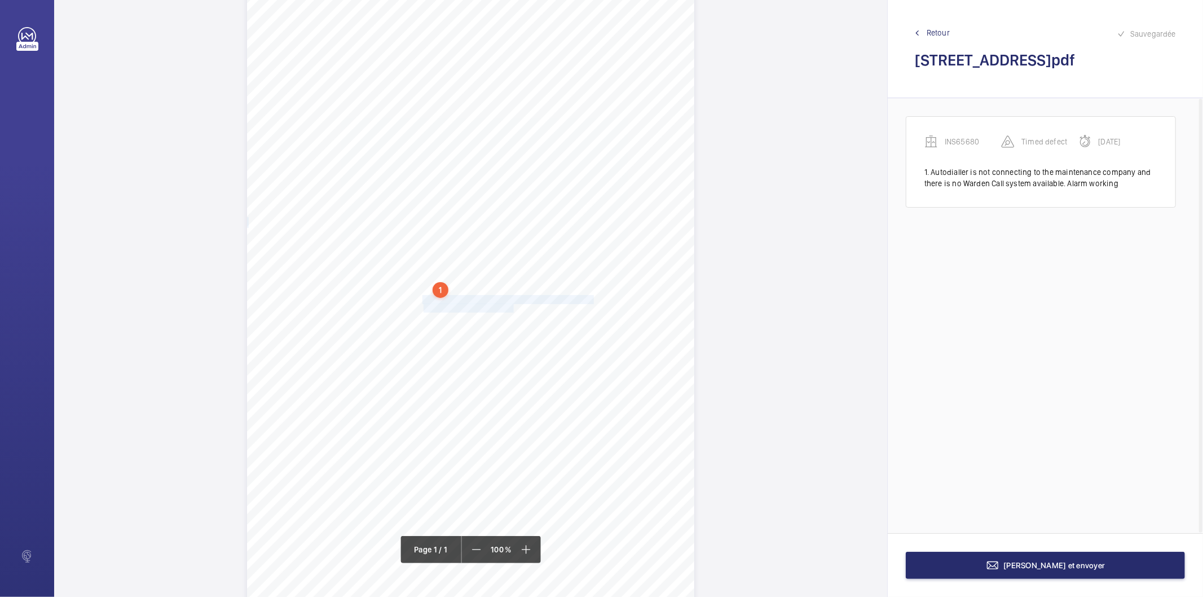
drag, startPoint x: 421, startPoint y: 299, endPoint x: 512, endPoint y: 306, distance: 91.0
click at [512, 306] on div "Signed: Lifting Operations and Lifting Equipment Regulations 1998 Report of Tho…" at bounding box center [470, 309] width 447 height 633
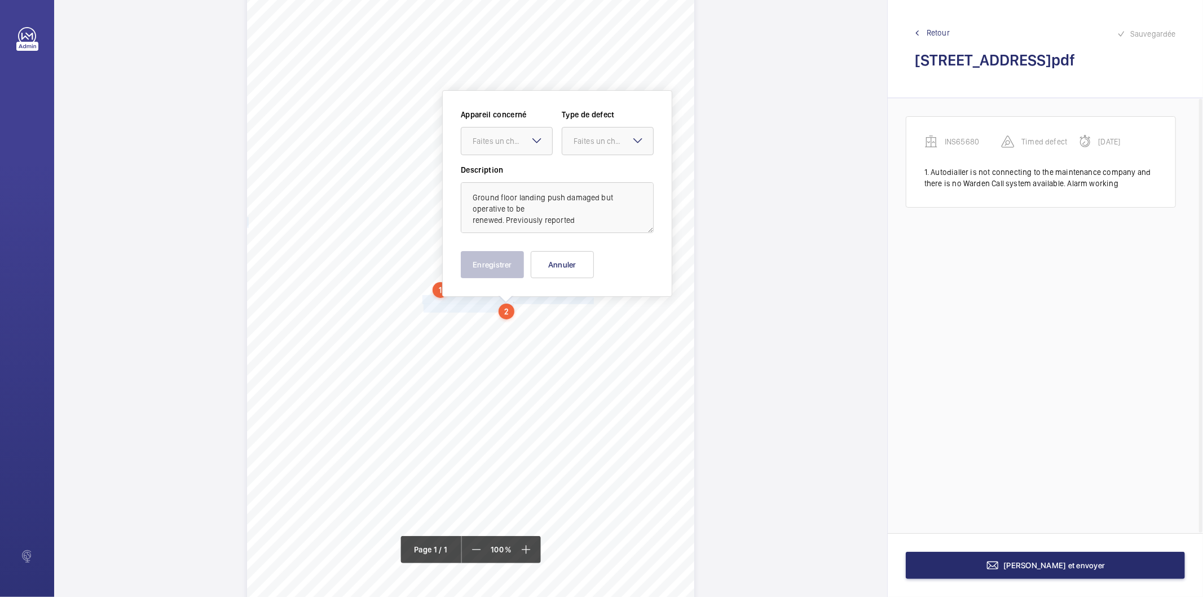
scroll to position [47, 0]
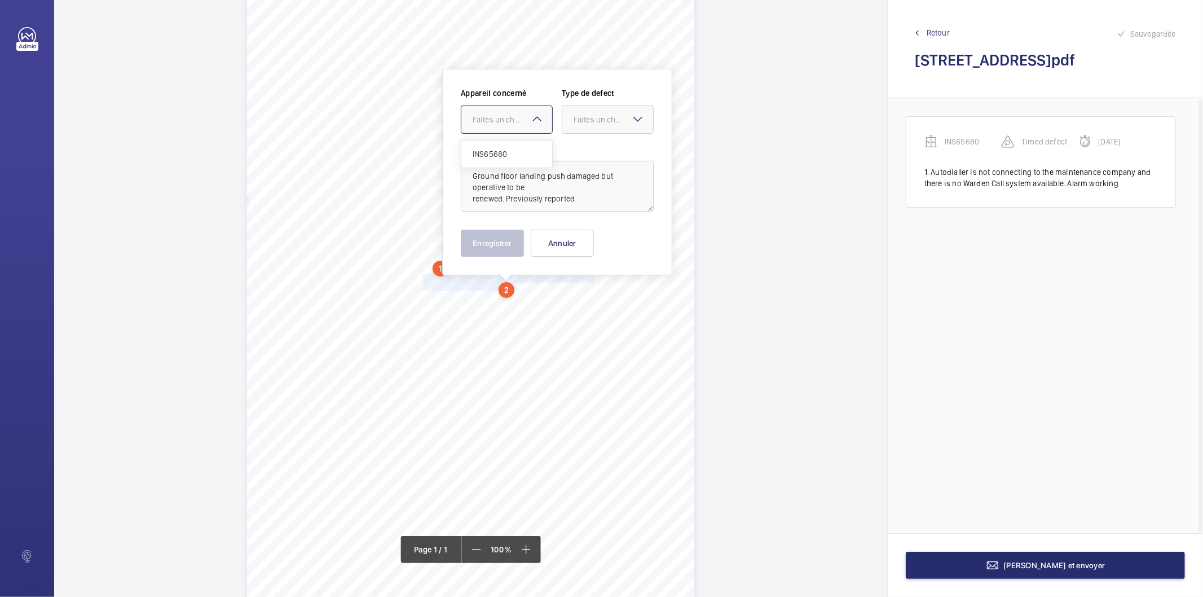
click at [513, 127] on div at bounding box center [506, 119] width 91 height 27
drag, startPoint x: 509, startPoint y: 156, endPoint x: 566, endPoint y: 130, distance: 61.8
click at [510, 155] on span "INS65680" at bounding box center [507, 153] width 68 height 11
drag, startPoint x: 589, startPoint y: 117, endPoint x: 589, endPoint y: 127, distance: 10.1
click at [589, 119] on div "Faites un choix" at bounding box center [613, 119] width 80 height 11
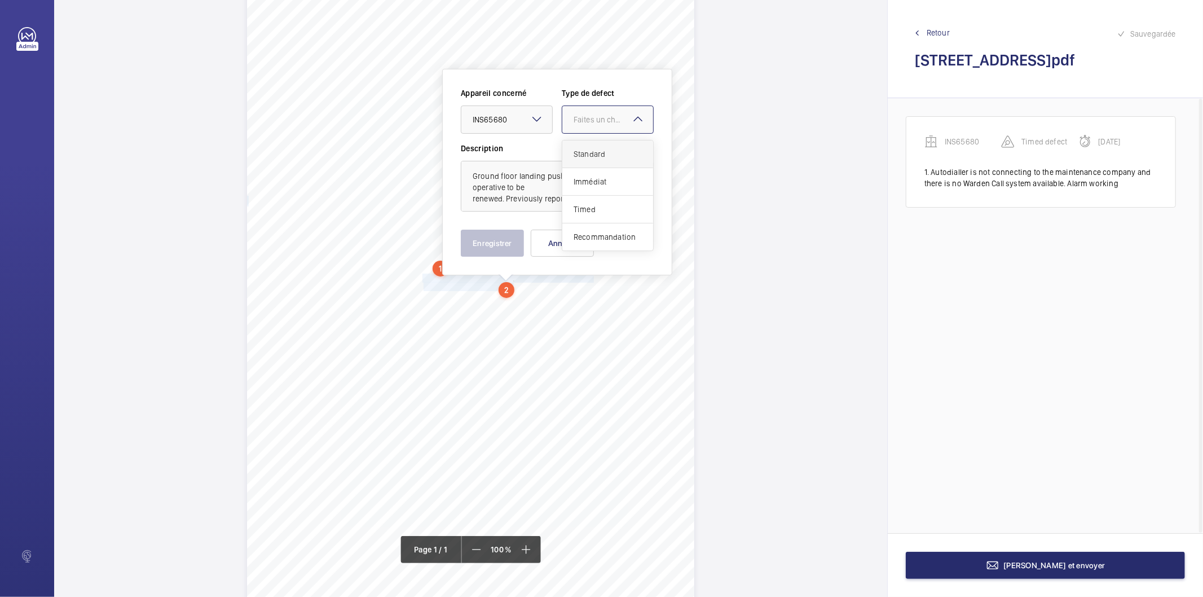
drag, startPoint x: 589, startPoint y: 154, endPoint x: 517, endPoint y: 214, distance: 93.6
click at [589, 155] on span "Standard" at bounding box center [607, 153] width 68 height 11
click at [499, 237] on button "Enregistrer" at bounding box center [492, 242] width 63 height 27
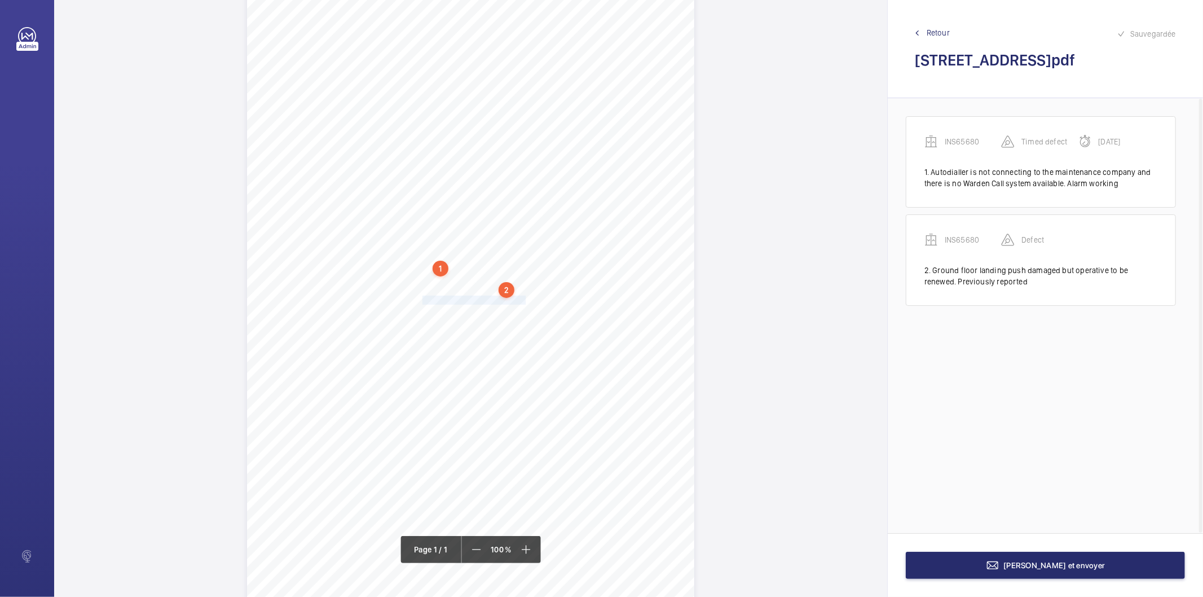
drag, startPoint x: 422, startPoint y: 299, endPoint x: 522, endPoint y: 299, distance: 100.4
click at [522, 299] on div "Signed: Lifting Operations and Lifting Equipment Regulations 1998 Report of Tho…" at bounding box center [470, 287] width 447 height 633
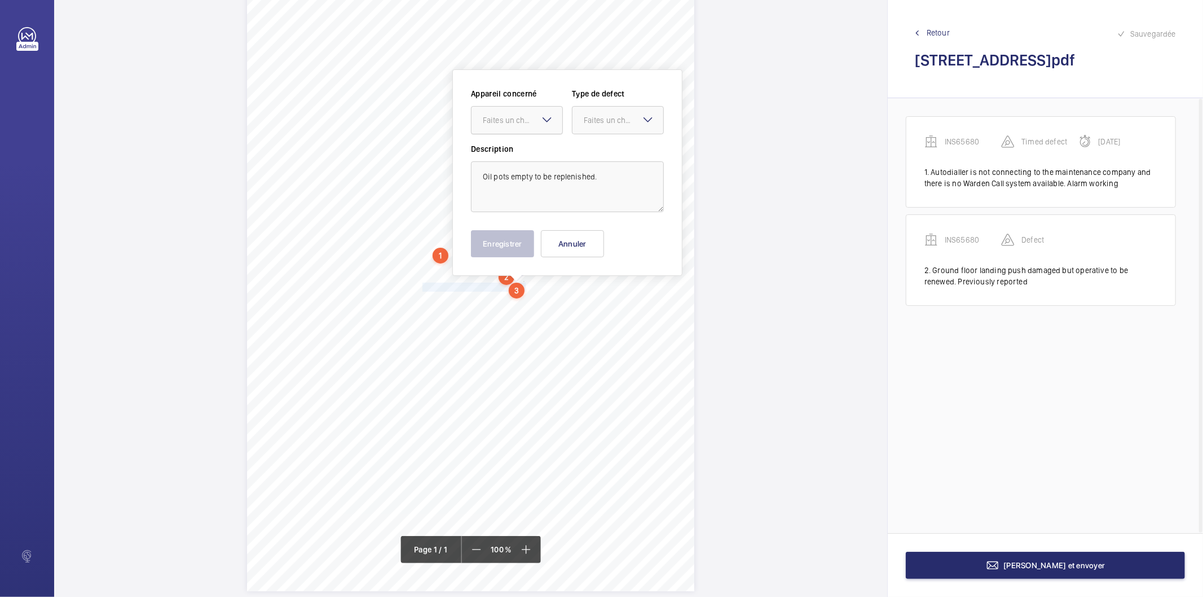
click at [511, 118] on div "Faites un choix" at bounding box center [523, 119] width 80 height 11
click at [513, 151] on span "INS65680" at bounding box center [517, 154] width 68 height 11
click at [610, 114] on div "Faites un choix" at bounding box center [624, 119] width 80 height 11
click at [593, 151] on span "Standard" at bounding box center [618, 154] width 68 height 11
click at [527, 245] on button "Enregistrer" at bounding box center [502, 243] width 63 height 27
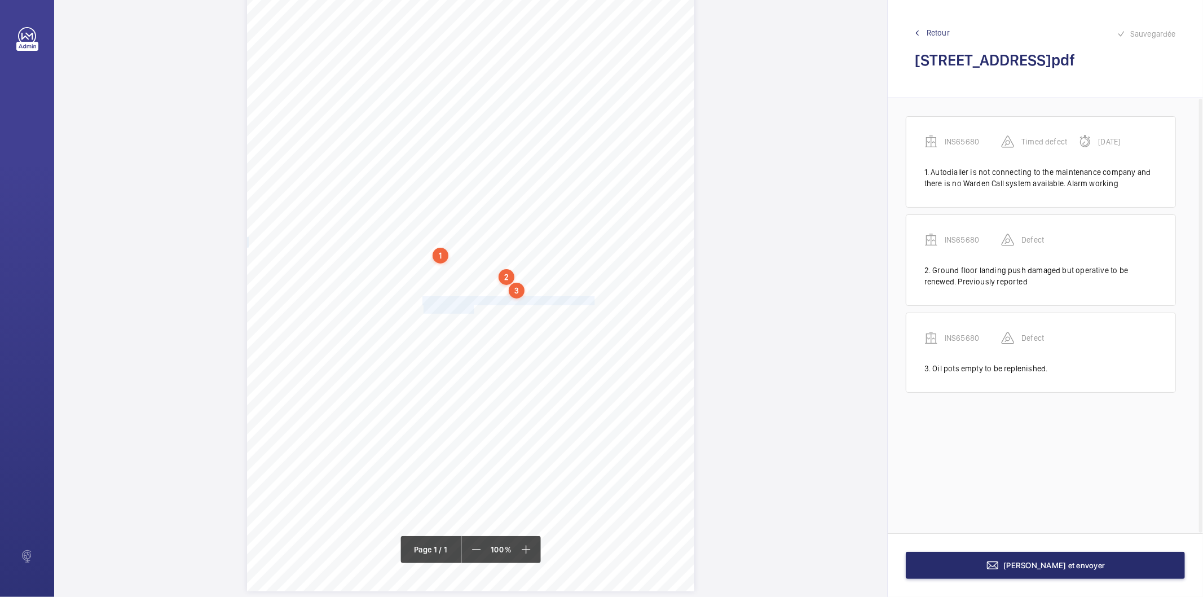
drag, startPoint x: 423, startPoint y: 299, endPoint x: 472, endPoint y: 306, distance: 49.6
click at [472, 306] on div "Signed: Lifting Operations and Lifting Equipment Regulations 1998 Report of Tho…" at bounding box center [470, 274] width 447 height 633
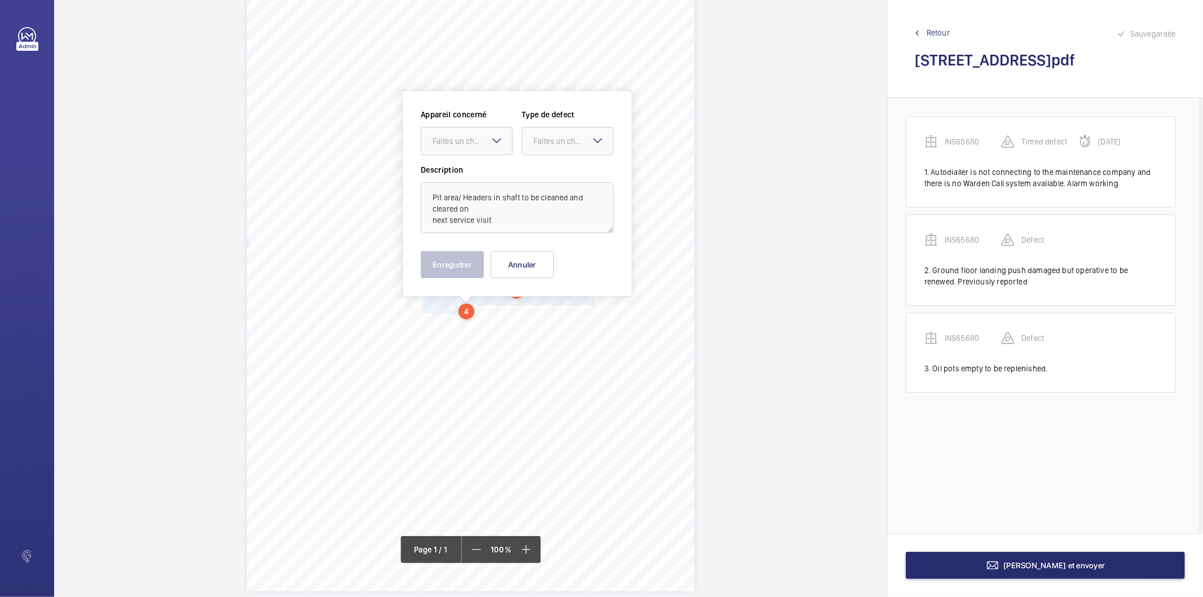
scroll to position [77, 0]
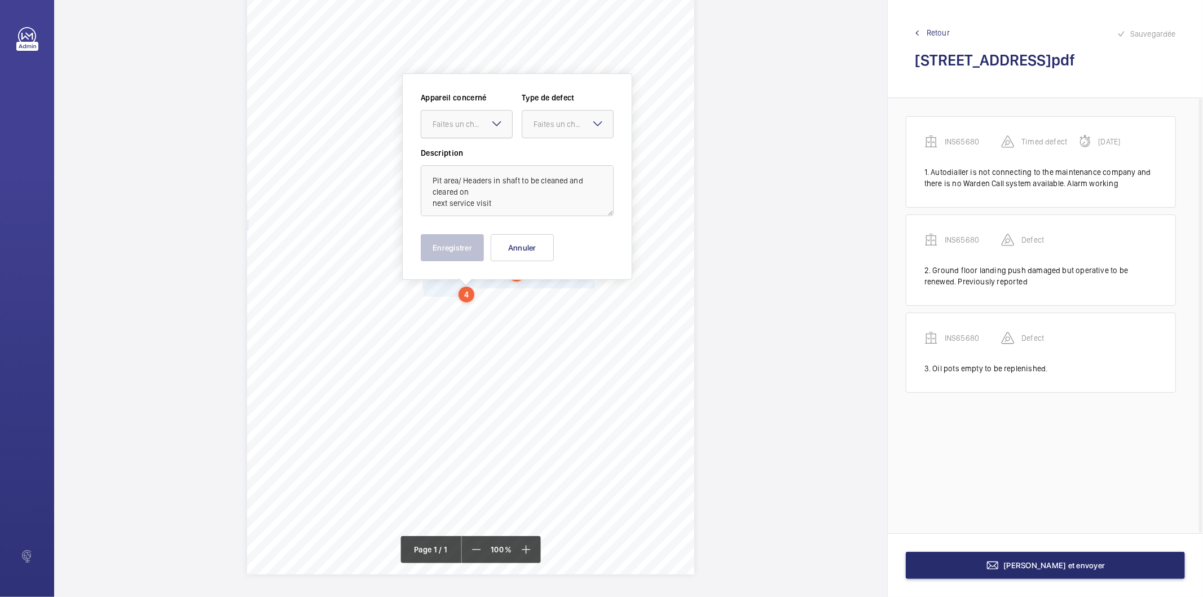
click at [472, 114] on div at bounding box center [466, 124] width 91 height 27
click at [459, 160] on span "INS65680" at bounding box center [466, 158] width 68 height 11
click at [550, 123] on div "Faites un choix" at bounding box center [573, 123] width 80 height 11
click at [554, 161] on span "Standard" at bounding box center [567, 158] width 68 height 11
click at [459, 242] on button "Enregistrer" at bounding box center [452, 247] width 63 height 27
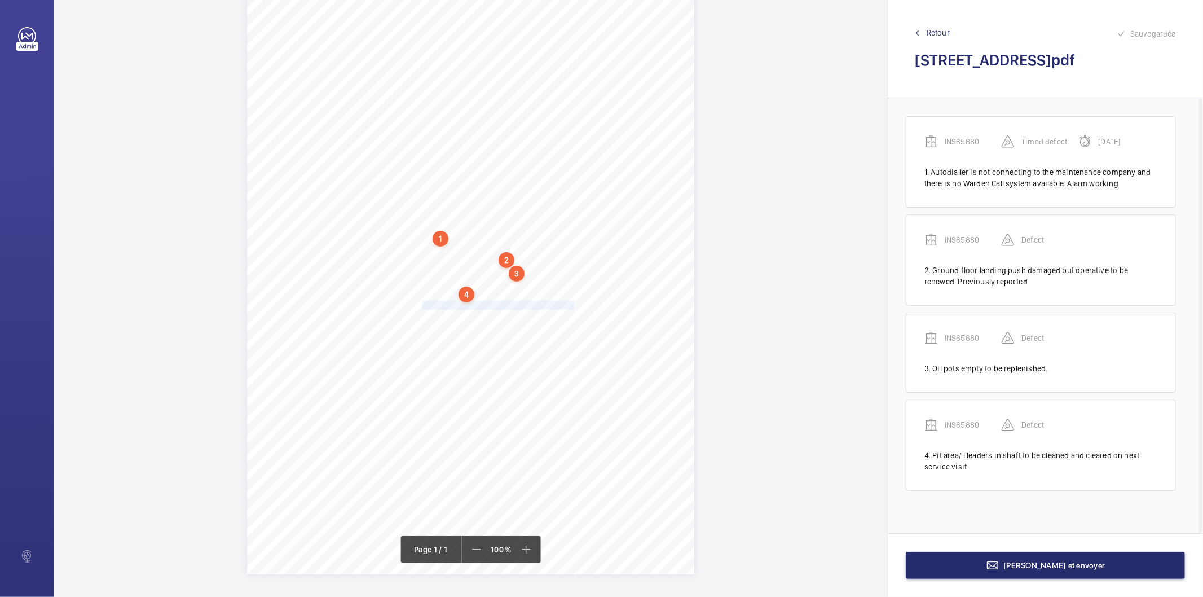
drag, startPoint x: 423, startPoint y: 304, endPoint x: 572, endPoint y: 306, distance: 148.9
click at [572, 306] on span "Oil on pit floor - to be cleaned.Previously reported." at bounding box center [498, 305] width 153 height 8
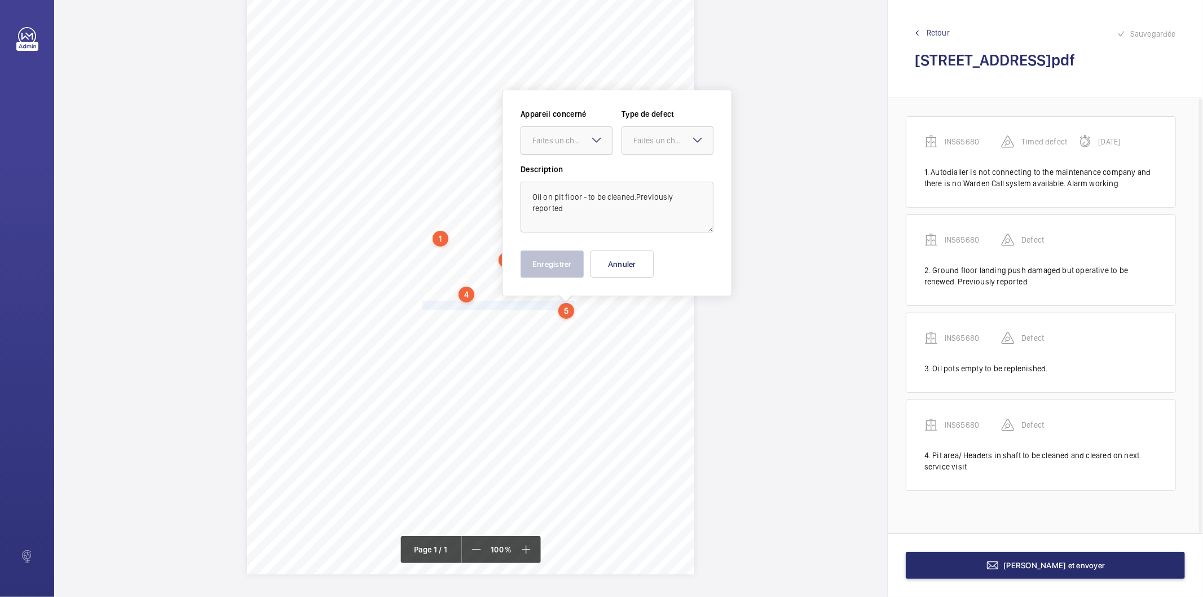
click at [553, 138] on div "Faites un choix" at bounding box center [572, 140] width 80 height 11
click at [549, 172] on span "INS65680" at bounding box center [566, 174] width 68 height 11
click at [633, 144] on div "Faites un choix" at bounding box center [673, 140] width 80 height 11
drag, startPoint x: 634, startPoint y: 178, endPoint x: 593, endPoint y: 222, distance: 59.9
click at [629, 180] on div "Standard" at bounding box center [667, 175] width 91 height 28
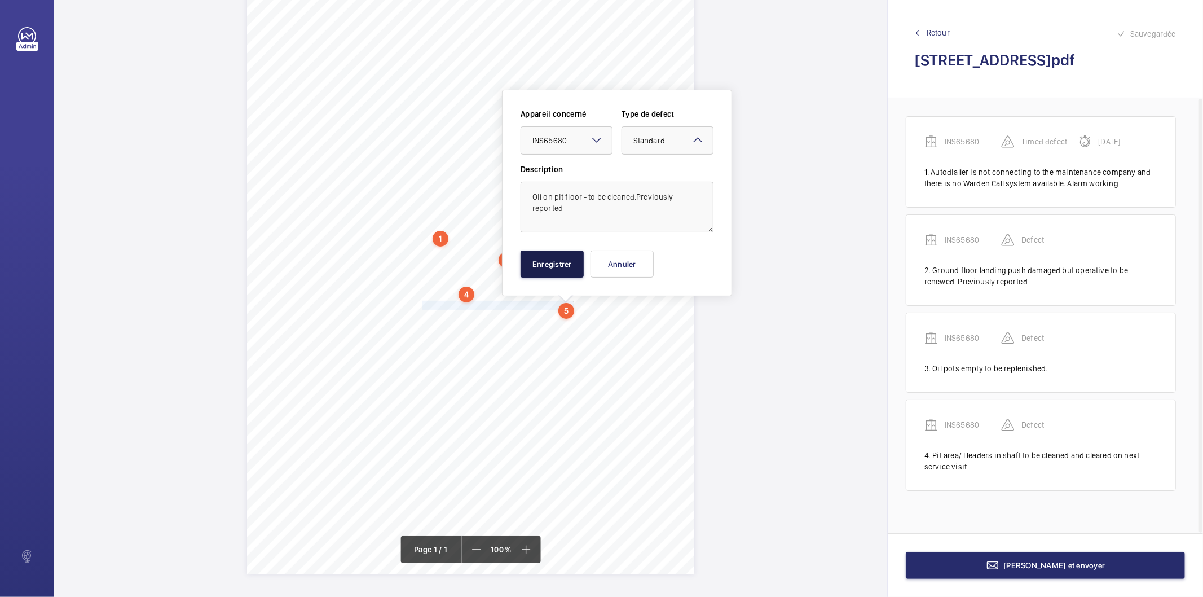
click at [565, 256] on button "Enregistrer" at bounding box center [551, 263] width 63 height 27
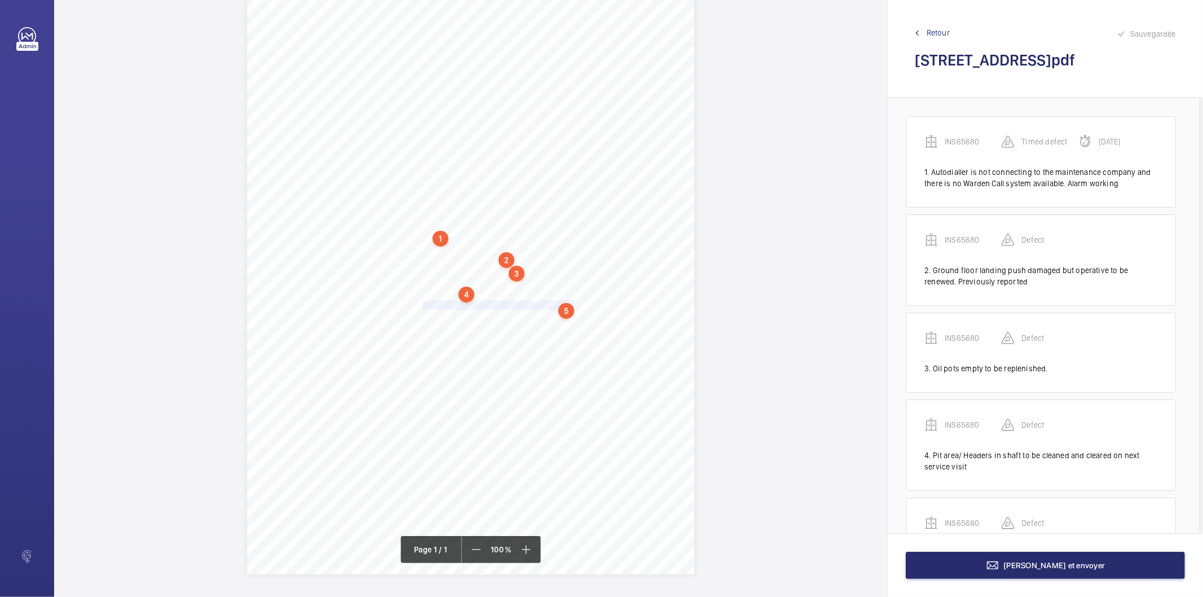
scroll to position [63, 0]
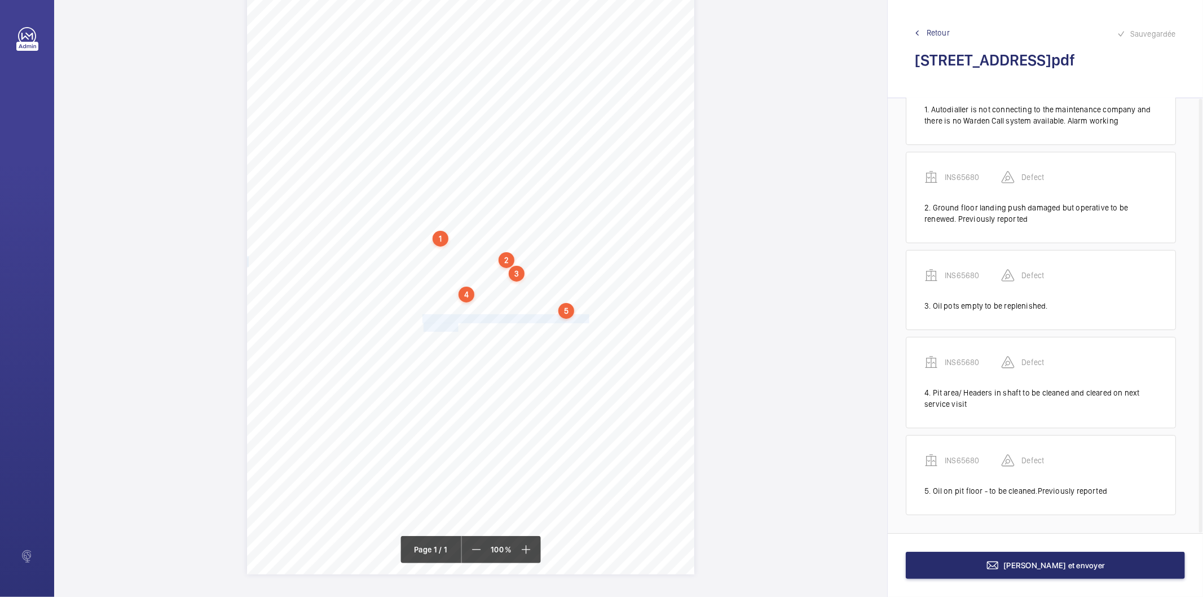
drag, startPoint x: 421, startPoint y: 317, endPoint x: 458, endPoint y: 327, distance: 37.9
click at [458, 327] on div "Signed: Lifting Operations and Lifting Equipment Regulations 1998 Report of Tho…" at bounding box center [470, 257] width 447 height 633
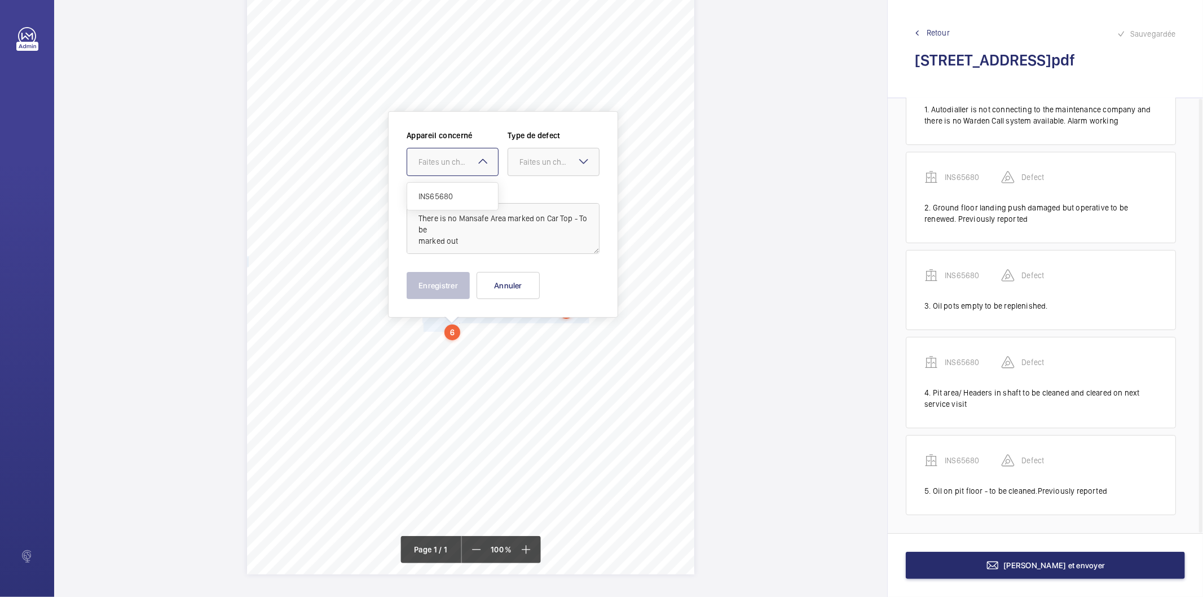
click at [470, 158] on div "Faites un choix" at bounding box center [458, 161] width 80 height 11
click at [472, 196] on span "INS65680" at bounding box center [452, 196] width 68 height 11
drag, startPoint x: 536, startPoint y: 157, endPoint x: 533, endPoint y: 178, distance: 21.7
click at [536, 160] on div "Faites un choix" at bounding box center [559, 161] width 80 height 11
click at [533, 279] on span "Recommandation" at bounding box center [553, 278] width 68 height 11
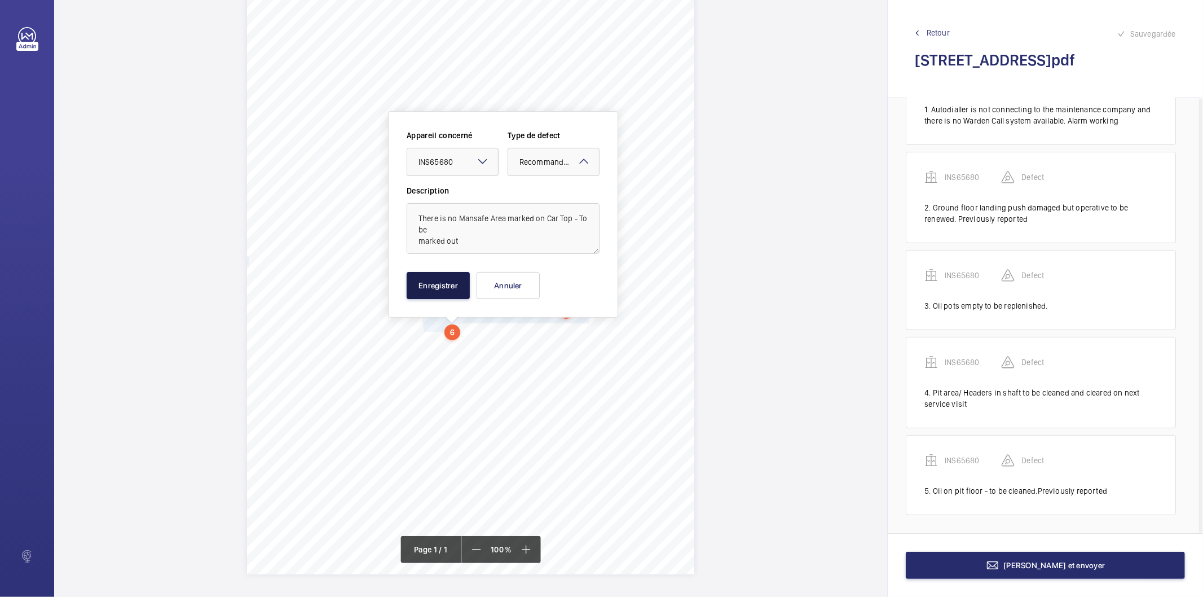
click at [448, 279] on button "Enregistrer" at bounding box center [438, 285] width 63 height 27
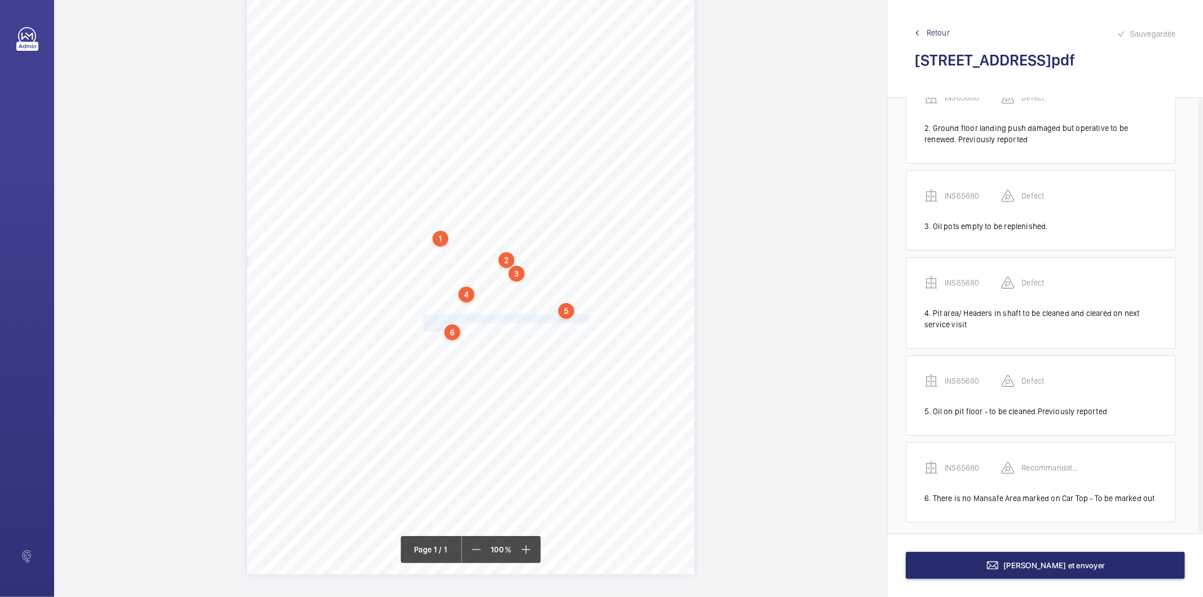
scroll to position [149, 0]
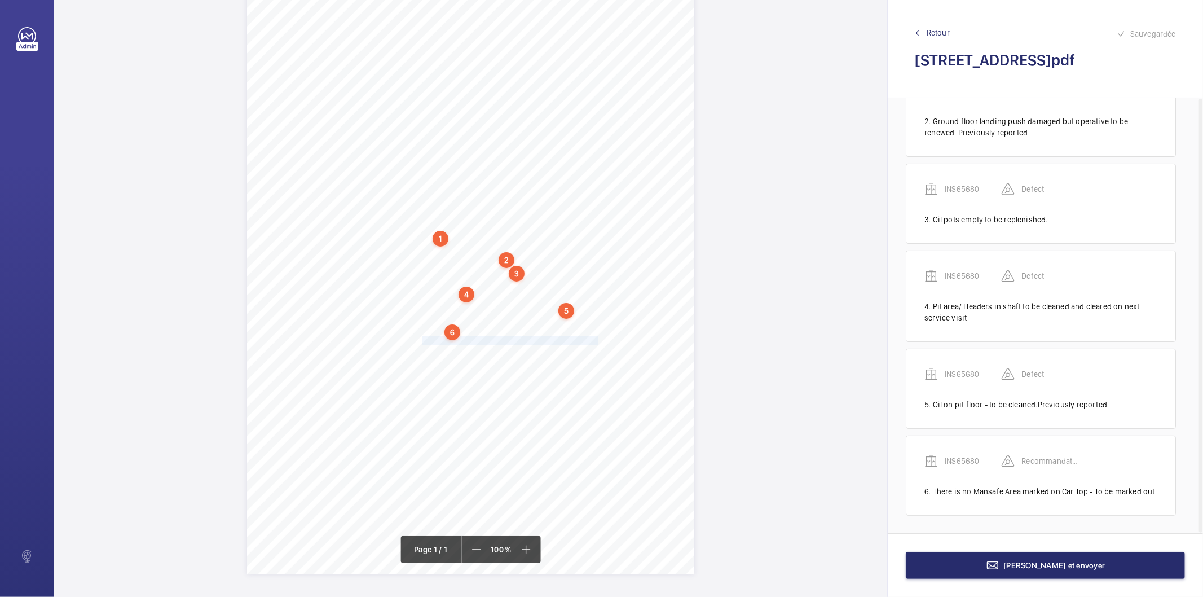
drag, startPoint x: 421, startPoint y: 338, endPoint x: 595, endPoint y: 341, distance: 173.7
click at [595, 341] on div "Signed: Lifting Operations and Lifting Equipment Regulations 1998 Report of Tho…" at bounding box center [470, 257] width 447 height 633
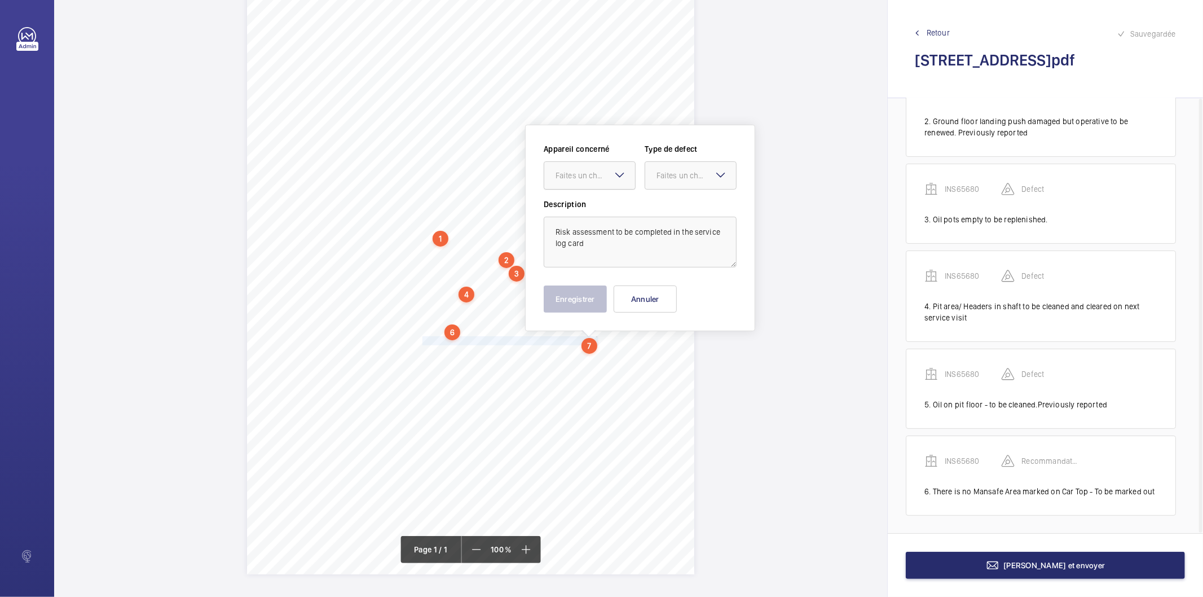
click at [578, 180] on div "Faites un choix" at bounding box center [595, 175] width 80 height 11
click at [568, 213] on span "INS65680" at bounding box center [589, 209] width 68 height 11
click at [661, 173] on div "Faites un choix" at bounding box center [696, 175] width 80 height 11
click at [656, 300] on div "Recommandation" at bounding box center [690, 292] width 91 height 27
click at [585, 299] on button "Enregistrer" at bounding box center [575, 298] width 63 height 27
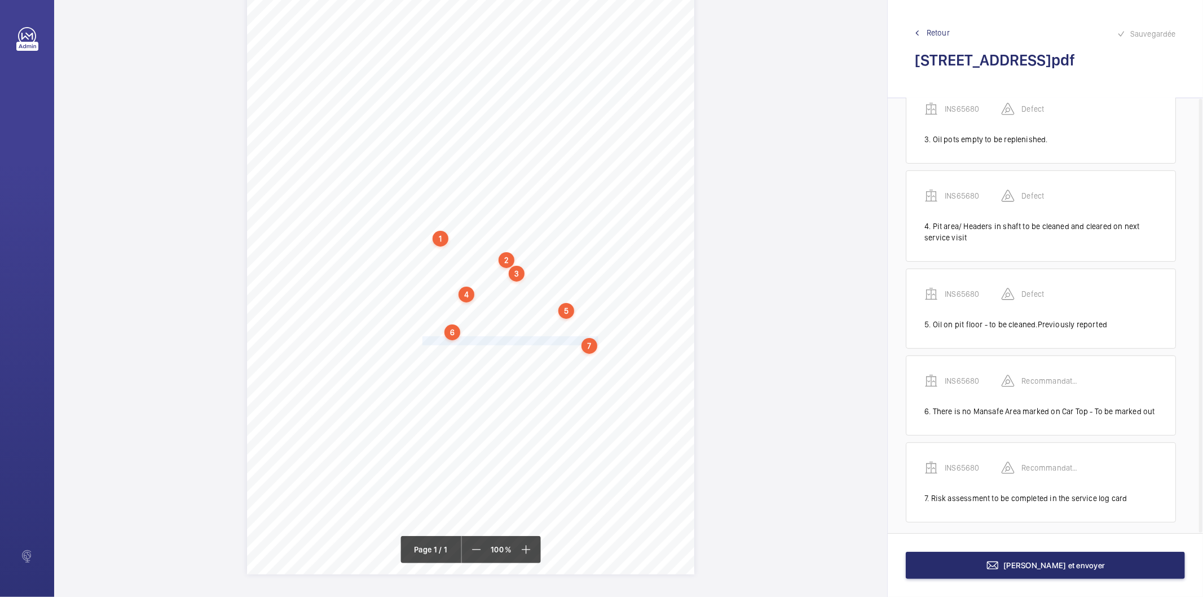
scroll to position [236, 0]
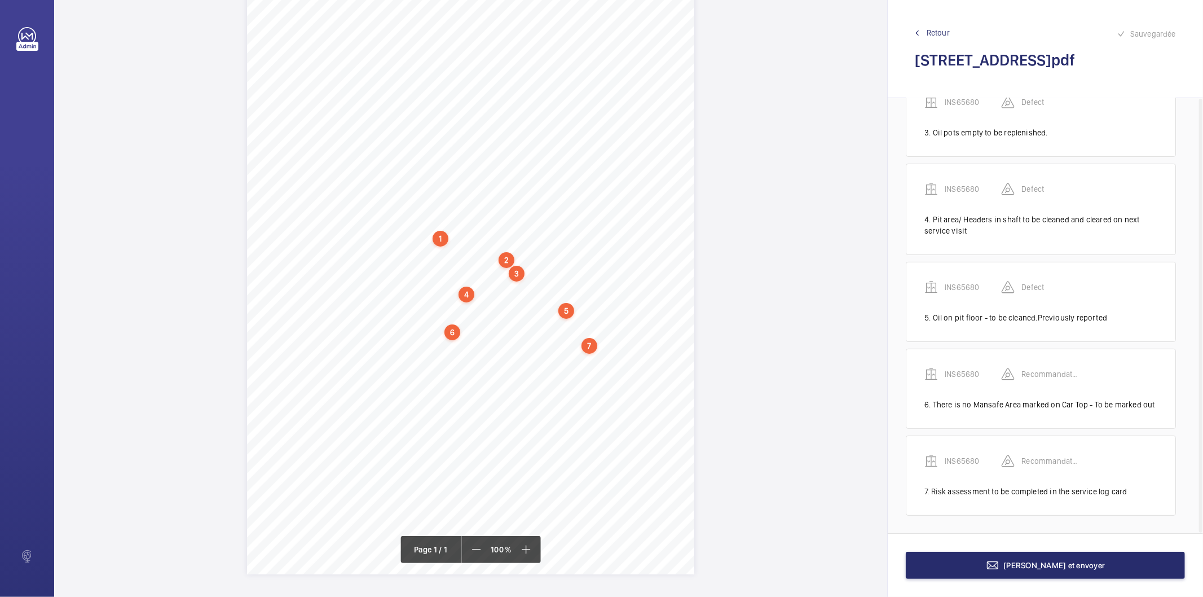
click at [585, 348] on div "7" at bounding box center [589, 346] width 16 height 16
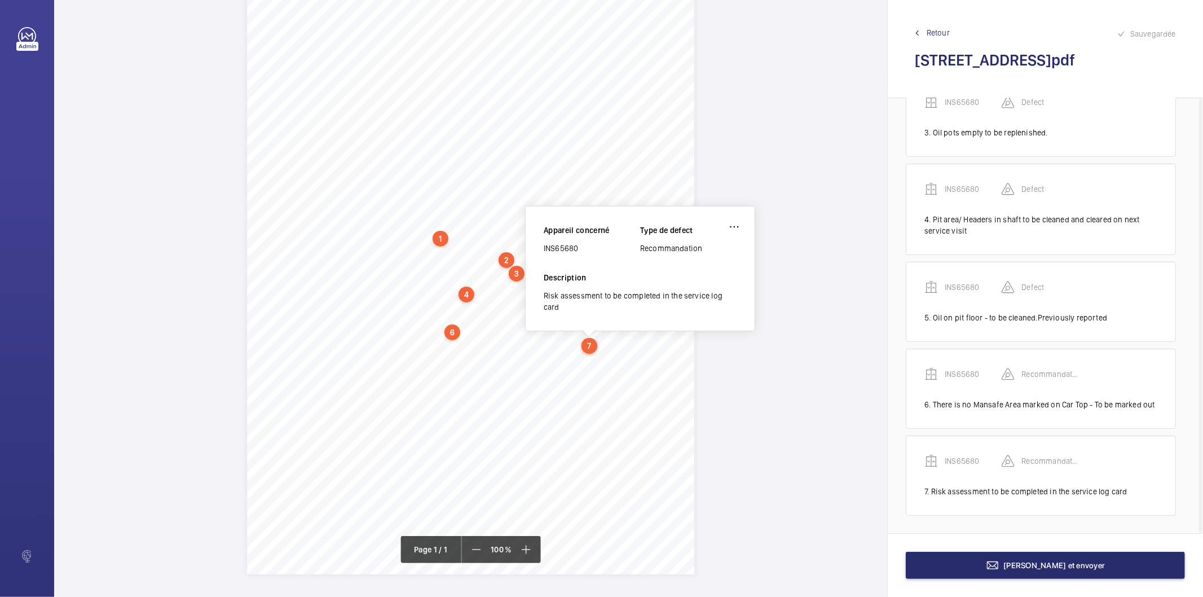
click at [559, 245] on div "INS65680" at bounding box center [592, 247] width 96 height 11
copy div "INS65680"
click at [979, 563] on button "Terminer et envoyer" at bounding box center [1045, 564] width 279 height 27
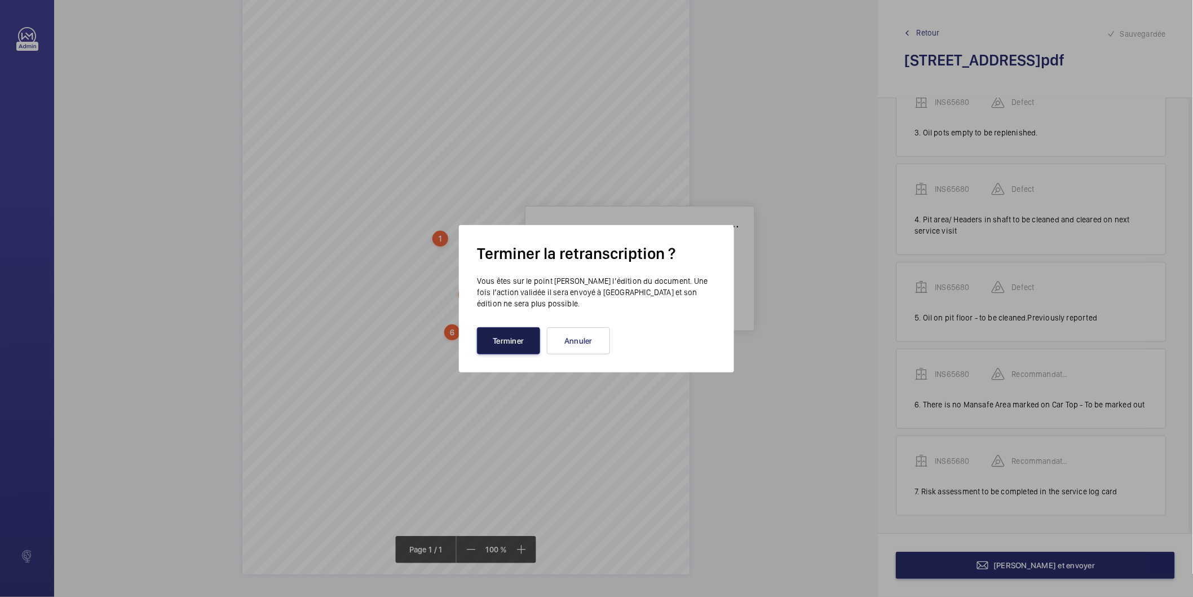
click at [527, 341] on button "Terminer" at bounding box center [508, 340] width 63 height 27
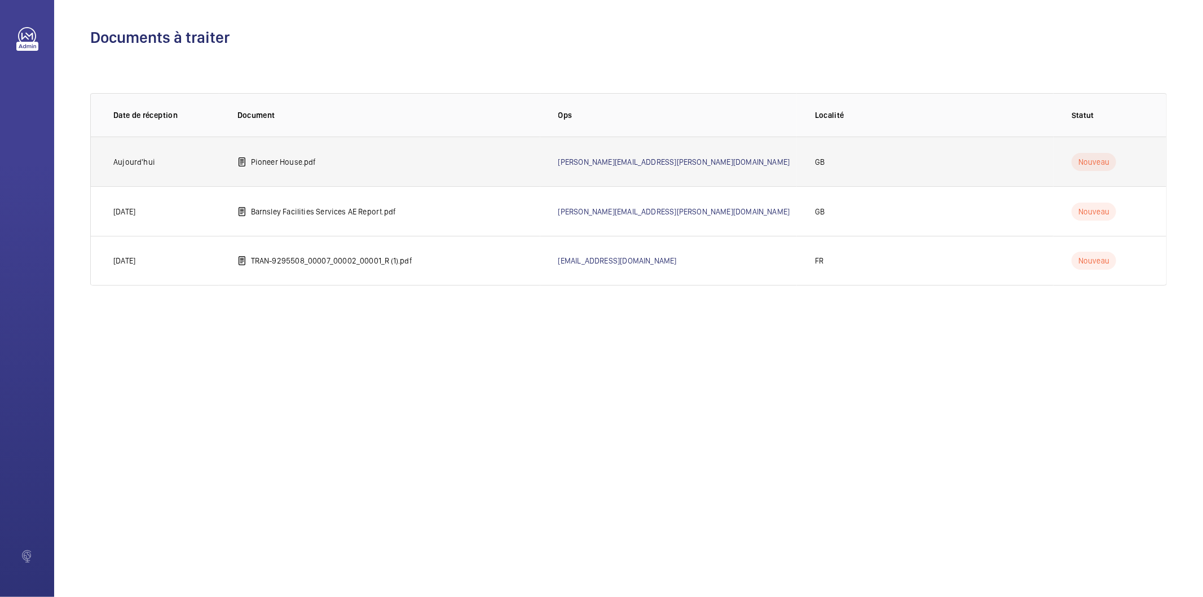
click at [303, 161] on p "Pioneer House.pdf" at bounding box center [283, 161] width 65 height 11
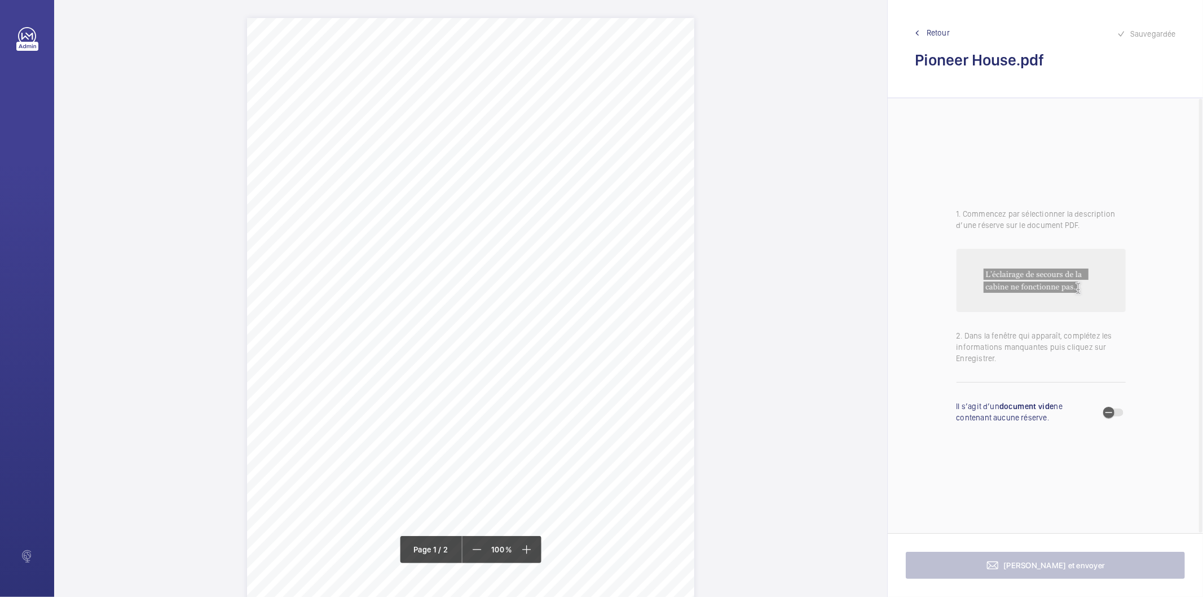
drag, startPoint x: 453, startPoint y: 143, endPoint x: 594, endPoint y: 144, distance: 141.0
click at [594, 144] on span "Pioneer House 46 Britannia Street WC1X 9JH" at bounding box center [525, 143] width 144 height 8
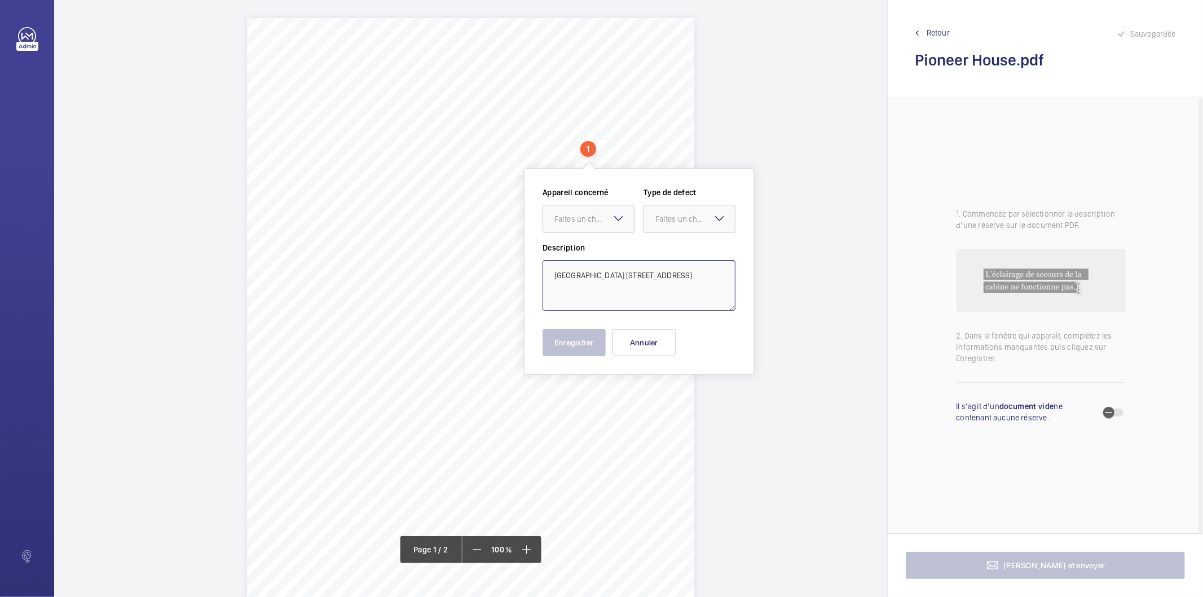
click at [591, 277] on textarea "Pioneer House 46 Britannia Street WC1X 9JH" at bounding box center [638, 285] width 193 height 51
click at [659, 347] on button "Annuler" at bounding box center [643, 342] width 63 height 27
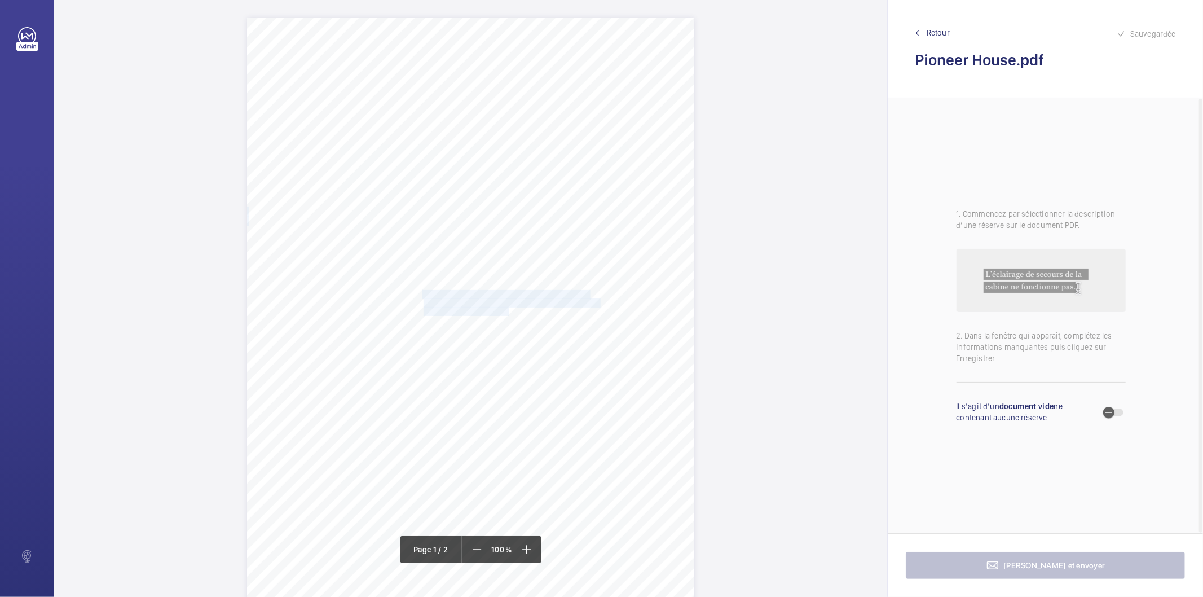
drag, startPoint x: 423, startPoint y: 292, endPoint x: 507, endPoint y: 310, distance: 86.5
click at [507, 310] on div "Signed: Lifting Operations and Lifting Equipment Regulations 1998 Report of Tho…" at bounding box center [470, 334] width 447 height 633
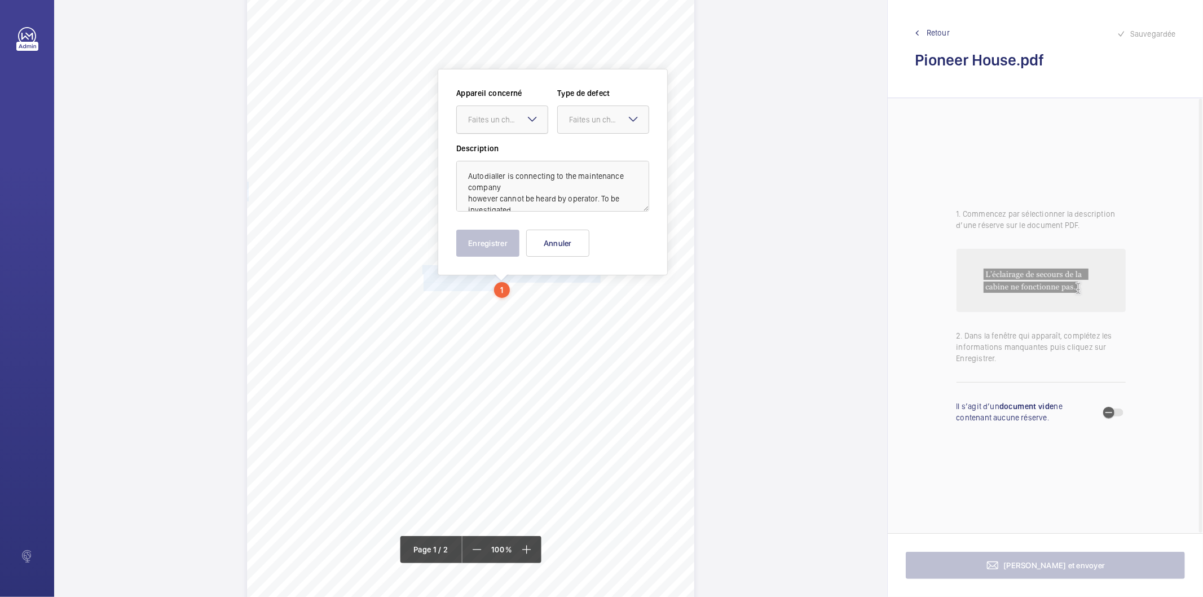
click at [510, 112] on div at bounding box center [502, 119] width 91 height 27
click at [501, 149] on span "INS65679" at bounding box center [502, 153] width 68 height 11
drag, startPoint x: 638, startPoint y: 121, endPoint x: 627, endPoint y: 134, distance: 16.4
click at [636, 121] on mat-icon at bounding box center [633, 119] width 14 height 14
click at [598, 206] on span "Timed" at bounding box center [603, 209] width 68 height 11
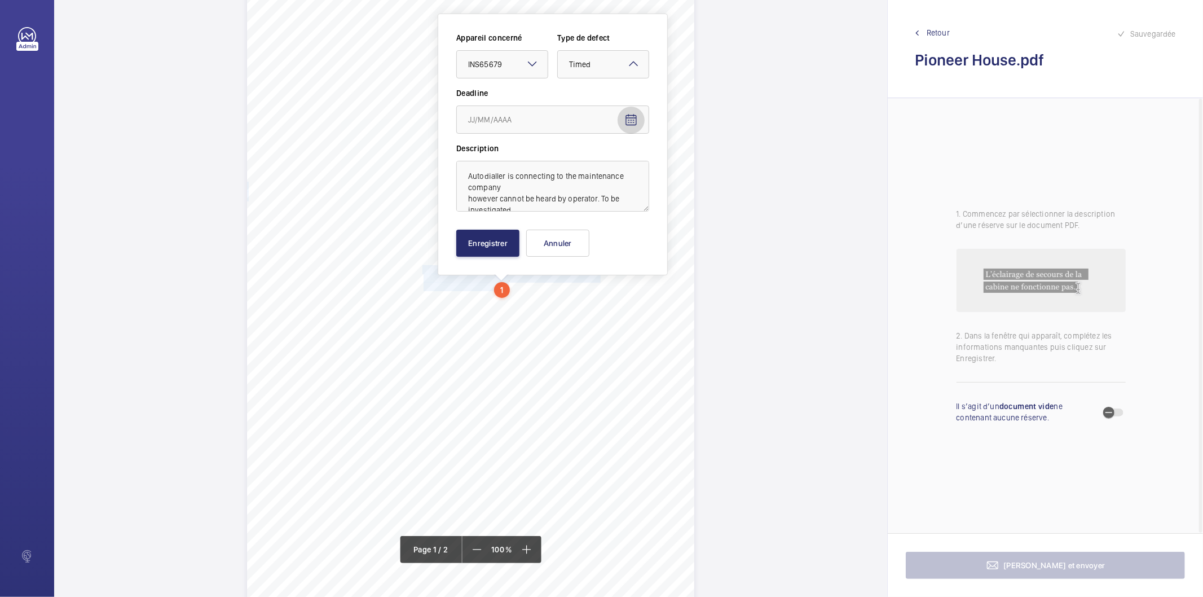
click at [634, 116] on mat-icon "Open calendar" at bounding box center [631, 120] width 14 height 14
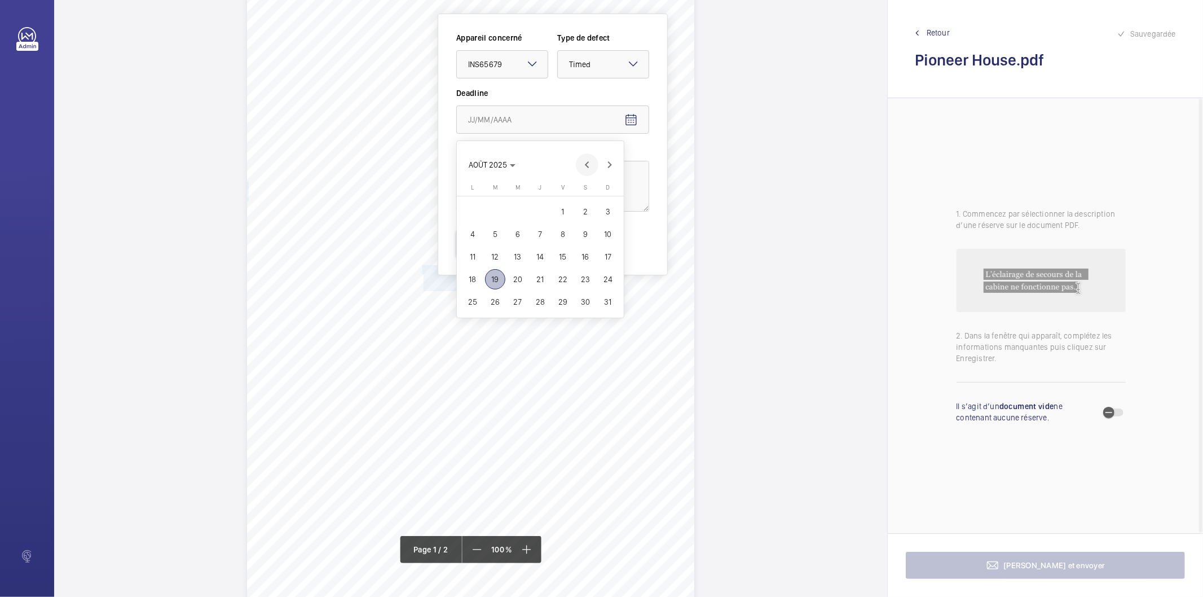
click at [593, 161] on span "Previous month" at bounding box center [587, 164] width 23 height 23
click at [606, 162] on span "Next month" at bounding box center [609, 164] width 23 height 23
click at [469, 308] on span "25" at bounding box center [472, 302] width 20 height 20
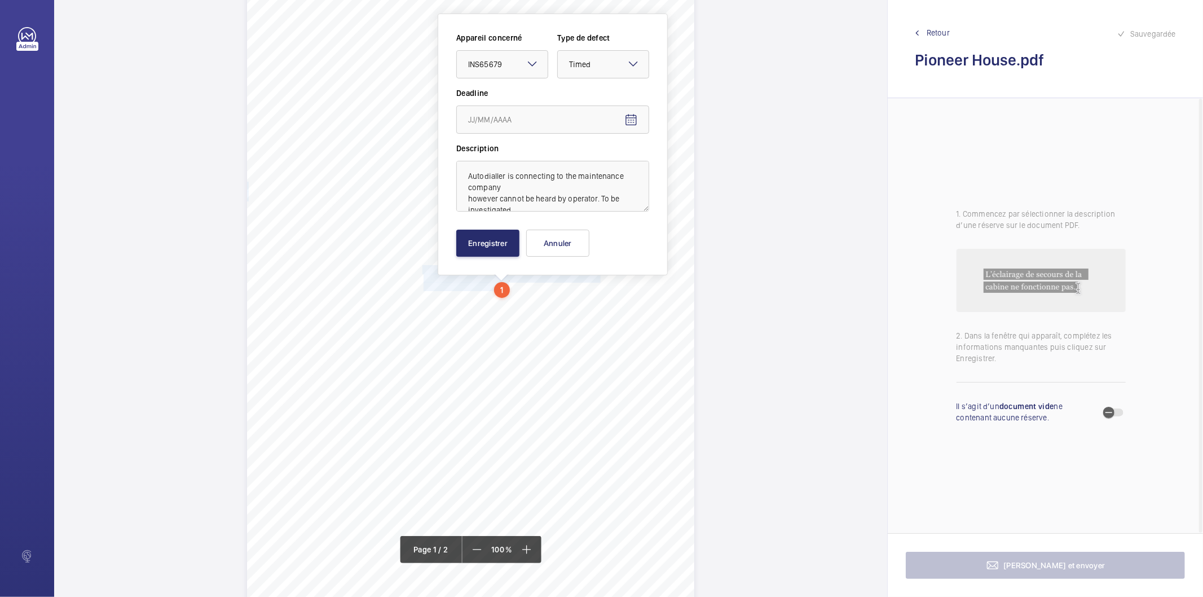
type input "25/08/2025"
click at [461, 238] on button "Enregistrer" at bounding box center [487, 242] width 63 height 27
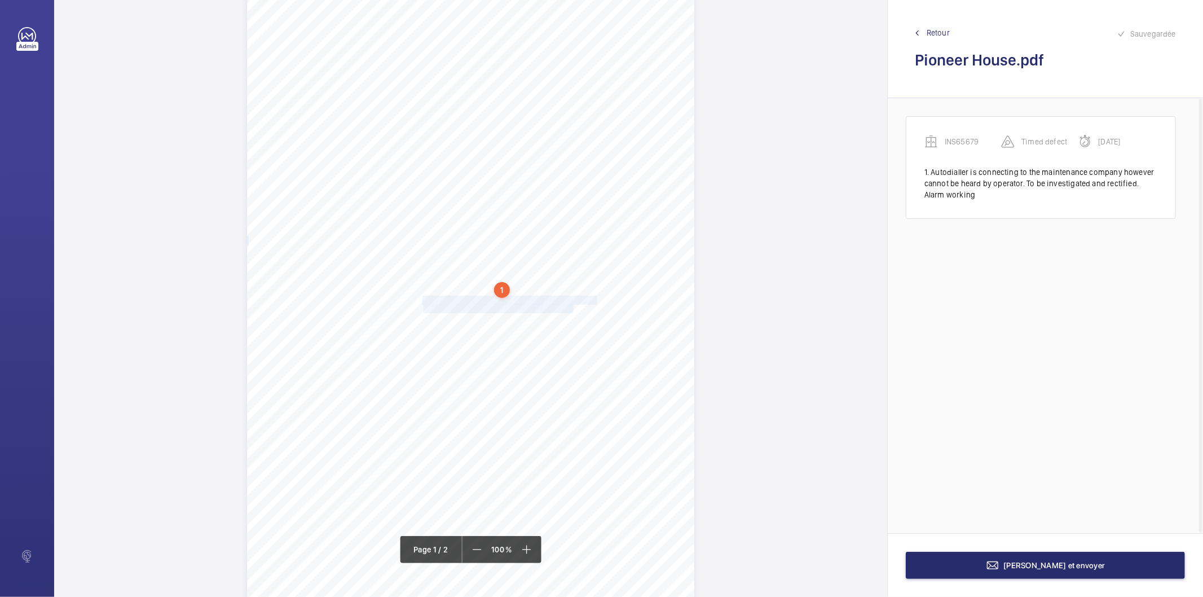
drag, startPoint x: 421, startPoint y: 299, endPoint x: 571, endPoint y: 307, distance: 150.8
click at [571, 307] on div "Signed: Lifting Operations and Lifting Equipment Regulations 1998 Report of Tho…" at bounding box center [470, 309] width 447 height 633
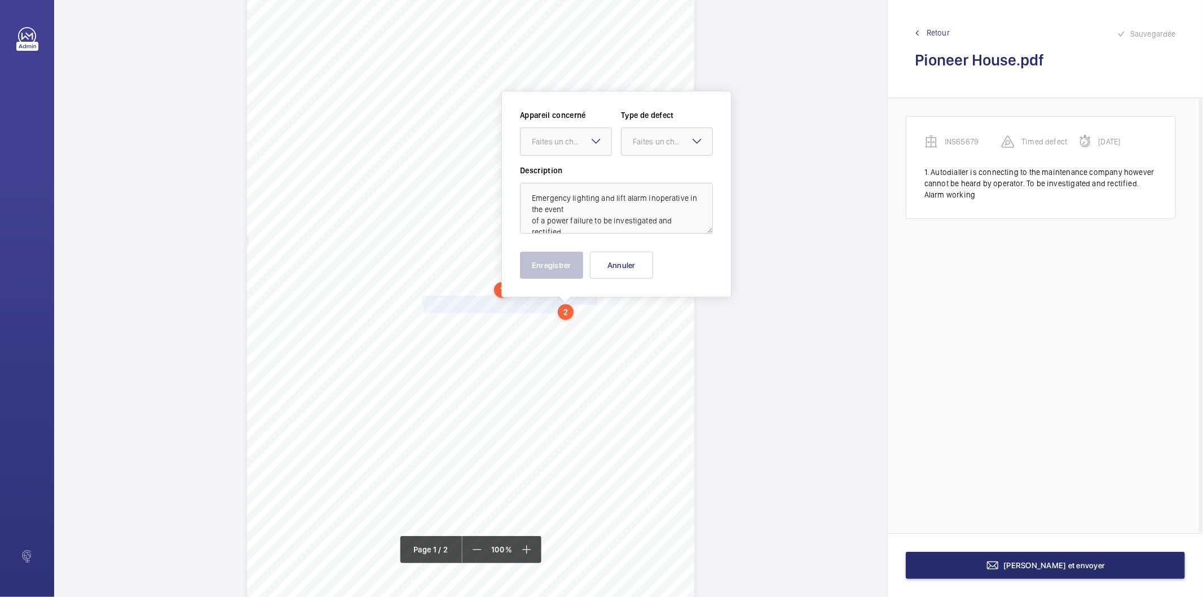
scroll to position [47, 0]
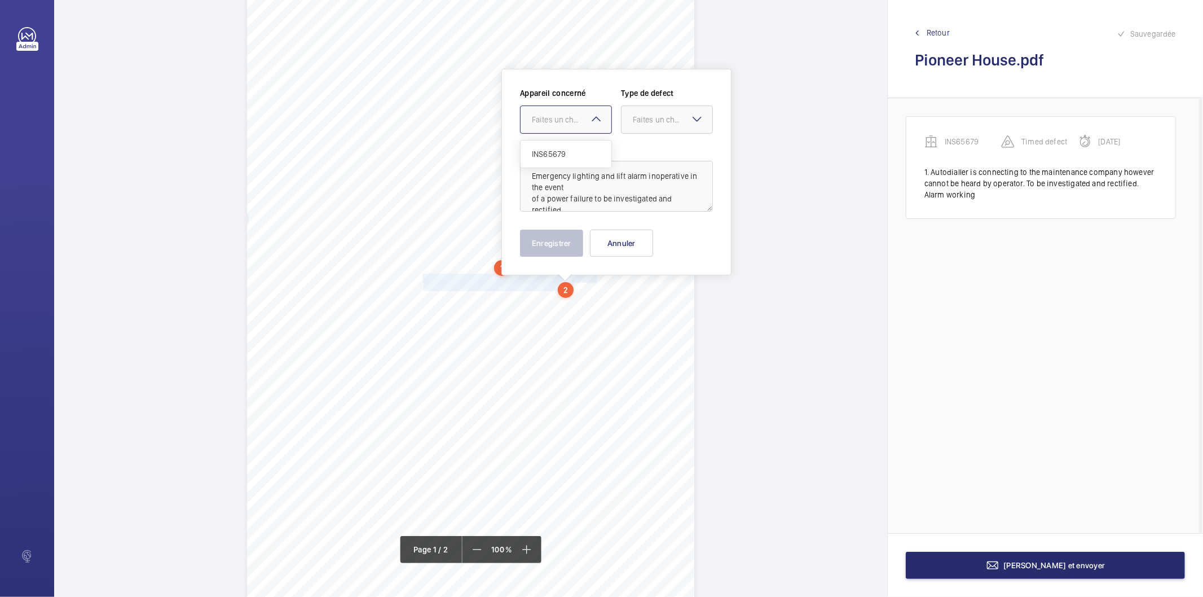
drag, startPoint x: 537, startPoint y: 119, endPoint x: 547, endPoint y: 170, distance: 52.3
click at [537, 123] on div "Faites un choix" at bounding box center [572, 119] width 80 height 11
drag, startPoint x: 554, startPoint y: 156, endPoint x: 562, endPoint y: 151, distance: 9.4
click at [554, 156] on span "INS65679" at bounding box center [566, 153] width 68 height 11
click at [636, 117] on div "Faites un choix" at bounding box center [673, 119] width 80 height 11
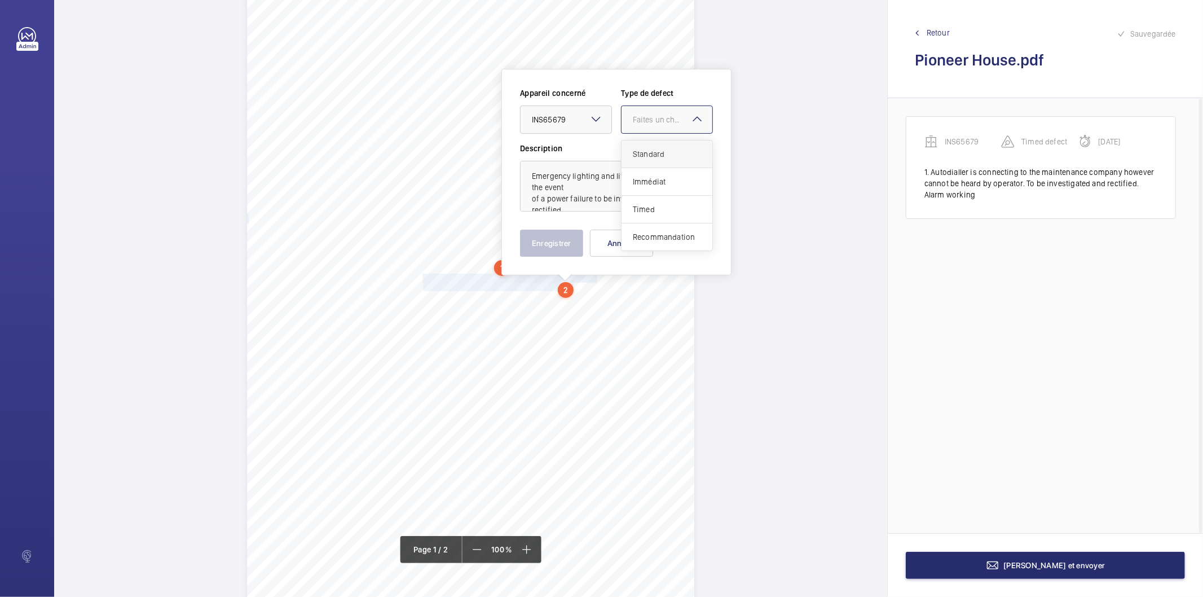
click at [641, 151] on span "Standard" at bounding box center [667, 153] width 68 height 11
click at [573, 246] on button "Enregistrer" at bounding box center [551, 242] width 63 height 27
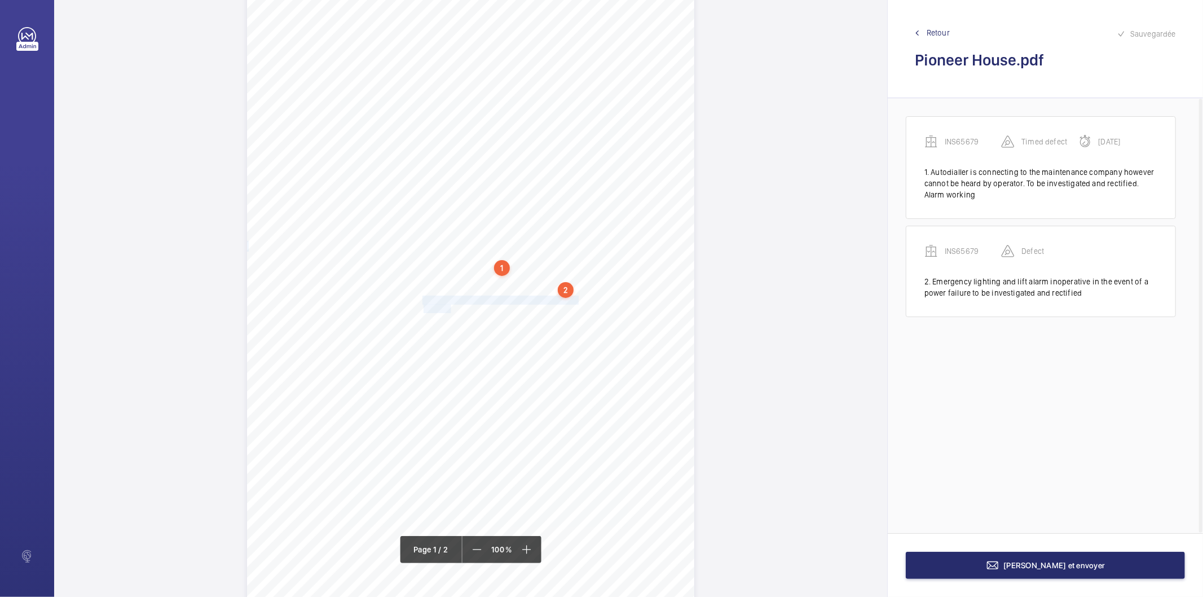
drag, startPoint x: 422, startPoint y: 300, endPoint x: 449, endPoint y: 307, distance: 27.9
click at [449, 307] on div "Signed: Lifting Operations and Lifting Equipment Regulations 1998 Report of Tho…" at bounding box center [470, 287] width 447 height 633
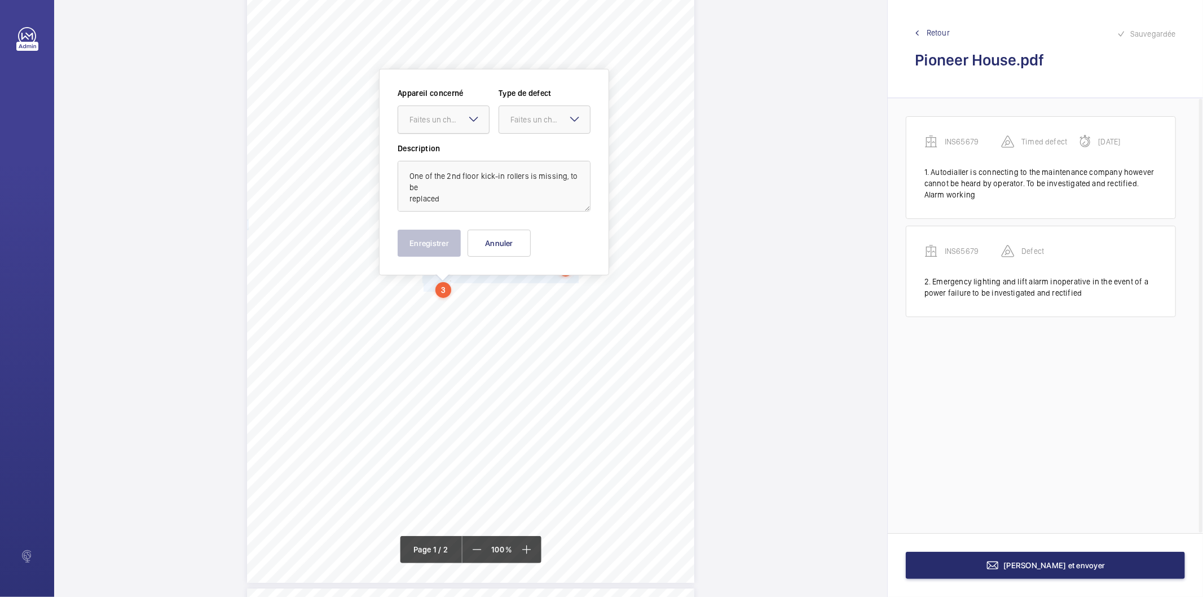
click at [448, 114] on div "Faites un choix" at bounding box center [443, 119] width 91 height 11
drag, startPoint x: 449, startPoint y: 153, endPoint x: 478, endPoint y: 142, distance: 30.9
click at [452, 153] on span "INS65679" at bounding box center [443, 153] width 68 height 11
click at [516, 117] on div "Faites un choix" at bounding box center [550, 119] width 80 height 11
drag, startPoint x: 520, startPoint y: 153, endPoint x: 486, endPoint y: 201, distance: 58.2
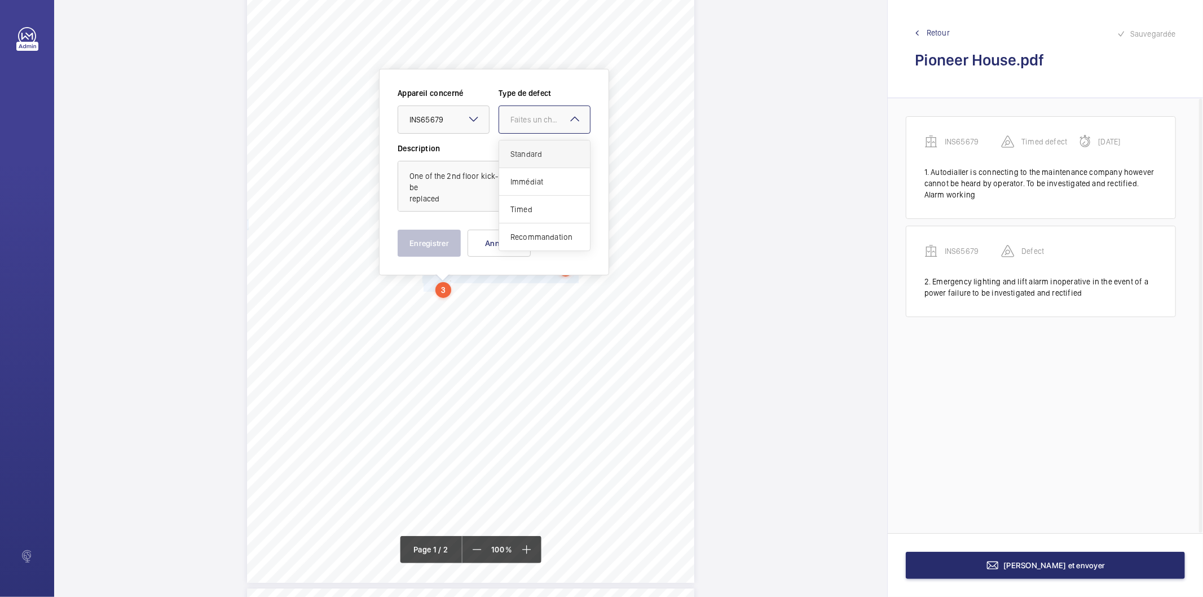
click at [519, 155] on span "Standard" at bounding box center [544, 153] width 68 height 11
drag, startPoint x: 444, startPoint y: 241, endPoint x: 414, endPoint y: 286, distance: 53.8
click at [444, 242] on button "Enregistrer" at bounding box center [429, 242] width 63 height 27
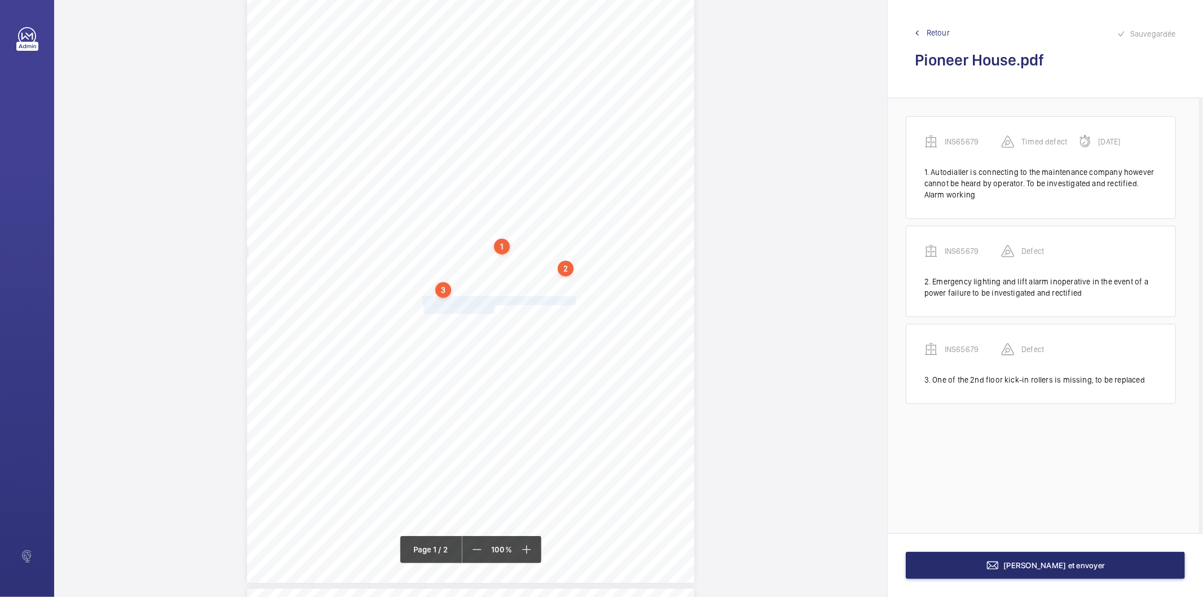
drag, startPoint x: 422, startPoint y: 300, endPoint x: 493, endPoint y: 307, distance: 71.4
click at [493, 307] on div "Signed: Lifting Operations and Lifting Equipment Regulations 1998 Report of Tho…" at bounding box center [470, 266] width 447 height 633
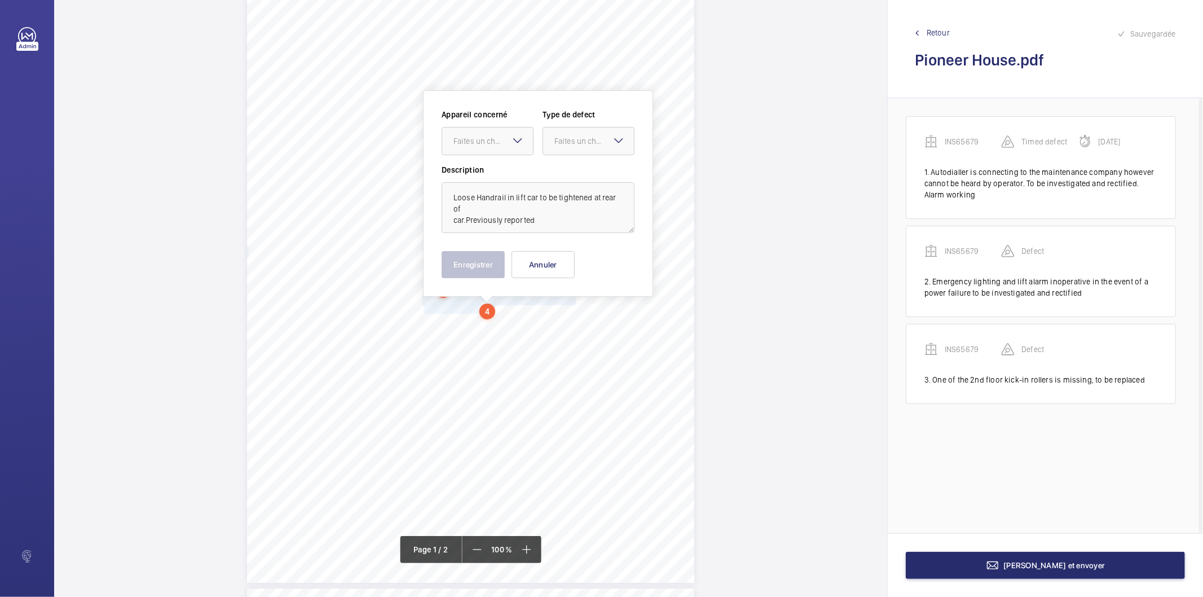
scroll to position [89, 0]
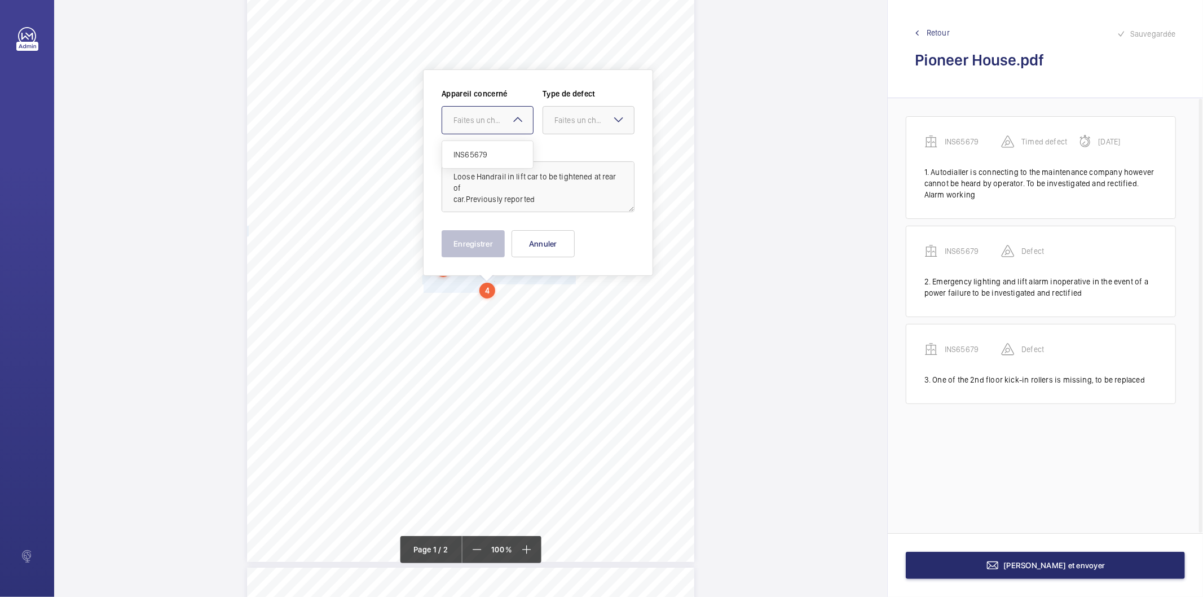
click at [494, 117] on div "Faites un choix" at bounding box center [493, 119] width 80 height 11
drag, startPoint x: 488, startPoint y: 152, endPoint x: 505, endPoint y: 144, distance: 18.7
click at [489, 152] on span "INS65679" at bounding box center [487, 154] width 68 height 11
click at [548, 114] on div at bounding box center [588, 120] width 91 height 27
click at [566, 149] on span "Standard" at bounding box center [588, 154] width 68 height 11
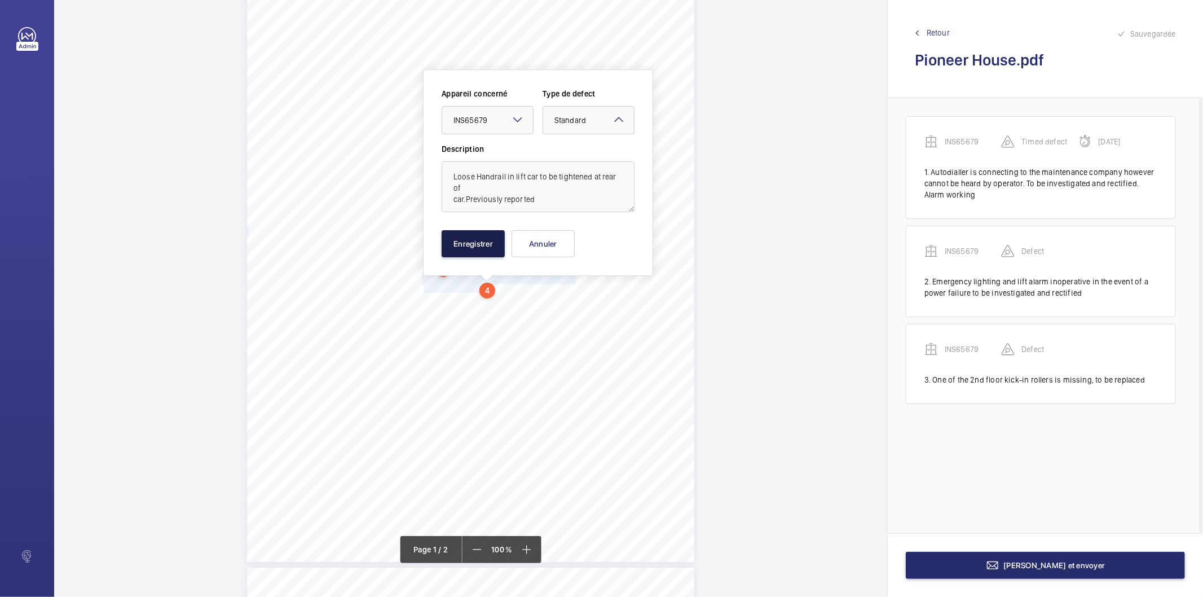
click at [460, 240] on button "Enregistrer" at bounding box center [473, 243] width 63 height 27
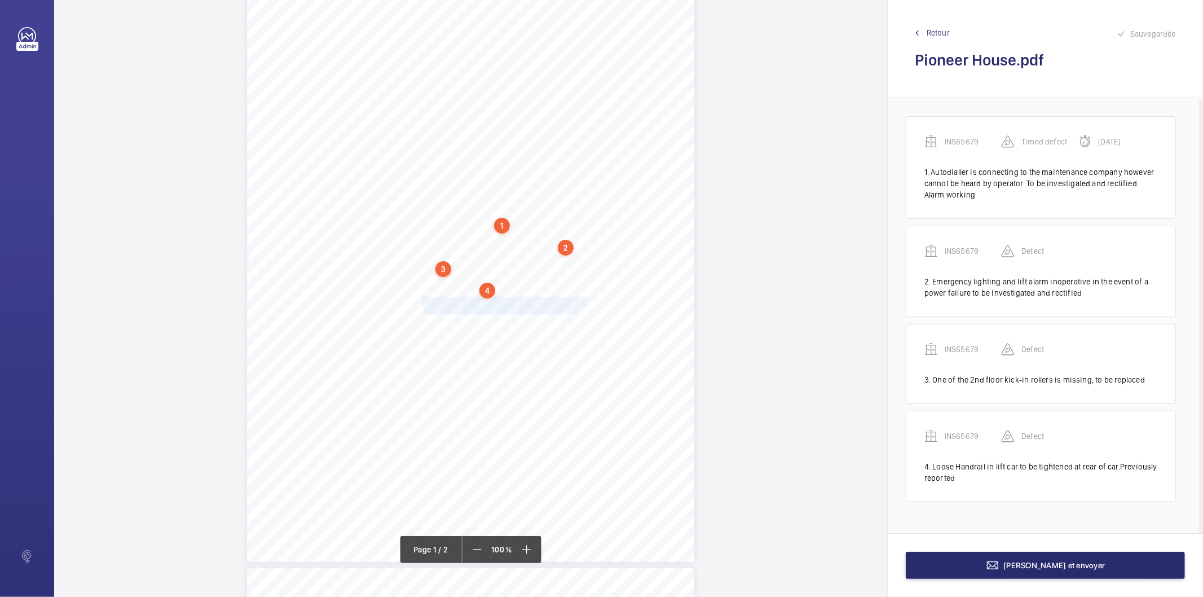
drag, startPoint x: 423, startPoint y: 300, endPoint x: 576, endPoint y: 310, distance: 153.1
click at [576, 310] on div "Signed: Lifting Operations and Lifting Equipment Regulations 1998 Report of Tho…" at bounding box center [470, 245] width 447 height 633
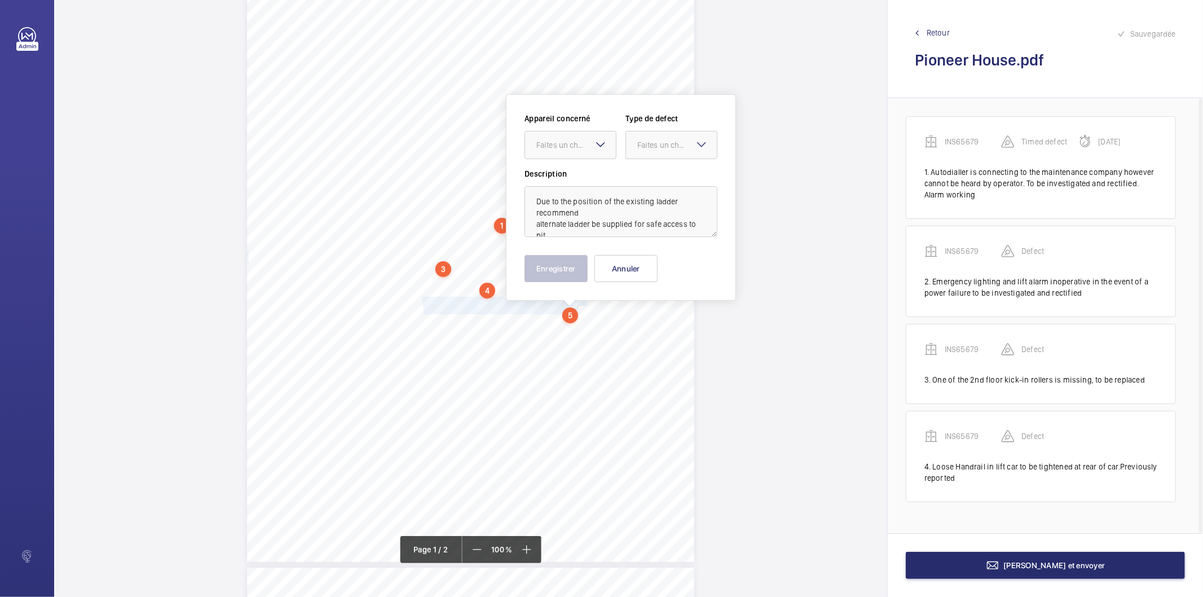
scroll to position [114, 0]
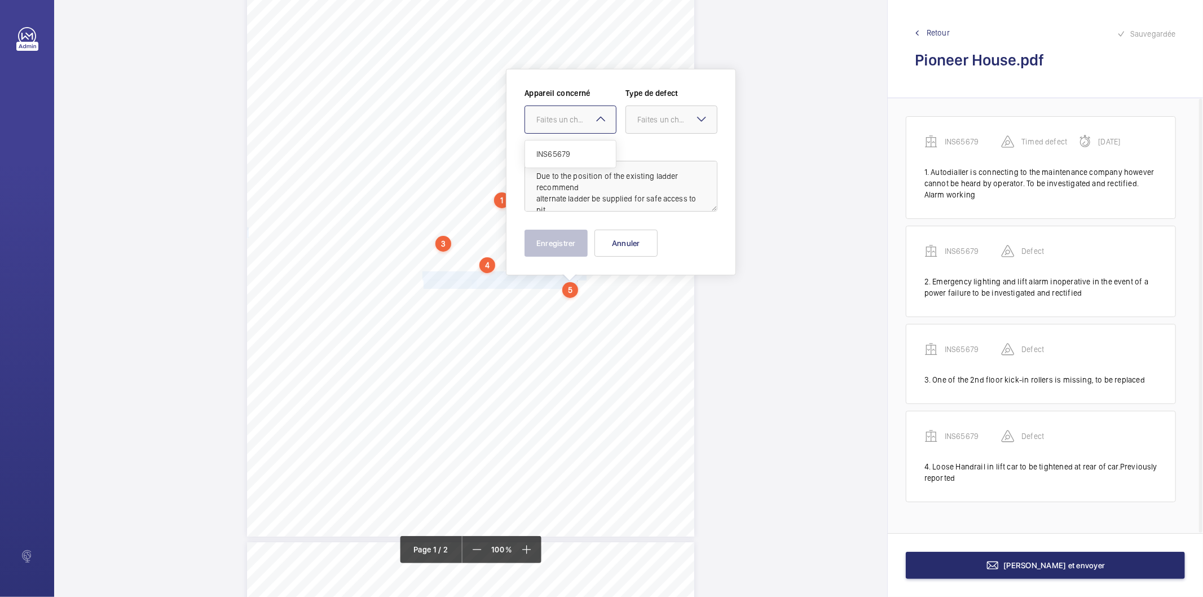
click at [565, 122] on div "Faites un choix" at bounding box center [576, 119] width 80 height 11
click at [566, 155] on span "INS65679" at bounding box center [570, 153] width 68 height 11
drag, startPoint x: 635, startPoint y: 122, endPoint x: 635, endPoint y: 136, distance: 13.5
click at [635, 127] on div at bounding box center [671, 119] width 91 height 27
drag, startPoint x: 635, startPoint y: 136, endPoint x: 628, endPoint y: 159, distance: 24.1
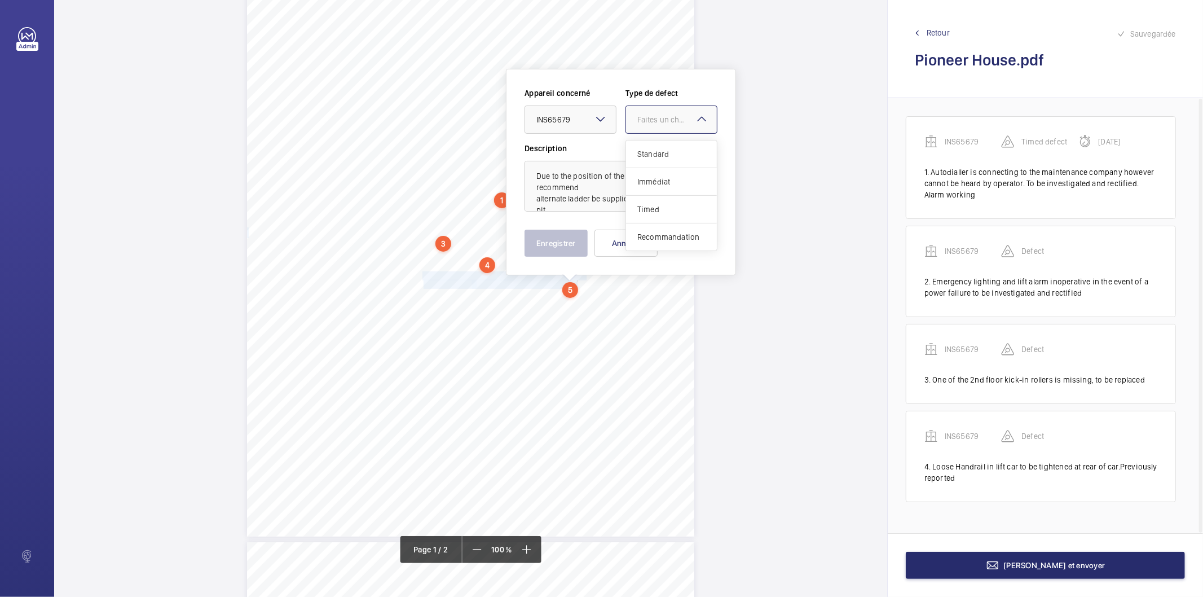
click at [633, 153] on div "Standard" at bounding box center [671, 154] width 91 height 28
click at [556, 241] on button "Enregistrer" at bounding box center [555, 242] width 63 height 27
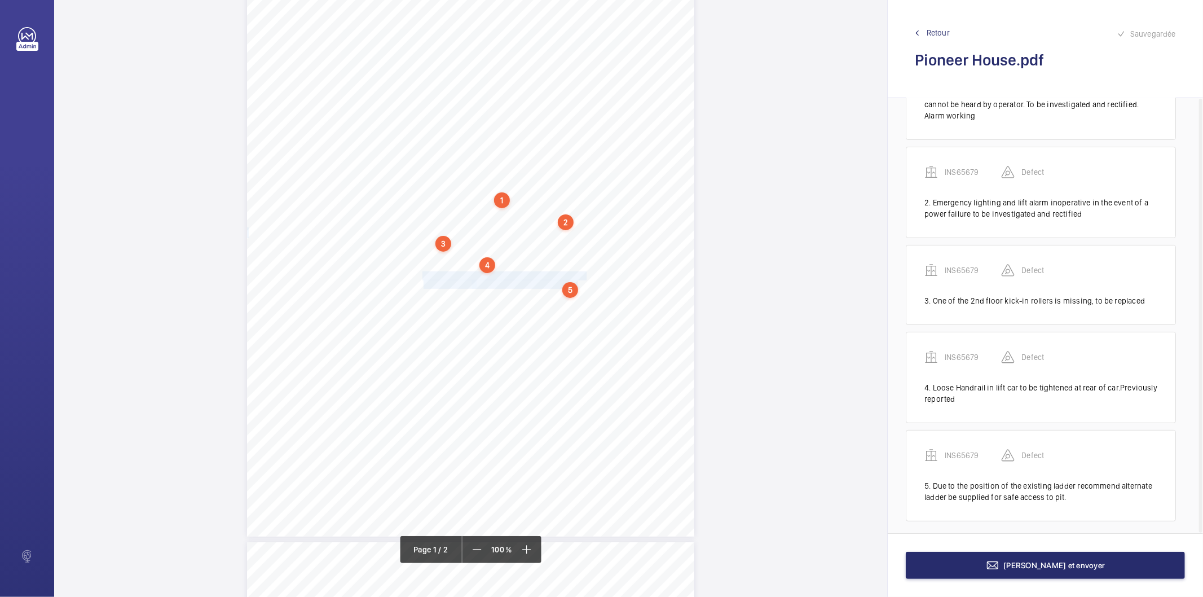
scroll to position [85, 0]
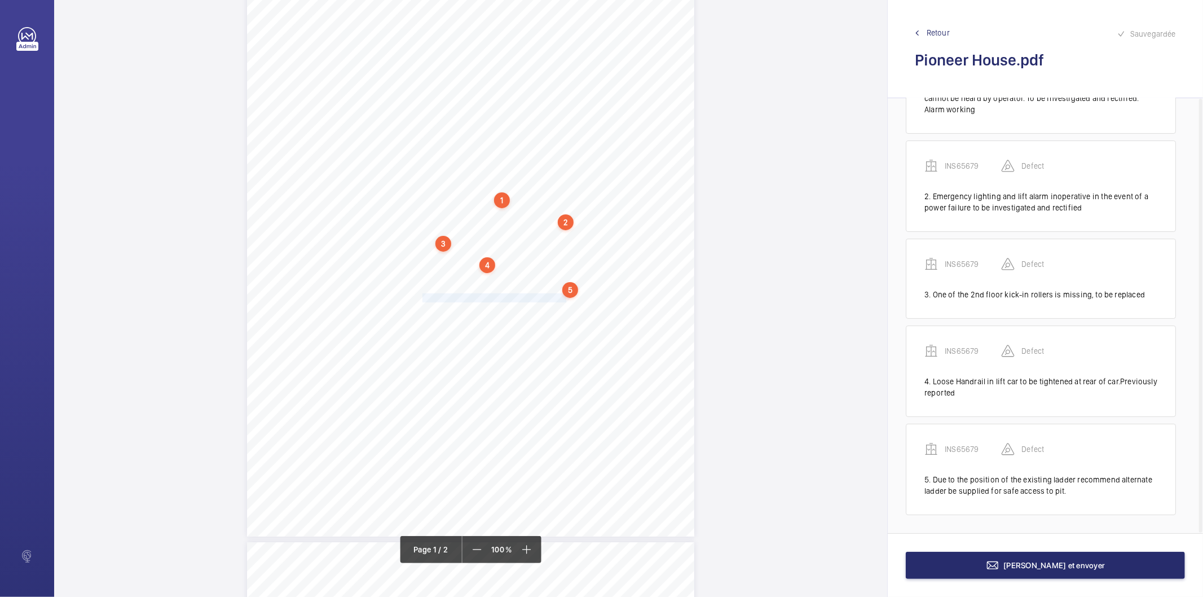
drag, startPoint x: 422, startPoint y: 297, endPoint x: 564, endPoint y: 296, distance: 142.7
click at [564, 296] on span "Gap on car doors exceeds 6mm to be reduced." at bounding box center [495, 298] width 146 height 8
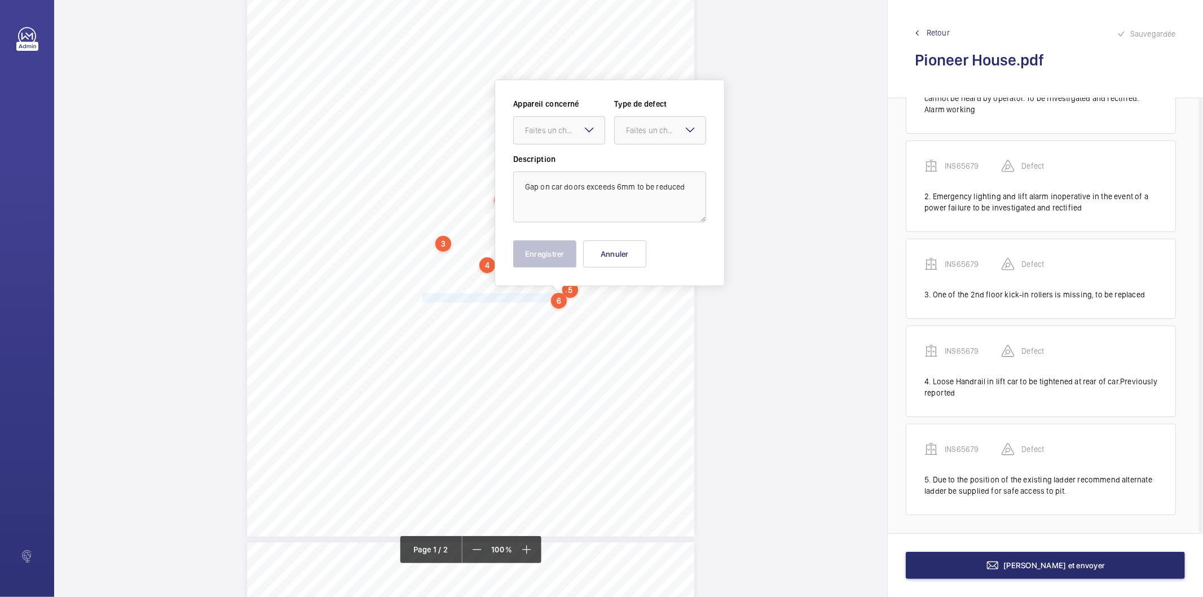
scroll to position [125, 0]
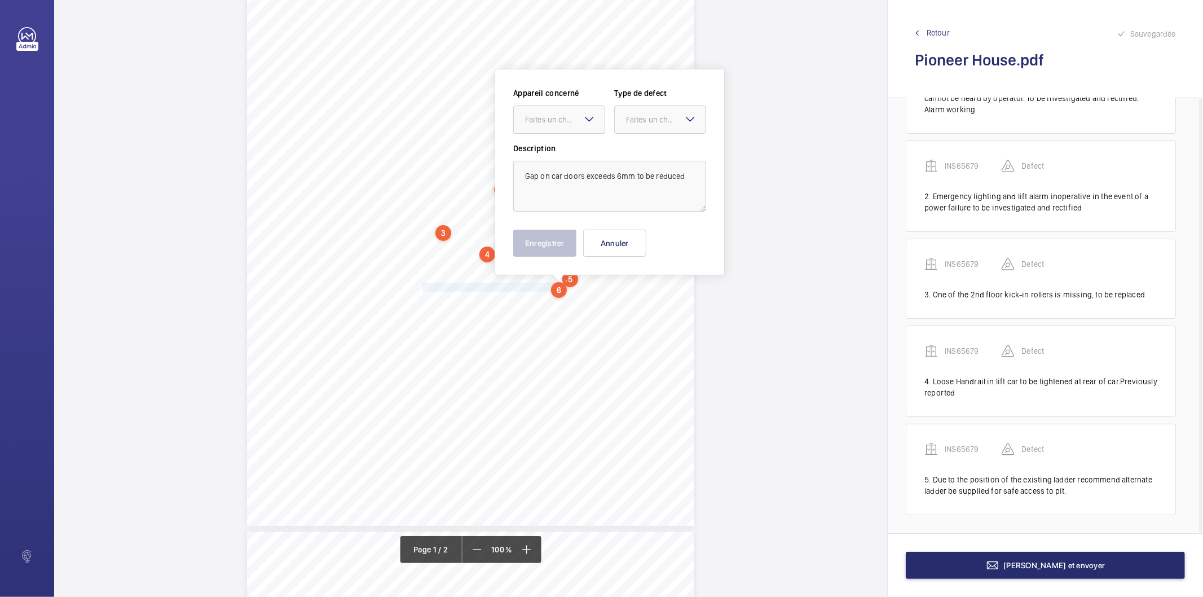
click at [571, 117] on div "Faites un choix" at bounding box center [565, 119] width 80 height 11
click at [555, 158] on span "INS65679" at bounding box center [559, 153] width 68 height 11
click at [637, 116] on div "Faites un choix" at bounding box center [666, 119] width 80 height 11
drag, startPoint x: 641, startPoint y: 148, endPoint x: 584, endPoint y: 202, distance: 78.2
click at [617, 168] on div "Standard Immédiat Timed Recommandation" at bounding box center [660, 195] width 91 height 110
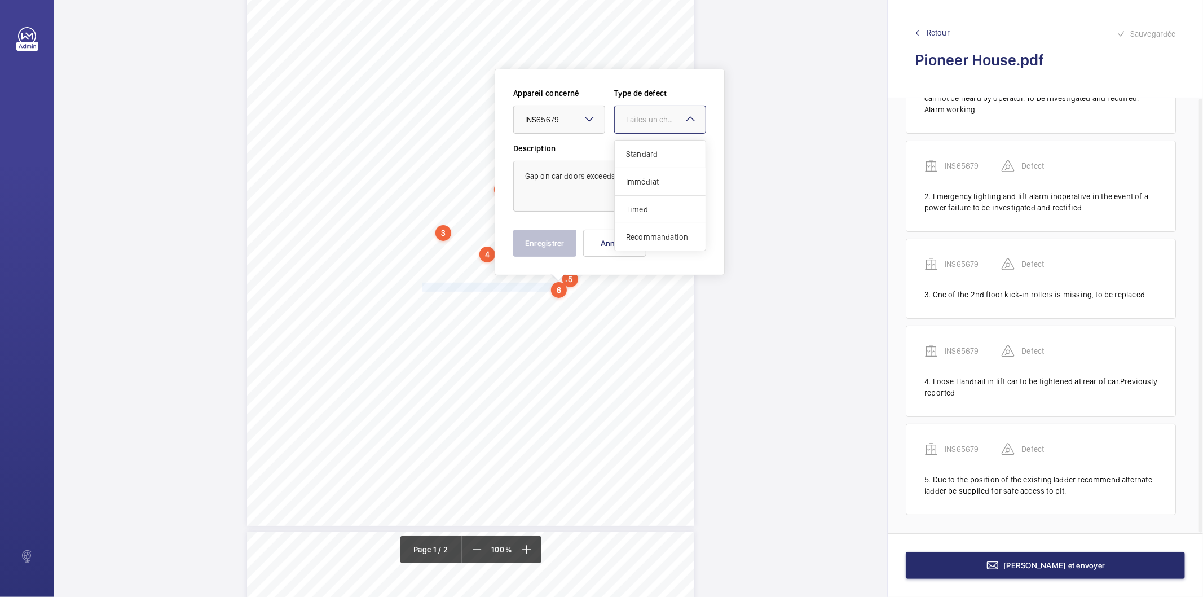
drag, startPoint x: 634, startPoint y: 148, endPoint x: 609, endPoint y: 172, distance: 34.3
click at [633, 152] on span "Standard" at bounding box center [660, 153] width 68 height 11
drag, startPoint x: 551, startPoint y: 241, endPoint x: 540, endPoint y: 244, distance: 11.6
click at [550, 242] on button "Enregistrer" at bounding box center [544, 242] width 63 height 27
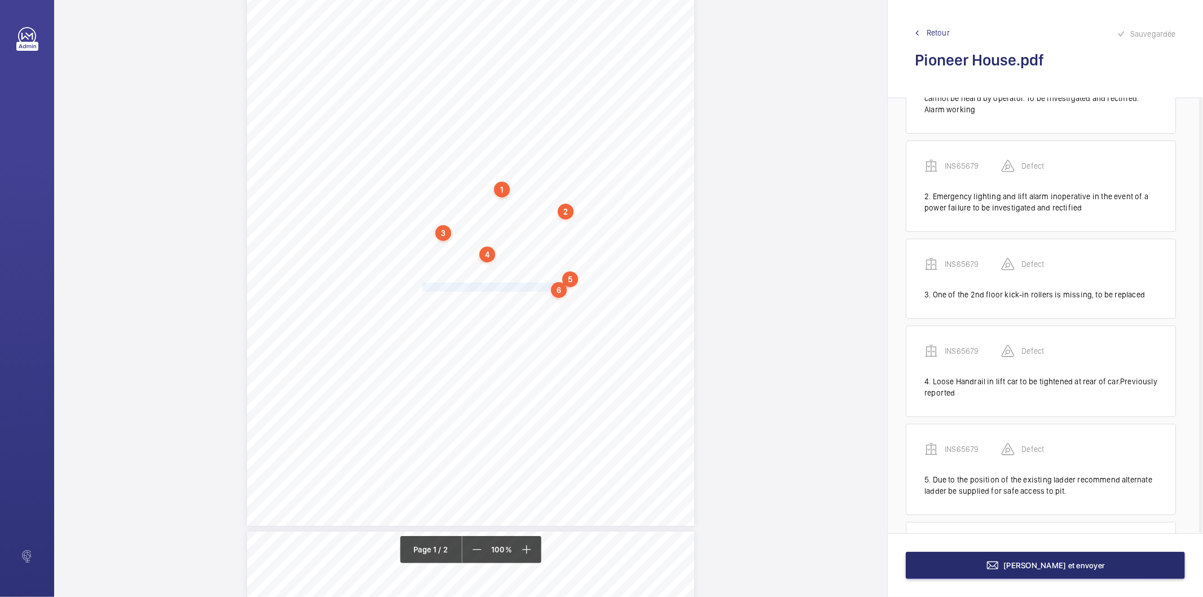
scroll to position [171, 0]
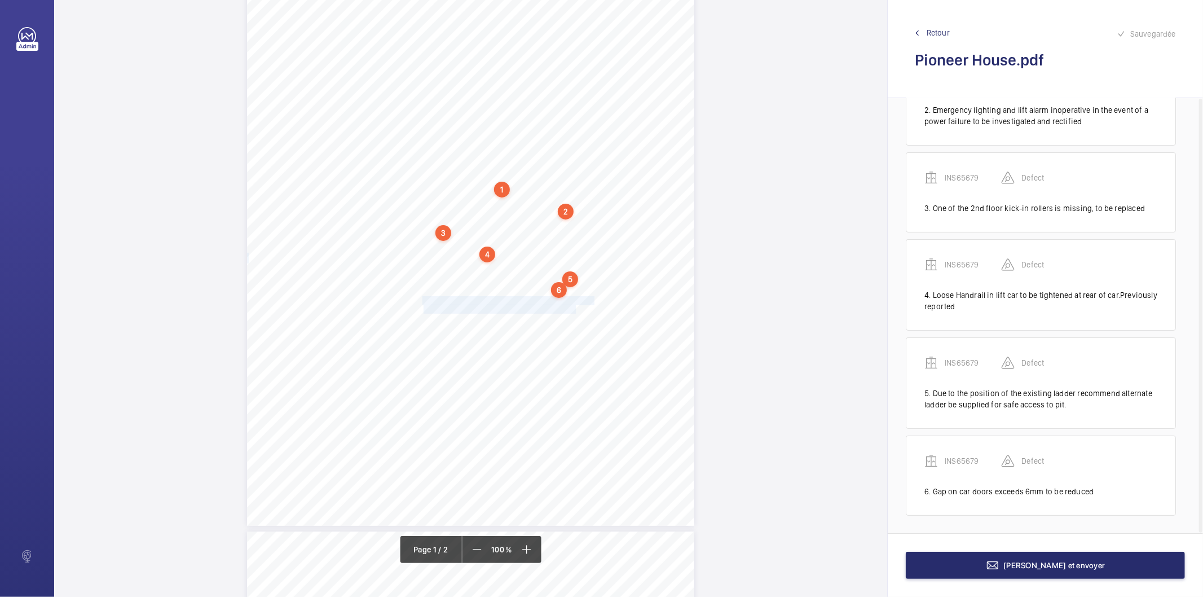
drag, startPoint x: 421, startPoint y: 301, endPoint x: 574, endPoint y: 306, distance: 152.9
click at [574, 306] on div "Signed: Lifting Operations and Lifting Equipment Regulations 1998 Report of Tho…" at bounding box center [470, 209] width 447 height 633
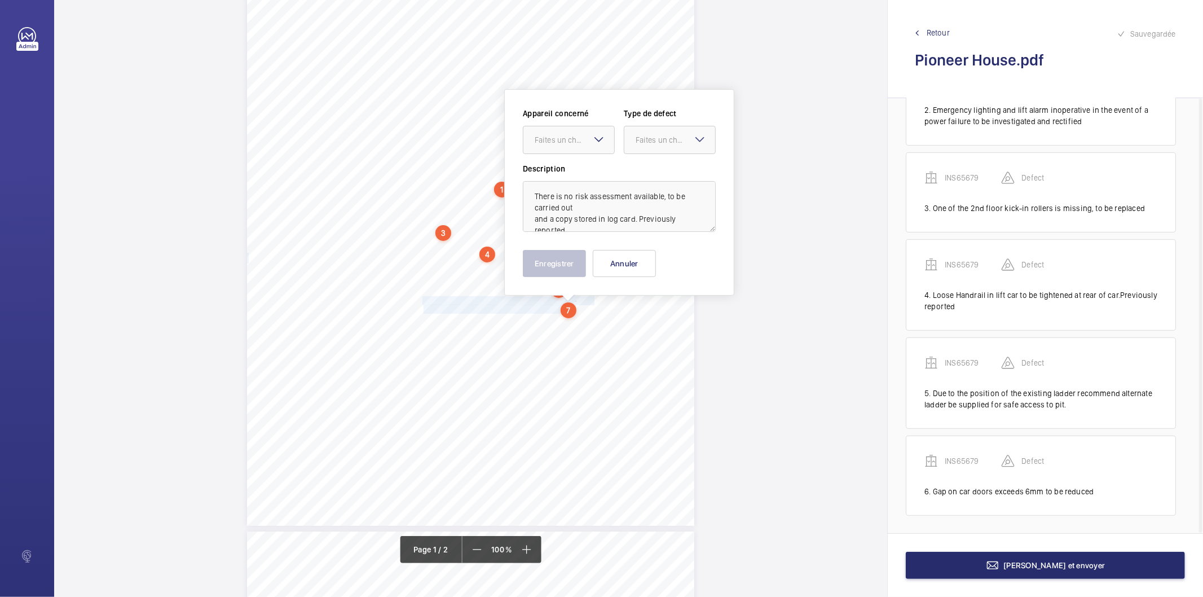
scroll to position [145, 0]
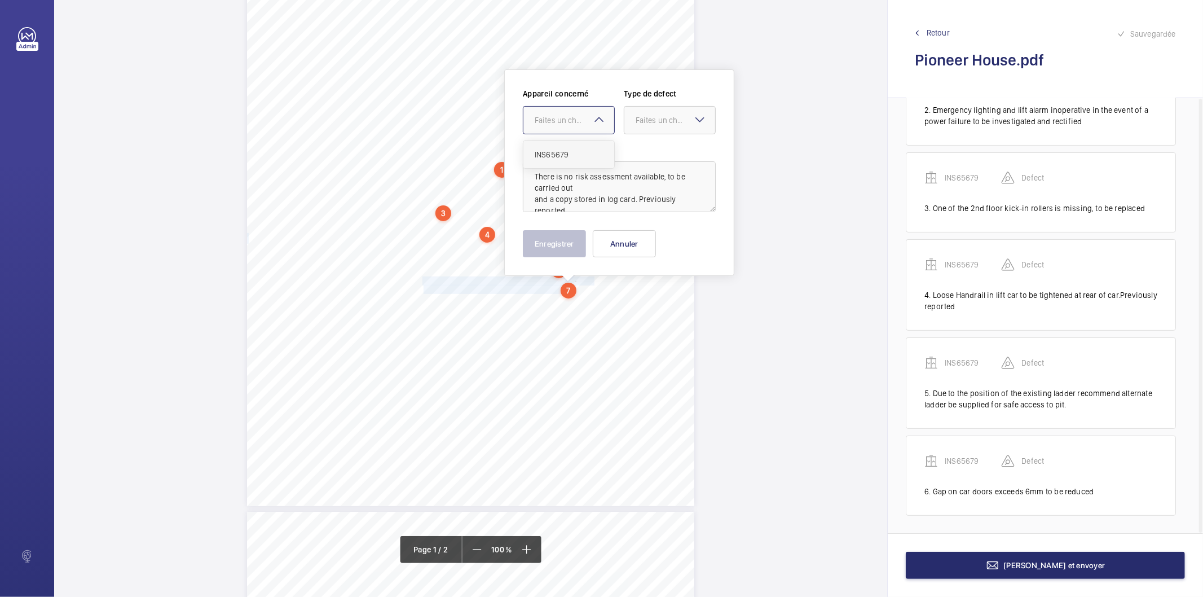
drag, startPoint x: 549, startPoint y: 121, endPoint x: 555, endPoint y: 152, distance: 31.6
click at [549, 122] on div "Faites un choix" at bounding box center [575, 119] width 80 height 11
click at [557, 160] on span "INS65679" at bounding box center [569, 154] width 68 height 11
click at [652, 120] on div "Faites un choix" at bounding box center [675, 119] width 80 height 11
drag, startPoint x: 642, startPoint y: 227, endPoint x: 612, endPoint y: 246, distance: 35.5
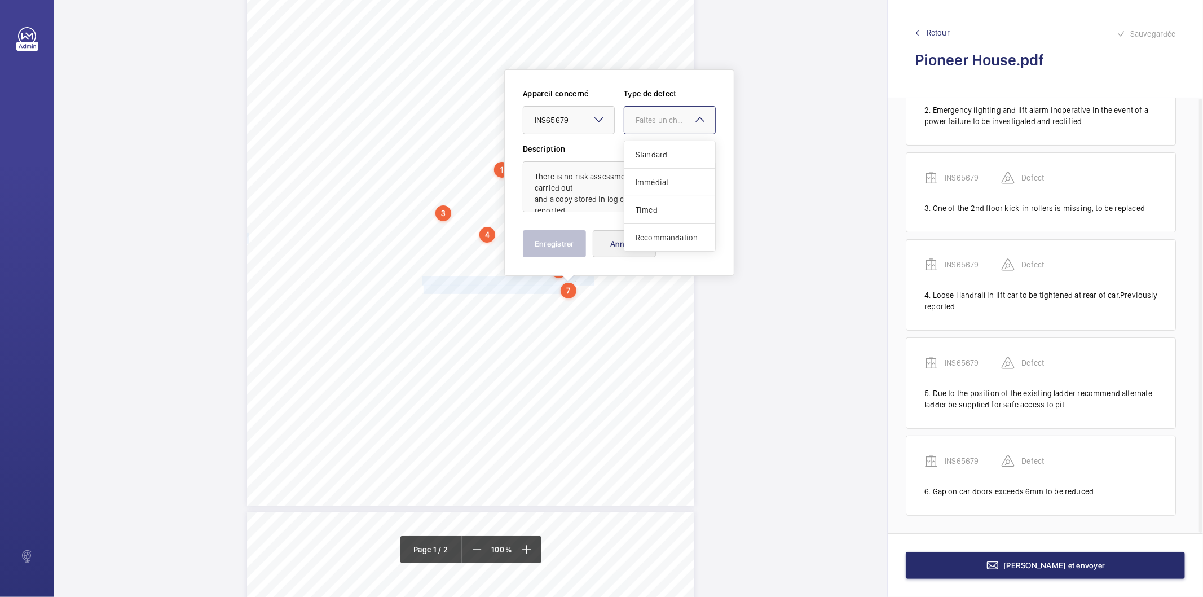
click at [634, 232] on div "Recommandation" at bounding box center [669, 237] width 91 height 27
drag, startPoint x: 568, startPoint y: 252, endPoint x: 544, endPoint y: 279, distance: 35.9
click at [566, 255] on button "Enregistrer" at bounding box center [554, 243] width 63 height 27
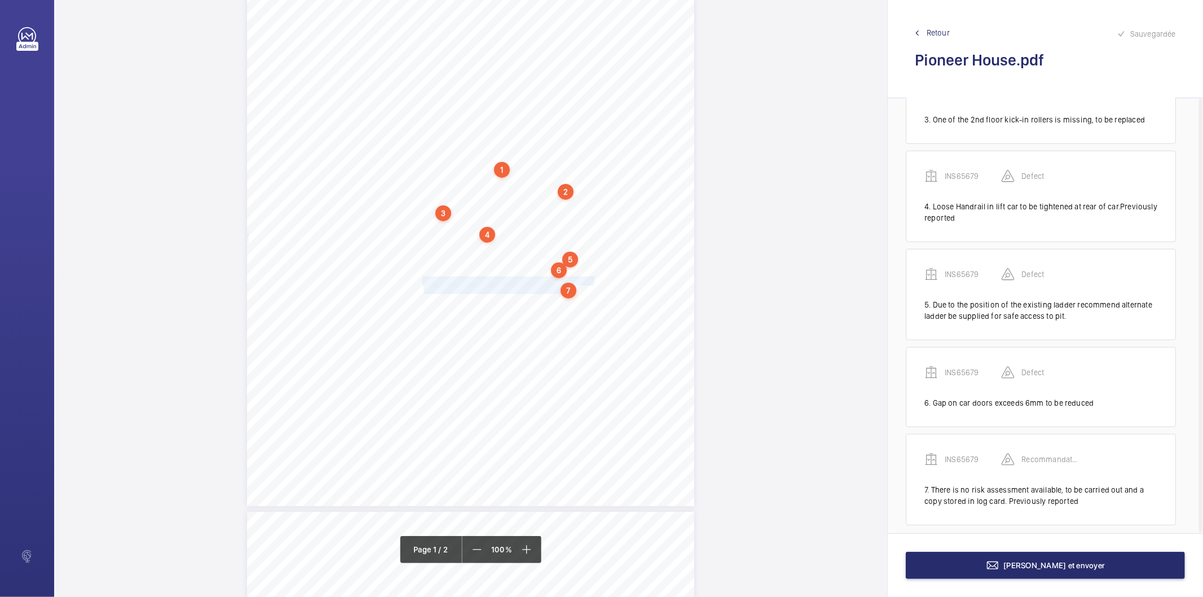
scroll to position [270, 0]
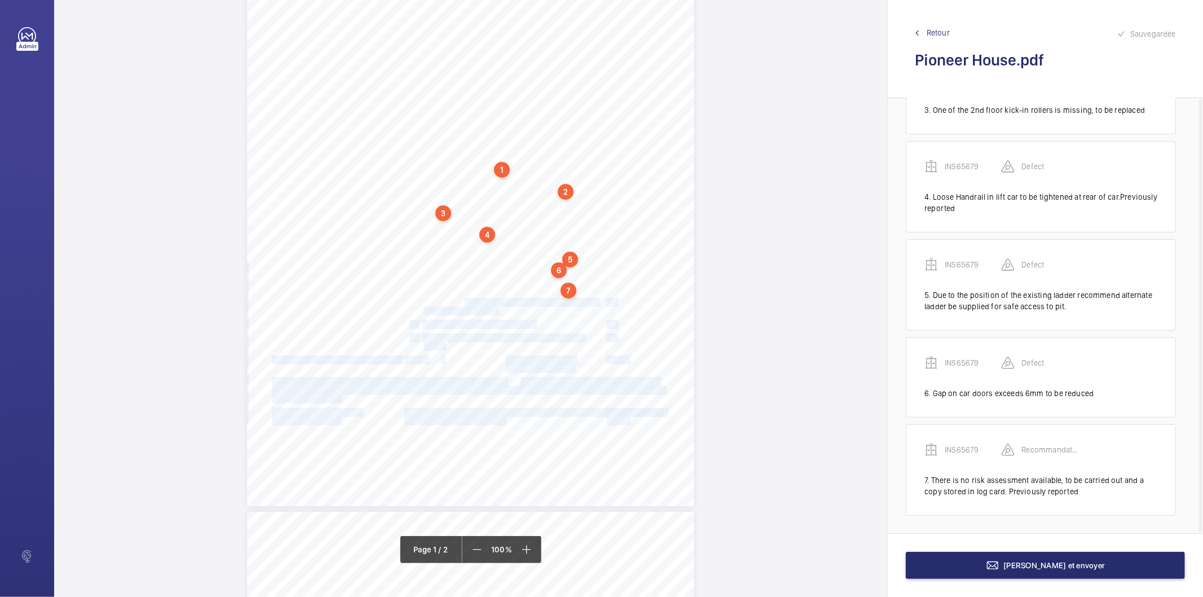
drag, startPoint x: 420, startPoint y: 299, endPoint x: 462, endPoint y: 302, distance: 42.9
click at [462, 302] on div "Signed: Lifting Operations and Lifting Equipment Regulations 1998 Report of Tho…" at bounding box center [470, 189] width 447 height 633
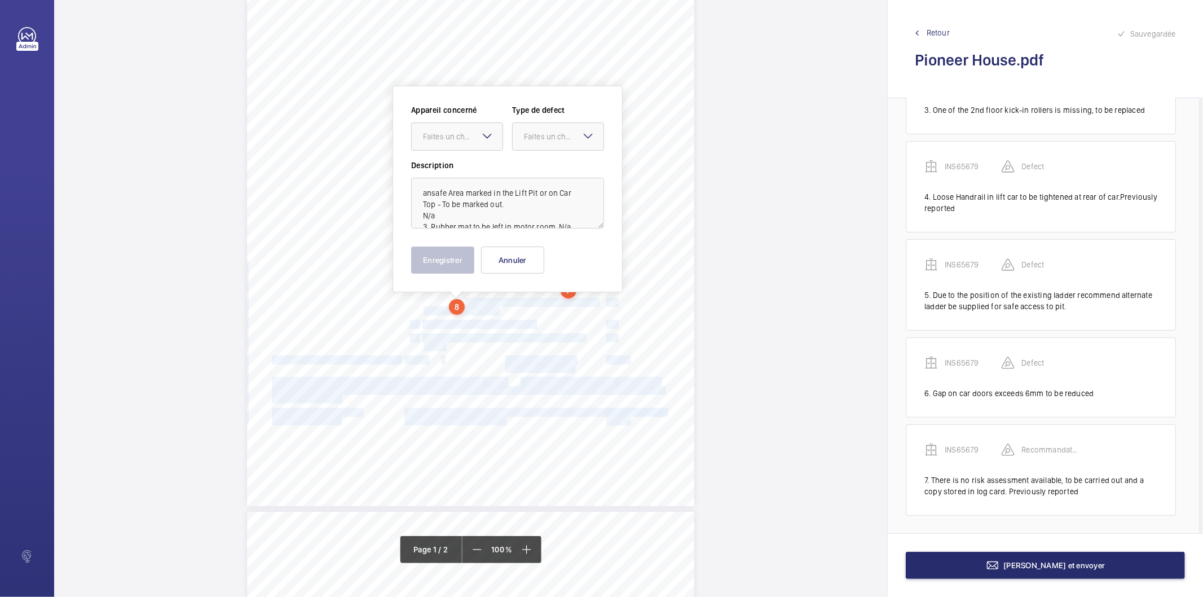
scroll to position [161, 0]
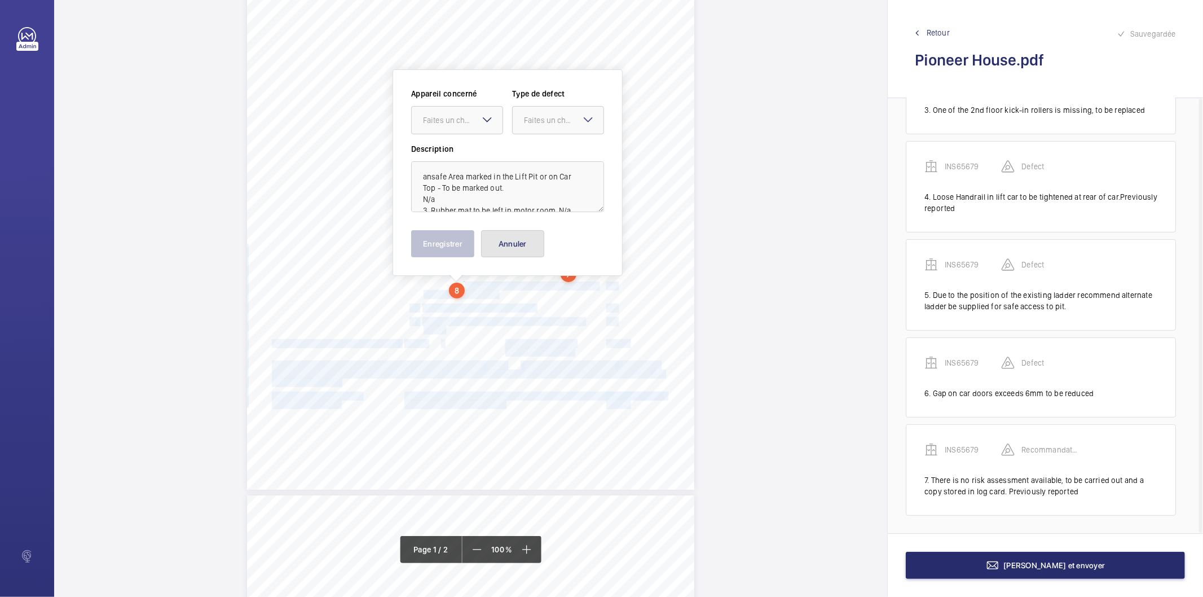
click at [505, 253] on button "Annuler" at bounding box center [512, 243] width 63 height 27
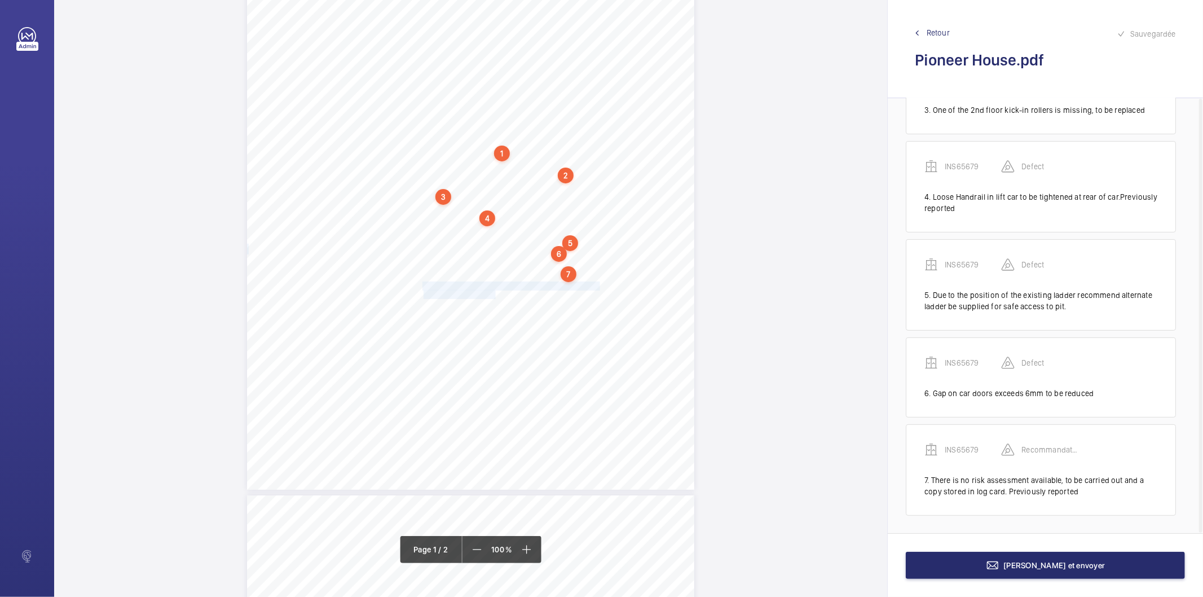
drag, startPoint x: 422, startPoint y: 284, endPoint x: 495, endPoint y: 289, distance: 72.9
click at [495, 289] on div "Signed: Lifting Operations and Lifting Equipment Regulations 1998 Report of Tho…" at bounding box center [470, 173] width 447 height 633
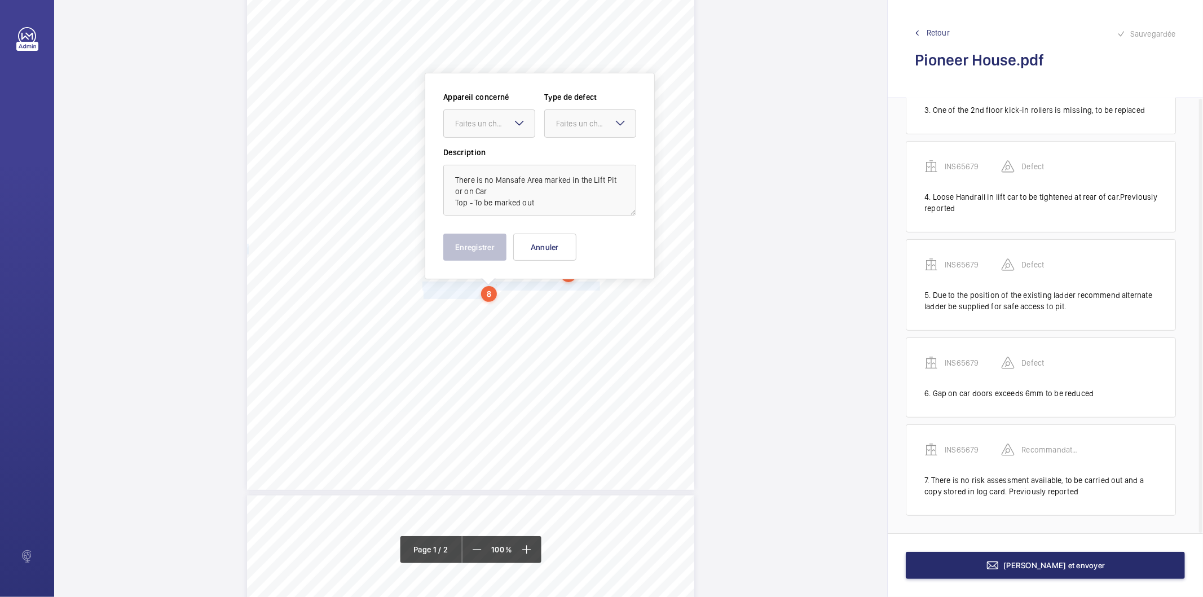
scroll to position [165, 0]
click at [473, 123] on div "Faites un choix" at bounding box center [495, 119] width 80 height 11
click at [476, 155] on span "INS65679" at bounding box center [489, 153] width 68 height 11
click at [563, 110] on div at bounding box center [590, 119] width 91 height 27
drag, startPoint x: 579, startPoint y: 229, endPoint x: 517, endPoint y: 239, distance: 62.8
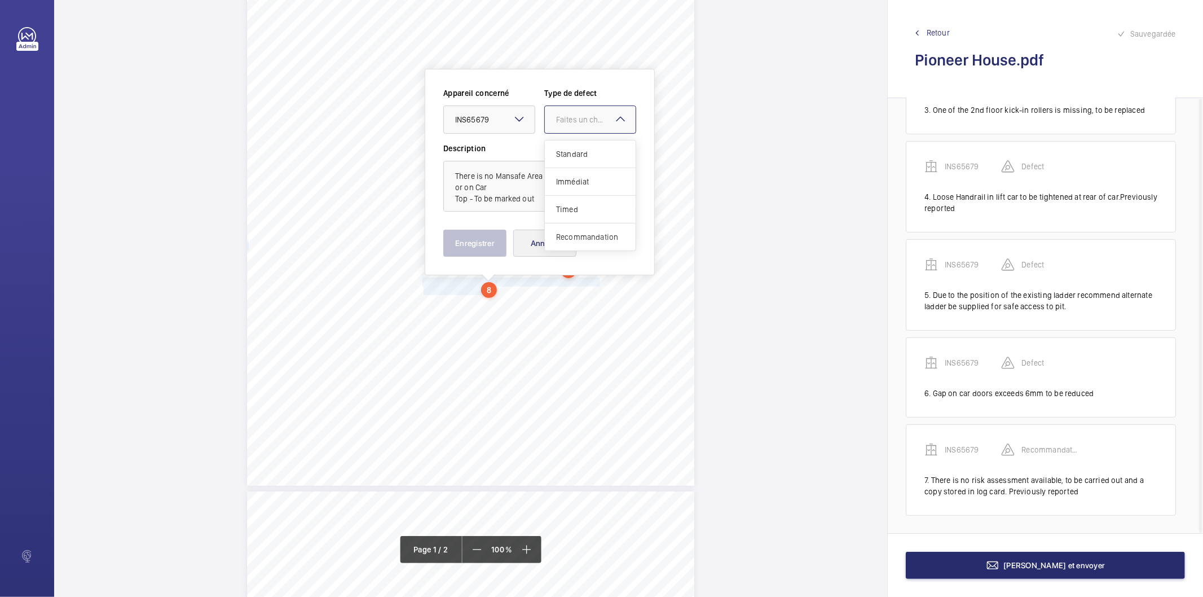
click at [577, 229] on div "Recommandation" at bounding box center [590, 236] width 91 height 27
drag, startPoint x: 487, startPoint y: 245, endPoint x: 470, endPoint y: 261, distance: 22.7
click at [485, 245] on button "Enregistrer" at bounding box center [474, 242] width 63 height 27
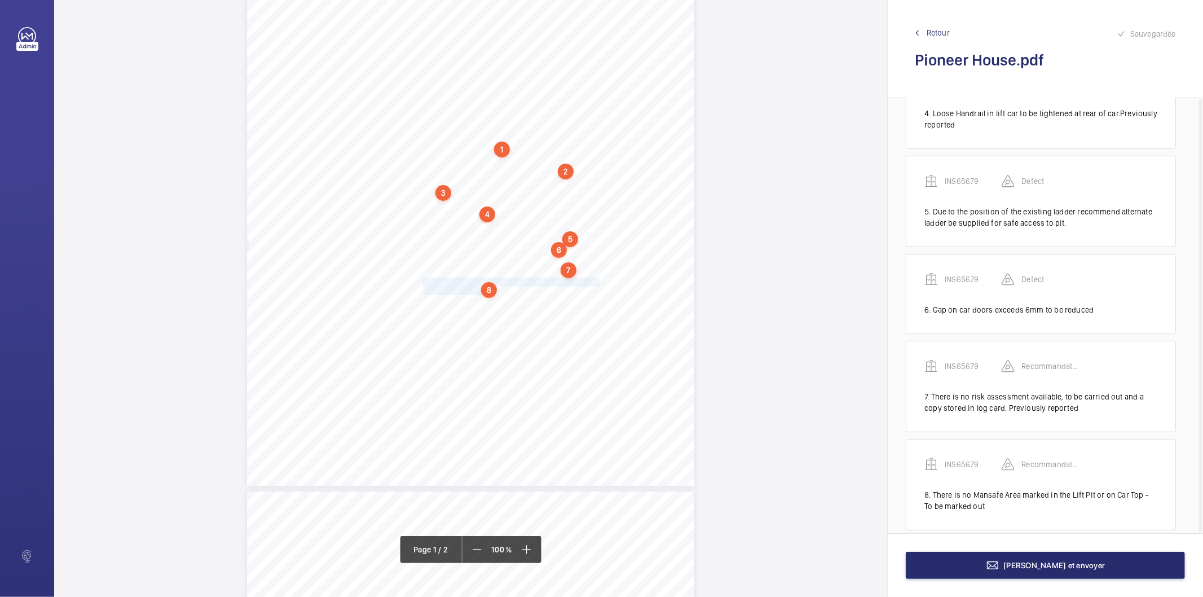
scroll to position [368, 0]
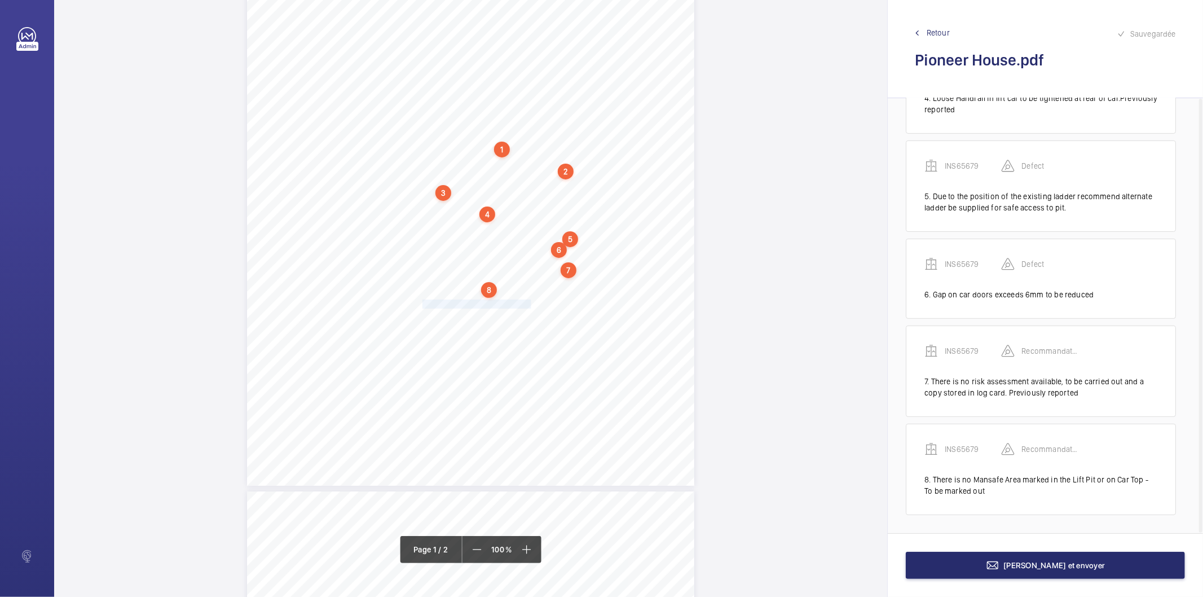
drag, startPoint x: 421, startPoint y: 304, endPoint x: 529, endPoint y: 299, distance: 108.4
click at [529, 300] on span "Rubber mat to be left in motor room." at bounding box center [477, 304] width 111 height 8
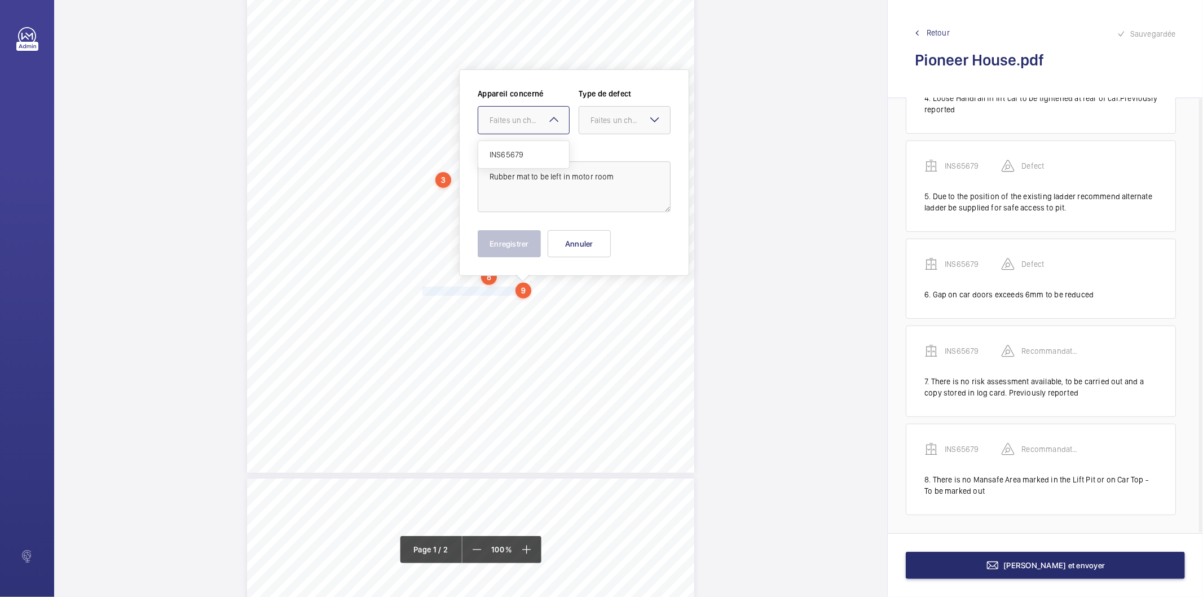
click at [500, 116] on div "Faites un choix" at bounding box center [529, 119] width 80 height 11
click at [511, 160] on span "INS65679" at bounding box center [523, 154] width 68 height 11
drag, startPoint x: 596, startPoint y: 117, endPoint x: 615, endPoint y: 187, distance: 72.0
click at [598, 117] on div "Faites un choix" at bounding box center [630, 119] width 80 height 11
drag, startPoint x: 619, startPoint y: 235, endPoint x: 554, endPoint y: 244, distance: 65.6
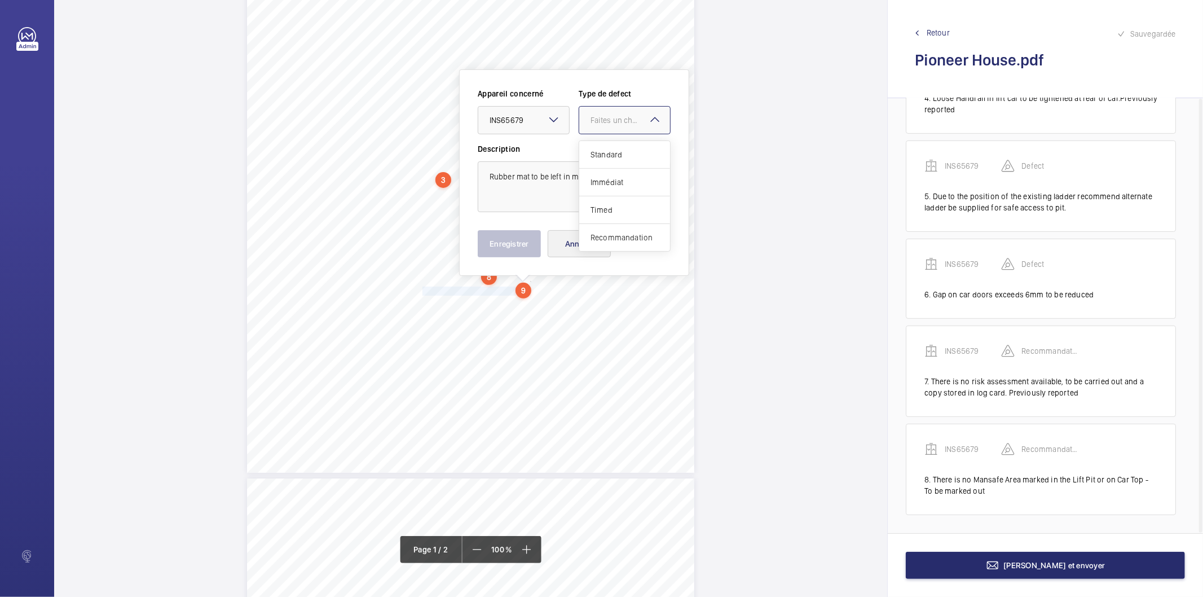
click at [610, 235] on span "Recommandation" at bounding box center [624, 237] width 68 height 11
drag, startPoint x: 523, startPoint y: 249, endPoint x: 476, endPoint y: 292, distance: 63.1
click at [522, 249] on button "Enregistrer" at bounding box center [509, 243] width 63 height 27
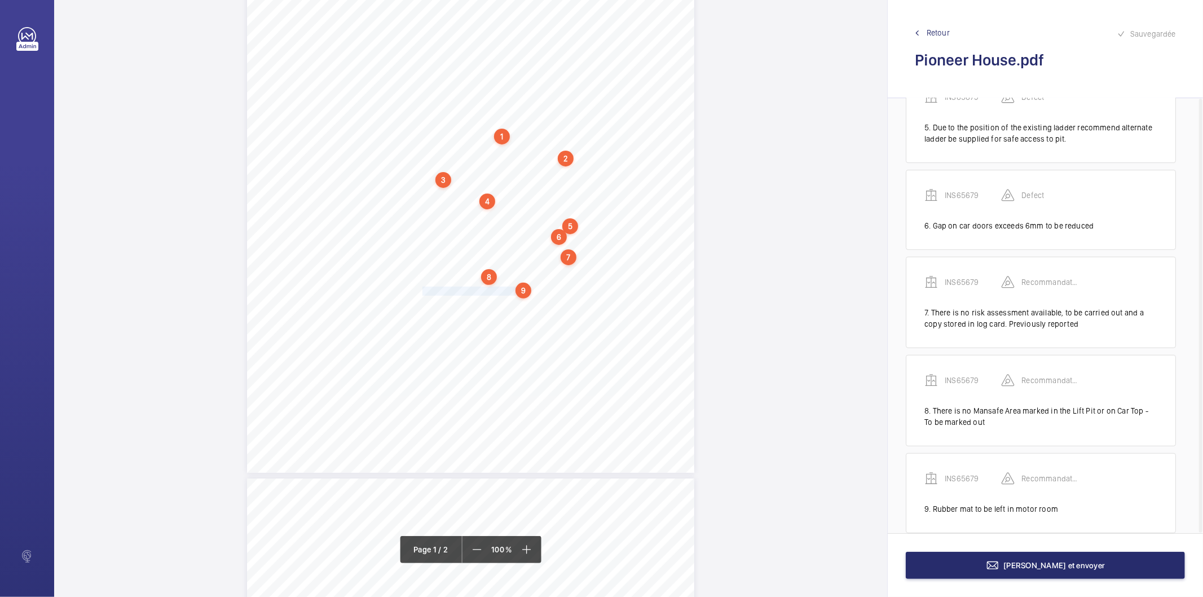
scroll to position [455, 0]
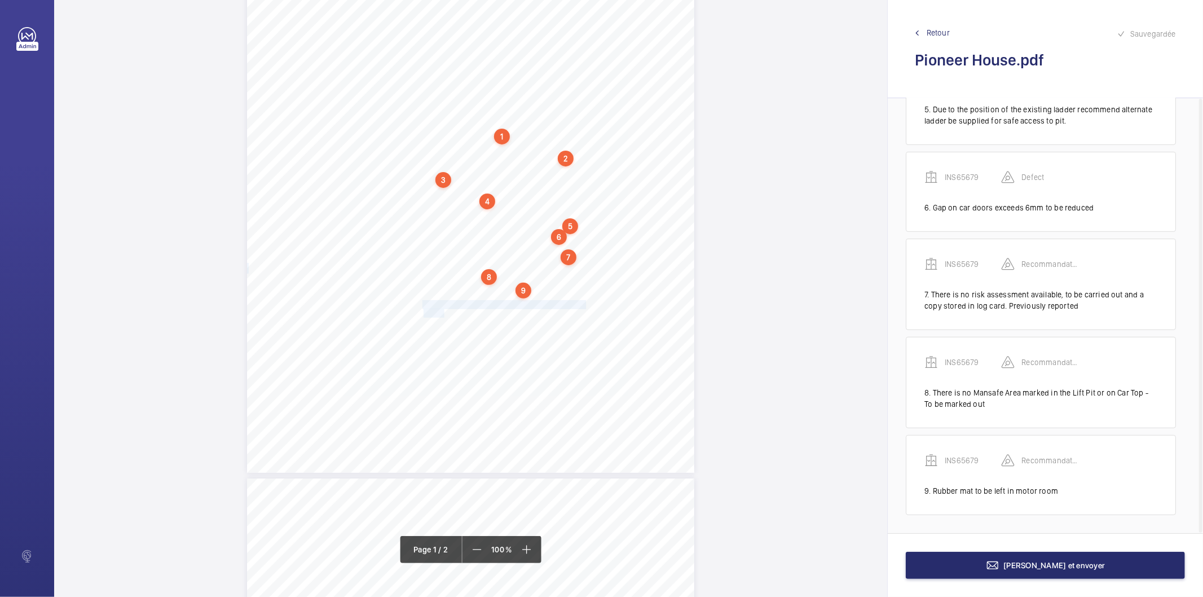
drag, startPoint x: 423, startPoint y: 303, endPoint x: 442, endPoint y: 308, distance: 19.8
click at [442, 308] on div "Signed: Lifting Operations and Lifting Equipment Regulations 1998 Report of Tho…" at bounding box center [470, 156] width 447 height 633
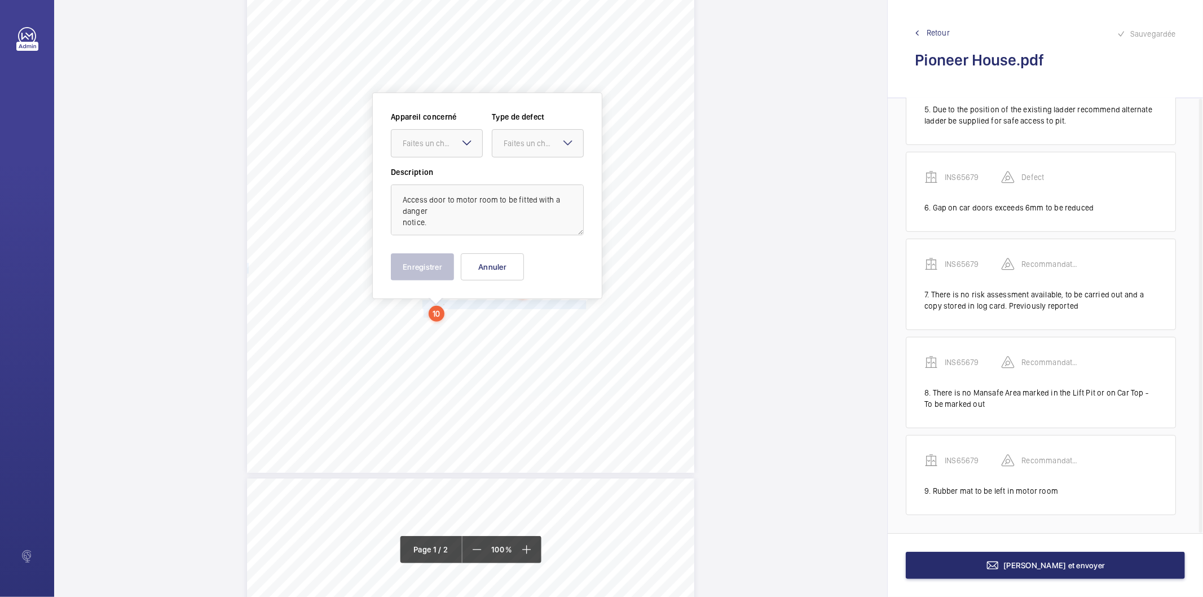
scroll to position [201, 0]
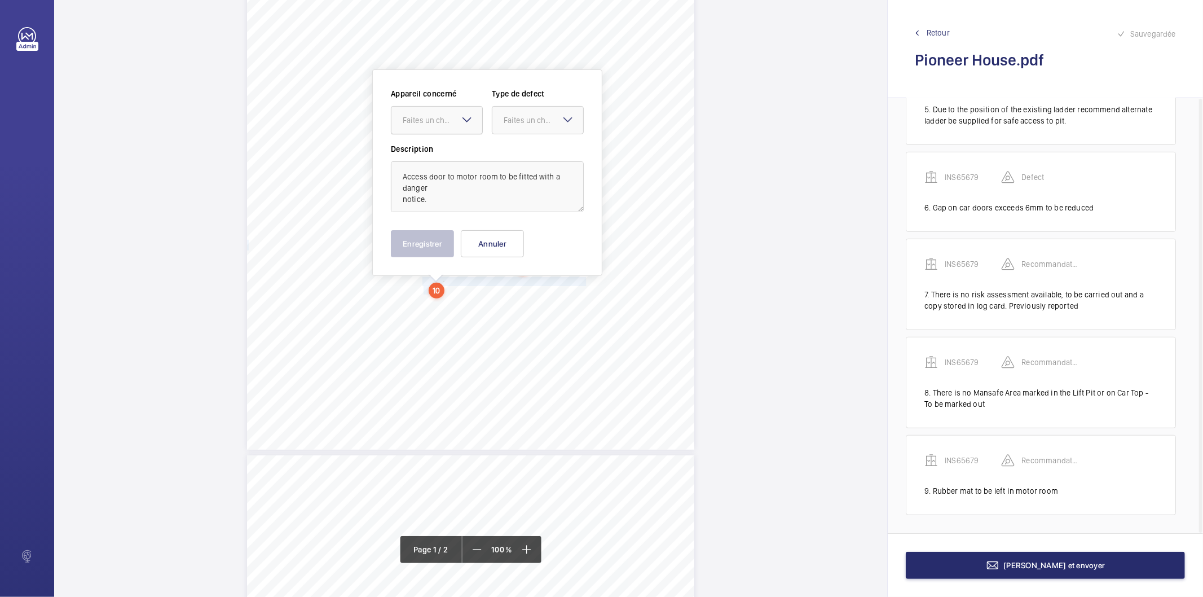
click at [418, 114] on div "Faites un choix" at bounding box center [443, 119] width 80 height 11
click at [427, 154] on span "INS65679" at bounding box center [437, 154] width 68 height 11
click at [515, 111] on div at bounding box center [537, 120] width 91 height 27
click at [529, 232] on span "Recommandation" at bounding box center [538, 237] width 68 height 11
click at [418, 251] on button "Enregistrer" at bounding box center [422, 243] width 63 height 27
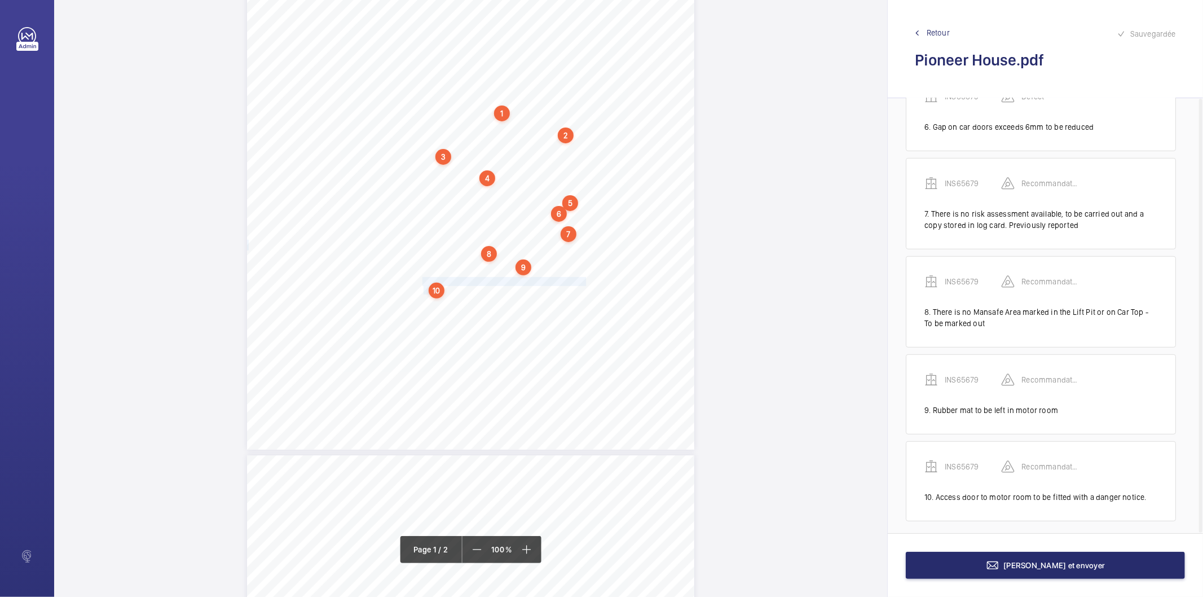
scroll to position [542, 0]
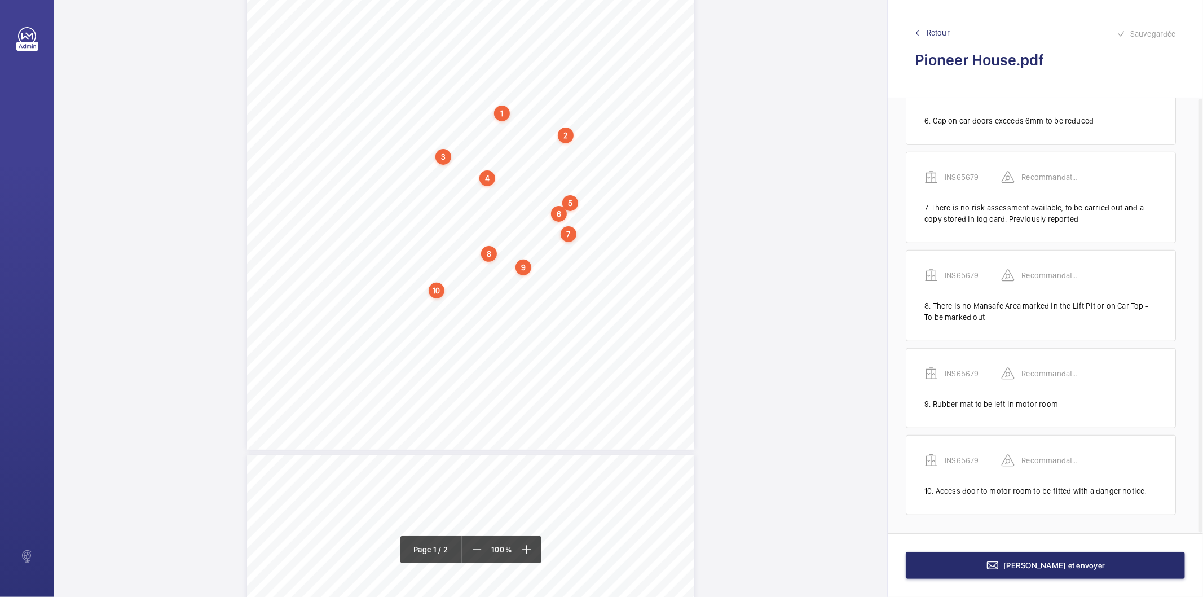
click at [437, 294] on div "10" at bounding box center [437, 291] width 16 height 16
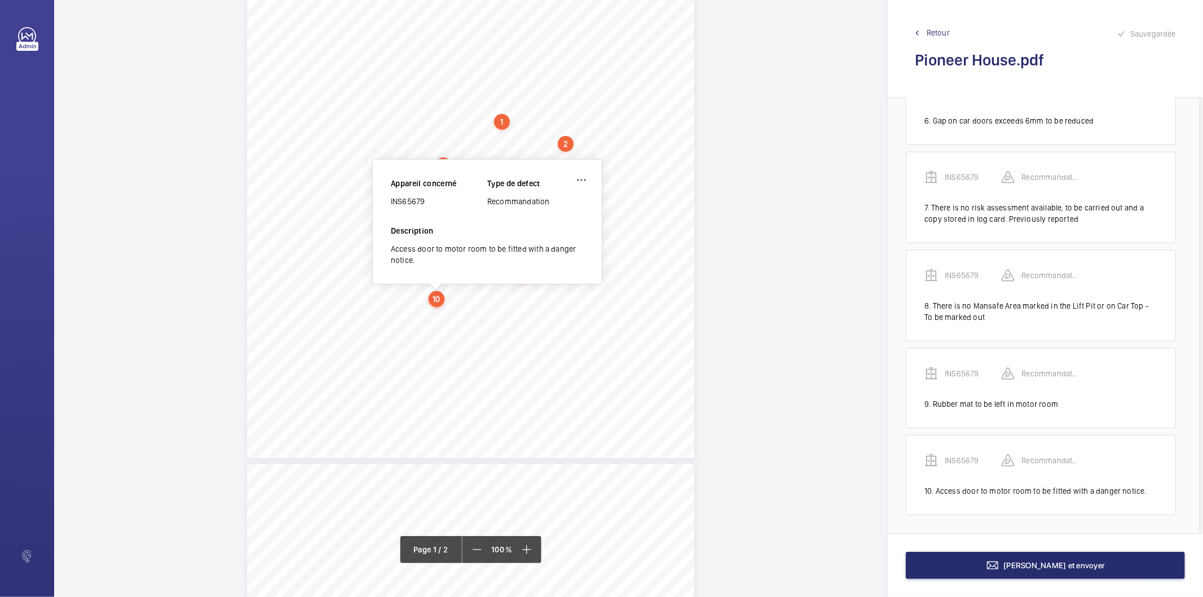
click at [409, 201] on div "INS65679" at bounding box center [439, 201] width 96 height 11
copy div "INS65679"
click at [966, 560] on button "Terminer et envoyer" at bounding box center [1045, 564] width 279 height 27
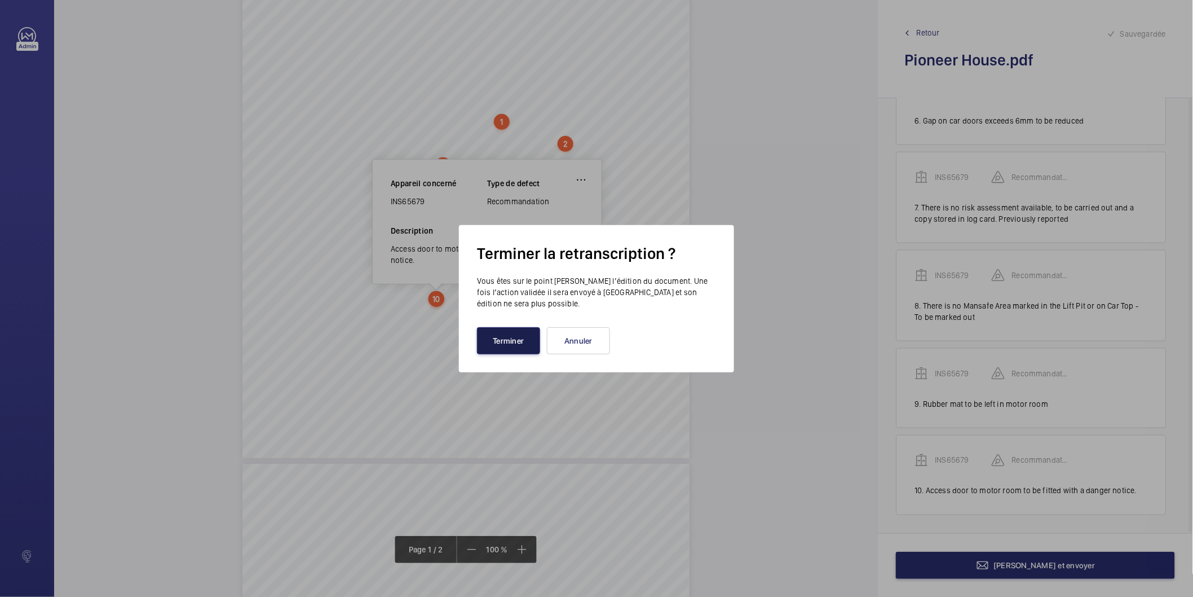
click at [493, 337] on button "Terminer" at bounding box center [508, 340] width 63 height 27
